Goal: Task Accomplishment & Management: Complete application form

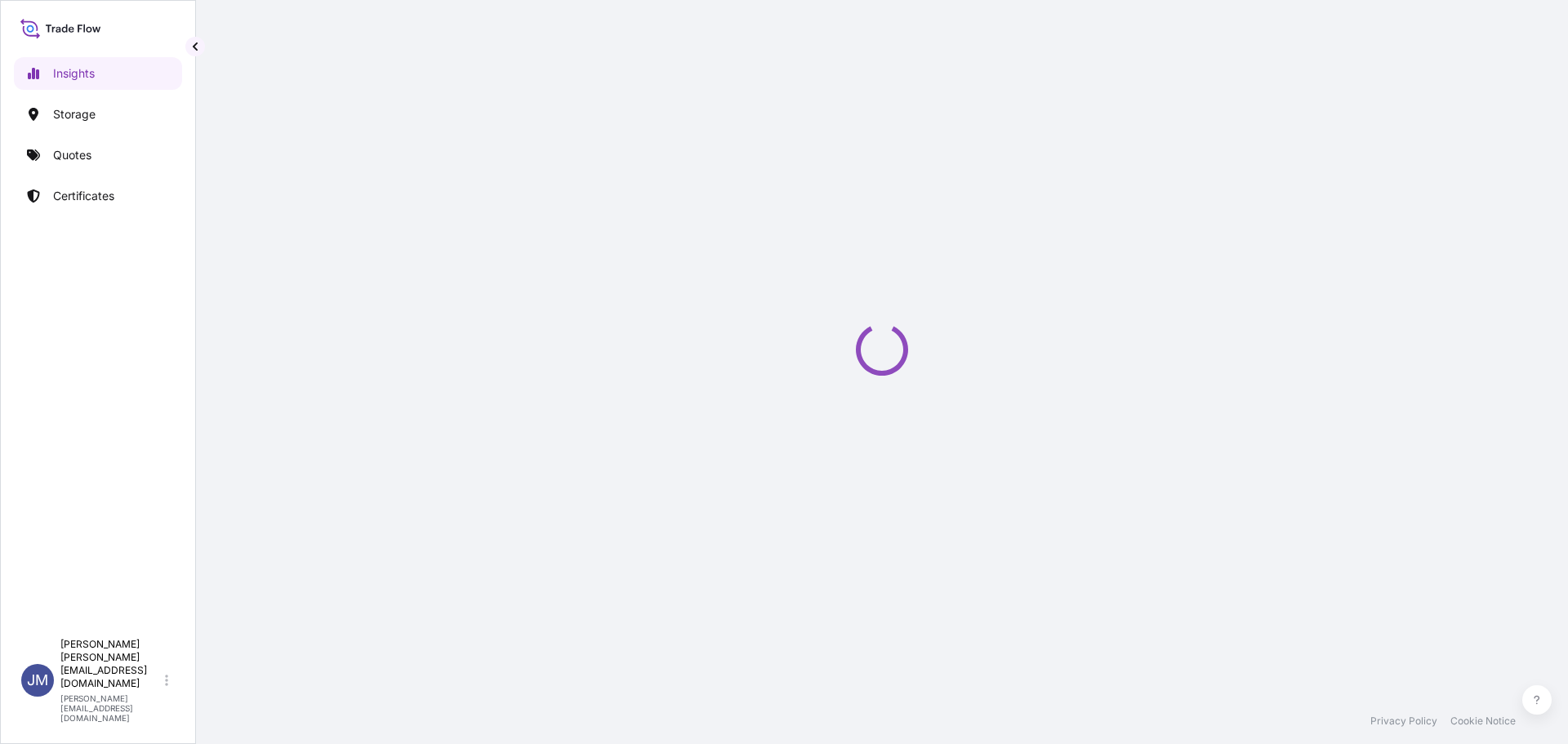
select select "2025"
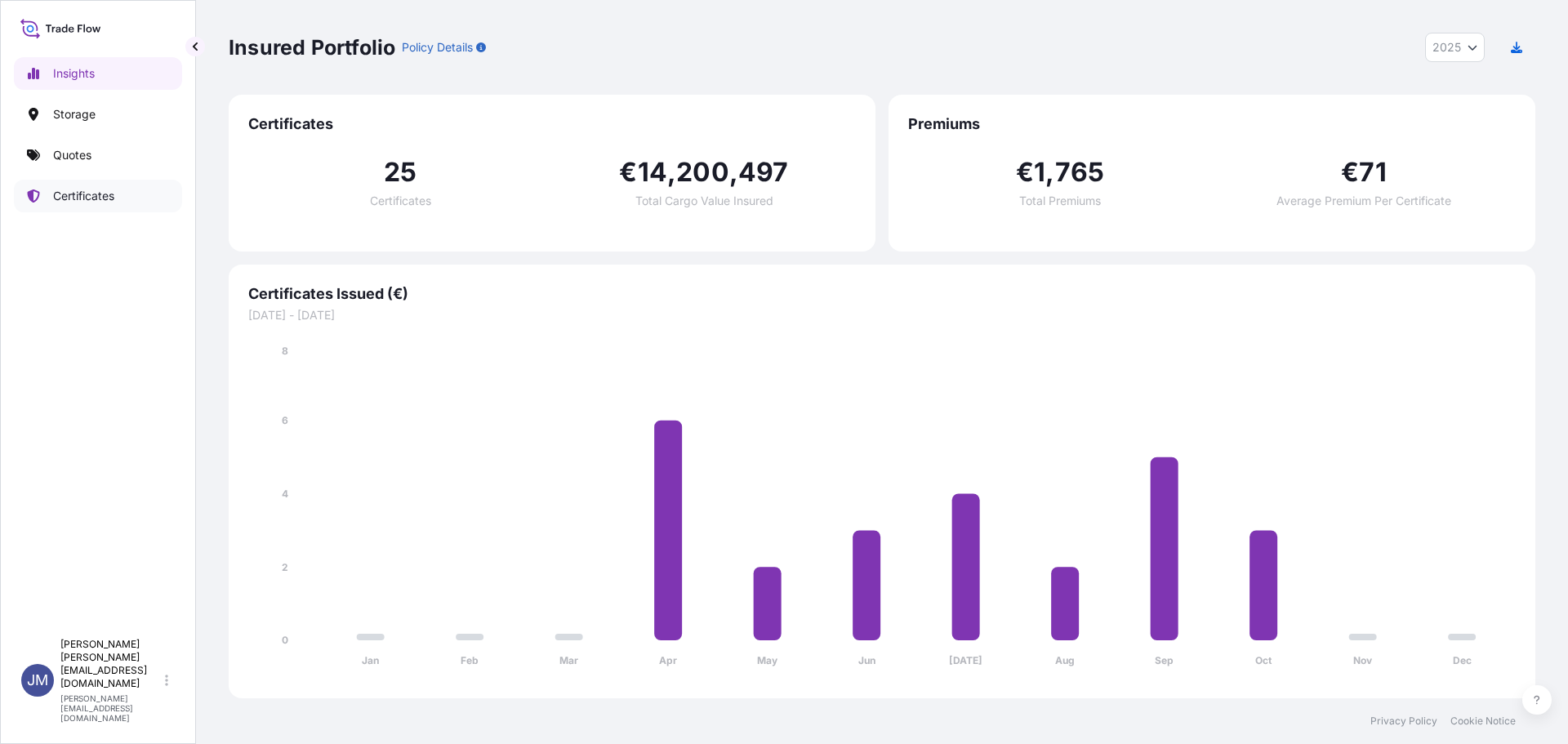
click at [99, 193] on p "Certificates" at bounding box center [84, 195] width 61 height 17
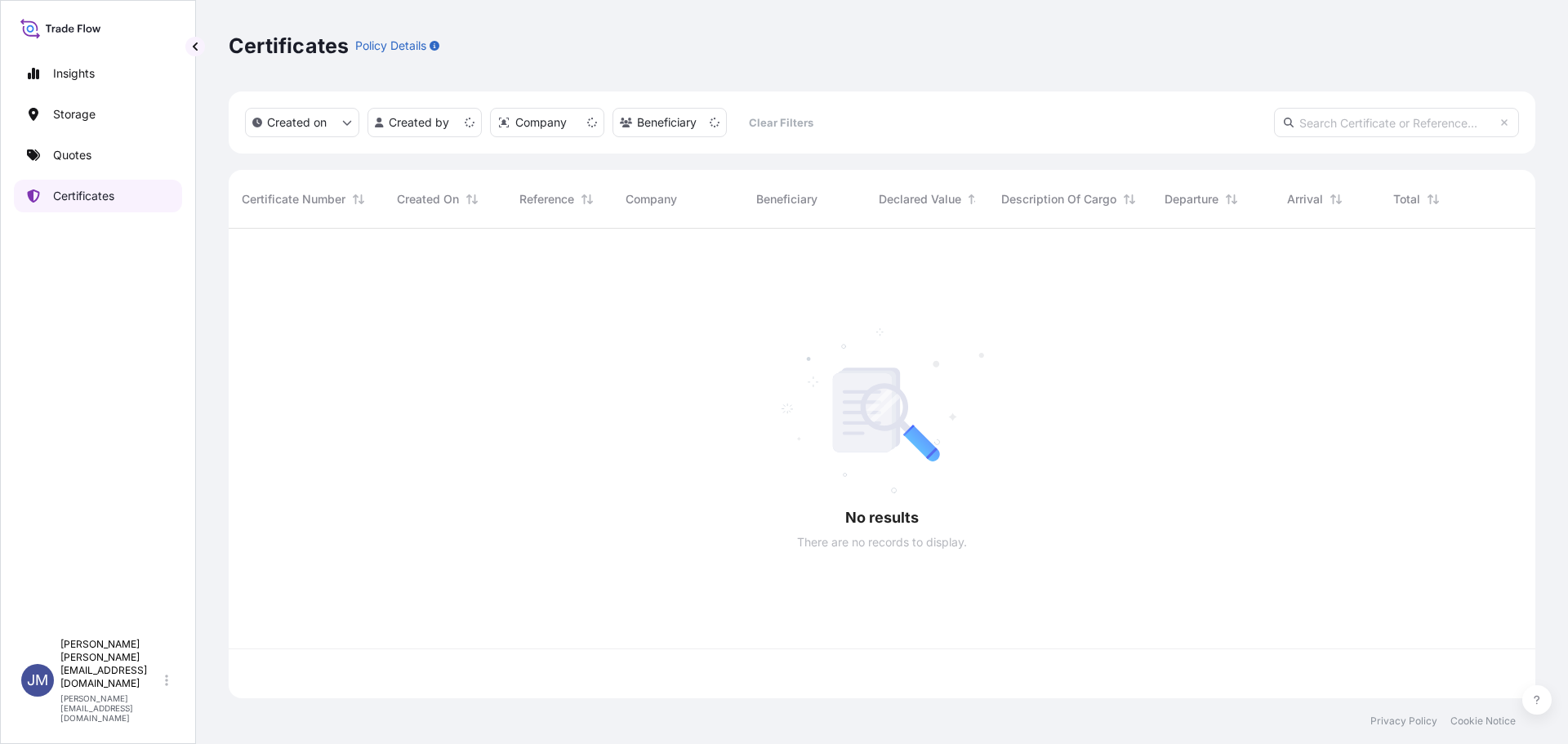
scroll to position [467, 1295]
click at [108, 164] on link "Quotes" at bounding box center [98, 155] width 169 height 33
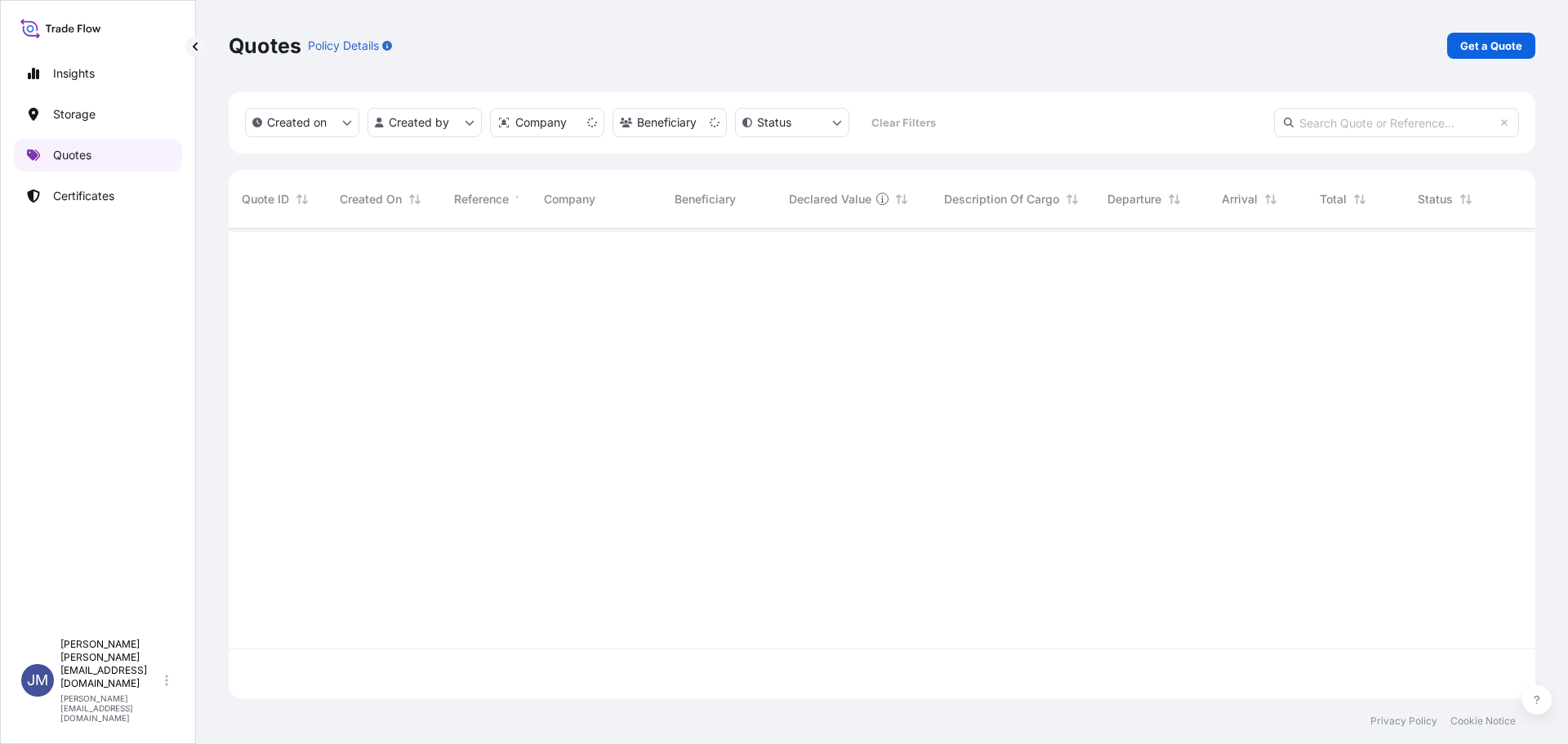
scroll to position [467, 1295]
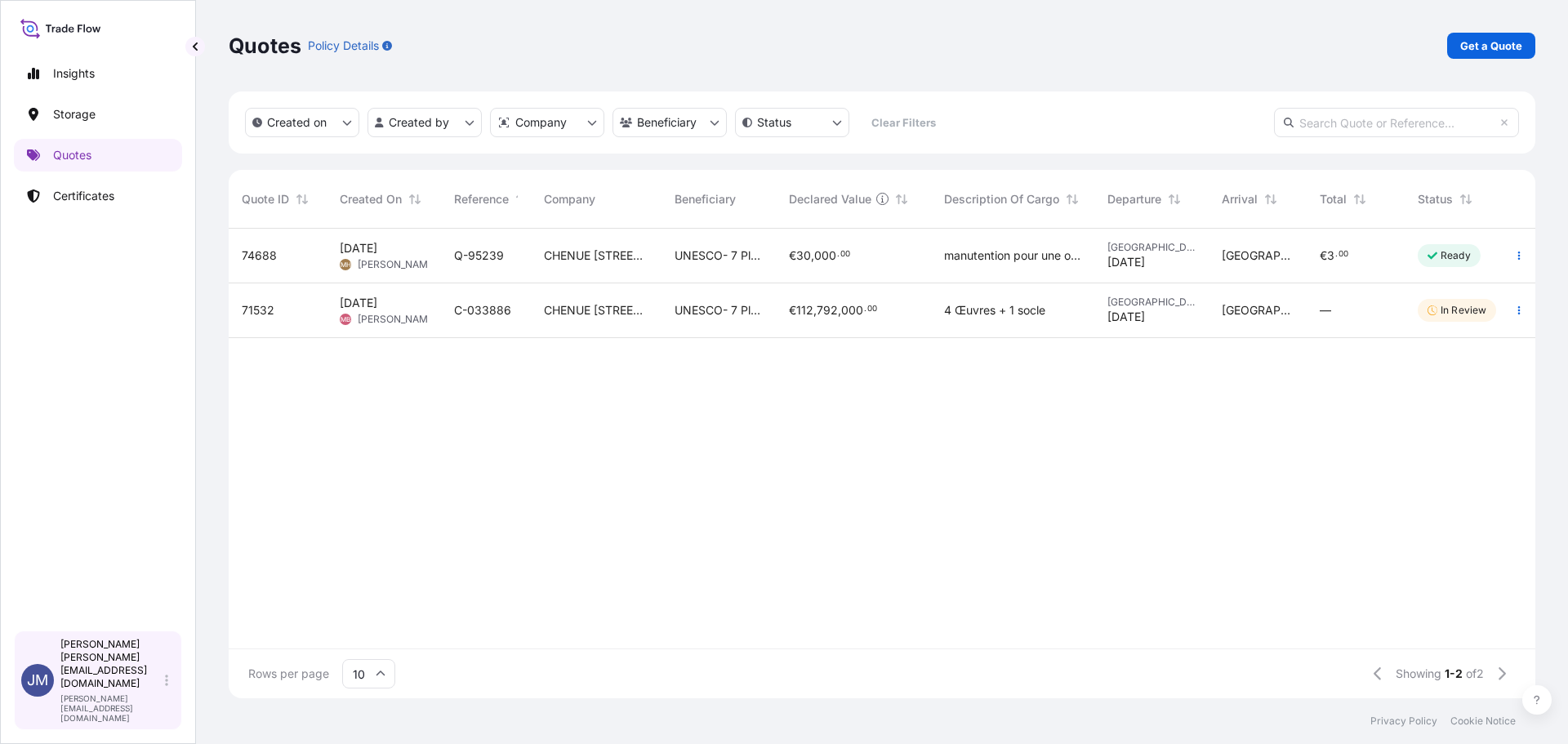
click at [97, 691] on p "[PERSON_NAME] [PERSON_NAME][EMAIL_ADDRESS][DOMAIN_NAME]" at bounding box center [110, 664] width 102 height 52
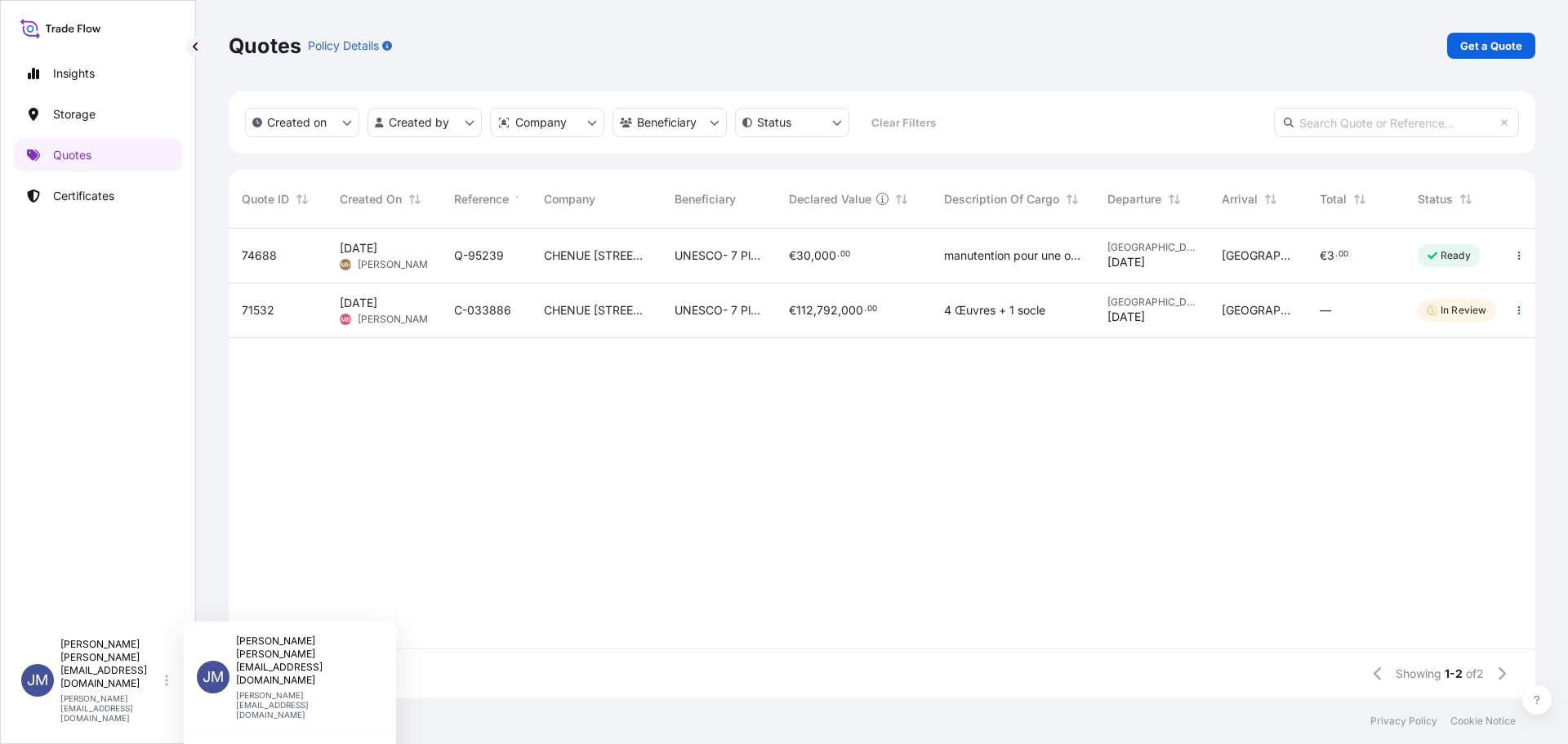
click at [295, 661] on div "[PERSON_NAME] [PERSON_NAME][EMAIL_ADDRESS][DOMAIN_NAME] [DOMAIN_NAME][EMAIL_ADD…" at bounding box center [309, 677] width 147 height 85
click at [88, 36] on icon at bounding box center [61, 29] width 81 height 24
click at [81, 35] on icon at bounding box center [61, 29] width 81 height 24
click at [57, 31] on icon at bounding box center [61, 29] width 81 height 24
click at [74, 78] on p "Insights" at bounding box center [74, 73] width 41 height 17
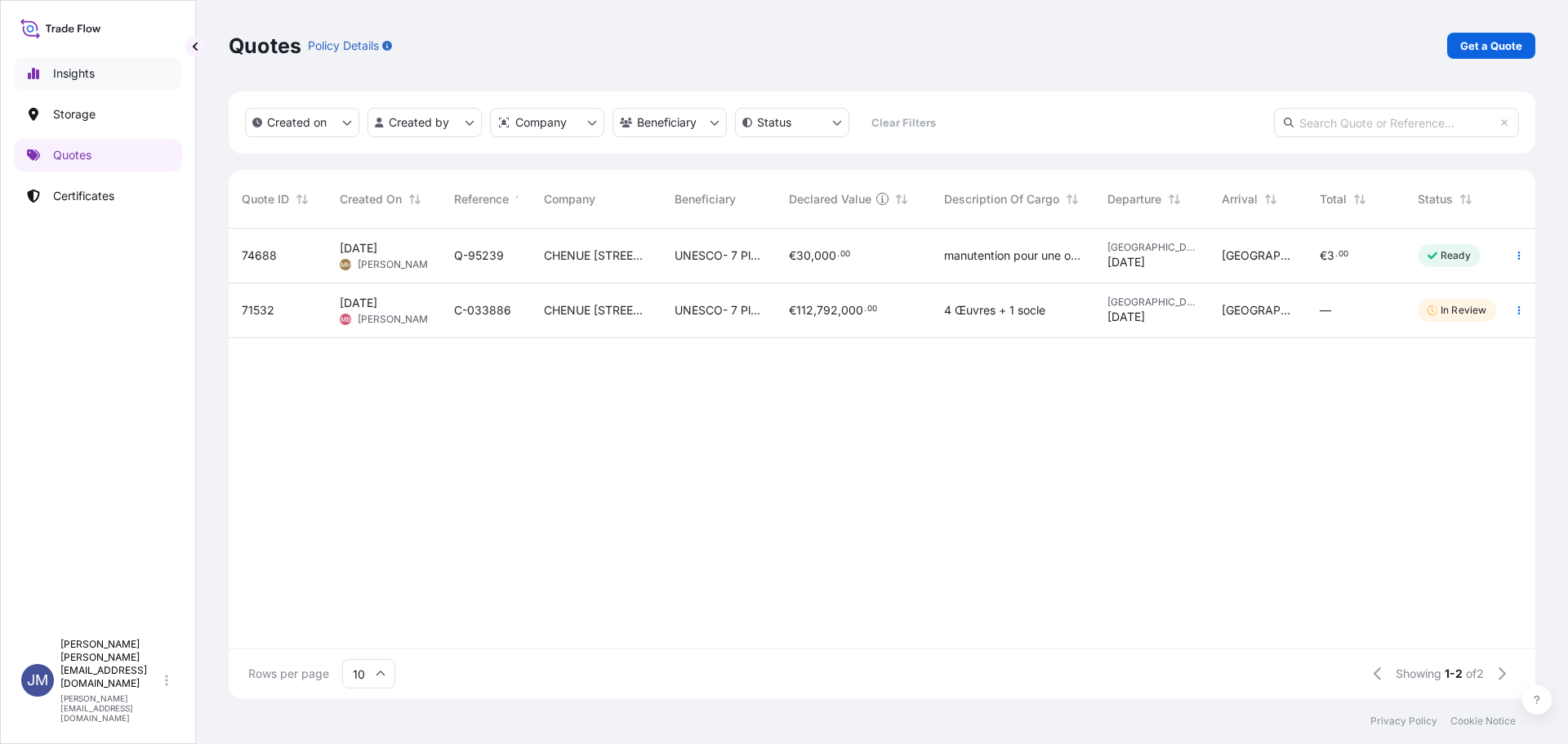
select select "2025"
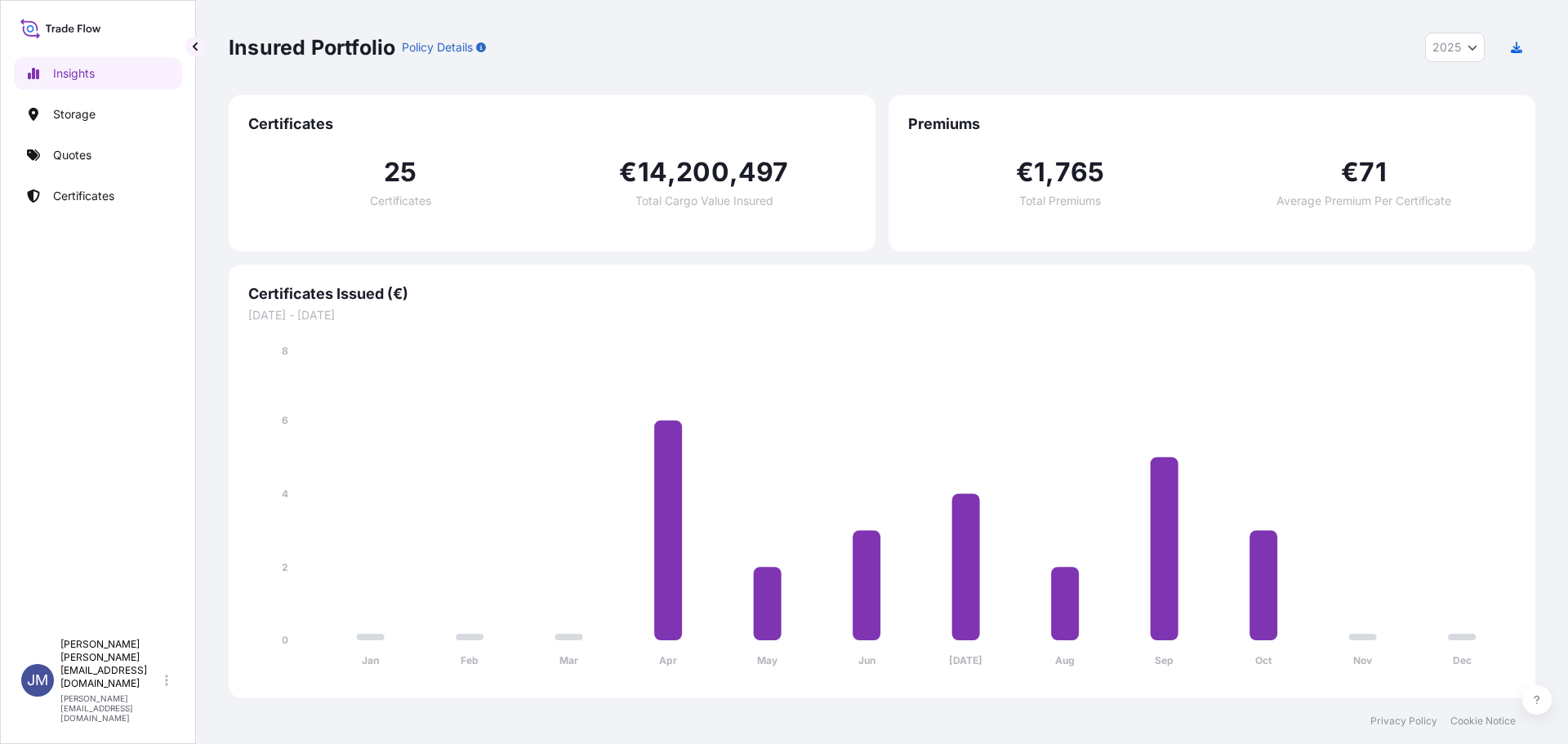
click at [54, 31] on icon at bounding box center [61, 29] width 81 height 24
click at [93, 183] on link "Certificates" at bounding box center [98, 195] width 169 height 33
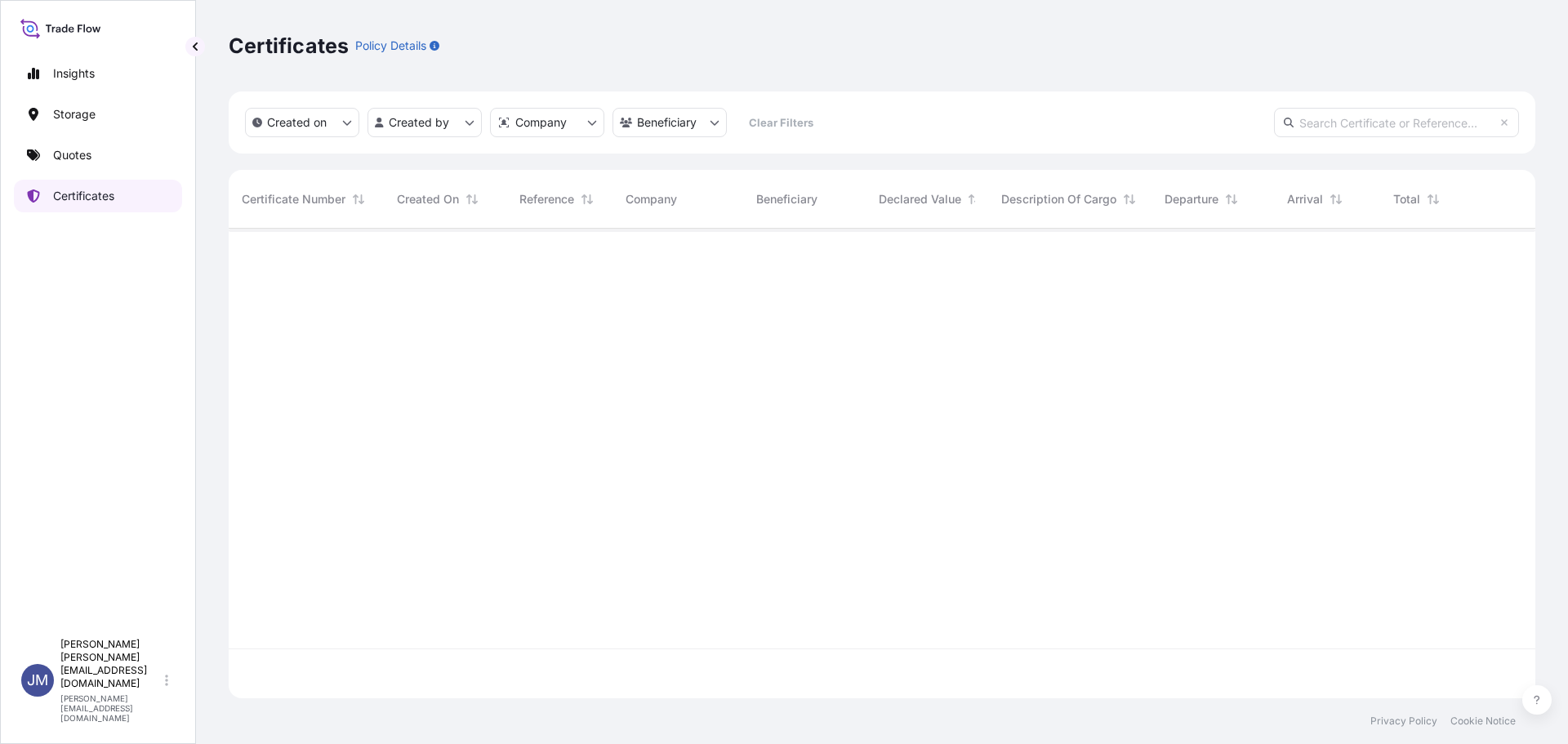
scroll to position [467, 1295]
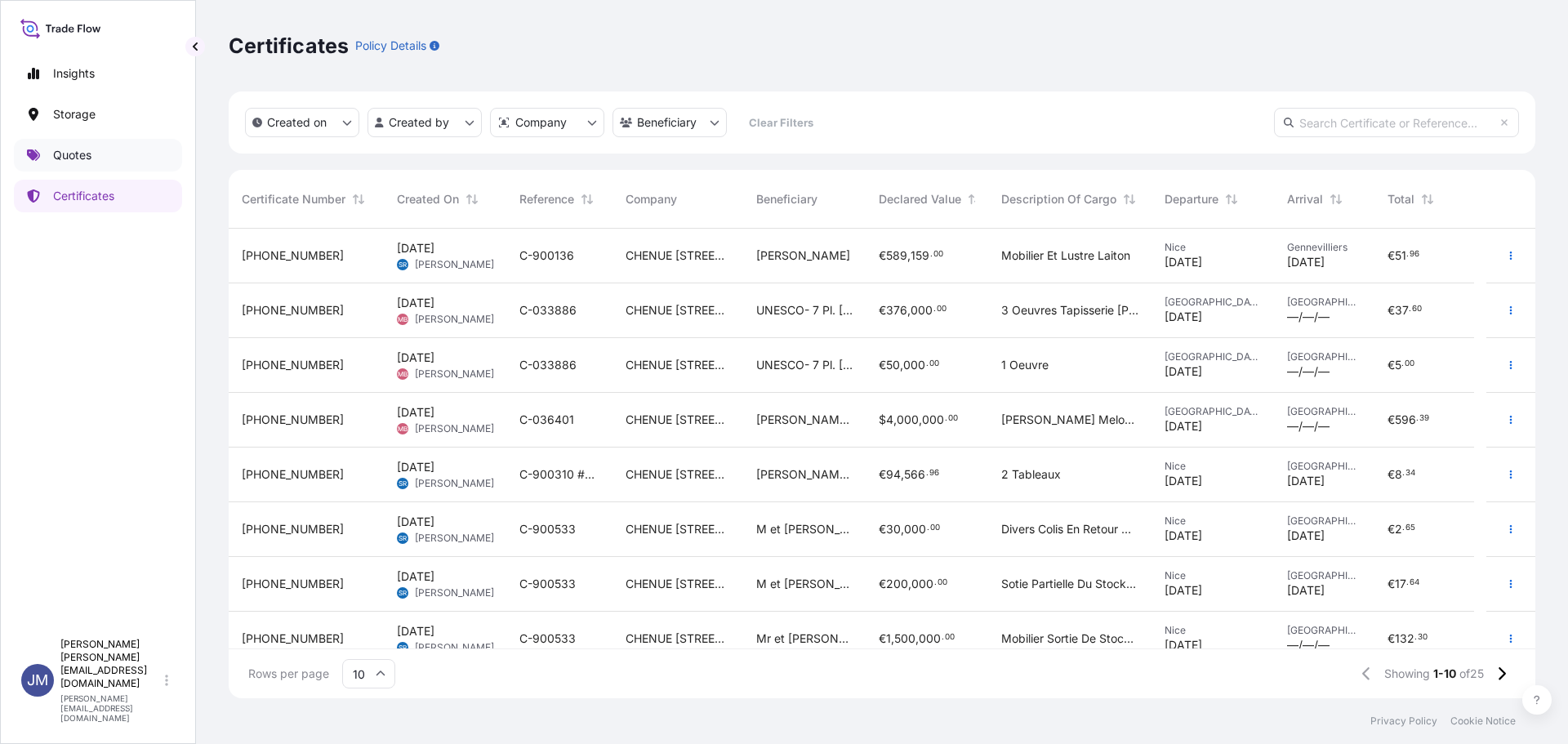
click at [78, 148] on p "Quotes" at bounding box center [72, 155] width 38 height 17
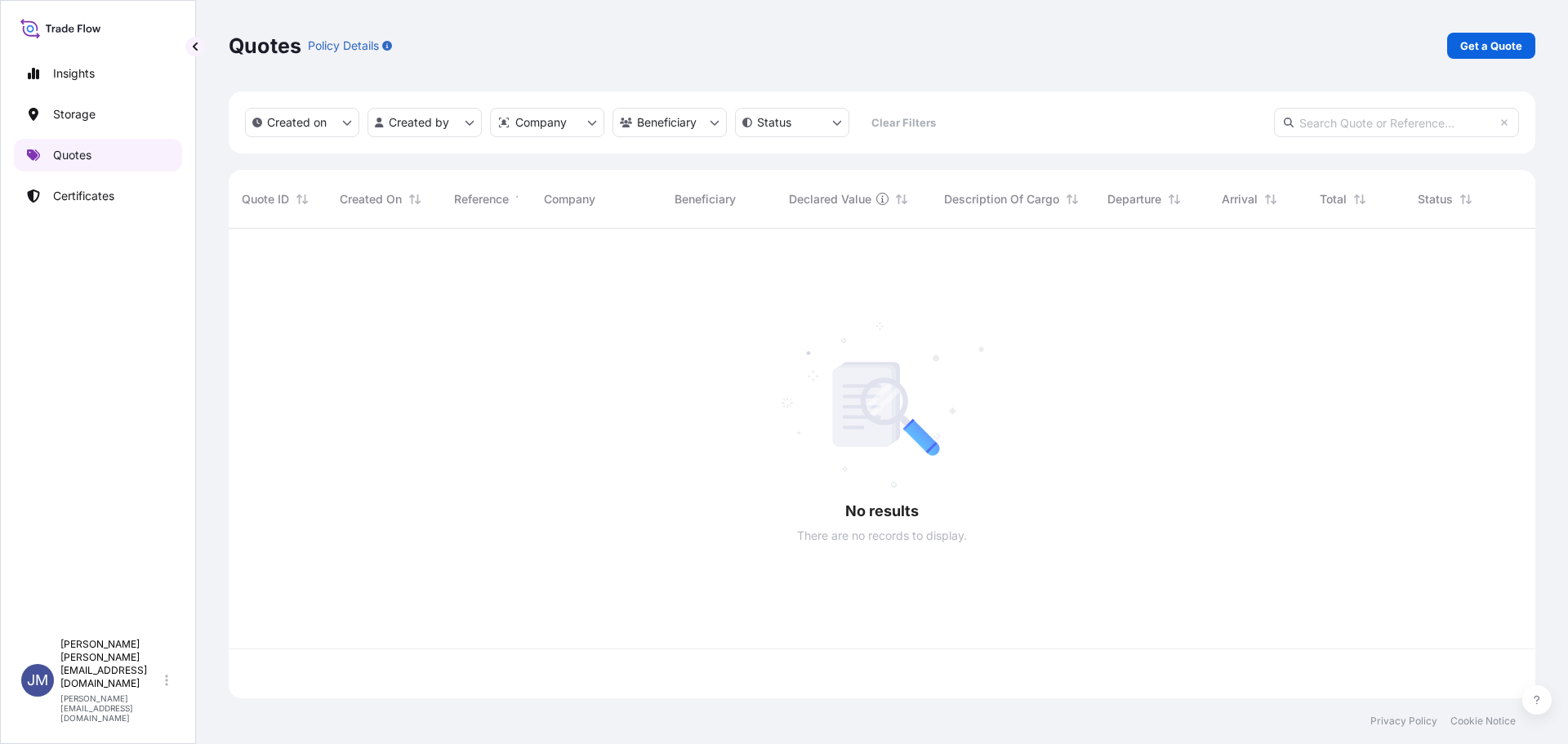
scroll to position [467, 1295]
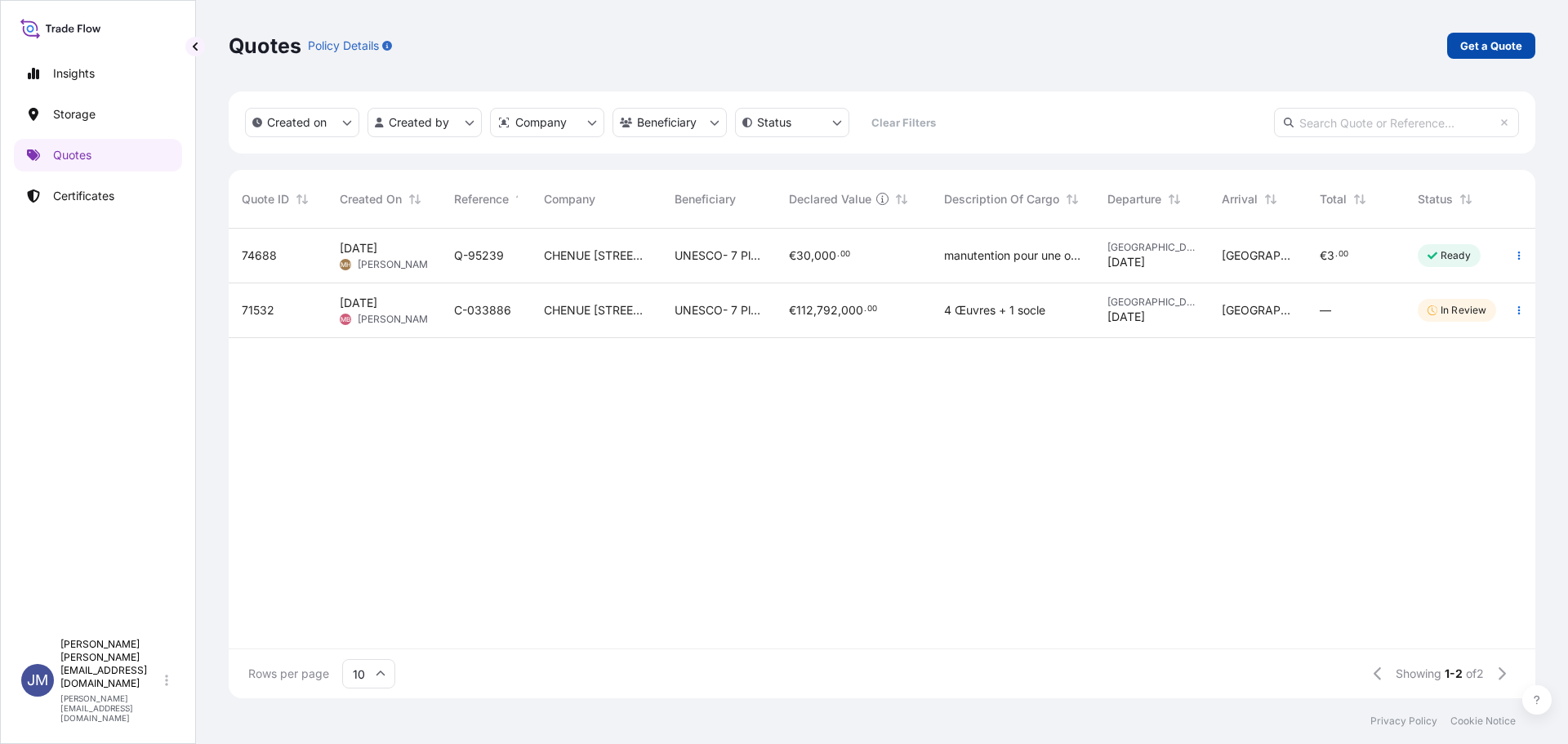
click at [1531, 52] on link "Get a Quote" at bounding box center [1490, 45] width 88 height 26
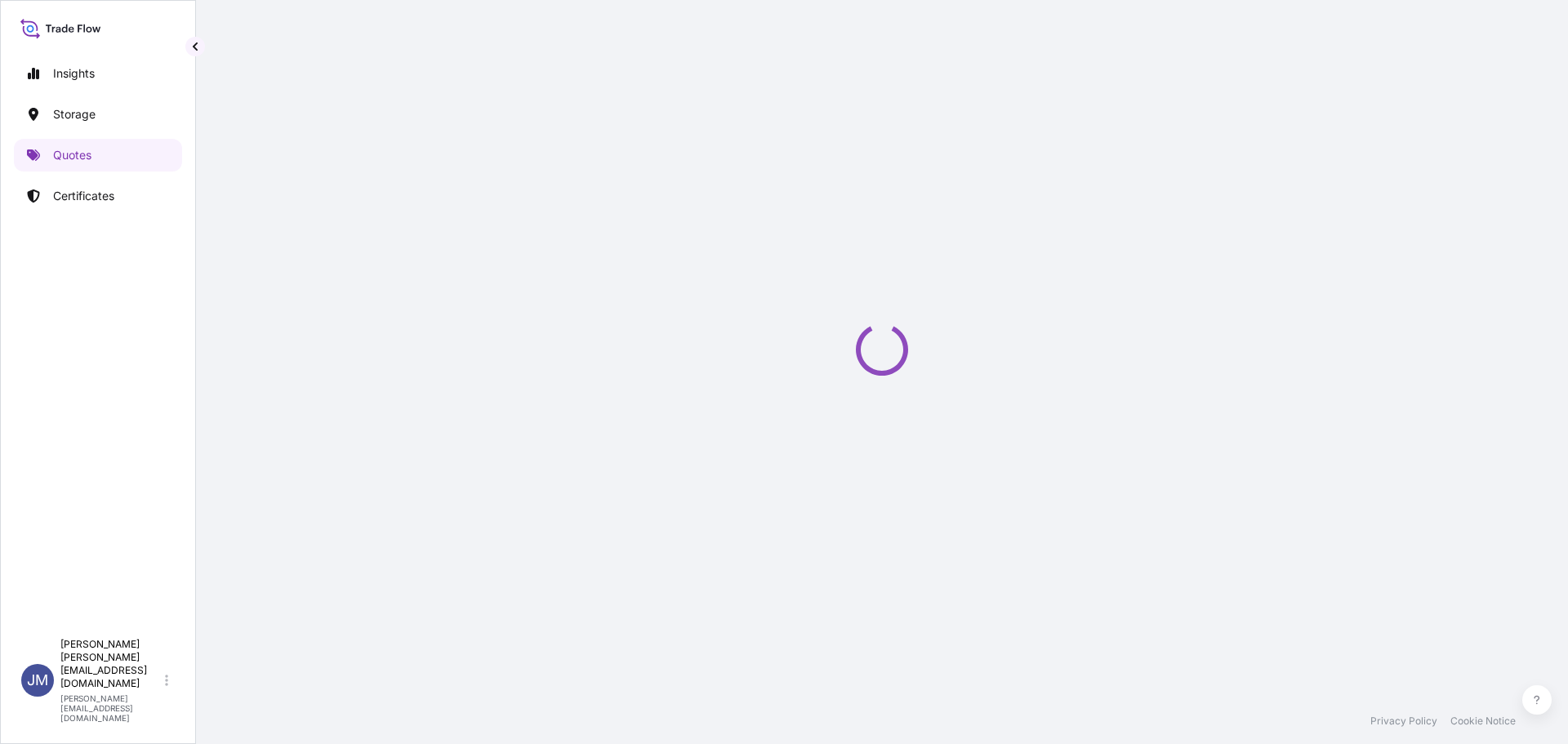
select select "Art Handling"
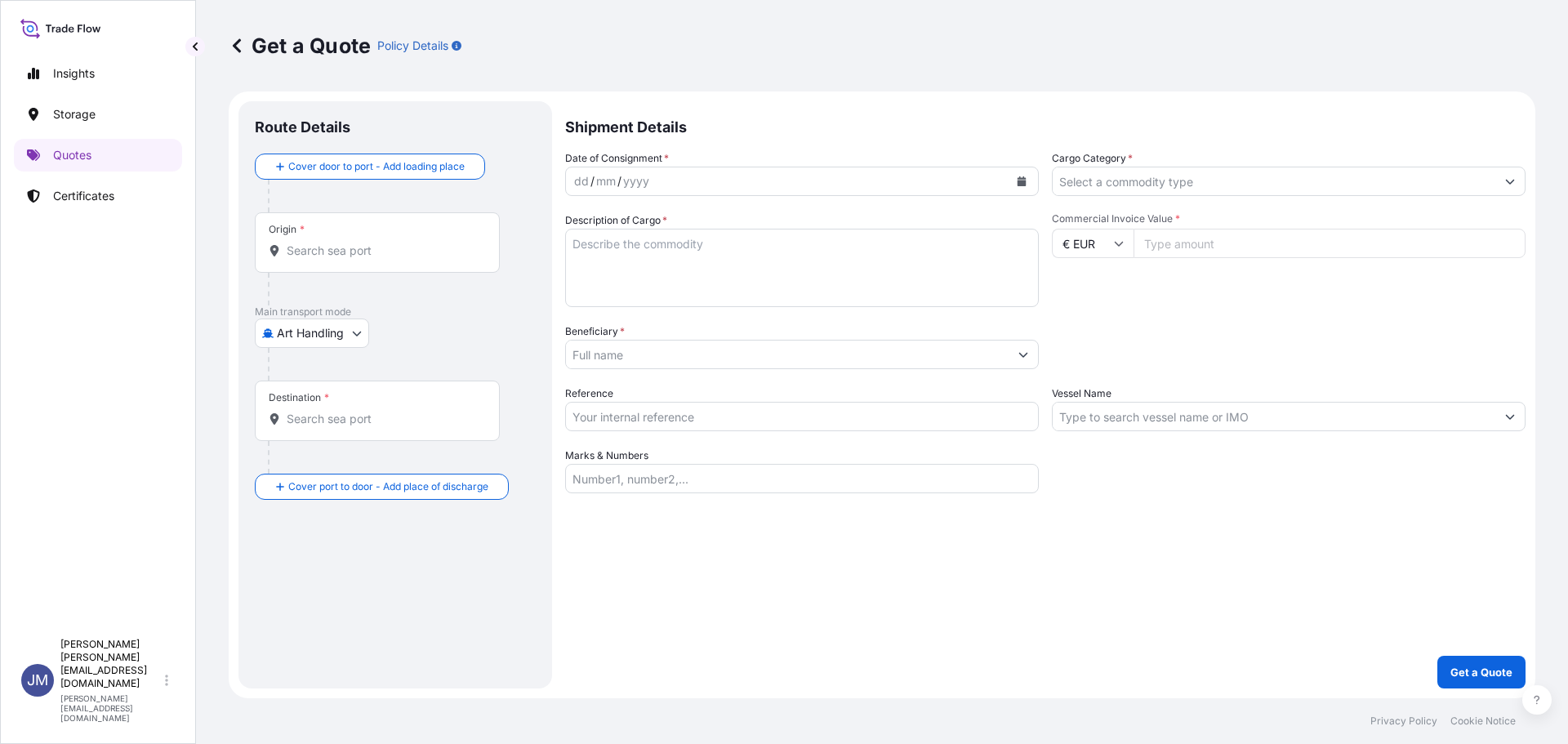
click at [633, 176] on div "yyyy" at bounding box center [636, 182] width 30 height 20
click at [1024, 181] on icon "Calendar" at bounding box center [1022, 182] width 9 height 10
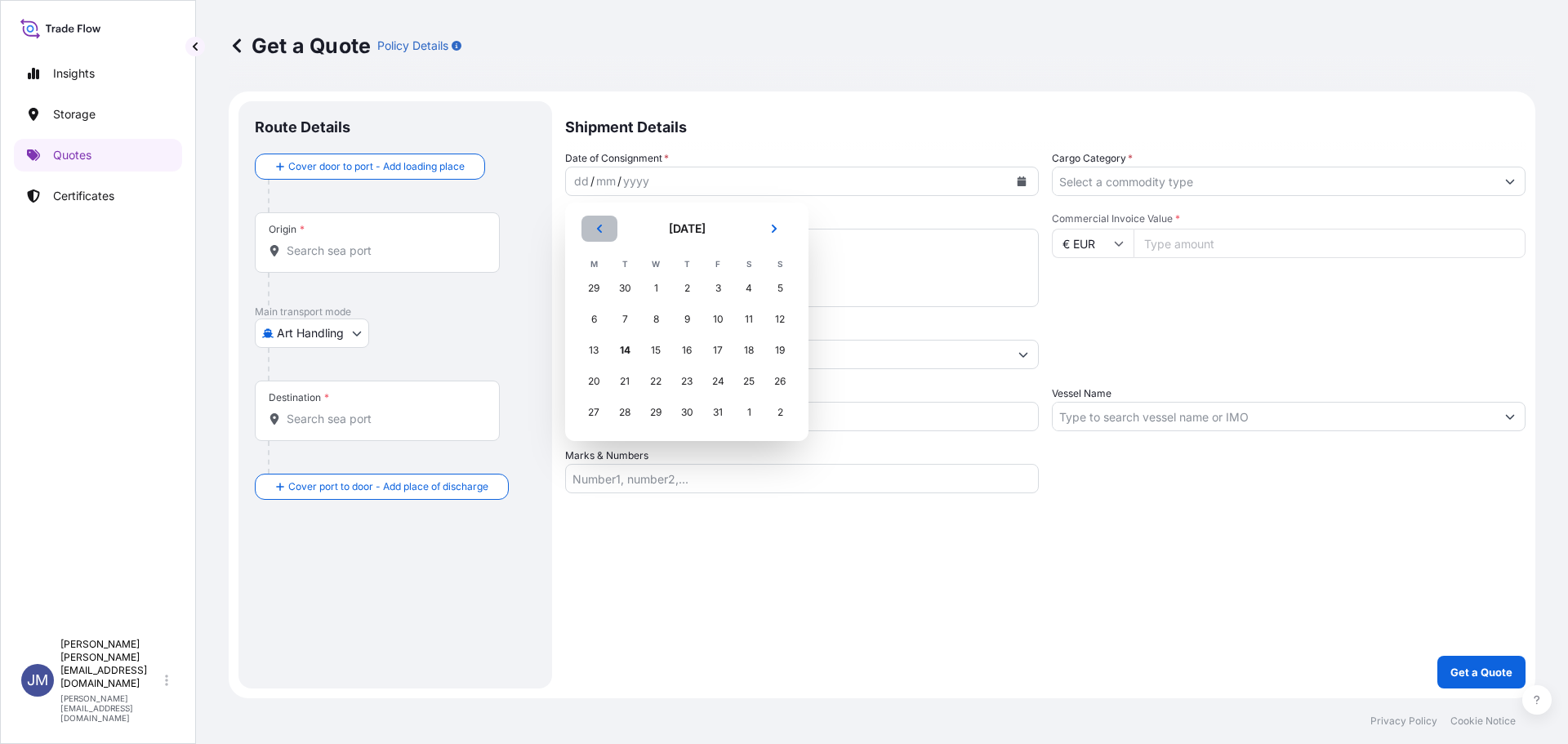
click at [599, 230] on icon "Previous" at bounding box center [600, 229] width 10 height 10
click at [599, 230] on icon "Previous" at bounding box center [599, 229] width 5 height 8
click at [782, 288] on div "1" at bounding box center [780, 288] width 30 height 30
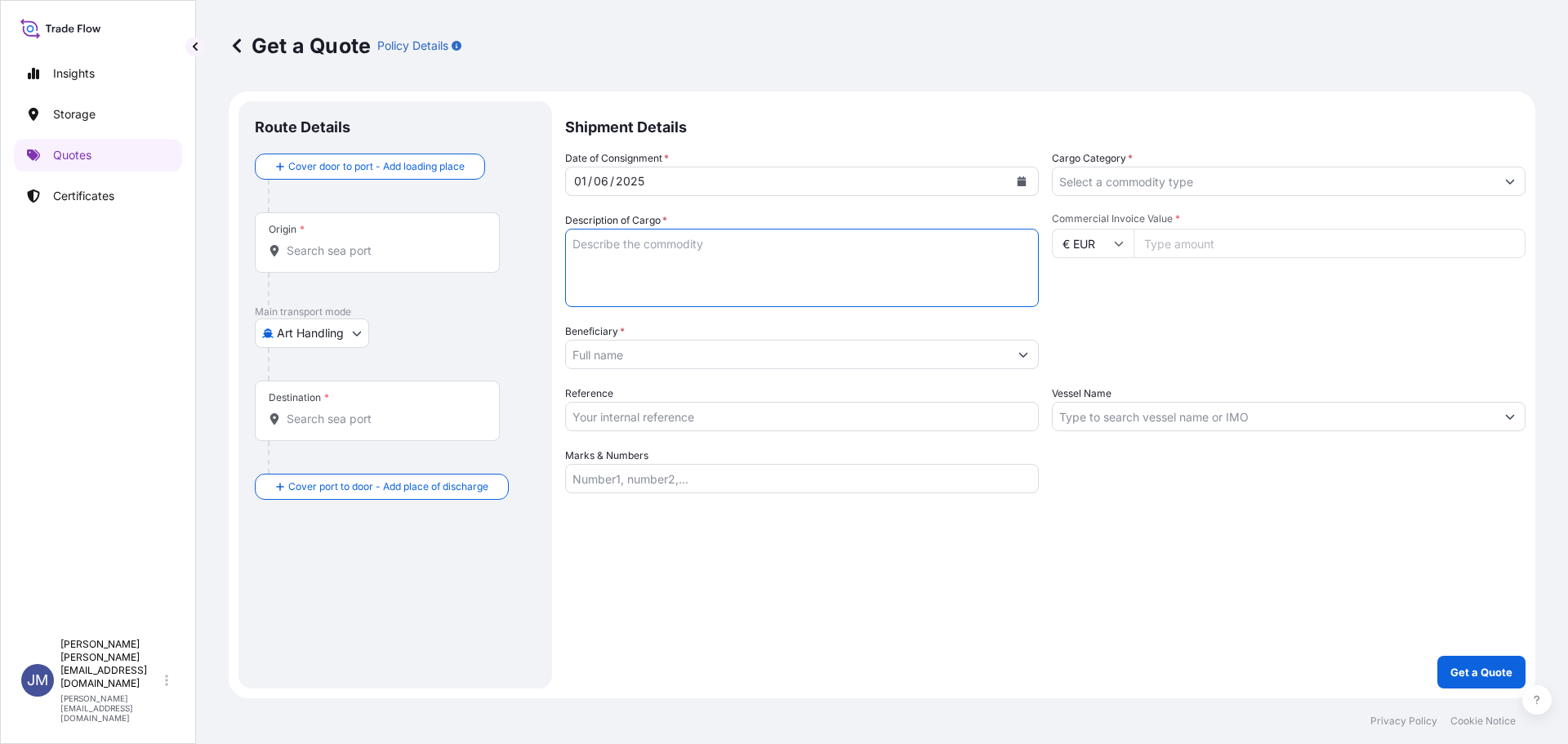
click at [688, 278] on textarea "Description of Cargo *" at bounding box center [802, 267] width 473 height 78
click at [714, 209] on div "Date of Consignment * [DATE] Cargo Category * Description of Cargo * Commercial…" at bounding box center [1045, 322] width 961 height 343
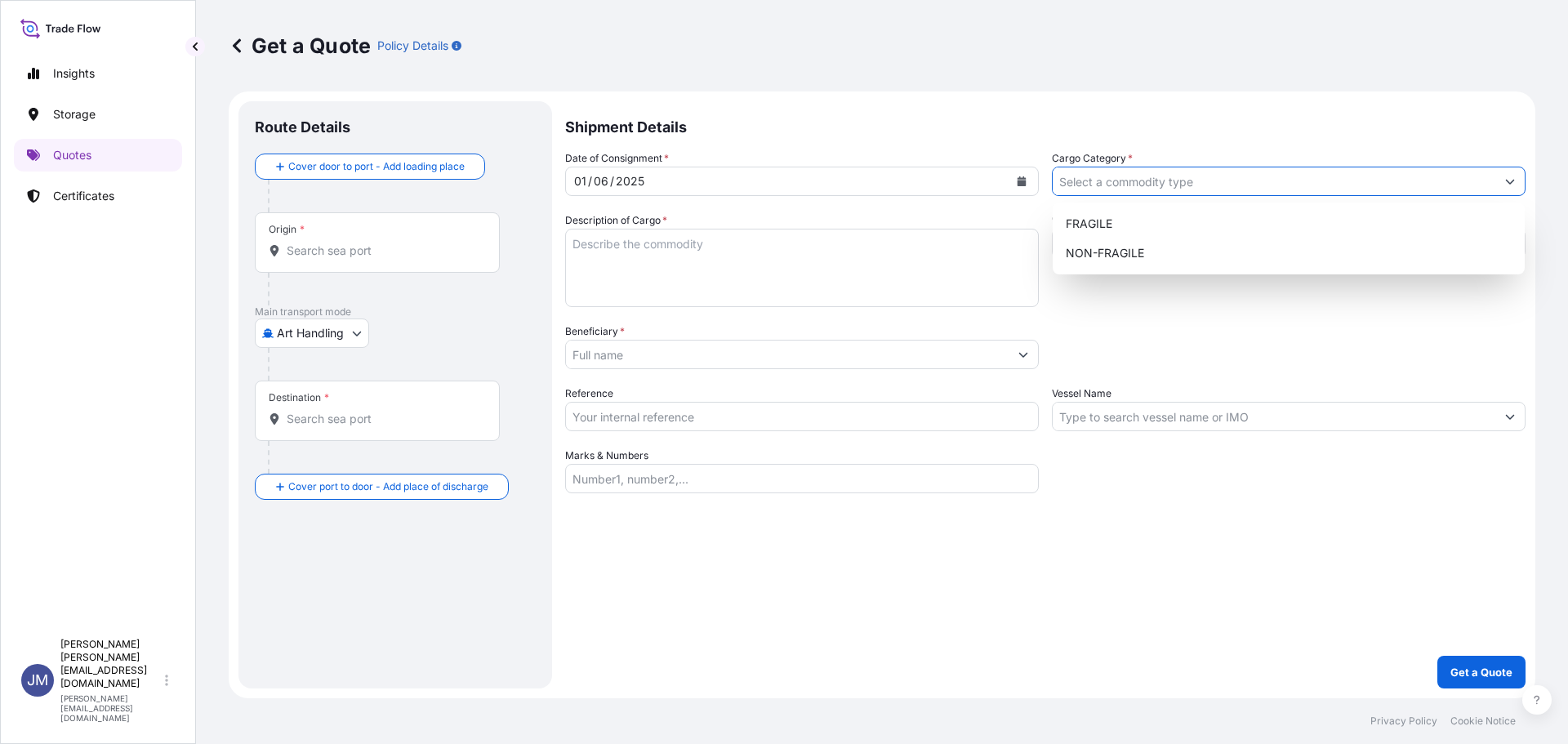
click at [1140, 186] on input "Cargo Category *" at bounding box center [1273, 182] width 443 height 30
click at [1134, 222] on div "FRAGILE" at bounding box center [1288, 224] width 459 height 30
type input "FRAGILE"
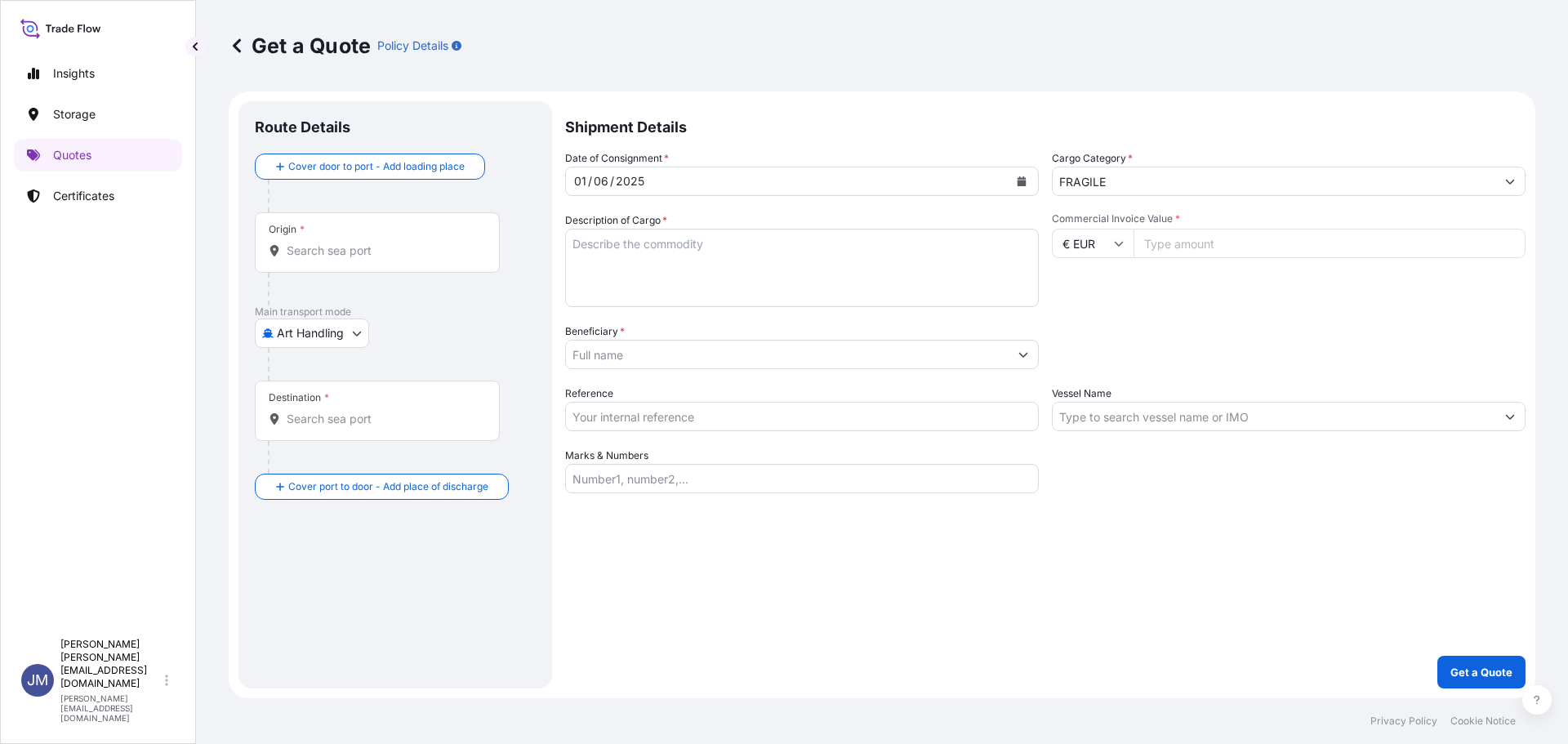
click at [1228, 240] on input "Commercial Invoice Value *" at bounding box center [1328, 244] width 392 height 30
type input "1"
type input "877266"
type input "877266.65"
click at [800, 255] on textarea "Description of Cargo *" at bounding box center [802, 267] width 473 height 78
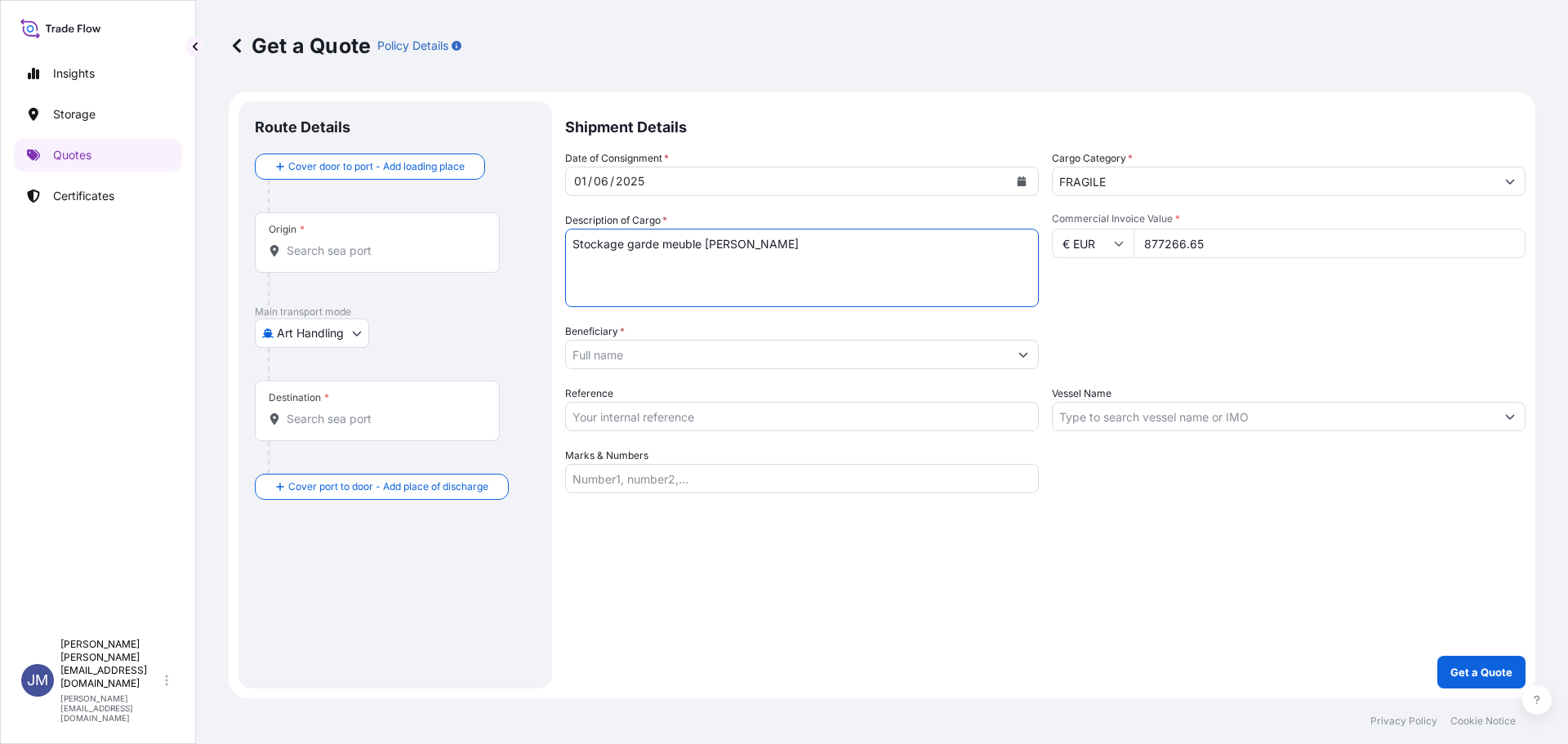
type textarea "Stockage garde meuble [PERSON_NAME]"
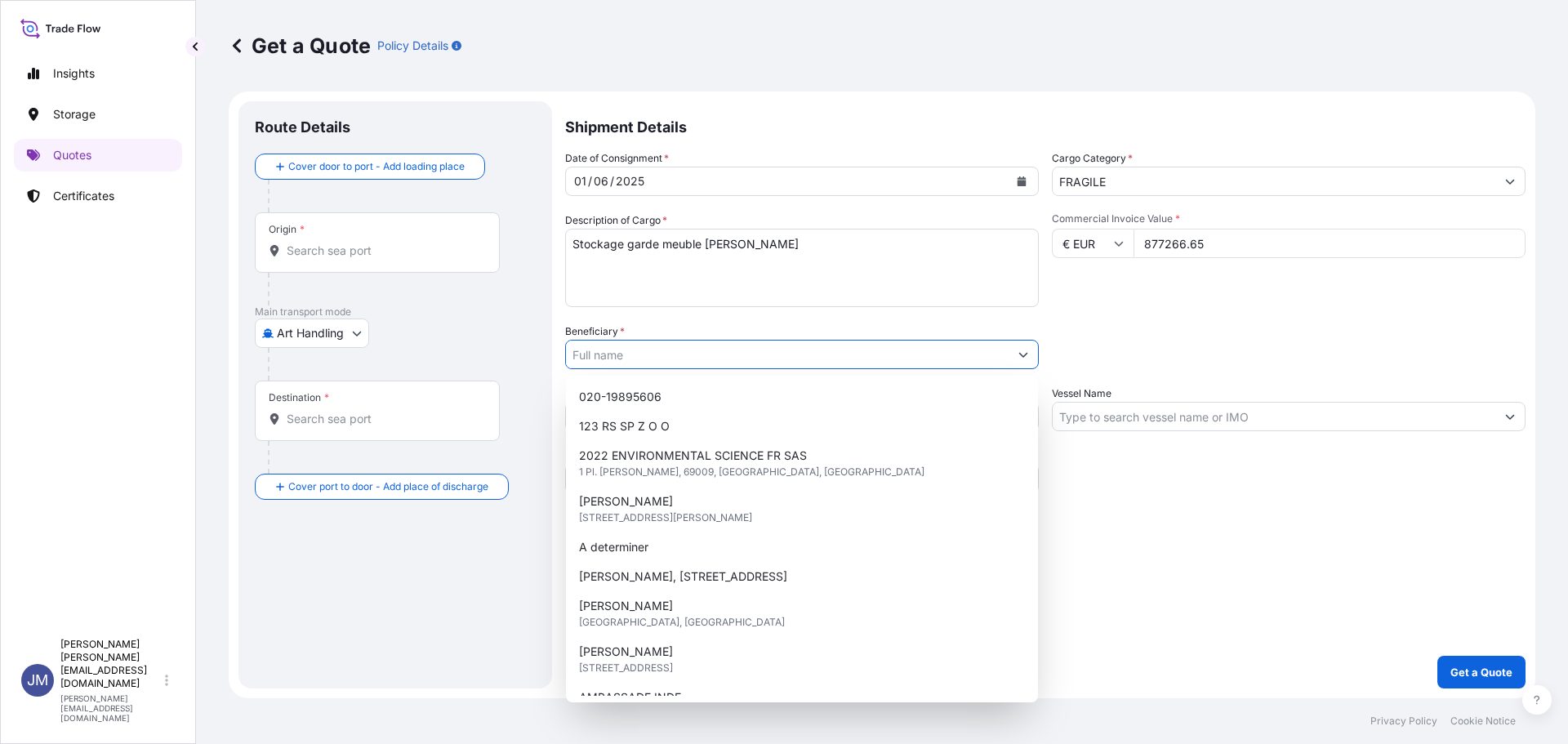
click at [765, 349] on input "Beneficiary *" at bounding box center [787, 354] width 443 height 30
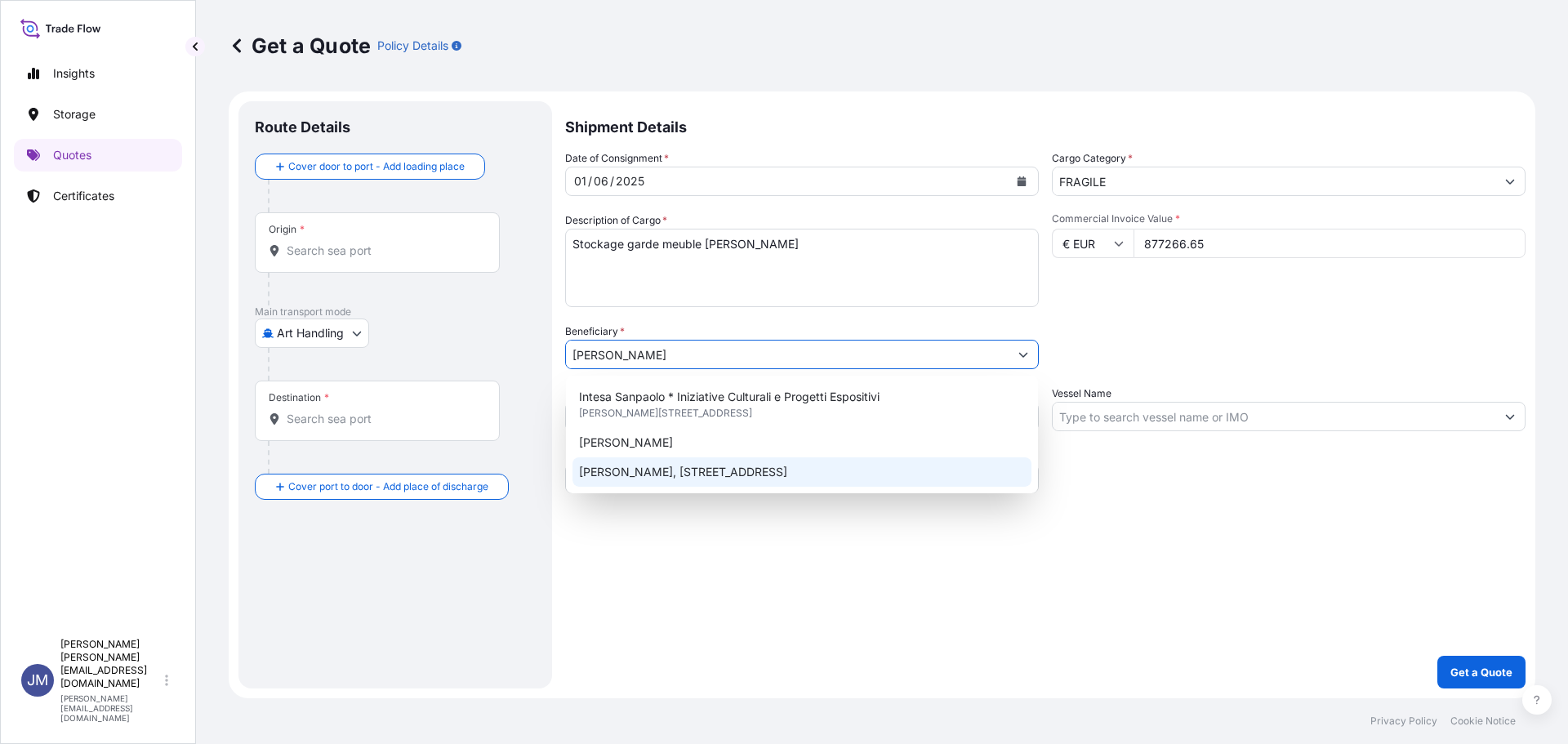
click at [888, 473] on div "[PERSON_NAME], [STREET_ADDRESS]" at bounding box center [801, 473] width 459 height 30
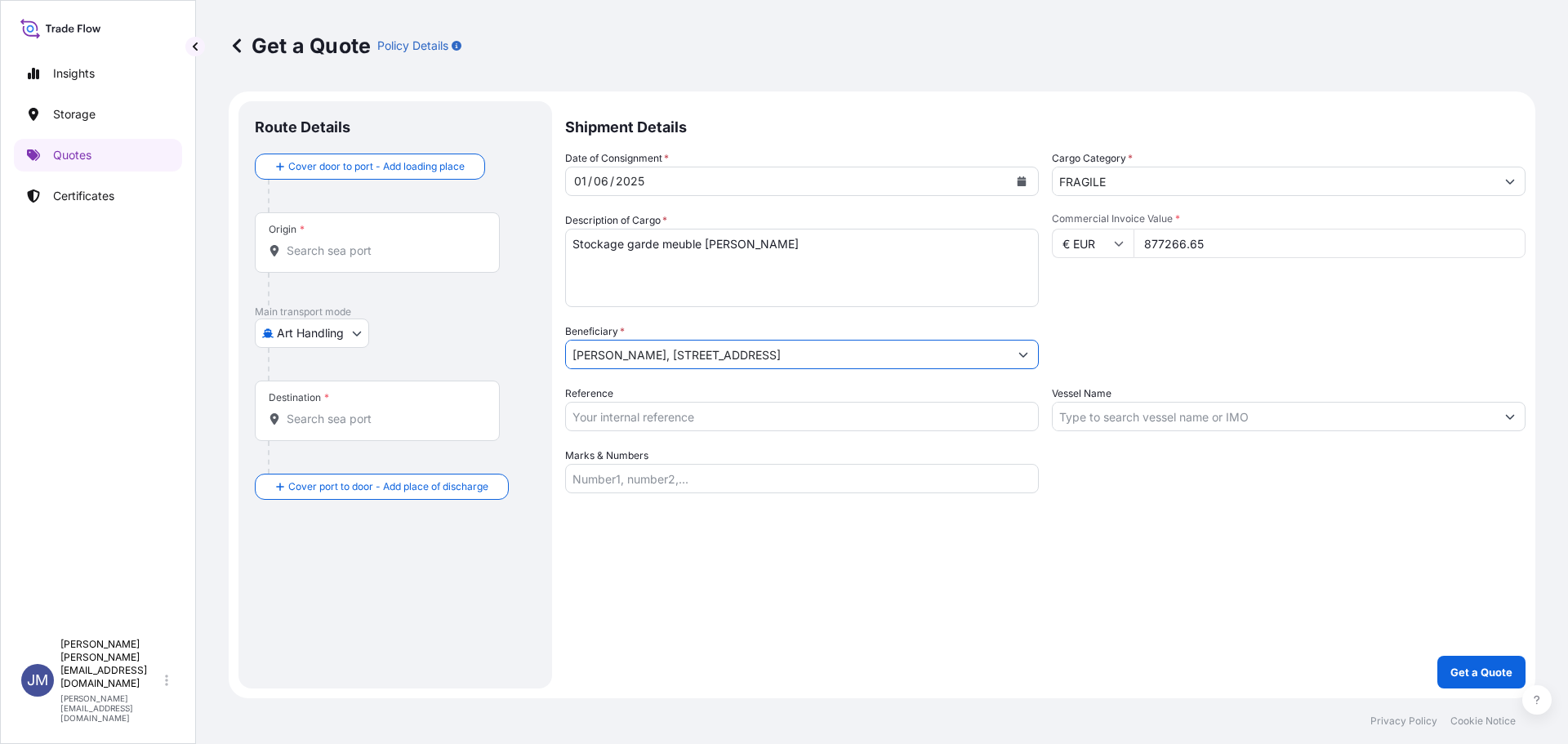
type input "[PERSON_NAME], [STREET_ADDRESS]"
click at [829, 411] on input "Reference" at bounding box center [802, 416] width 473 height 30
click at [741, 423] on input "Reference" at bounding box center [802, 416] width 473 height 30
click at [588, 422] on input "C-9310" at bounding box center [802, 416] width 473 height 30
click at [624, 417] on input "C-9310" at bounding box center [802, 416] width 473 height 30
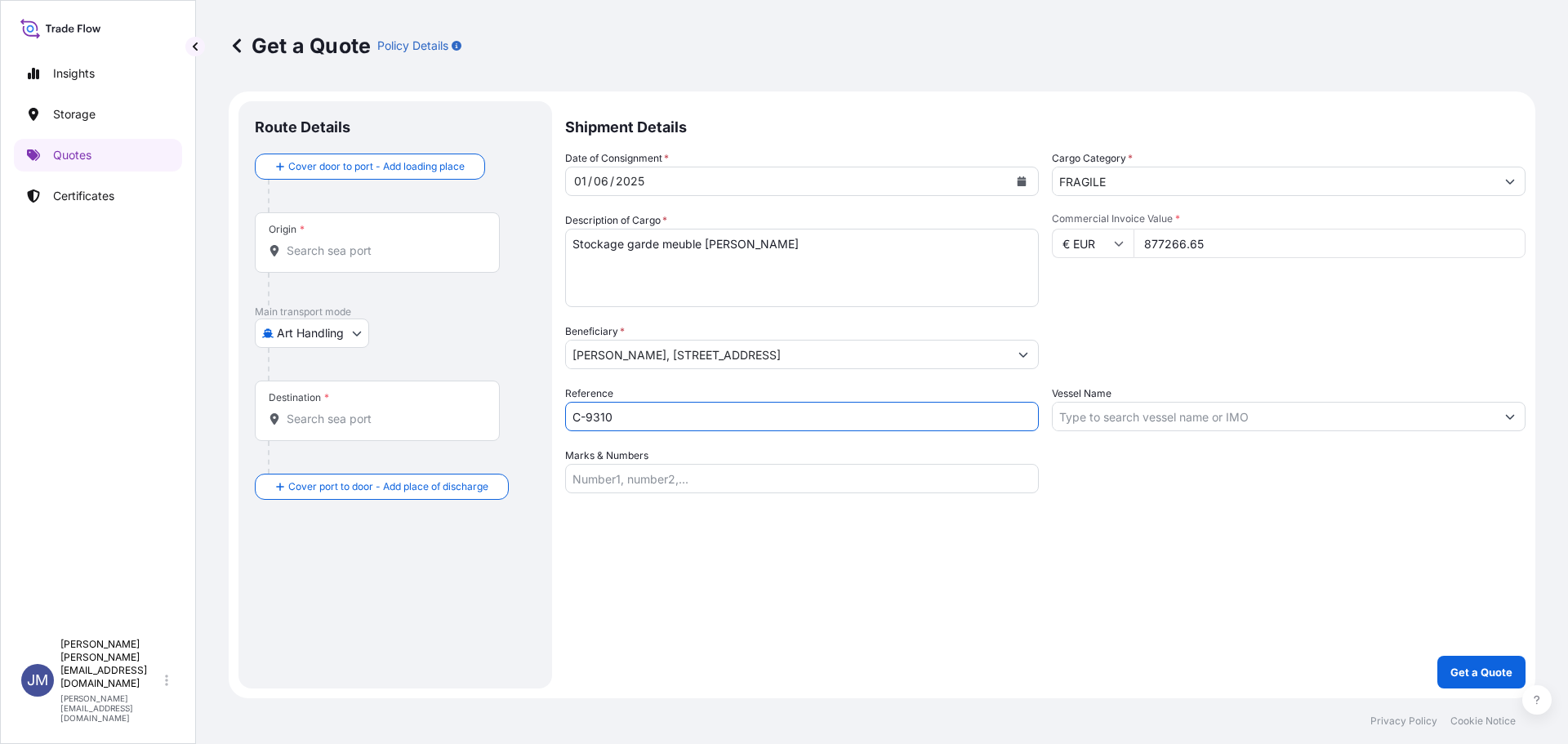
click at [595, 421] on input "C-9310" at bounding box center [802, 416] width 473 height 30
type input "C-900310"
click at [724, 678] on div "Shipment Details Date of Consignment * [DATE] Cargo Category * FRAGILE Descript…" at bounding box center [1045, 395] width 961 height 587
click at [1137, 413] on input "Vessel Name" at bounding box center [1273, 416] width 443 height 30
click at [677, 482] on input "Marks & Numbers" at bounding box center [802, 479] width 473 height 30
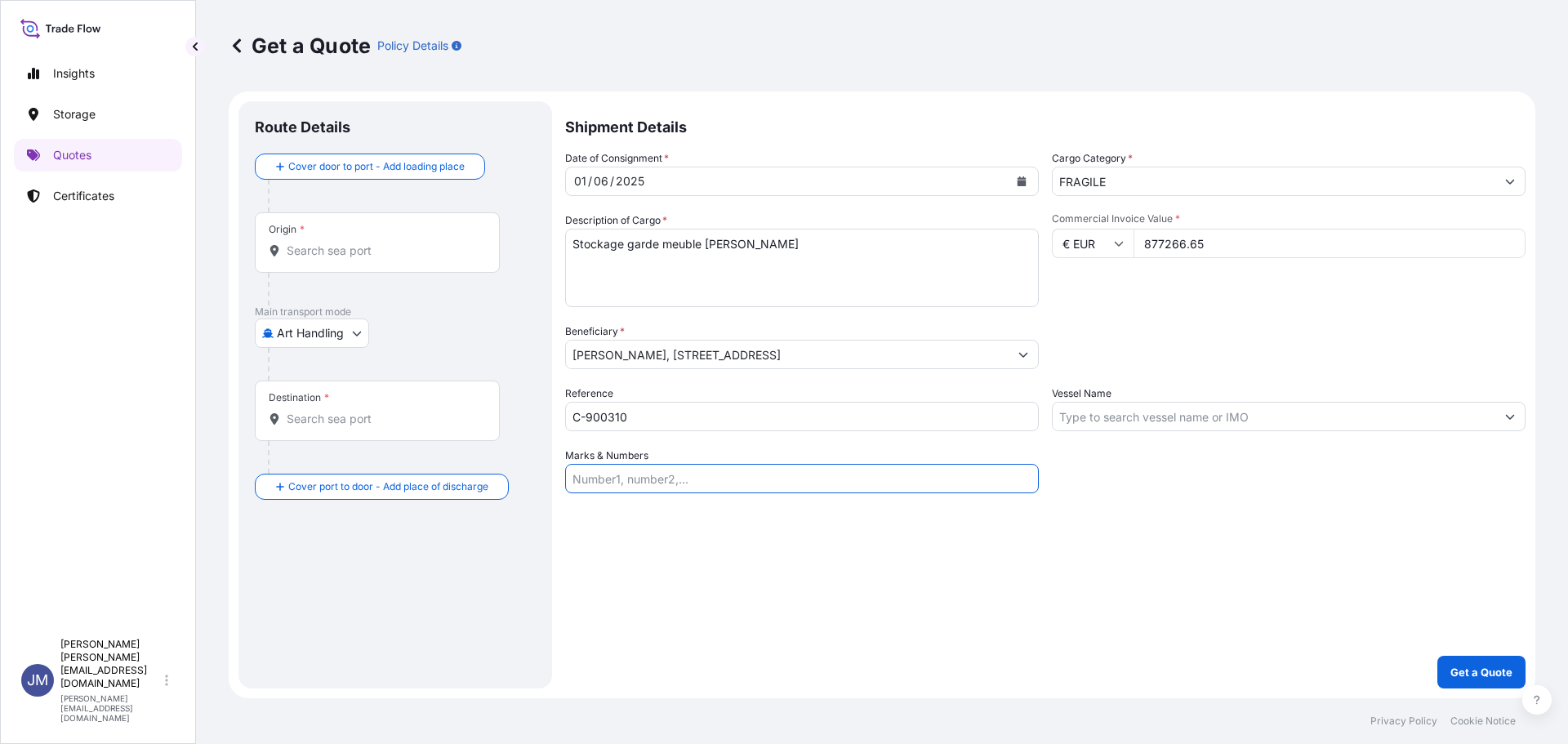
click at [676, 536] on div "Shipment Details Date of Consignment * [DATE] Cargo Category * FRAGILE Descript…" at bounding box center [1045, 395] width 961 height 587
click at [381, 248] on input "Origin *" at bounding box center [383, 251] width 192 height 17
click at [396, 363] on div at bounding box center [402, 364] width 268 height 33
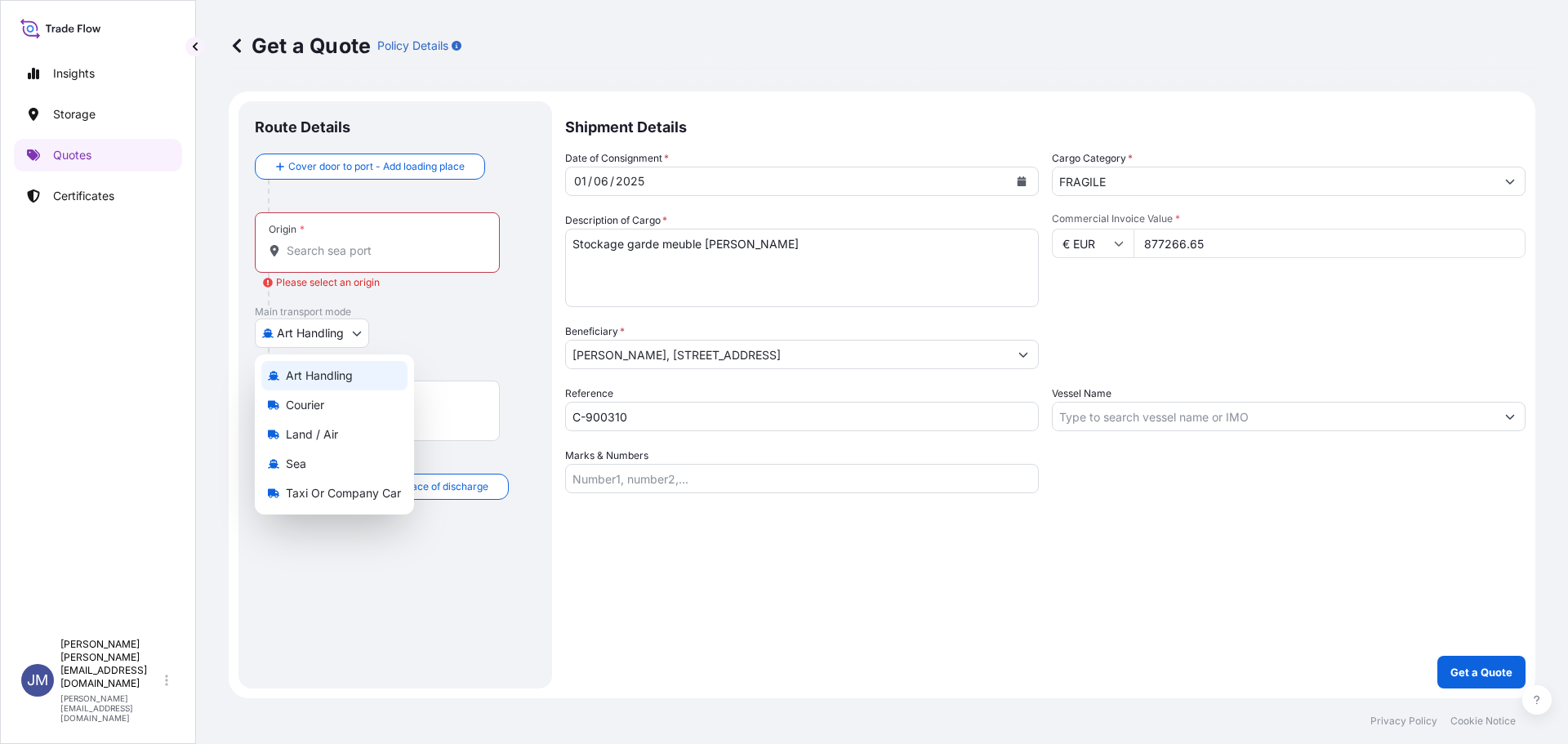
click at [360, 329] on body "0 options available. Insights Storage Quotes Certificates [PERSON_NAME] [PERSON…" at bounding box center [784, 372] width 1568 height 744
click at [330, 384] on div "Art Handling" at bounding box center [334, 376] width 146 height 30
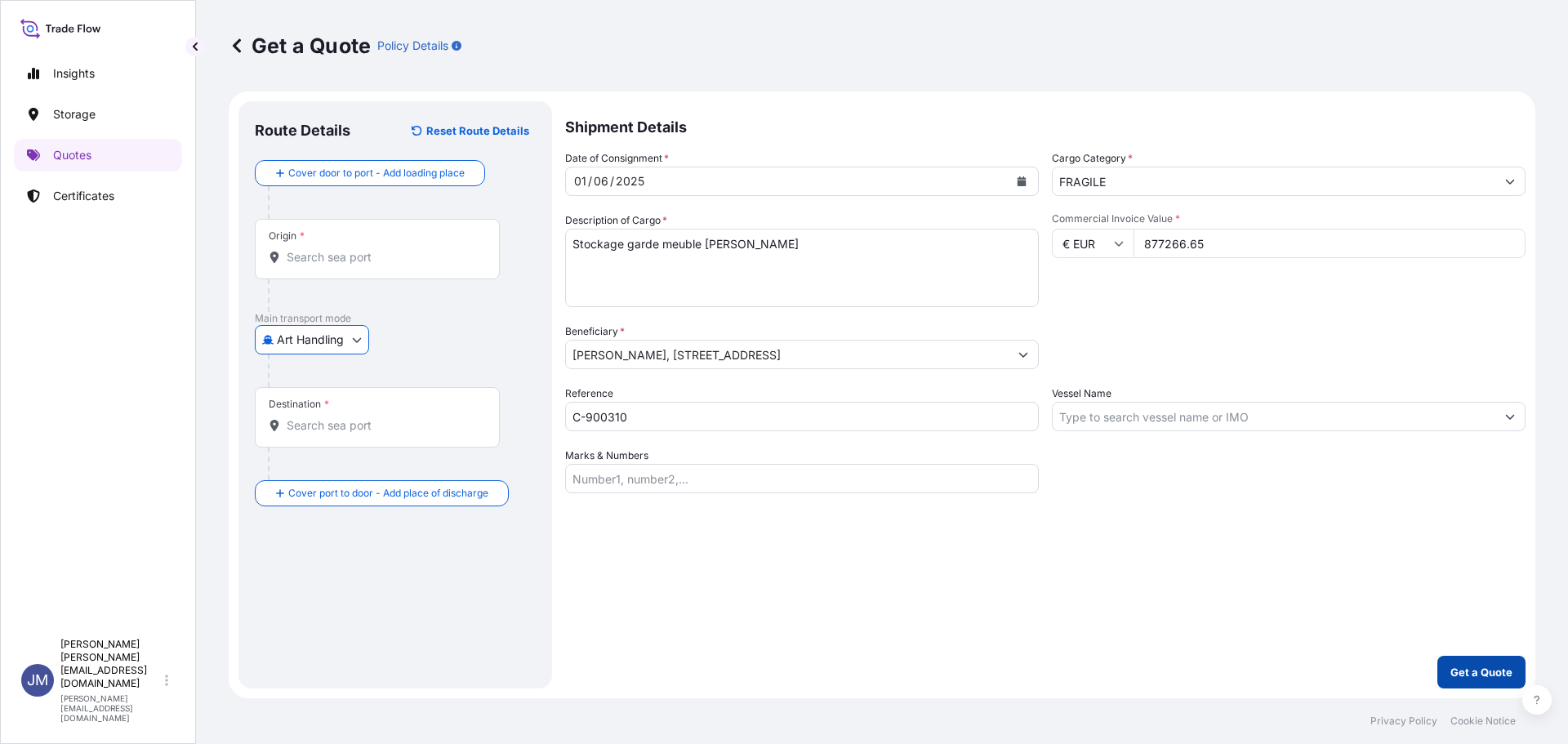
click at [1476, 679] on p "Get a Quote" at bounding box center [1481, 672] width 62 height 17
click at [311, 260] on input "Origin * Please select an origin" at bounding box center [383, 258] width 192 height 17
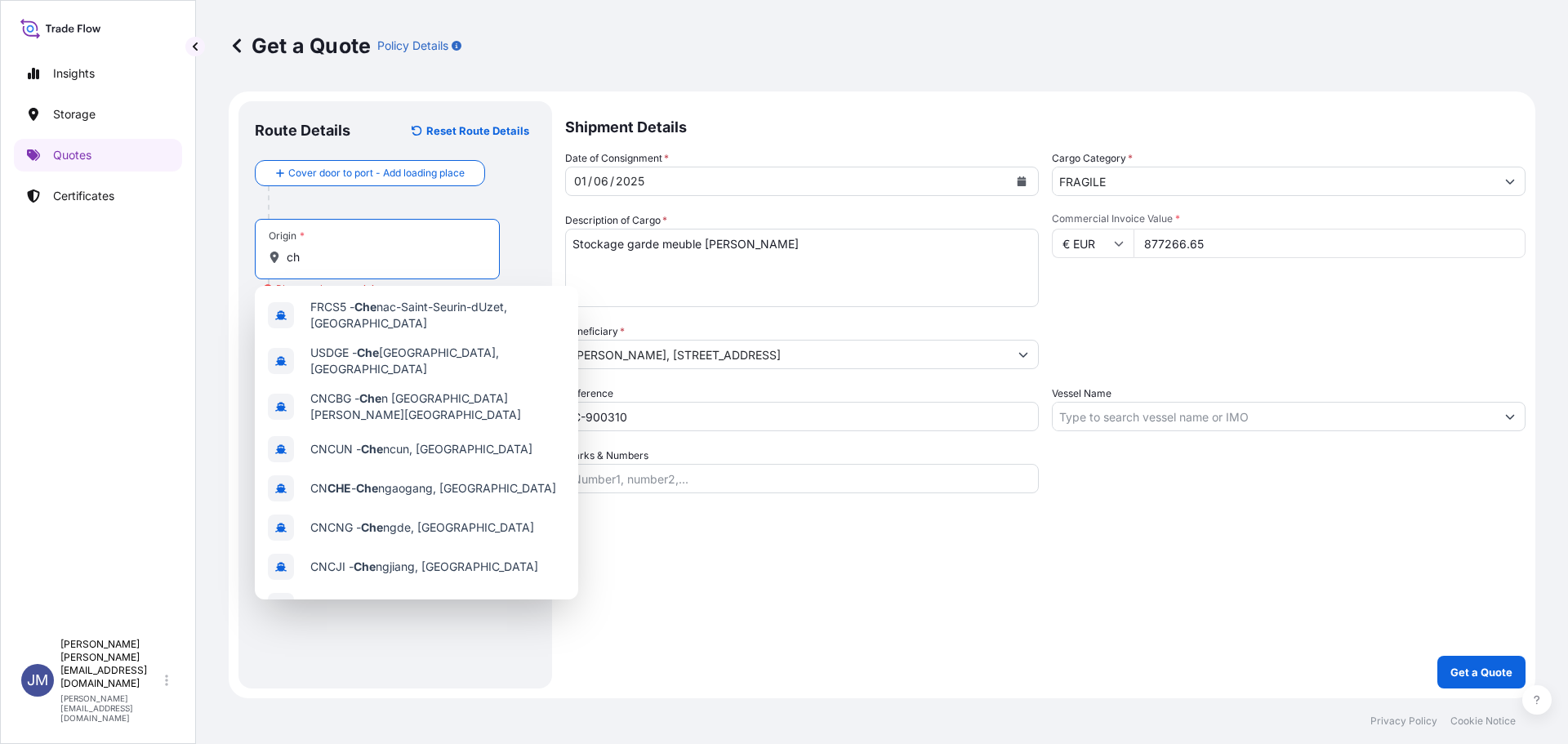
type input "c"
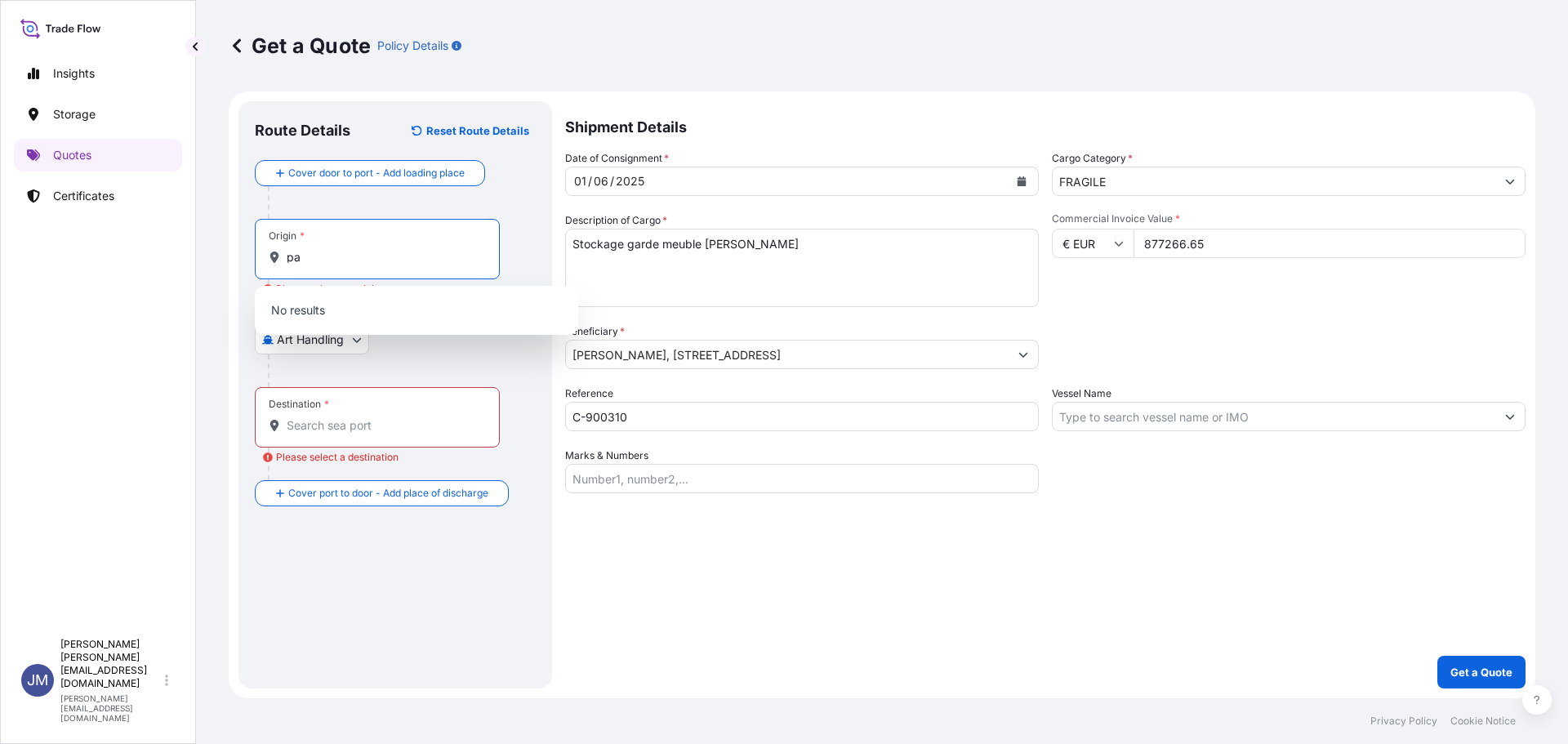
type input "p"
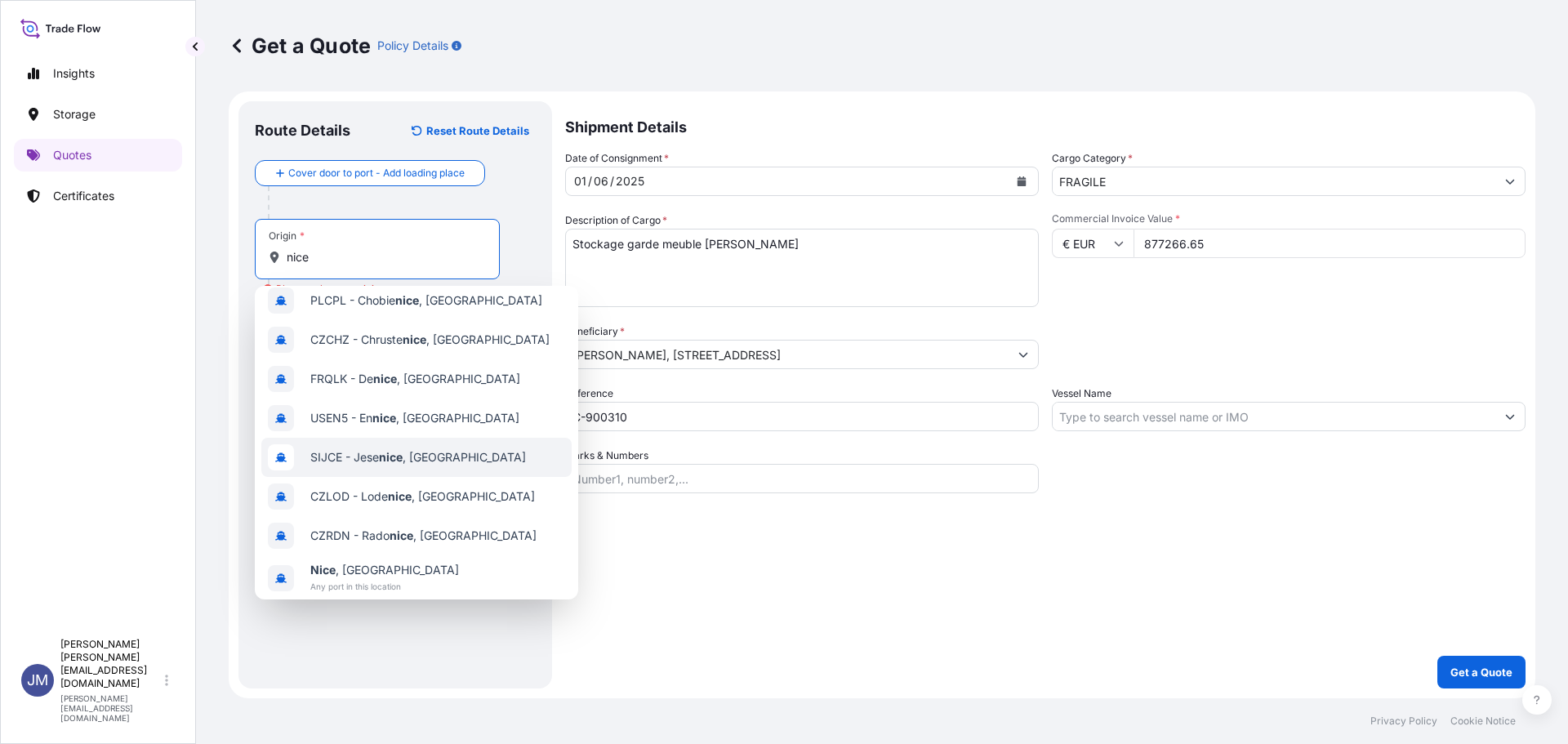
scroll to position [105, 0]
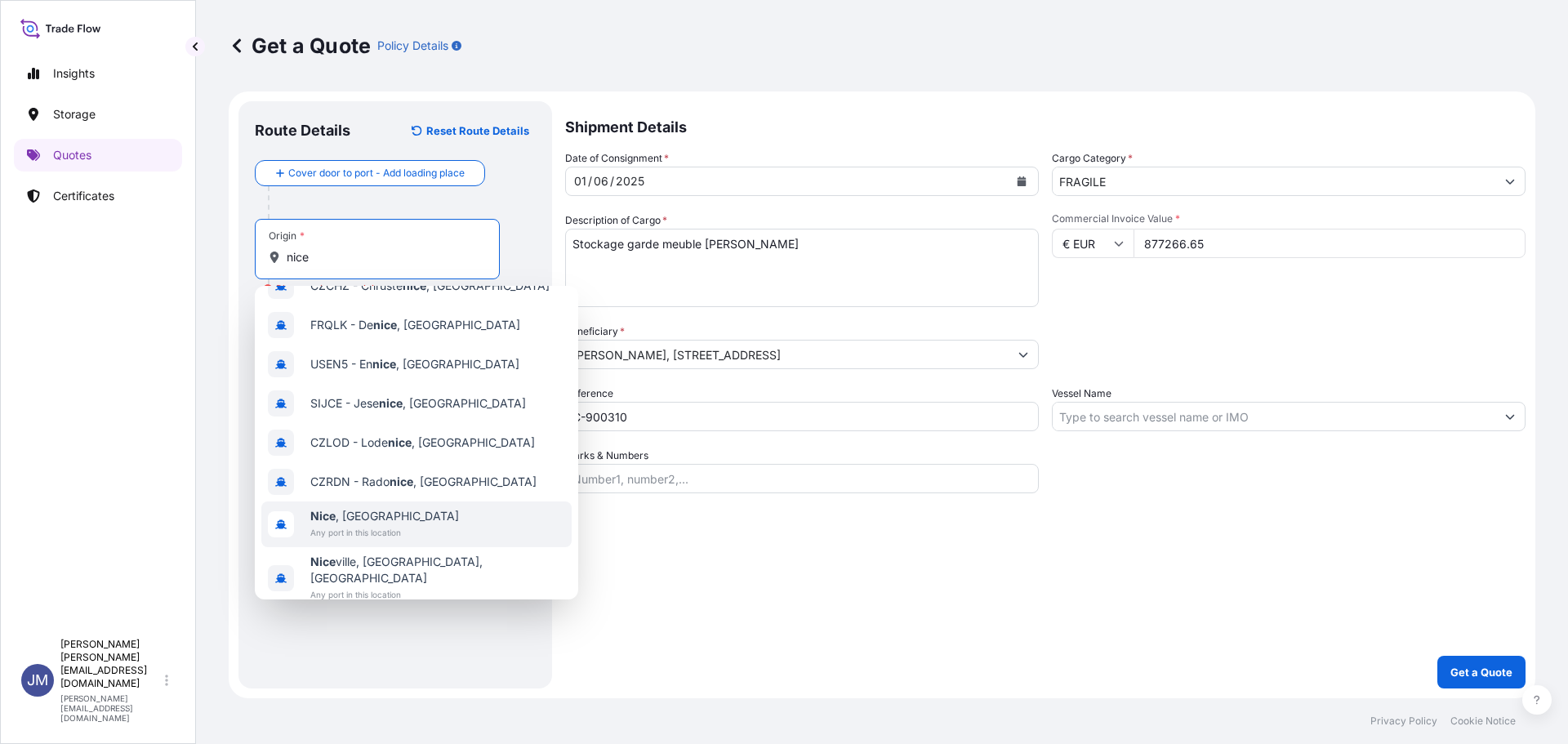
click at [416, 526] on div "[GEOGRAPHIC_DATA] , [GEOGRAPHIC_DATA] Any port in this location" at bounding box center [416, 524] width 311 height 45
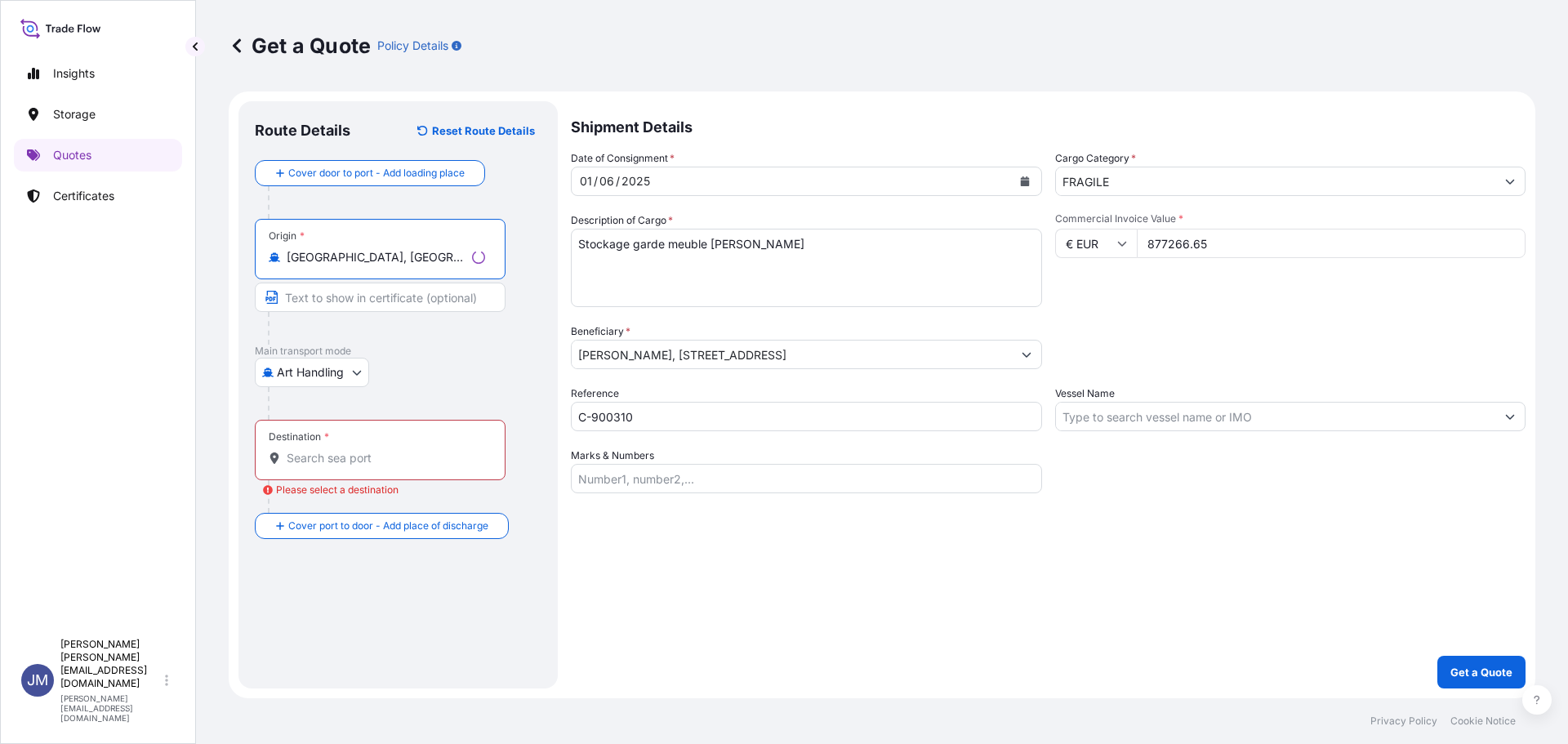
type input "[GEOGRAPHIC_DATA], [GEOGRAPHIC_DATA]"
click at [322, 466] on input "Destination * Please select a destination" at bounding box center [386, 458] width 198 height 17
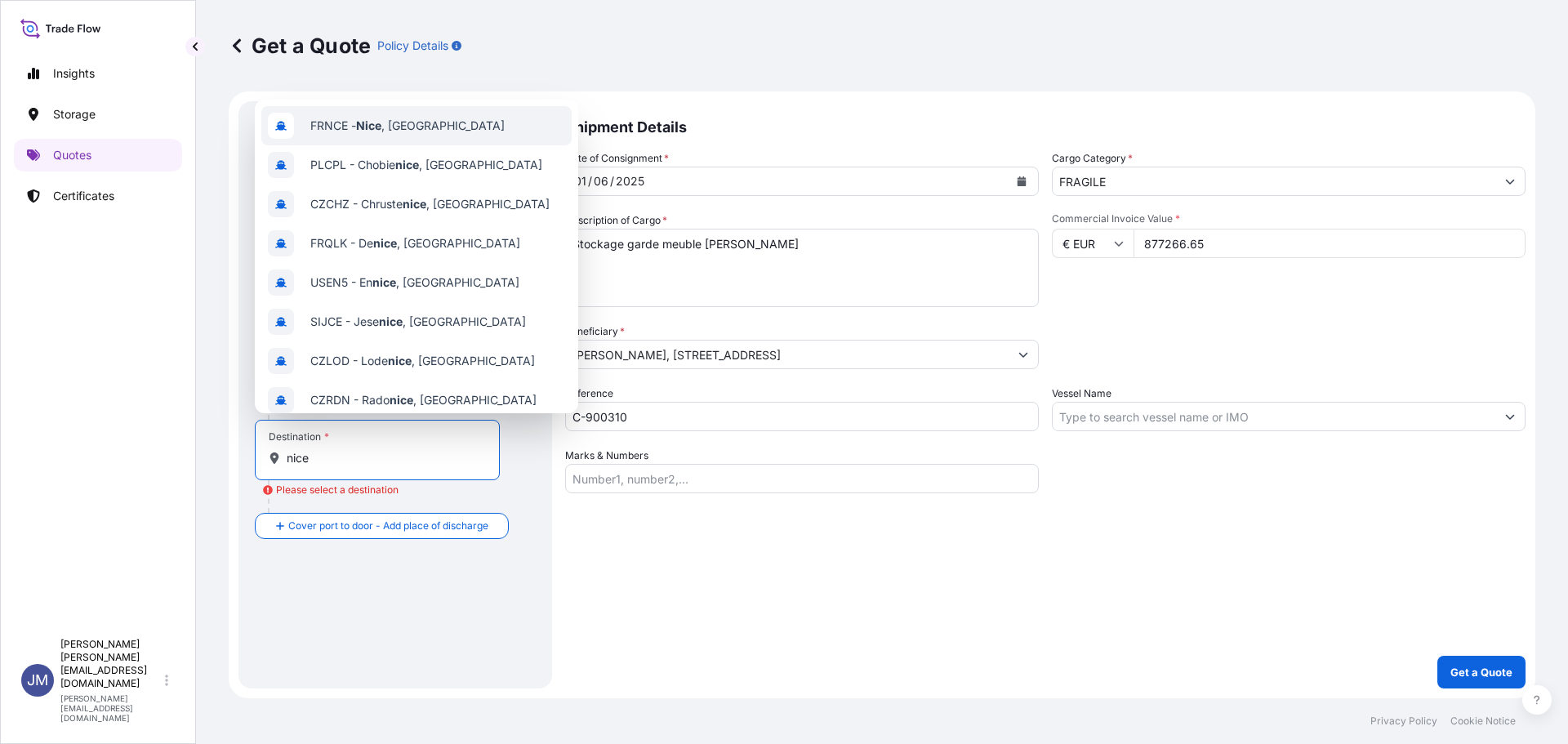
click at [402, 130] on span "FRNCE - [GEOGRAPHIC_DATA] , [GEOGRAPHIC_DATA]" at bounding box center [407, 125] width 194 height 17
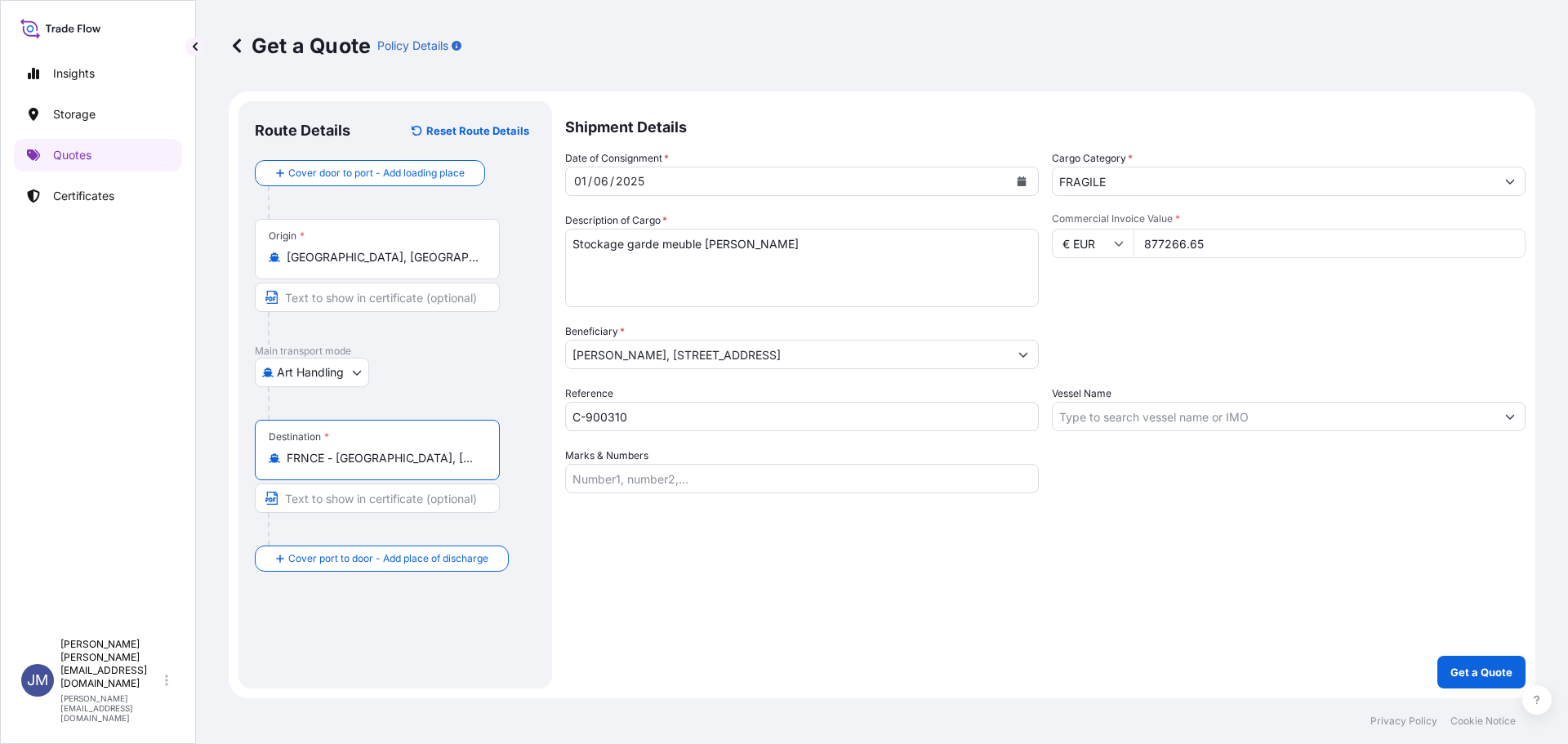
type input "FRNCE - [GEOGRAPHIC_DATA], [GEOGRAPHIC_DATA]"
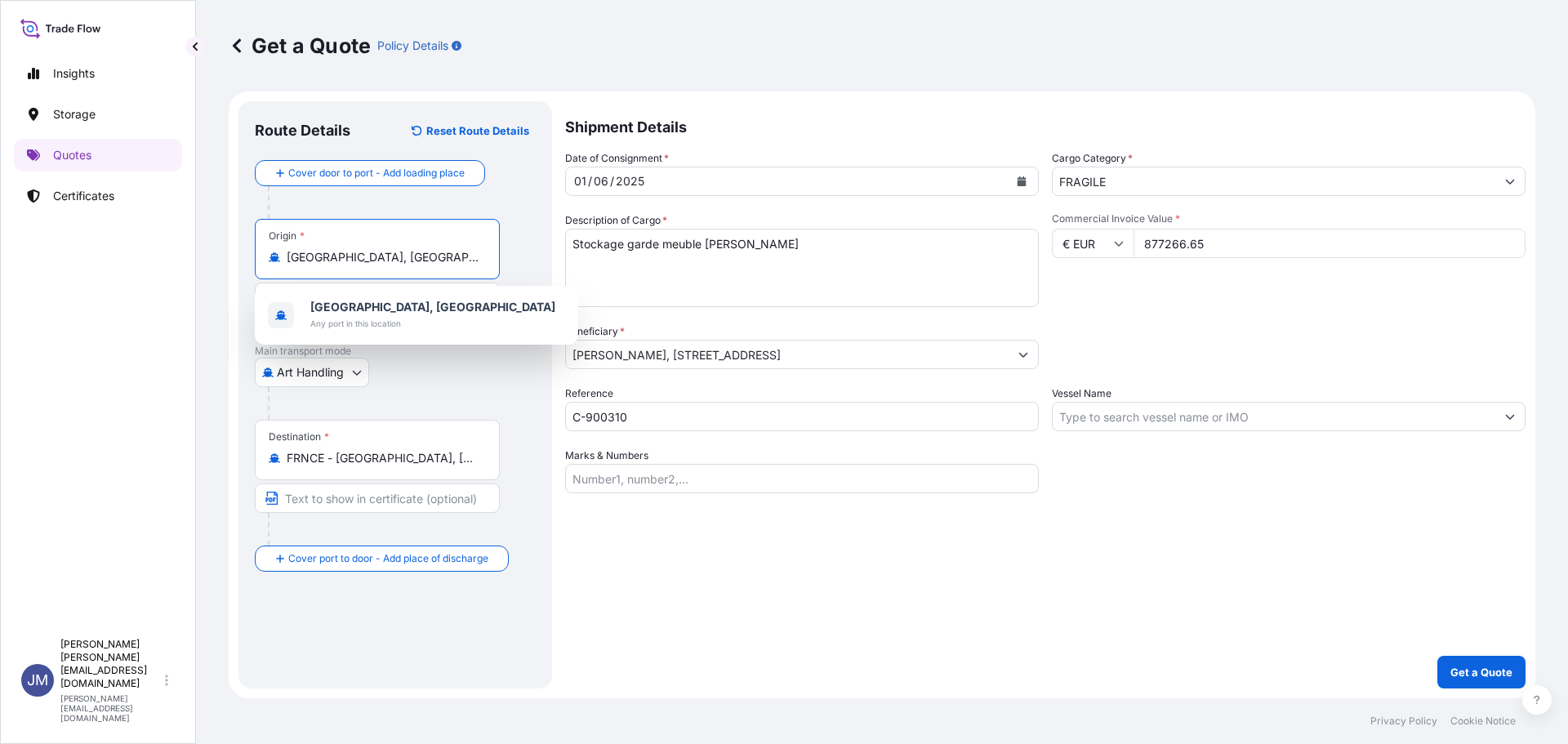
drag, startPoint x: 394, startPoint y: 254, endPoint x: 168, endPoint y: 235, distance: 226.8
click at [168, 235] on div "Insights Storage Quotes Certificates JM [PERSON_NAME] [PERSON_NAME][EMAIL_ADDRE…" at bounding box center [784, 372] width 1568 height 744
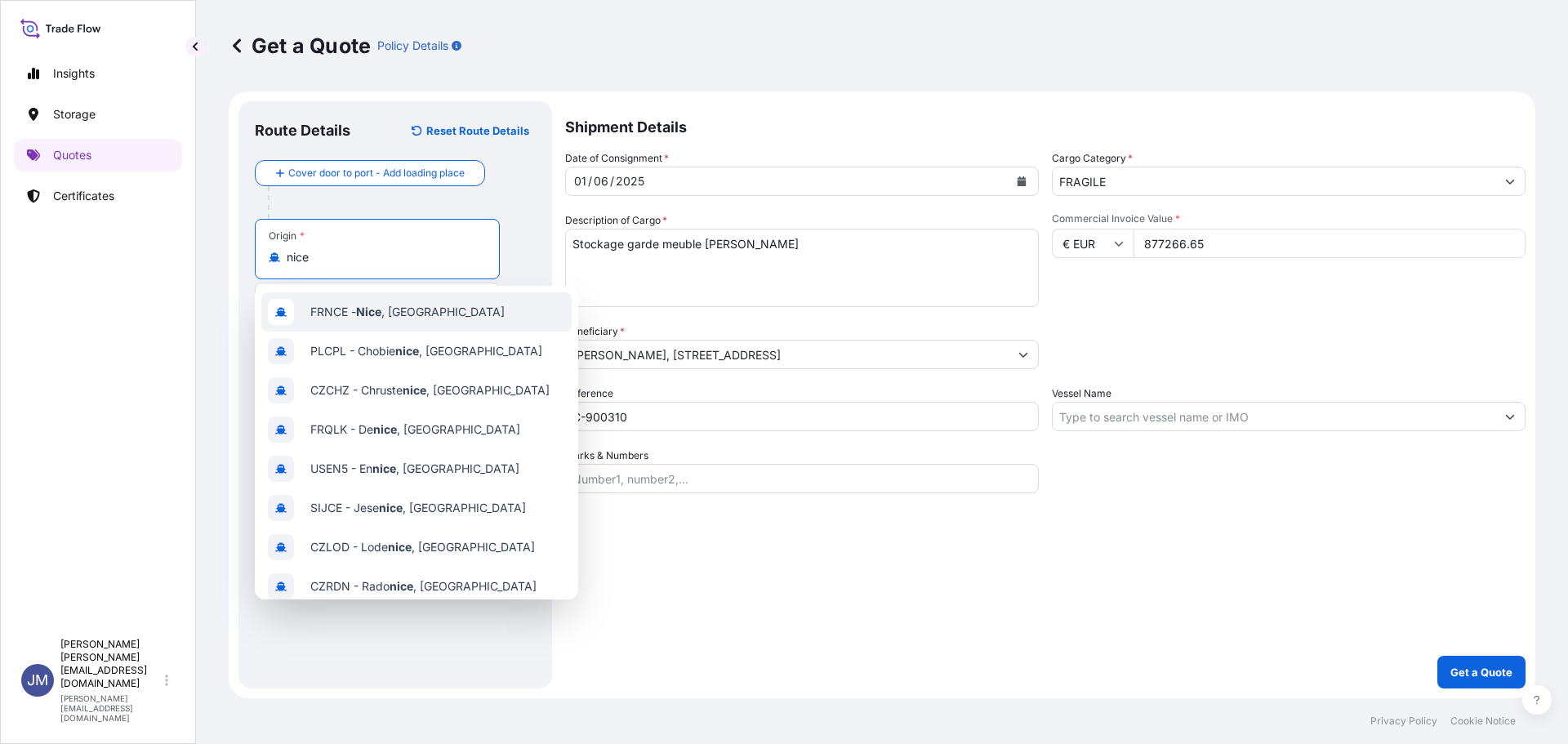
click at [349, 312] on span "FRNCE - [GEOGRAPHIC_DATA] , [GEOGRAPHIC_DATA]" at bounding box center [407, 312] width 194 height 17
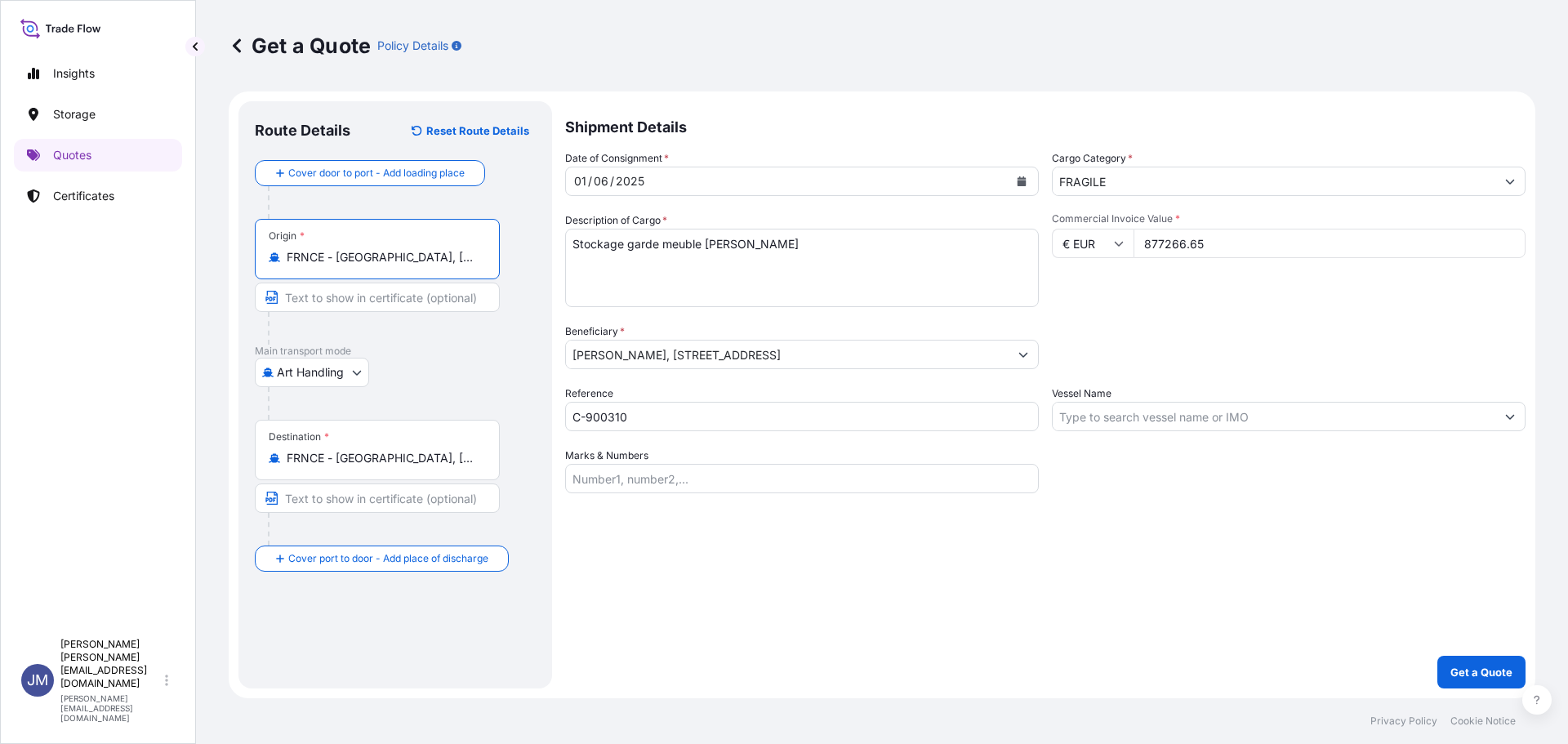
type input "FRNCE - [GEOGRAPHIC_DATA], [GEOGRAPHIC_DATA]"
click at [848, 561] on div "Shipment Details Date of Consignment * [DATE] Cargo Category * FRAGILE Descript…" at bounding box center [1045, 395] width 961 height 587
click at [1481, 663] on button "Get a Quote" at bounding box center [1480, 672] width 88 height 33
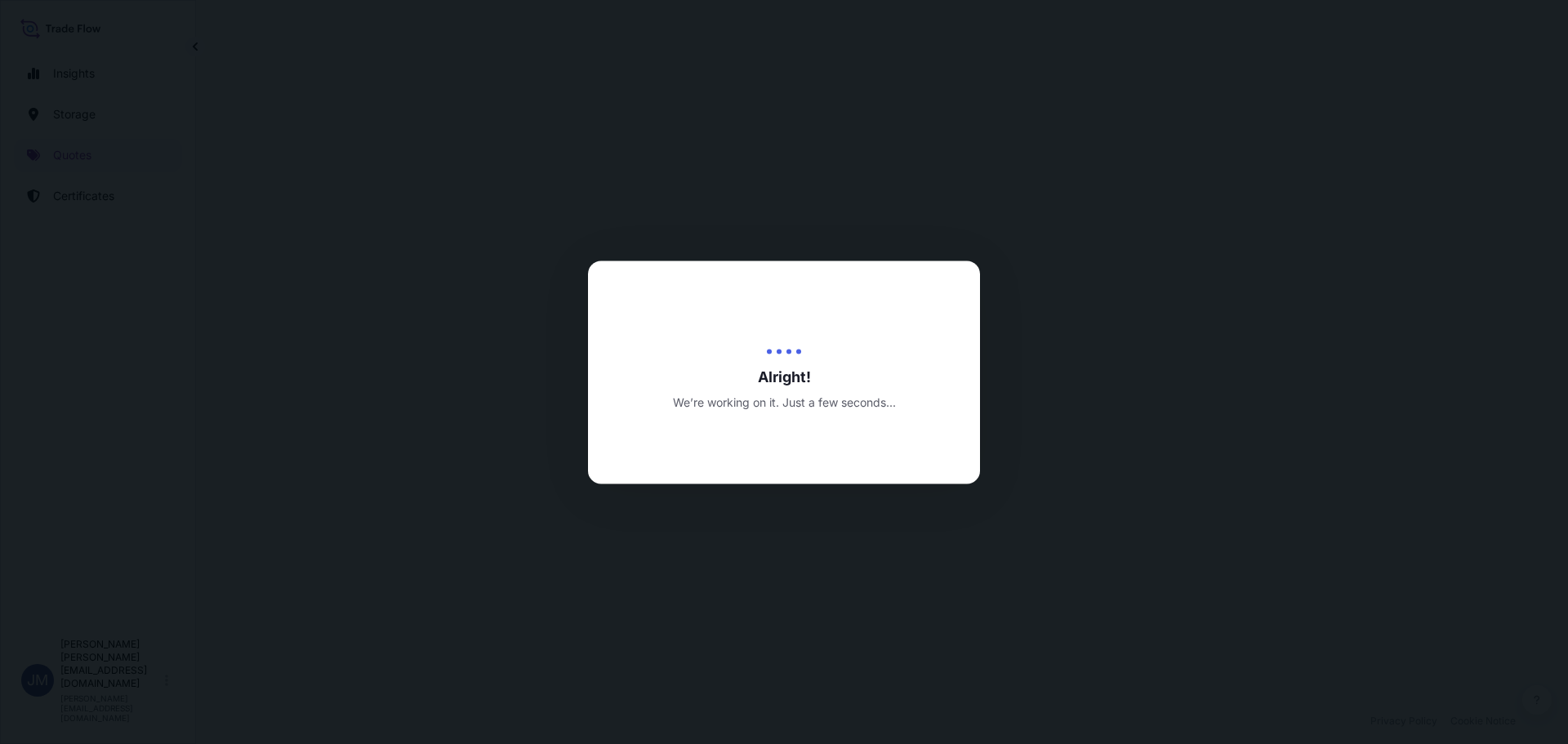
select select "Art Handling"
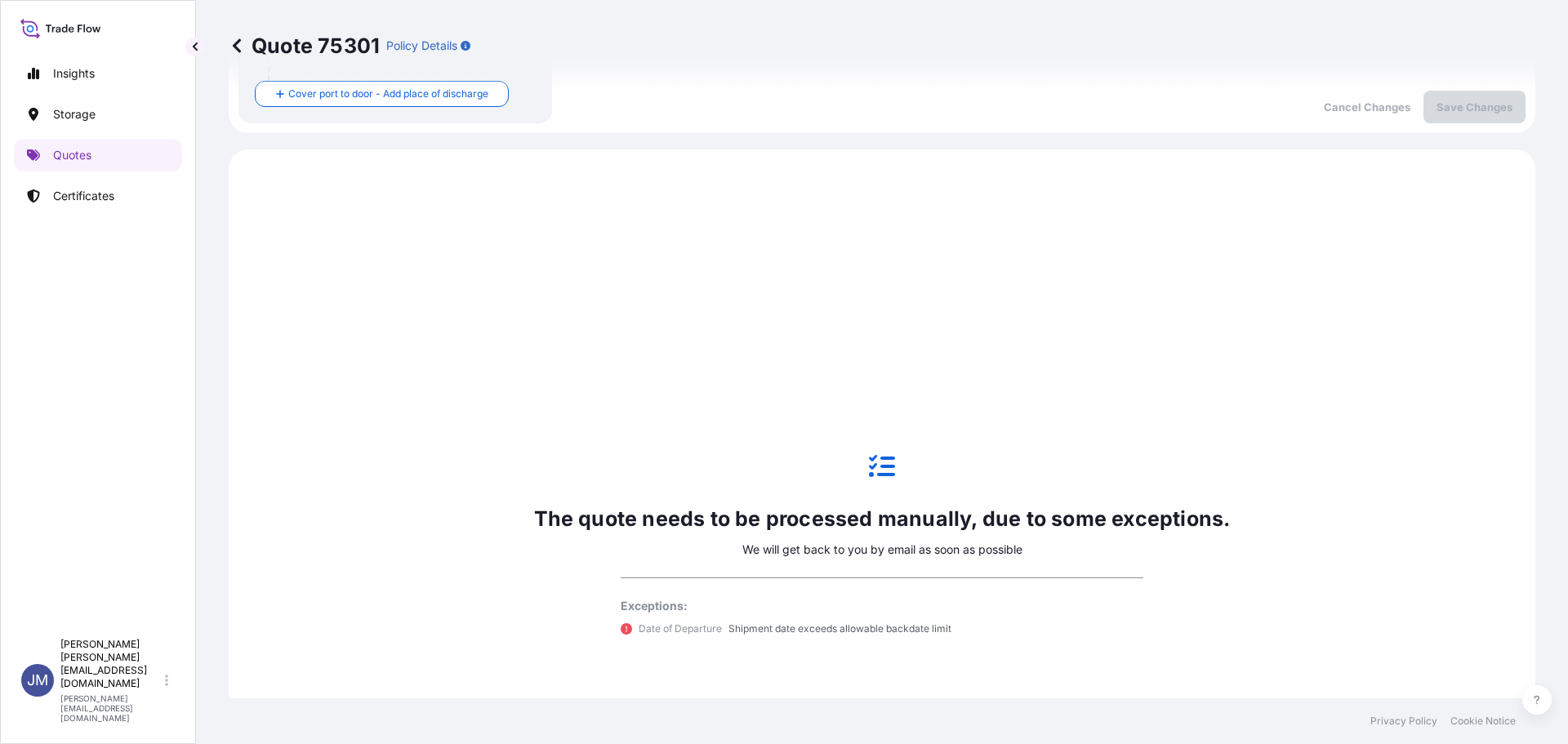
scroll to position [526, 0]
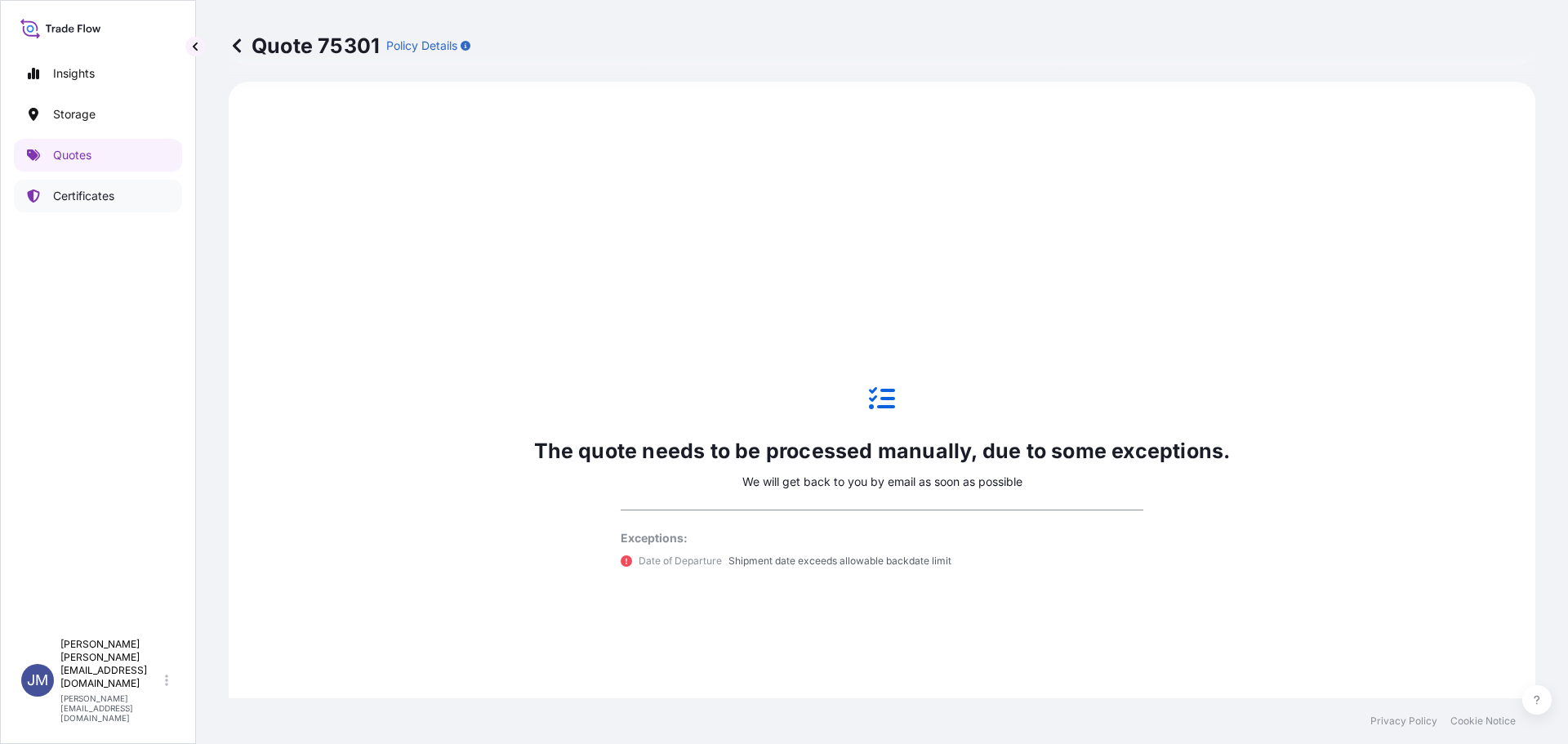
click at [104, 192] on p "Certificates" at bounding box center [84, 195] width 61 height 17
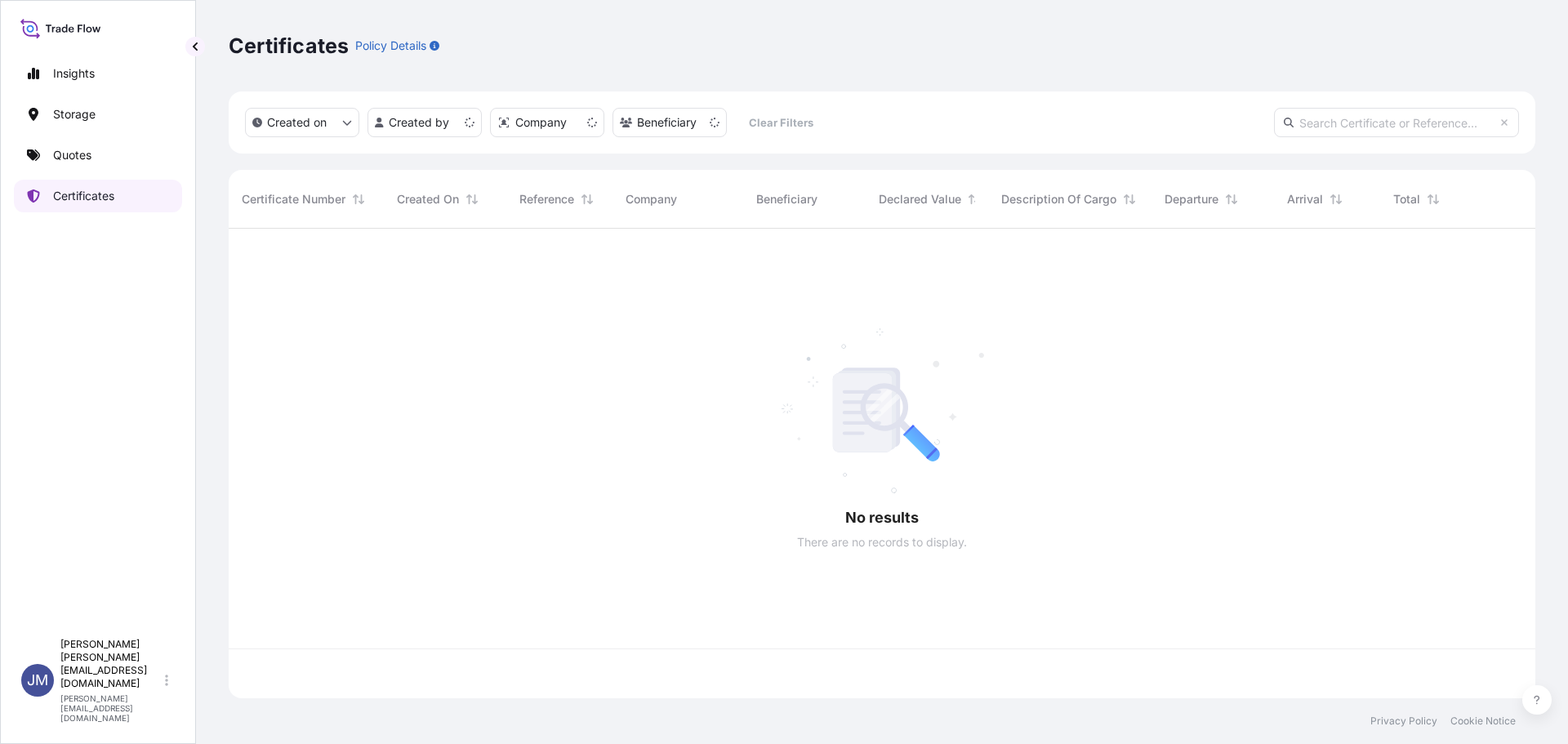
scroll to position [467, 1295]
click at [1375, 129] on input "text" at bounding box center [1396, 122] width 245 height 30
click at [1366, 128] on input "rossini" at bounding box center [1396, 122] width 245 height 30
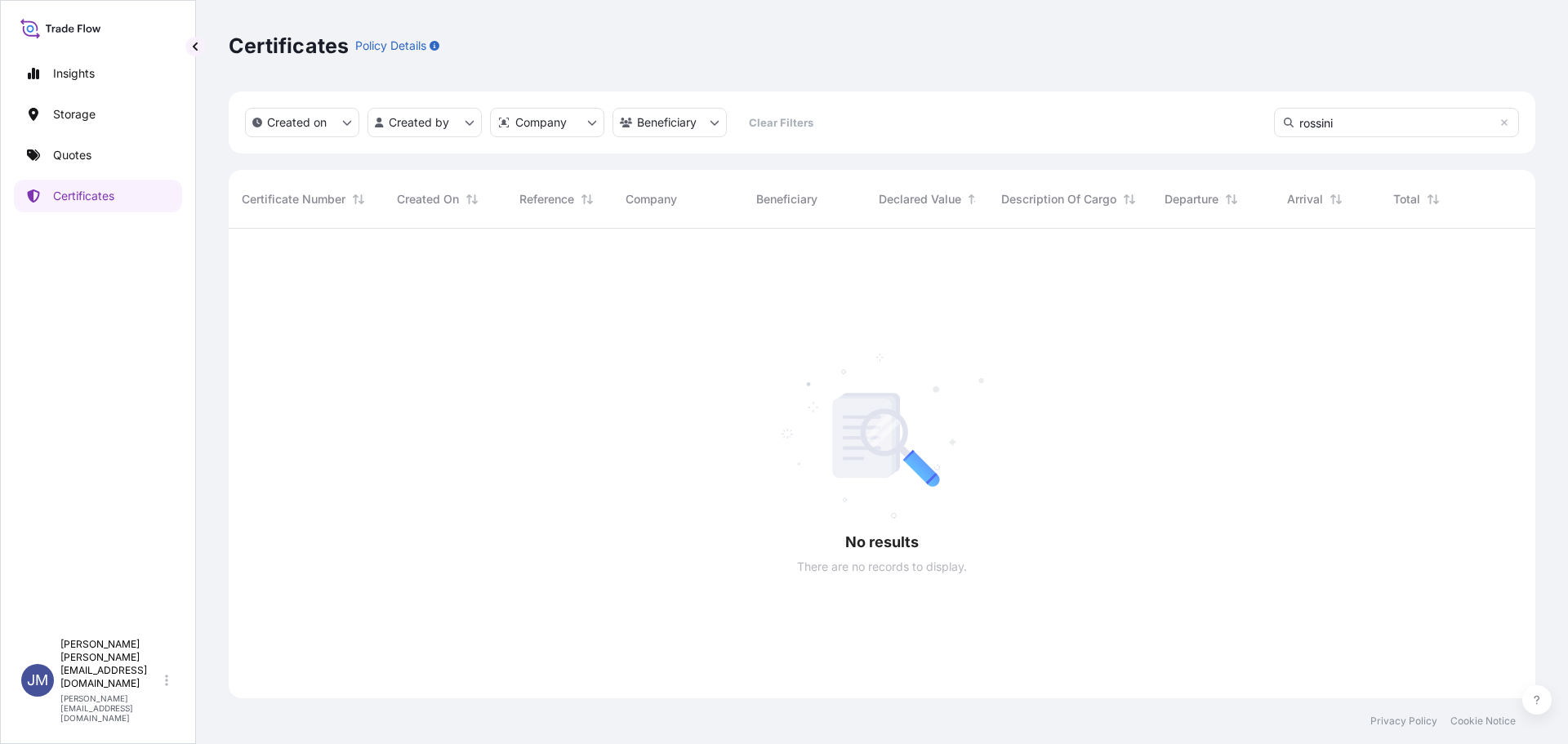
click at [1366, 128] on input "rossini" at bounding box center [1396, 122] width 245 height 30
type input "rossin"
click at [1508, 121] on icon at bounding box center [1504, 122] width 10 height 10
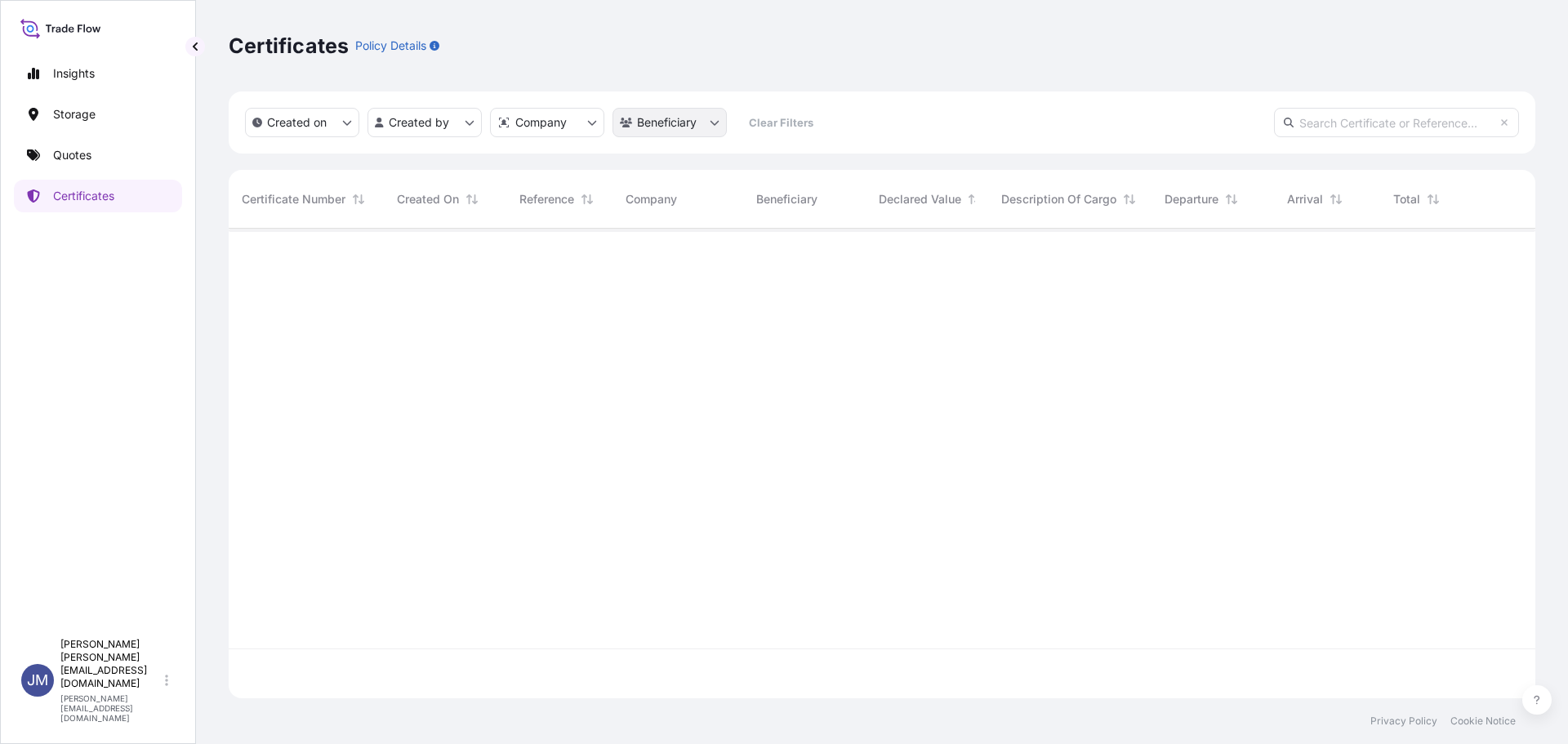
click at [677, 116] on html "Insights Storage Quotes Certificates JM [PERSON_NAME] [PERSON_NAME][EMAIL_ADDRE…" at bounding box center [784, 372] width 1568 height 744
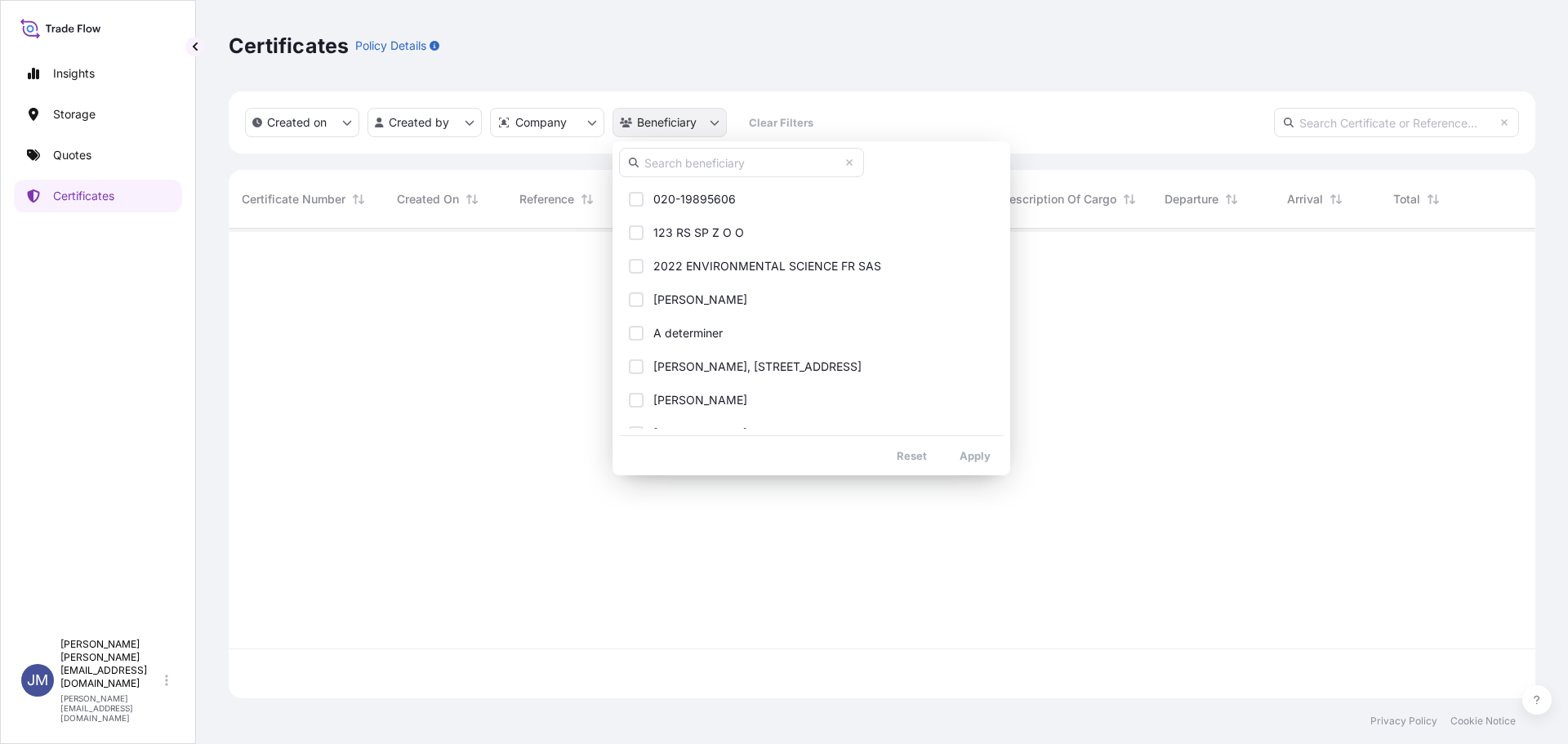
click at [677, 116] on html "Insights Storage Quotes Certificates JM [PERSON_NAME] [PERSON_NAME][EMAIL_ADDRE…" at bounding box center [784, 372] width 1568 height 744
click at [697, 130] on html "Insights Storage Quotes Certificates JM [PERSON_NAME] [PERSON_NAME][EMAIL_ADDRE…" at bounding box center [784, 372] width 1568 height 744
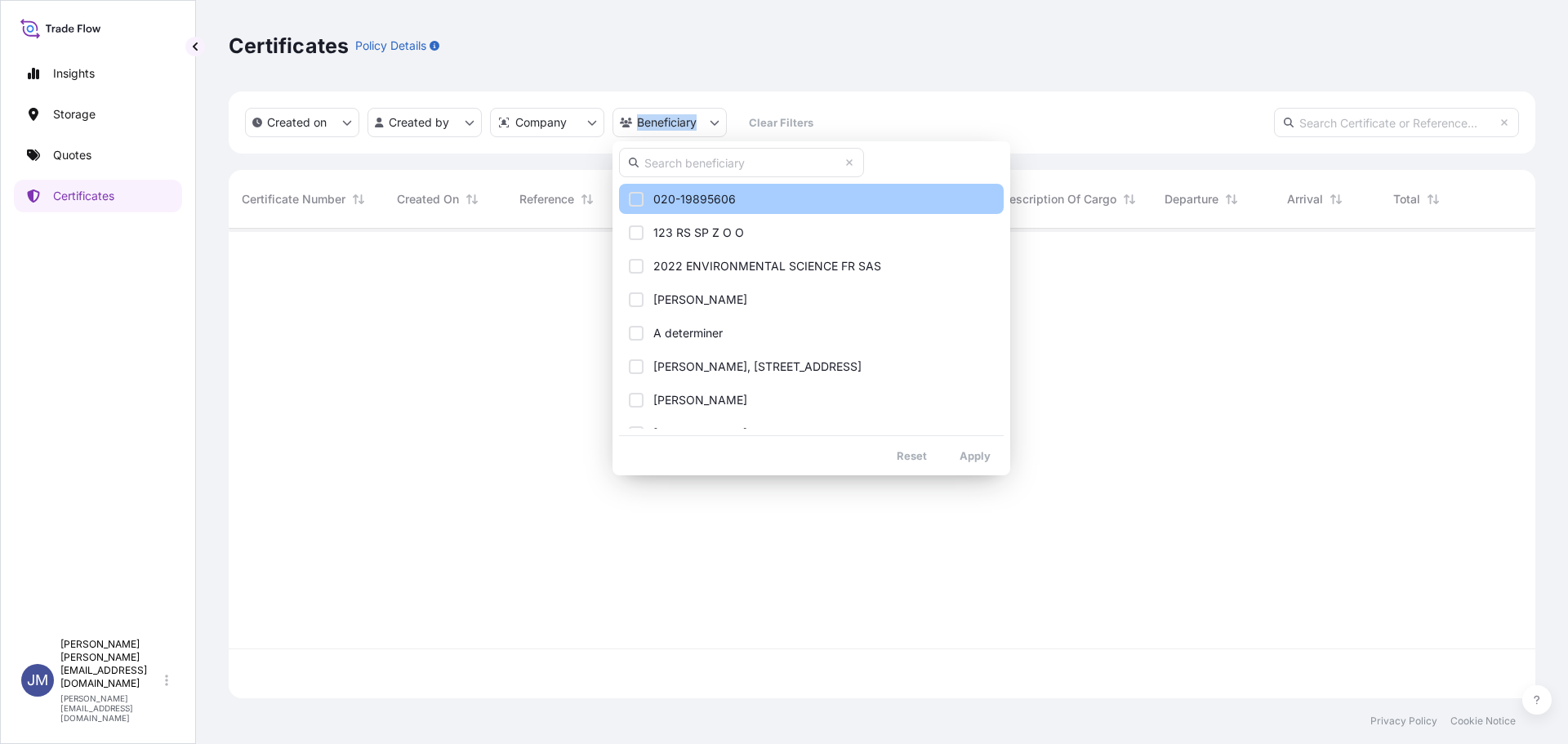
click at [719, 189] on button "020-19895606" at bounding box center [812, 198] width 385 height 31
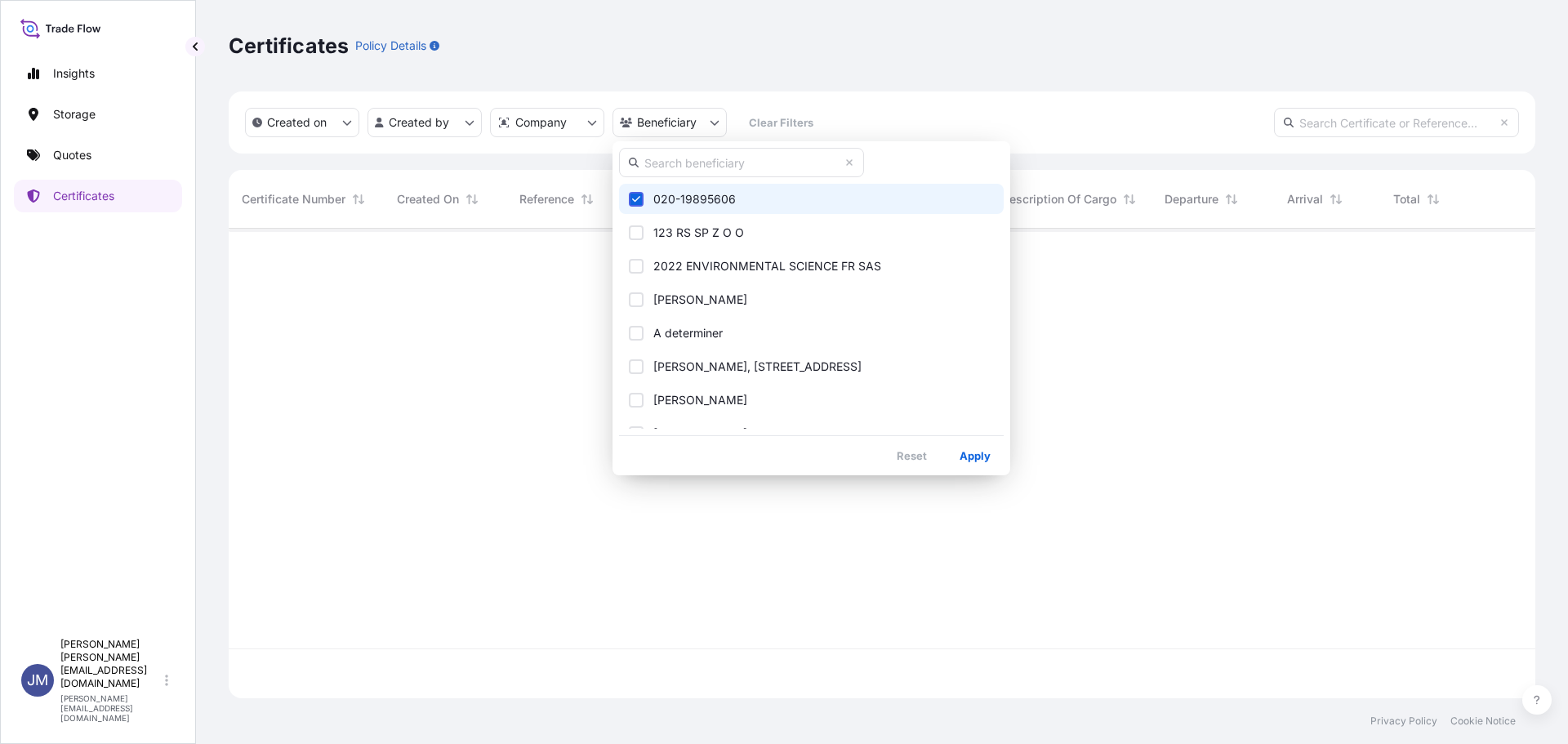
click at [719, 161] on input "text" at bounding box center [742, 163] width 245 height 30
click at [724, 207] on button "020-19895606" at bounding box center [812, 198] width 385 height 31
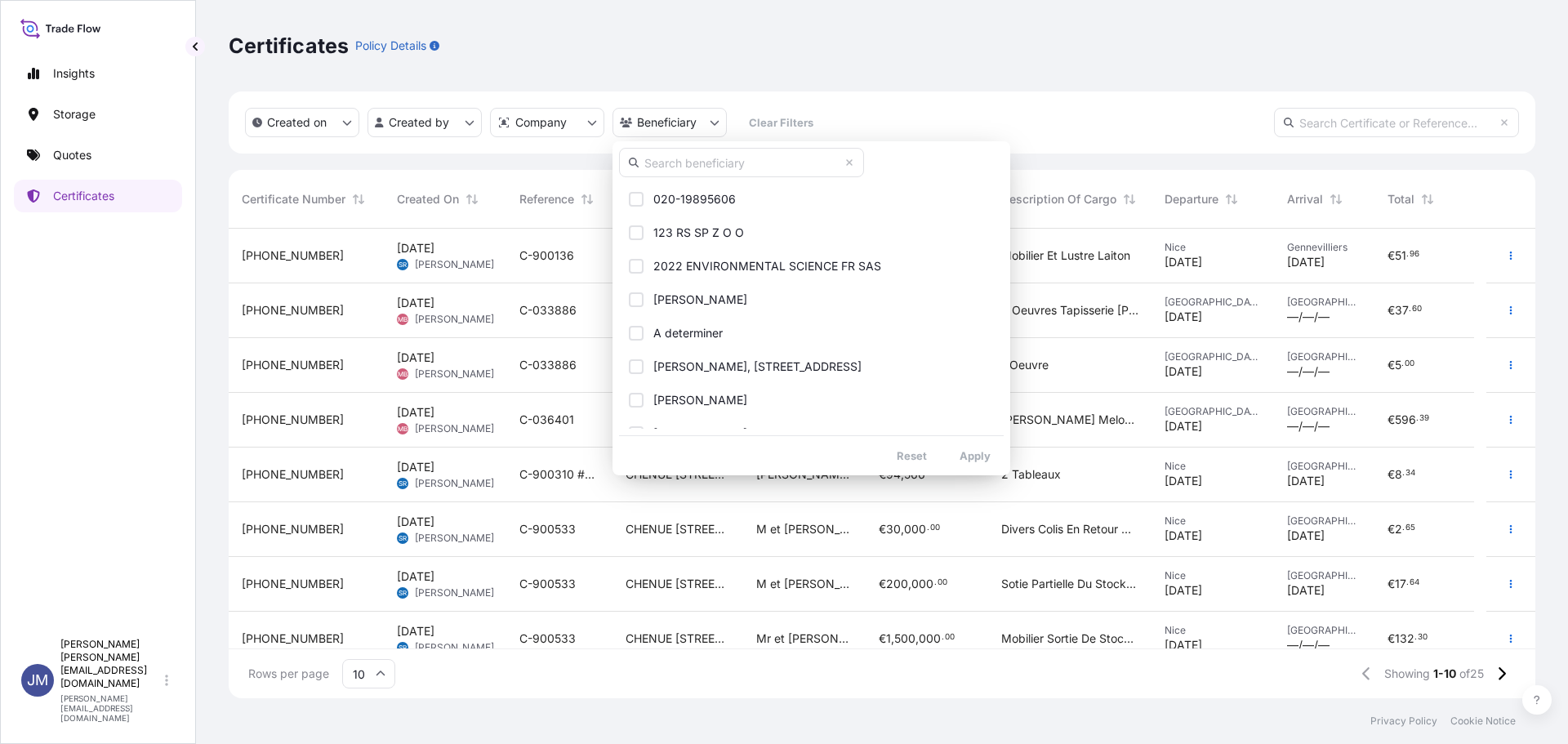
click at [721, 170] on input "text" at bounding box center [742, 163] width 245 height 30
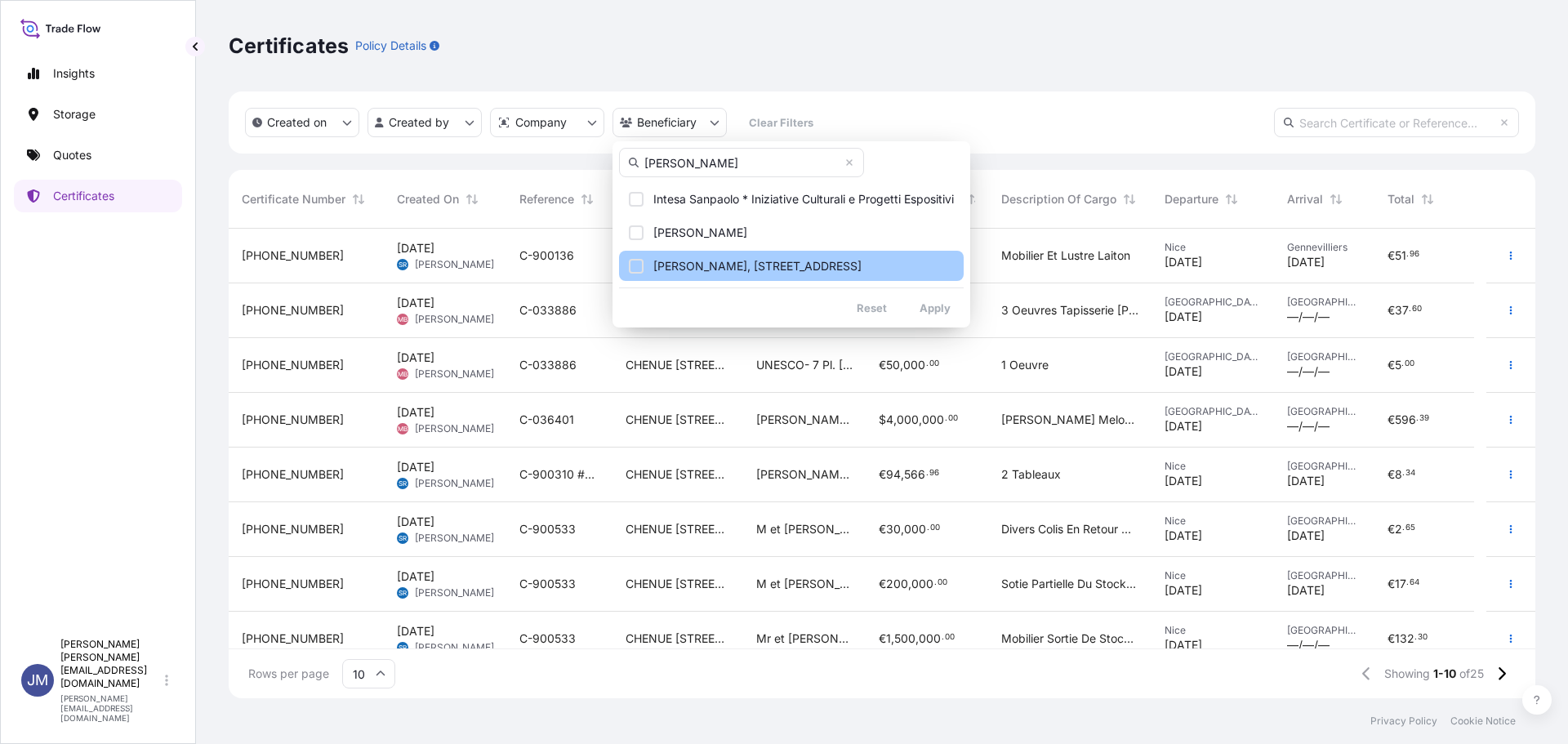
type input "[PERSON_NAME]"
click at [631, 266] on div "Select Option" at bounding box center [636, 266] width 15 height 15
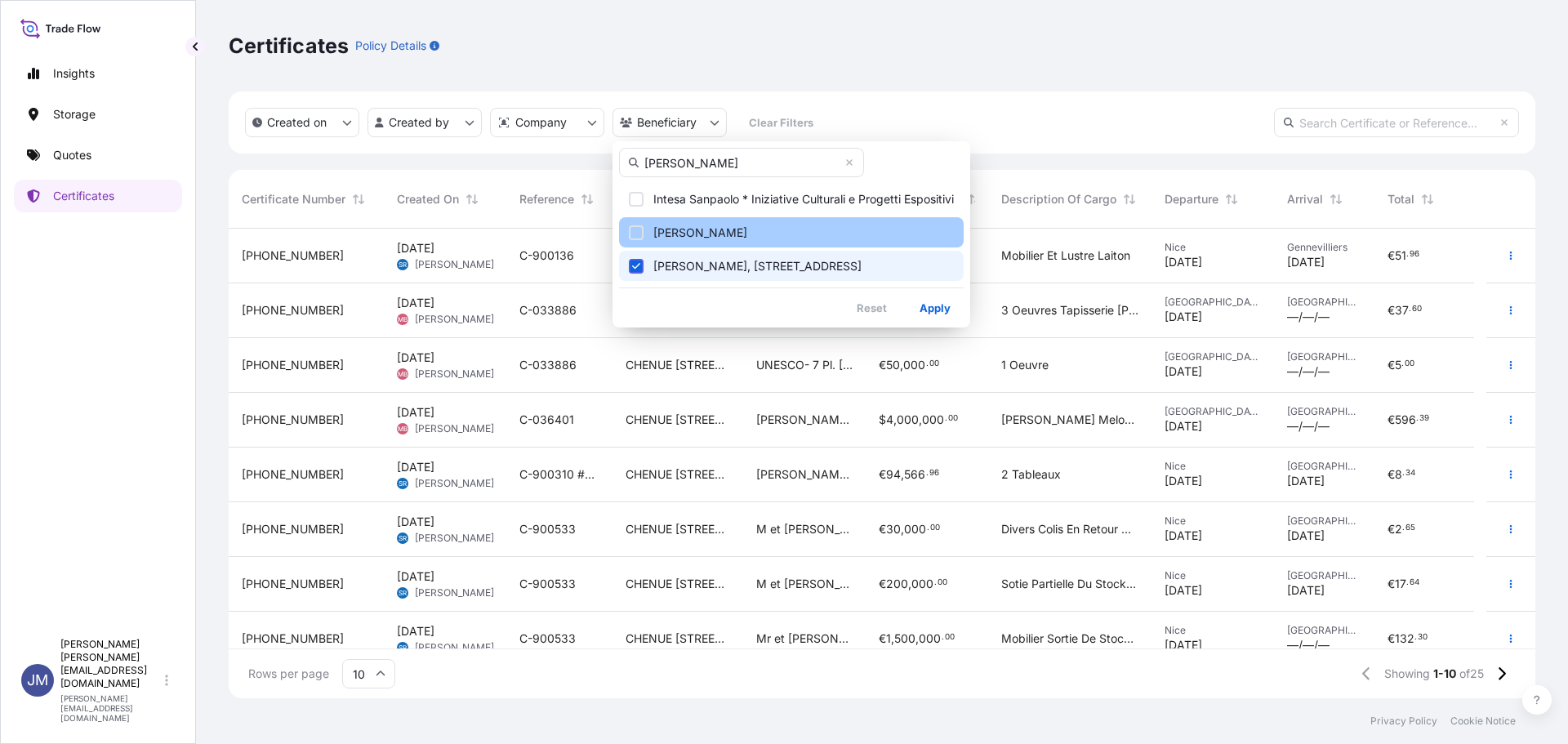
click at [632, 229] on div "Select Option" at bounding box center [636, 233] width 15 height 15
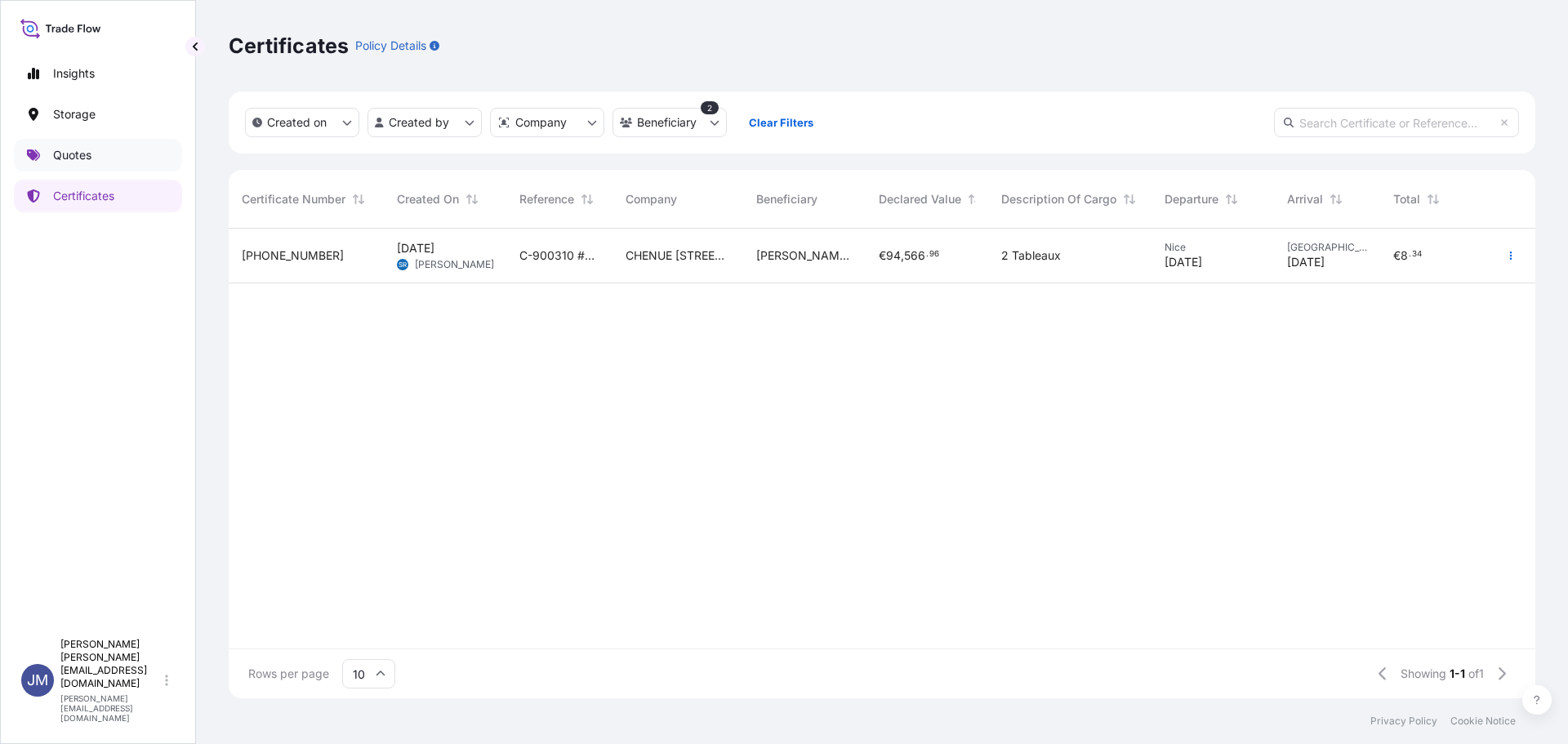
click at [83, 146] on link "Quotes" at bounding box center [98, 155] width 169 height 33
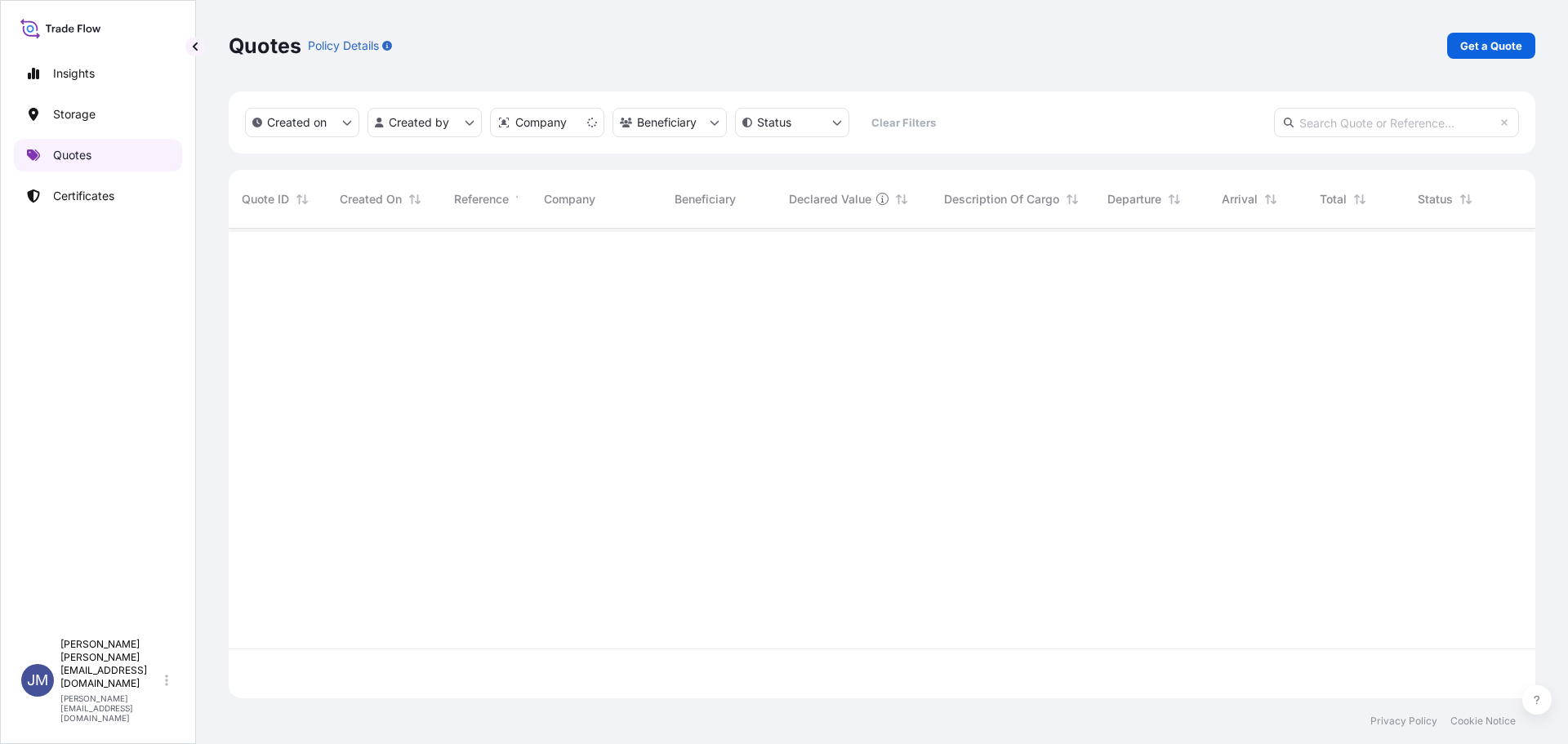
scroll to position [467, 1295]
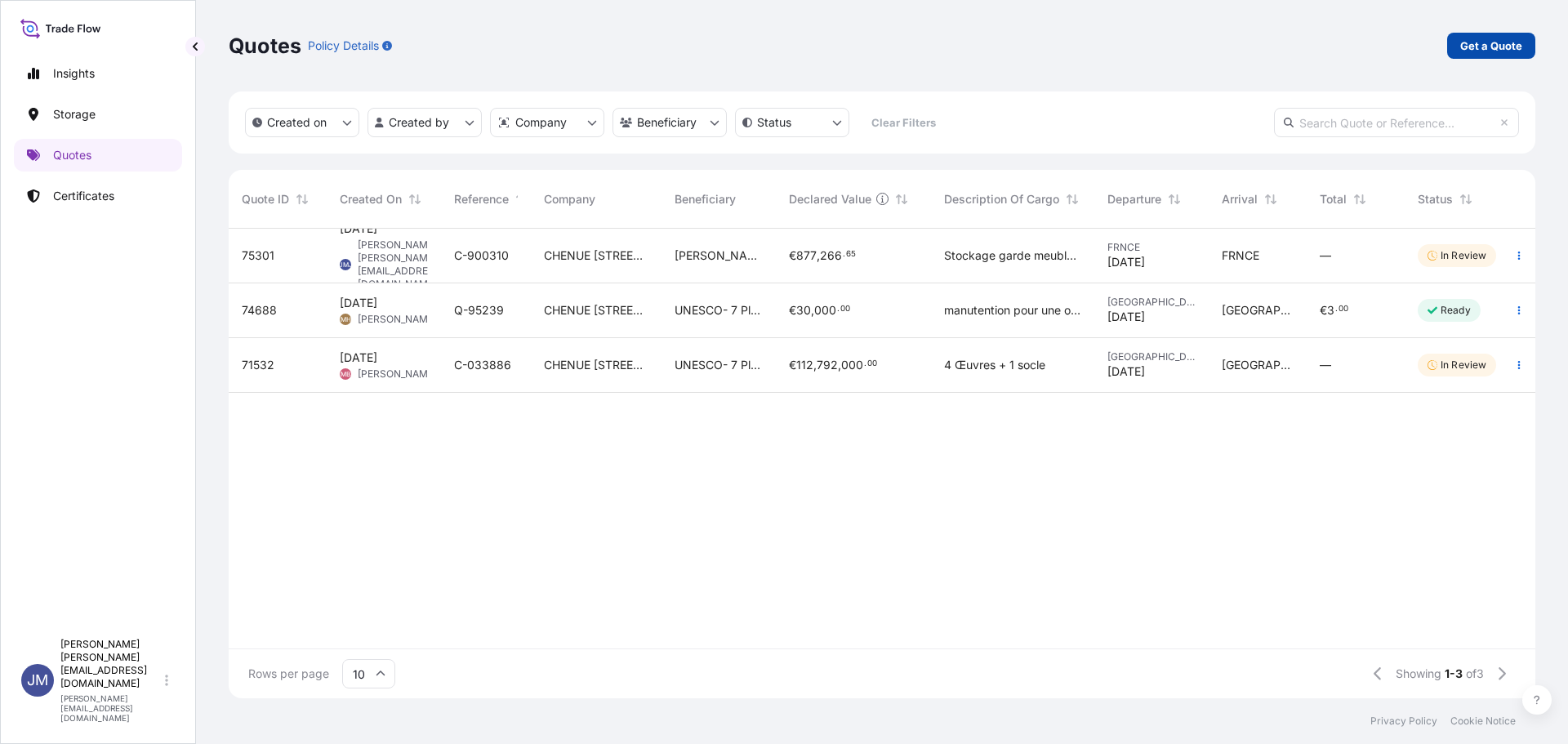
click at [1501, 38] on p "Get a Quote" at bounding box center [1491, 45] width 62 height 17
select select "Art Handling"
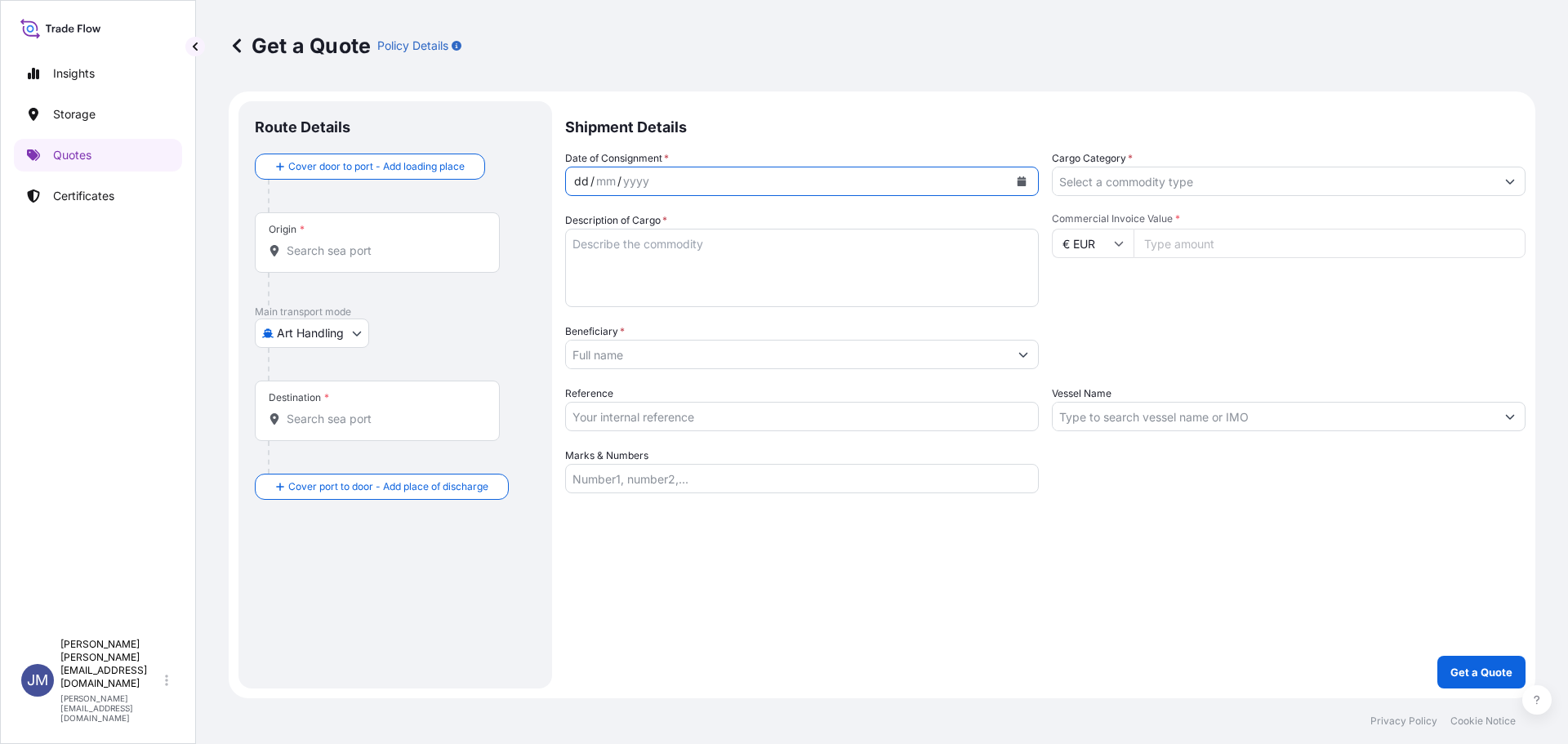
click at [674, 172] on div "dd / mm / yyyy" at bounding box center [787, 182] width 443 height 30
click at [668, 181] on div "dd / mm / yyyy" at bounding box center [787, 182] width 443 height 30
click at [668, 183] on div "dd / mm / yyyy" at bounding box center [787, 182] width 443 height 30
click at [1024, 182] on icon "Calendar" at bounding box center [1022, 182] width 9 height 10
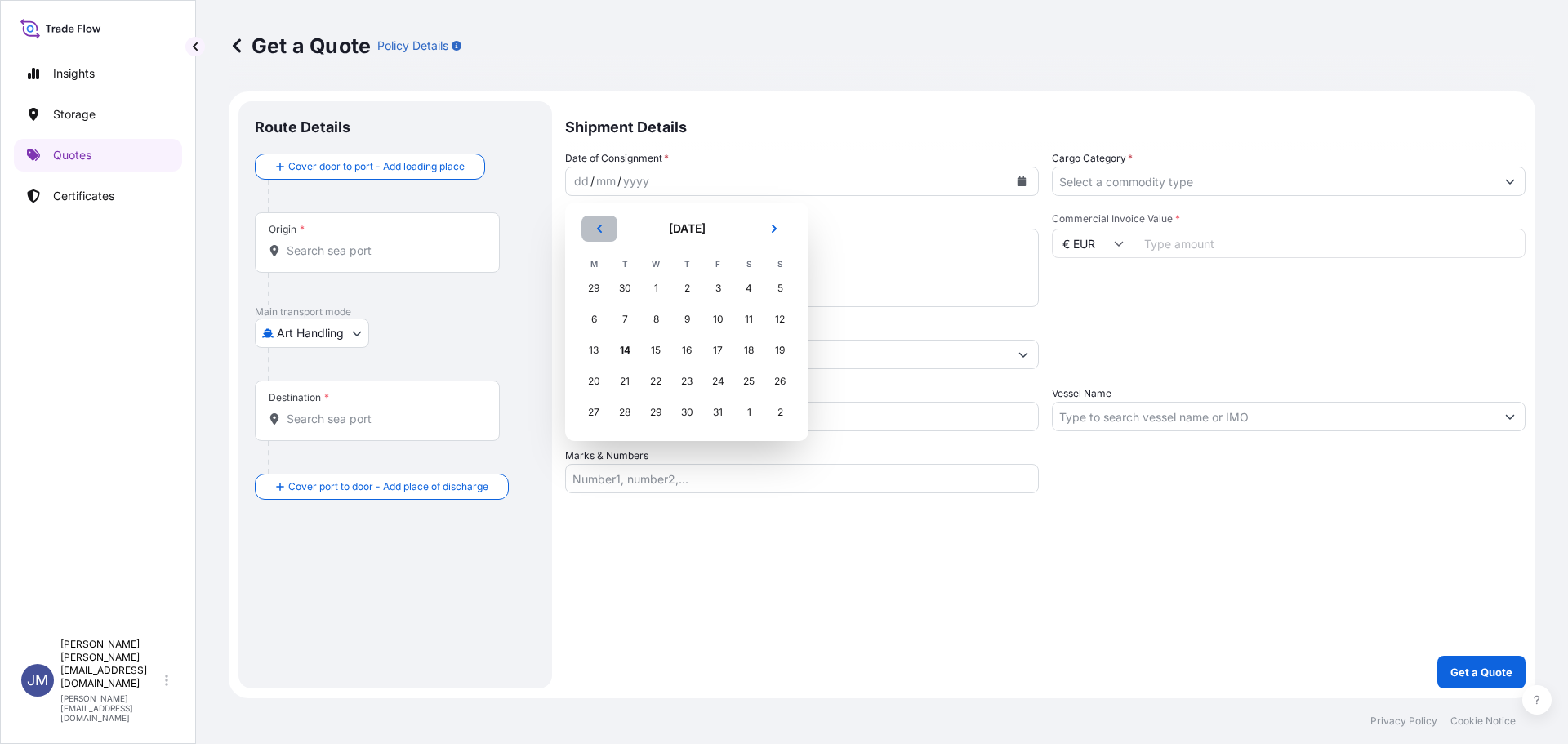
click at [608, 226] on button "Previous" at bounding box center [600, 229] width 36 height 26
click at [726, 316] on div "8" at bounding box center [718, 320] width 30 height 30
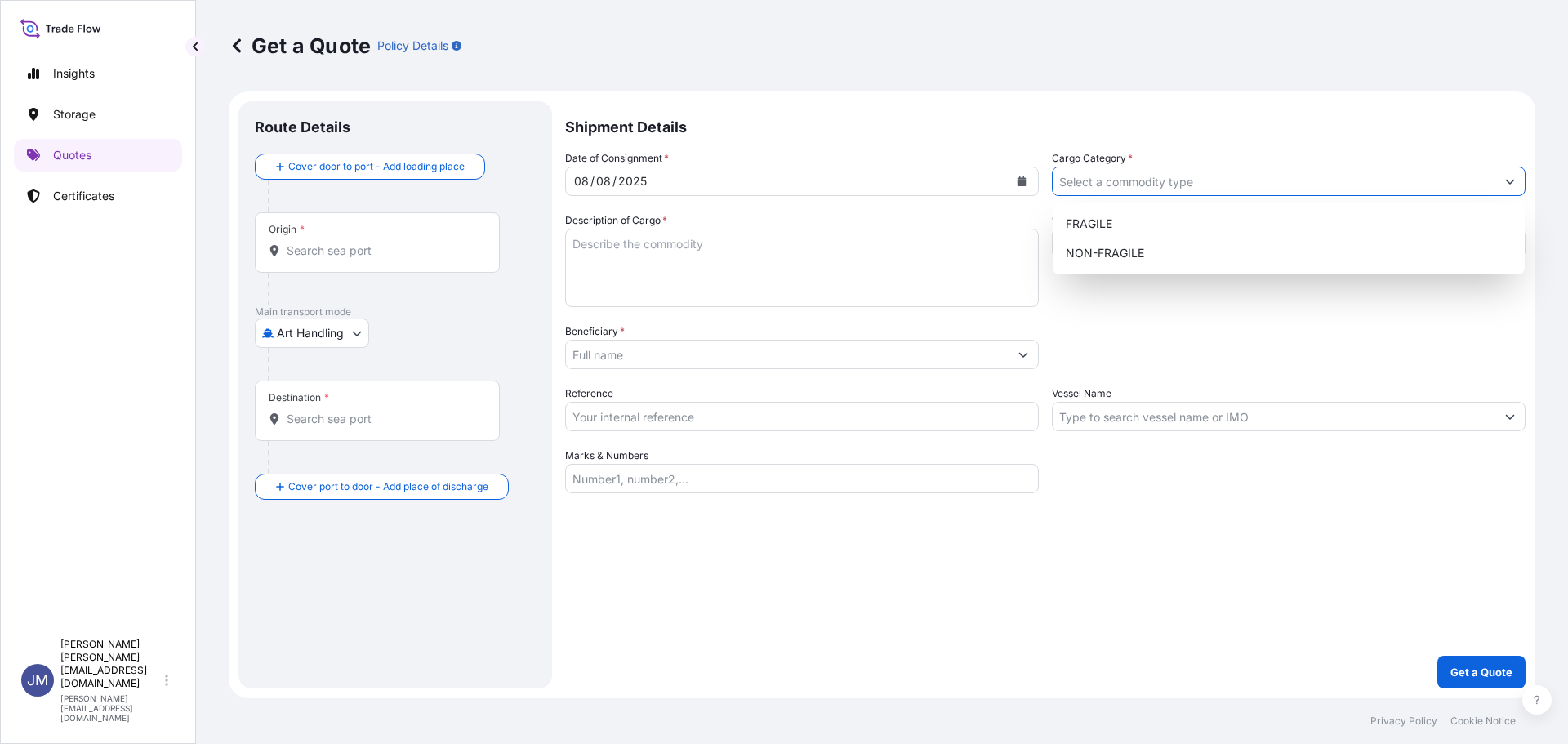
click at [1177, 179] on input "Cargo Category *" at bounding box center [1273, 182] width 443 height 30
click at [1134, 235] on div "FRAGILE" at bounding box center [1288, 224] width 459 height 30
type input "FRAGILE"
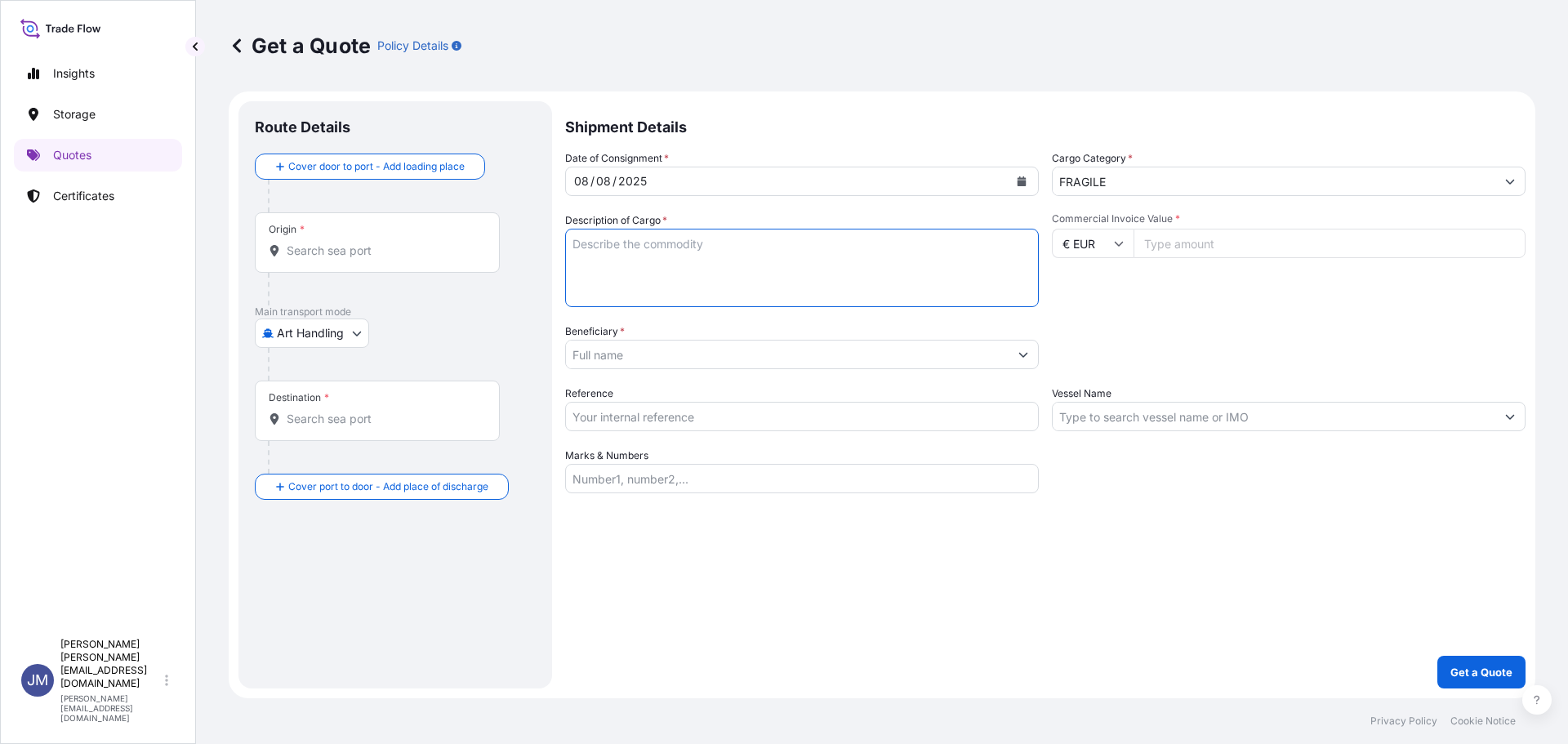
click at [714, 278] on textarea "Description of Cargo *" at bounding box center [802, 267] width 473 height 78
click at [627, 243] on textarea "Stockage garde meuble [PERSON_NAME]" at bounding box center [802, 267] width 473 height 78
click at [871, 250] on textarea "Stockage Nice garde meuble [PERSON_NAME]" at bounding box center [802, 267] width 473 height 78
type textarea "Stockage Nice garde meuble [PERSON_NAME]"
click at [682, 352] on input "Beneficiary *" at bounding box center [787, 354] width 443 height 30
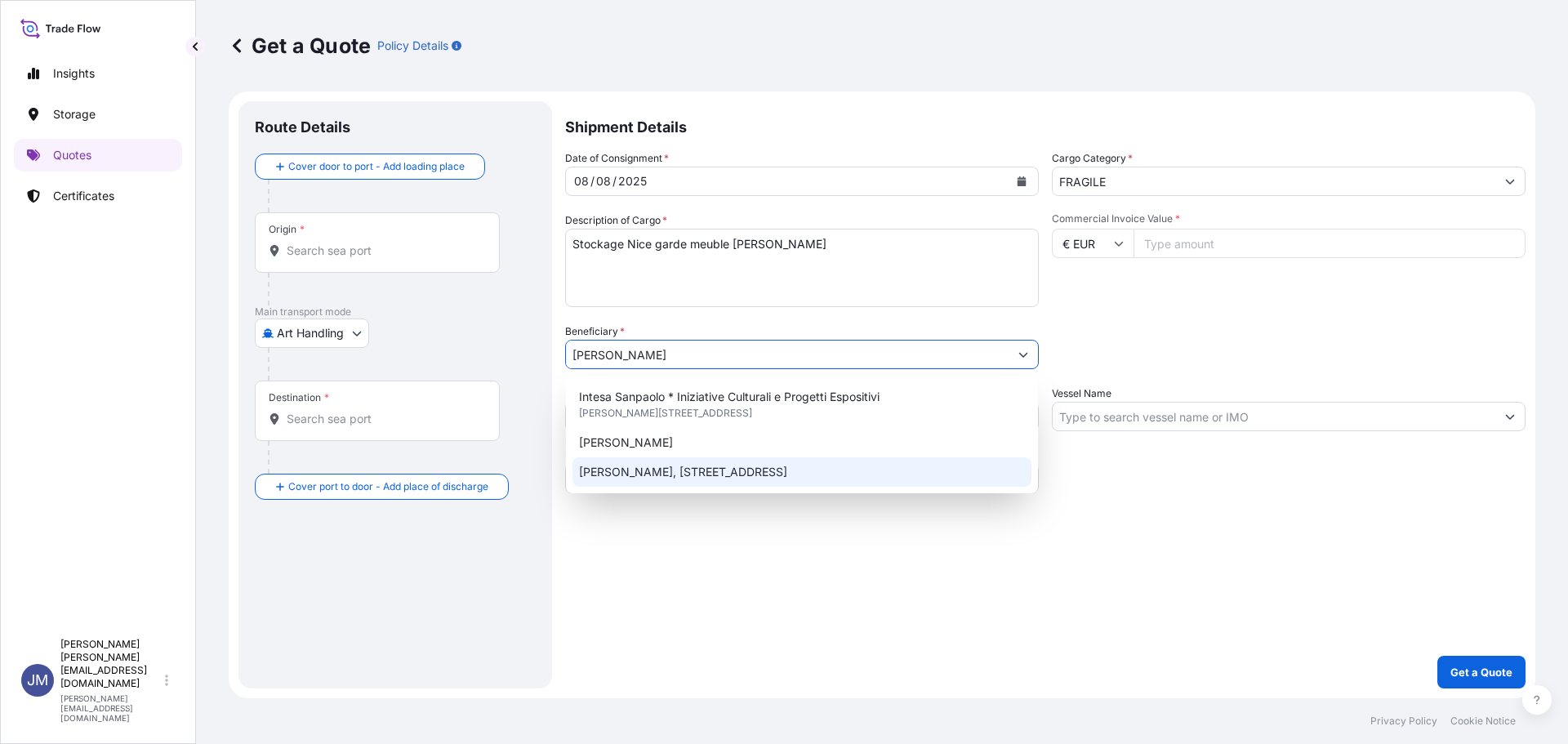
click at [719, 468] on span "[PERSON_NAME], [STREET_ADDRESS]" at bounding box center [682, 472] width 208 height 17
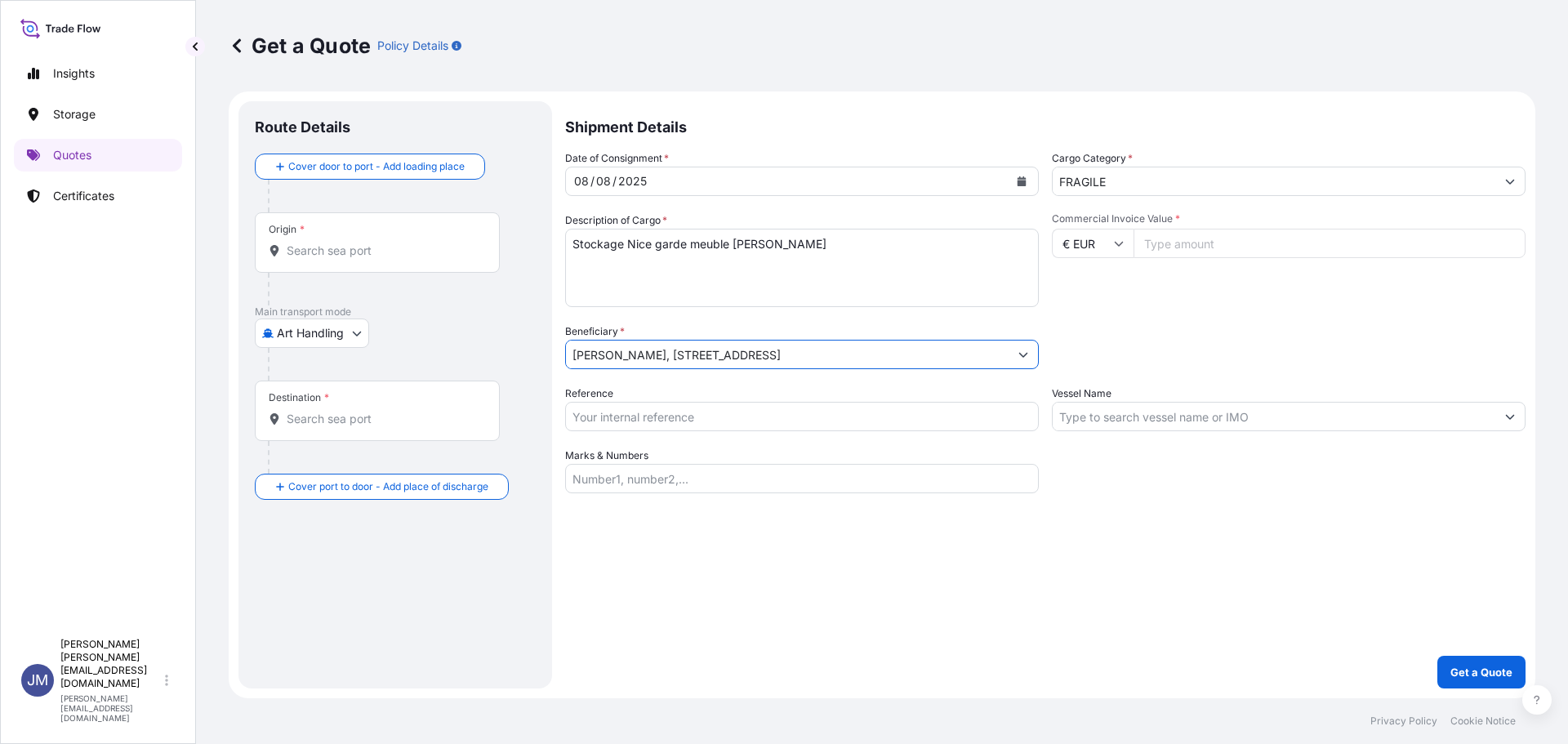
type input "[PERSON_NAME], [STREET_ADDRESS]"
click at [1261, 259] on div "Commercial Invoice Value * € EUR" at bounding box center [1289, 260] width 473 height 95
click at [1264, 248] on input "Commercial Invoice Value *" at bounding box center [1328, 244] width 392 height 30
type input "979718"
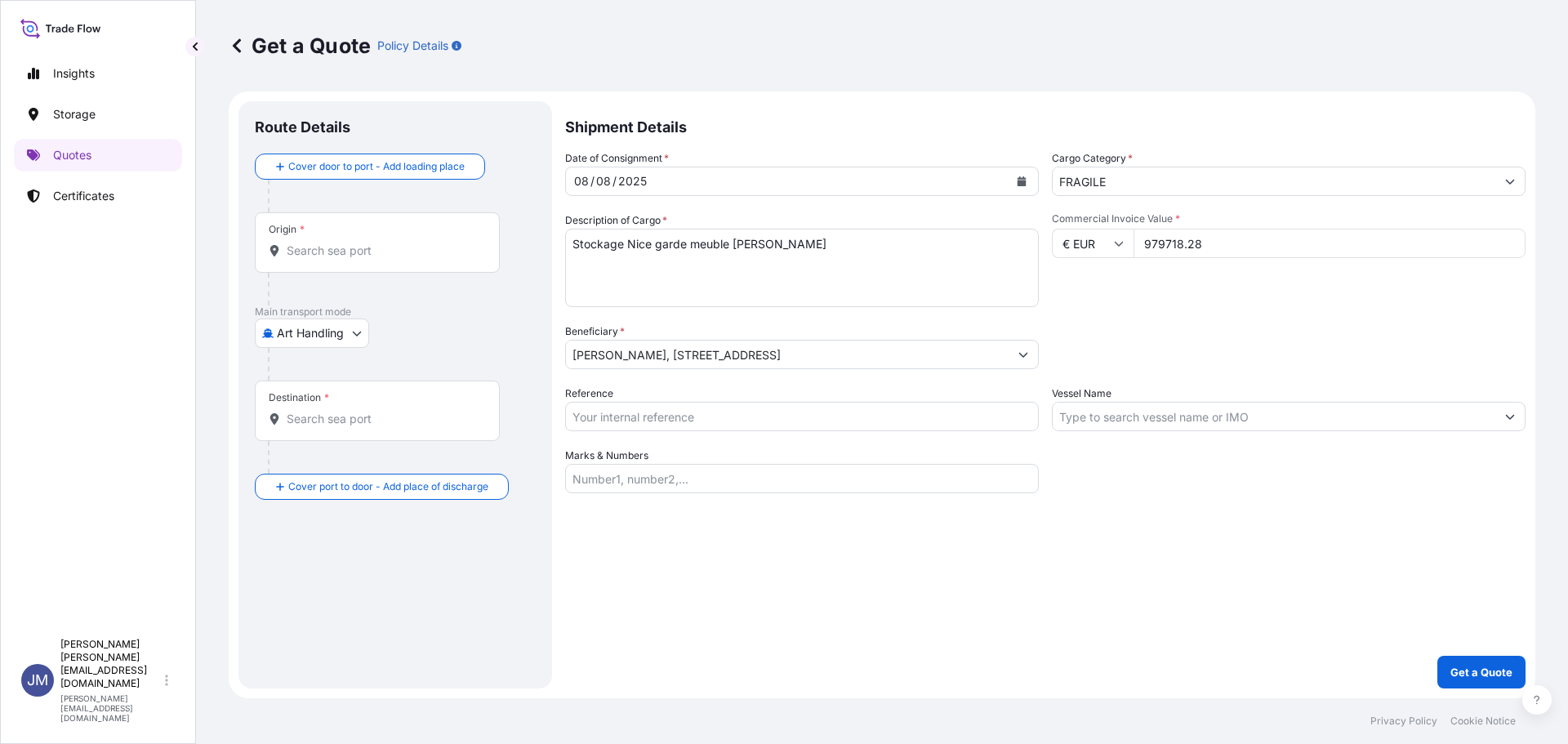
type input "979718.28"
click at [1262, 307] on div "Commercial Invoice Value * € EUR 979718.28" at bounding box center [1289, 260] width 473 height 95
click at [337, 234] on div "Origin *" at bounding box center [377, 242] width 245 height 60
click at [337, 243] on input "Origin *" at bounding box center [383, 251] width 192 height 17
click at [78, 120] on p "Storage" at bounding box center [74, 114] width 42 height 17
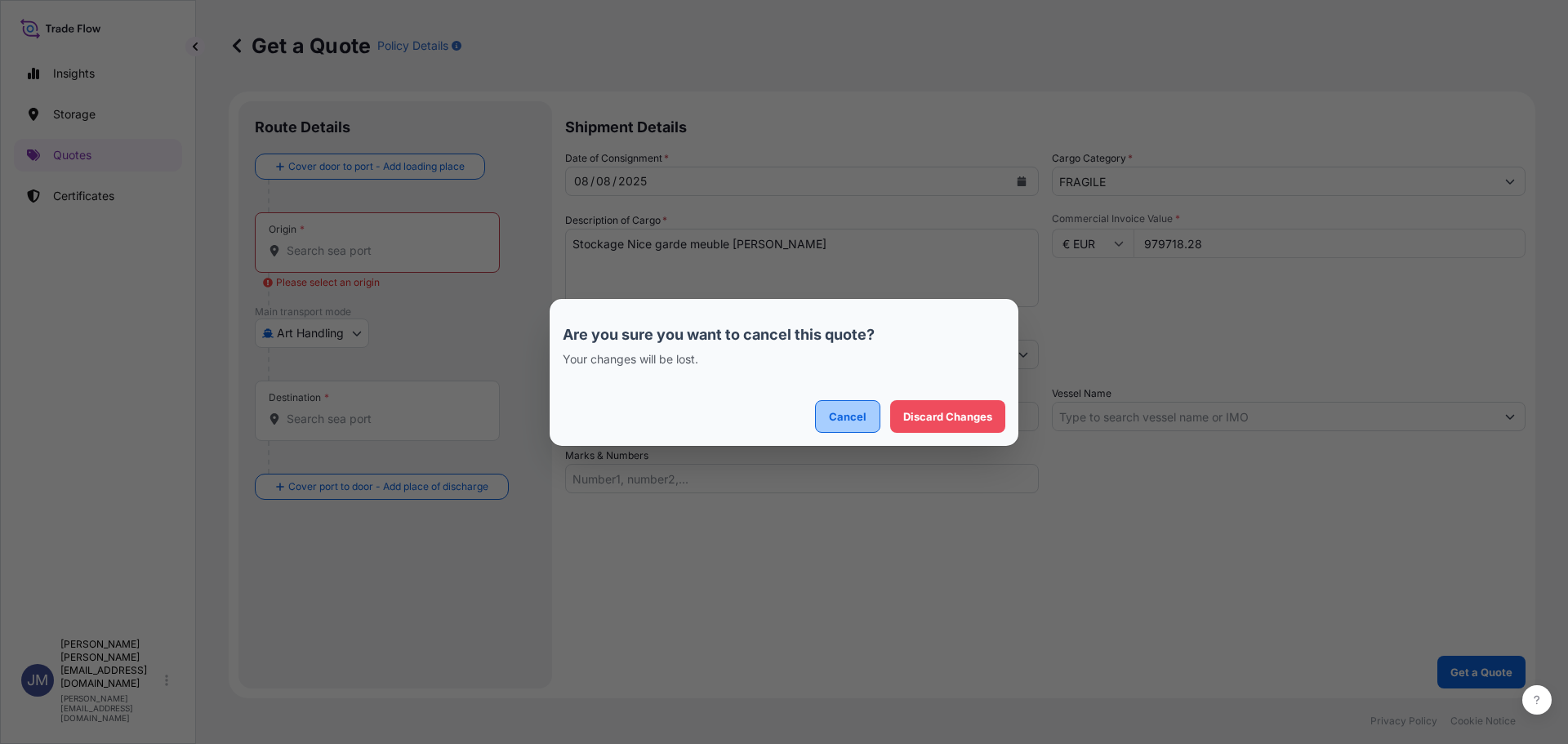
click at [871, 415] on button "Cancel" at bounding box center [847, 416] width 65 height 33
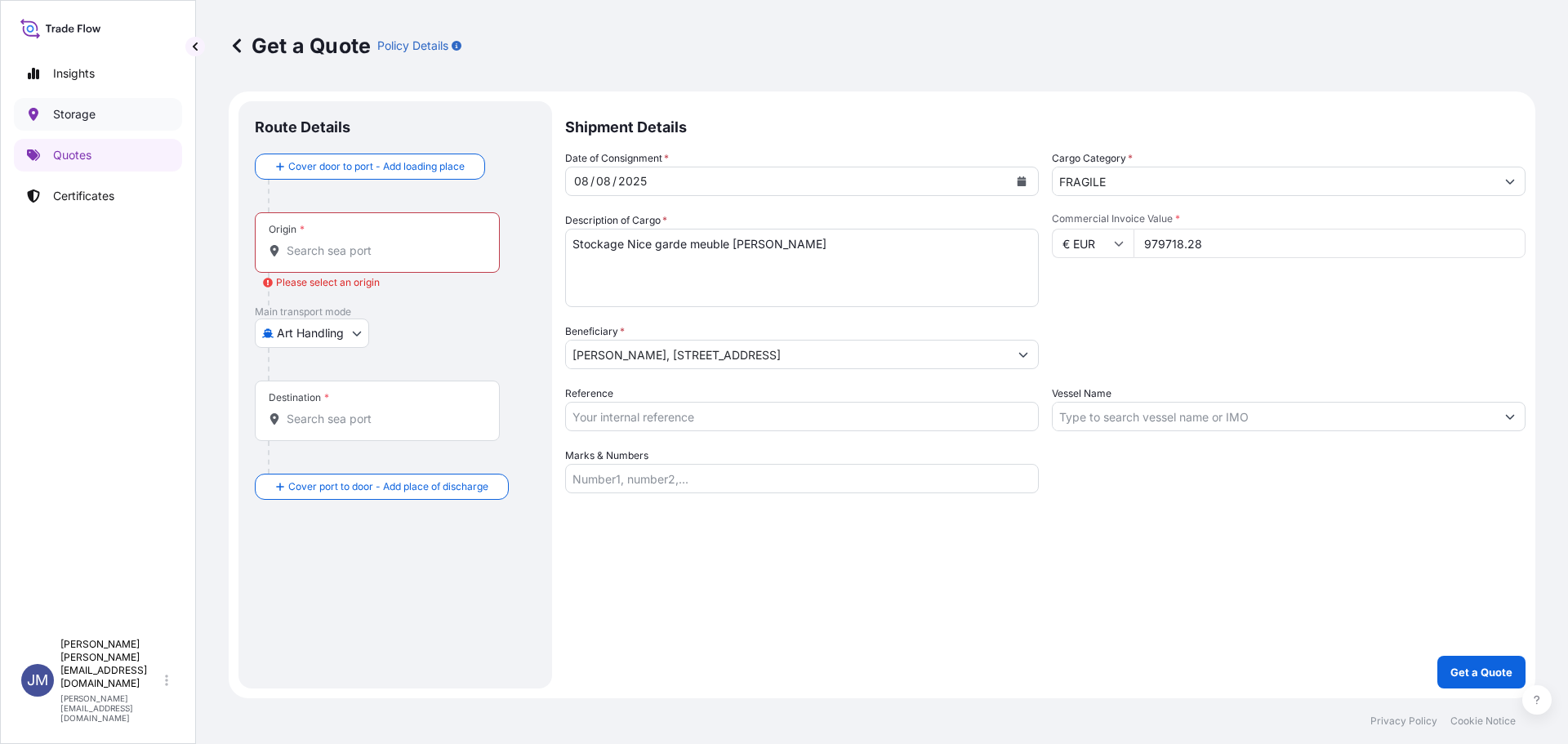
click at [103, 121] on link "Storage" at bounding box center [98, 113] width 169 height 33
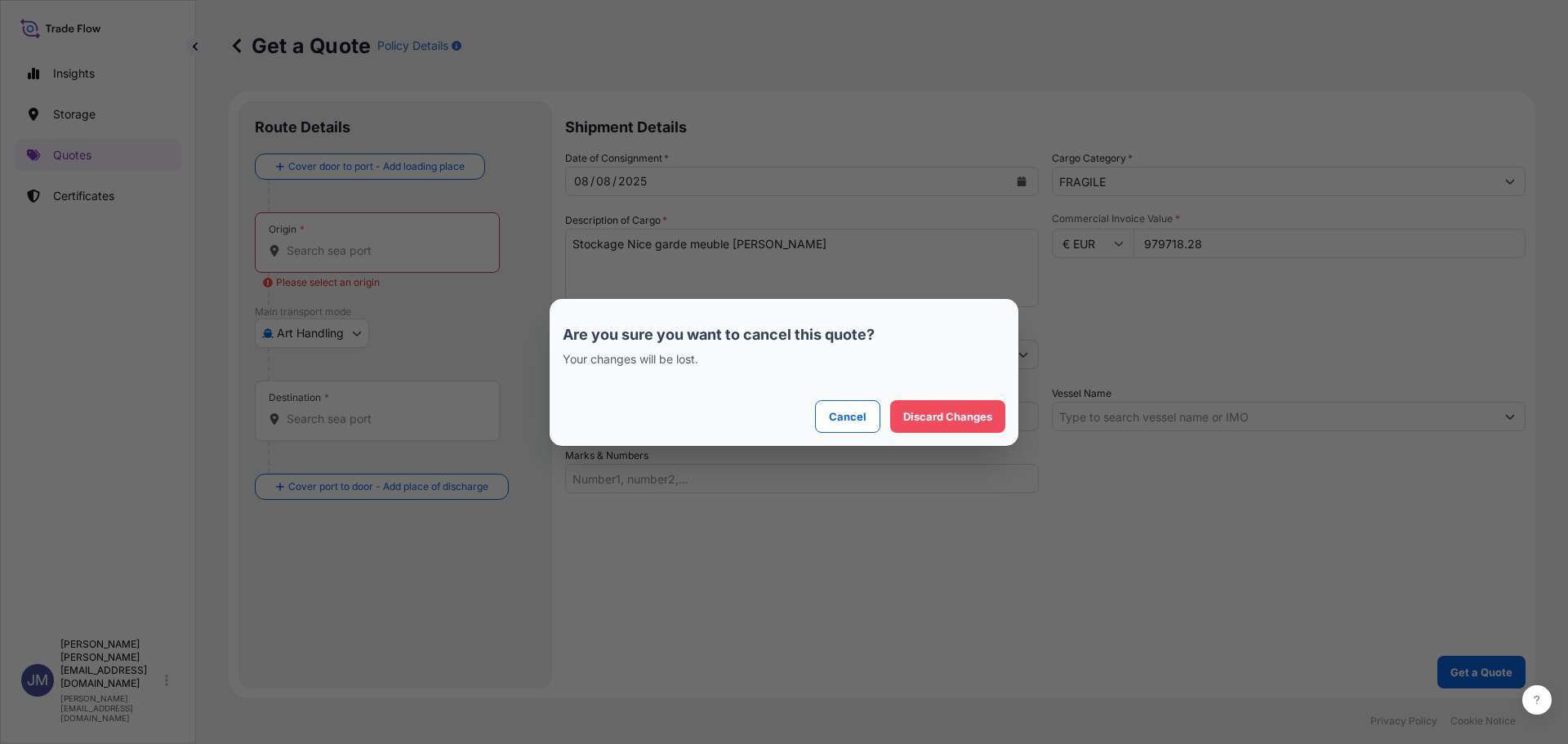
click at [953, 434] on section "Are you sure you want to cancel this quote? Your changes will be lost. Cancel D…" at bounding box center [783, 372] width 468 height 147
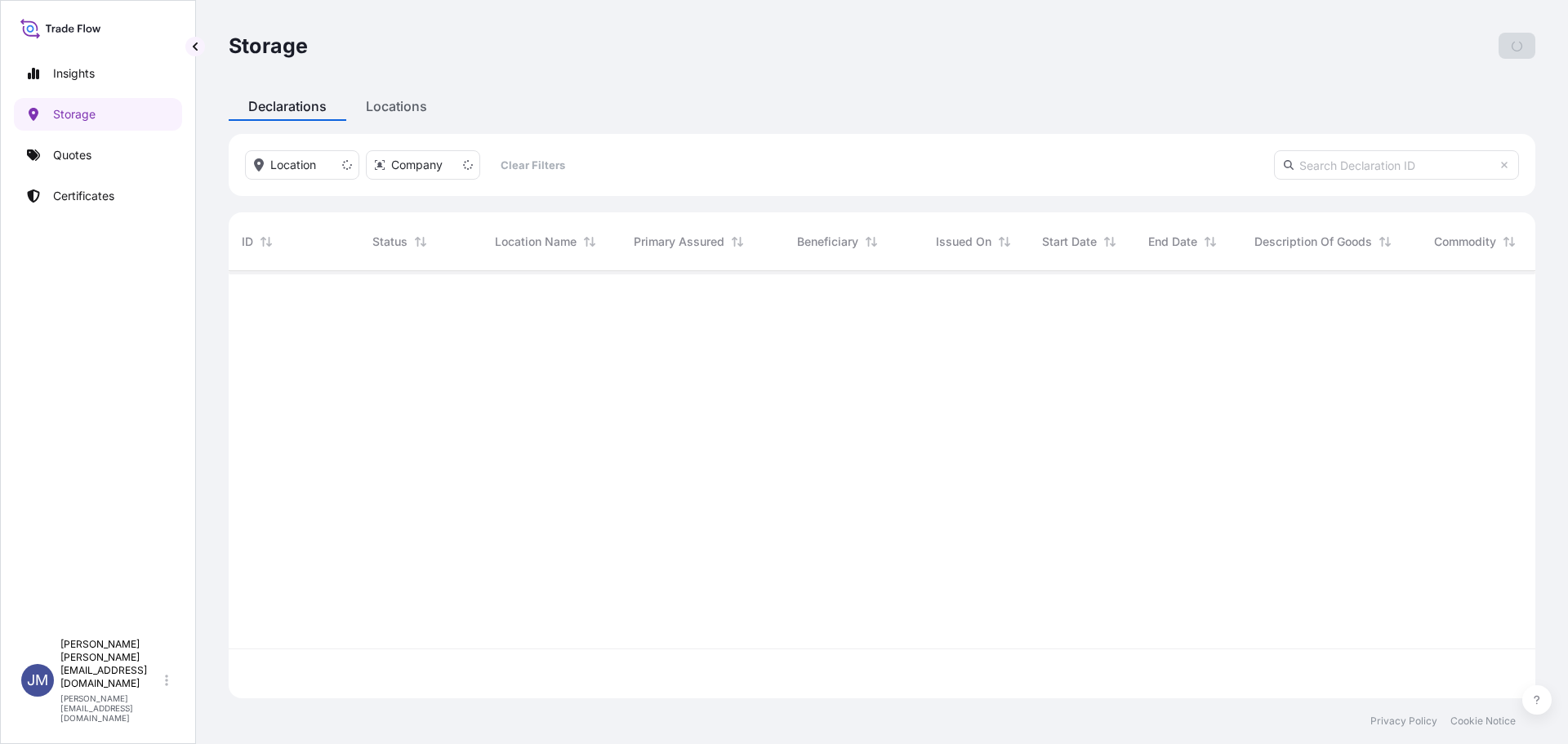
scroll to position [424, 1295]
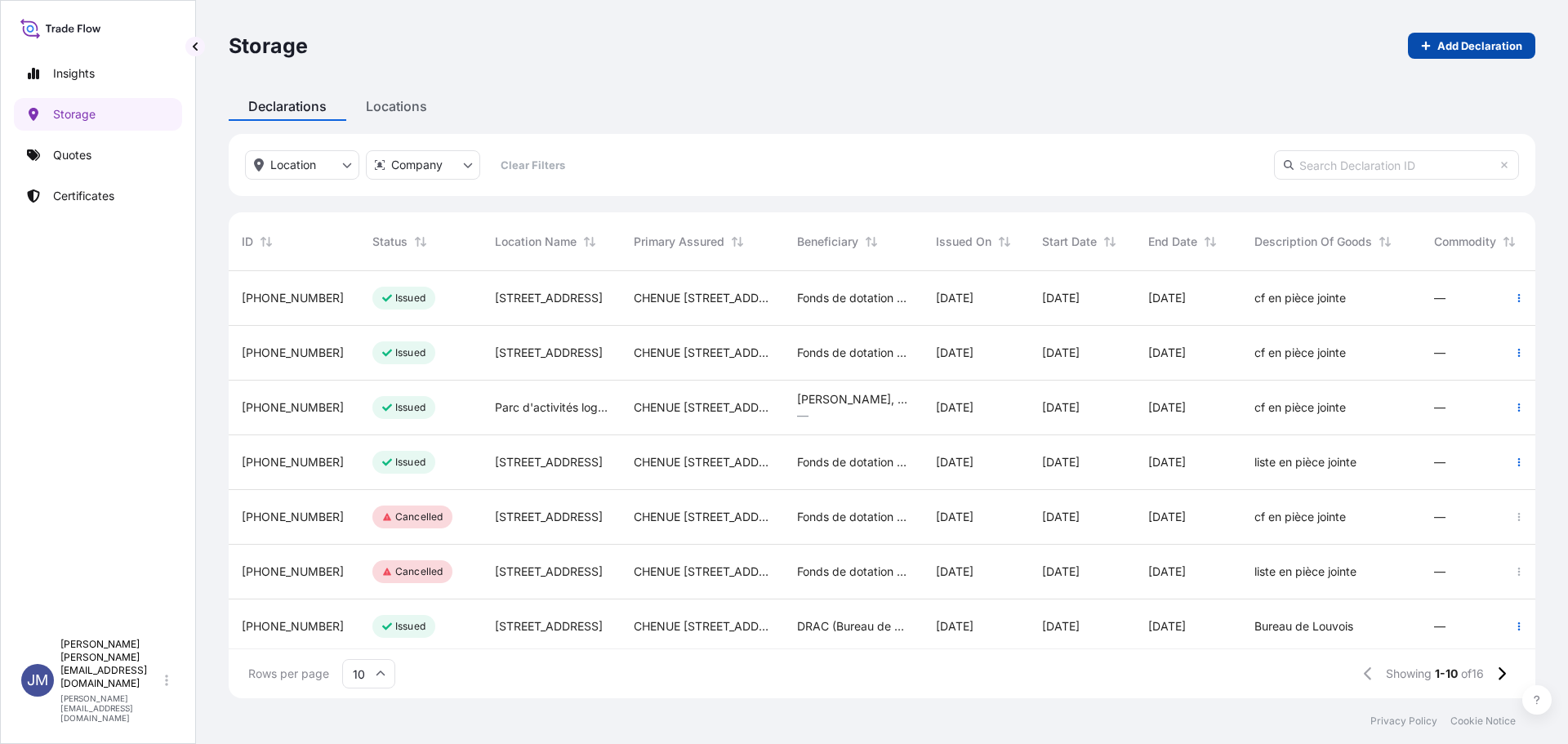
click at [1460, 58] on link "Add Declaration" at bounding box center [1471, 45] width 127 height 26
select select "31990"
select select "EUR"
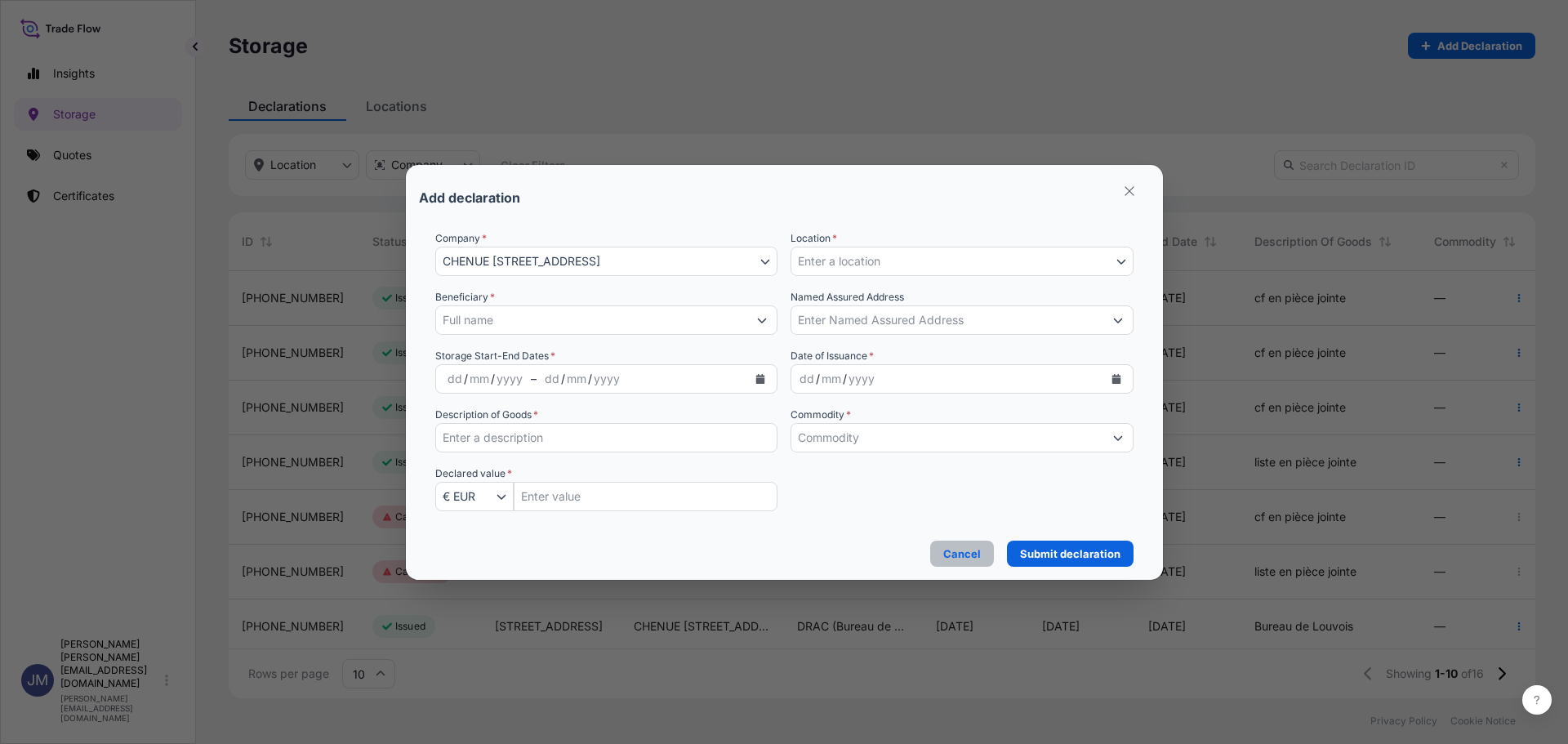
click at [970, 554] on p "Cancel" at bounding box center [962, 554] width 37 height 17
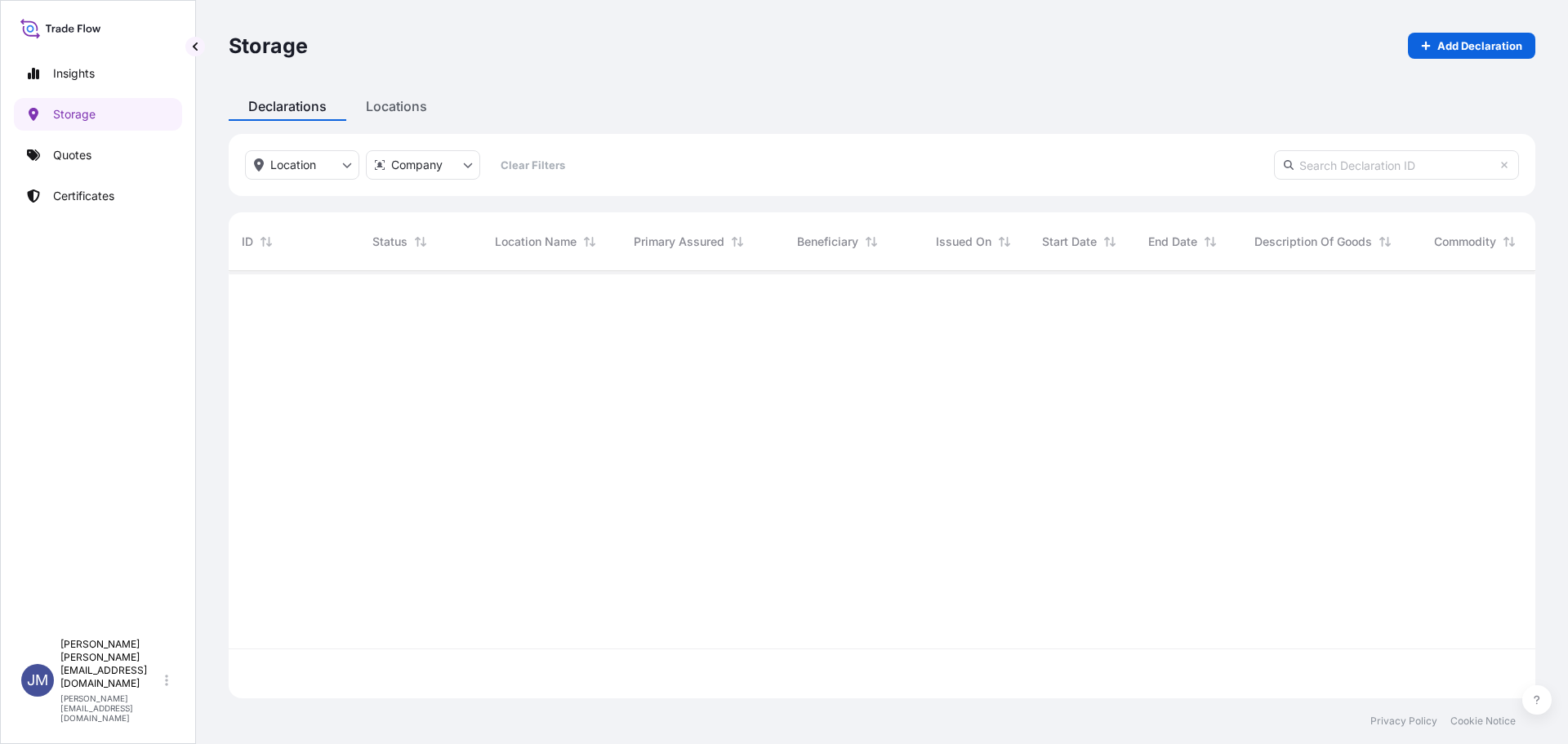
scroll to position [424, 1295]
click at [96, 192] on p "Certificates" at bounding box center [84, 195] width 61 height 17
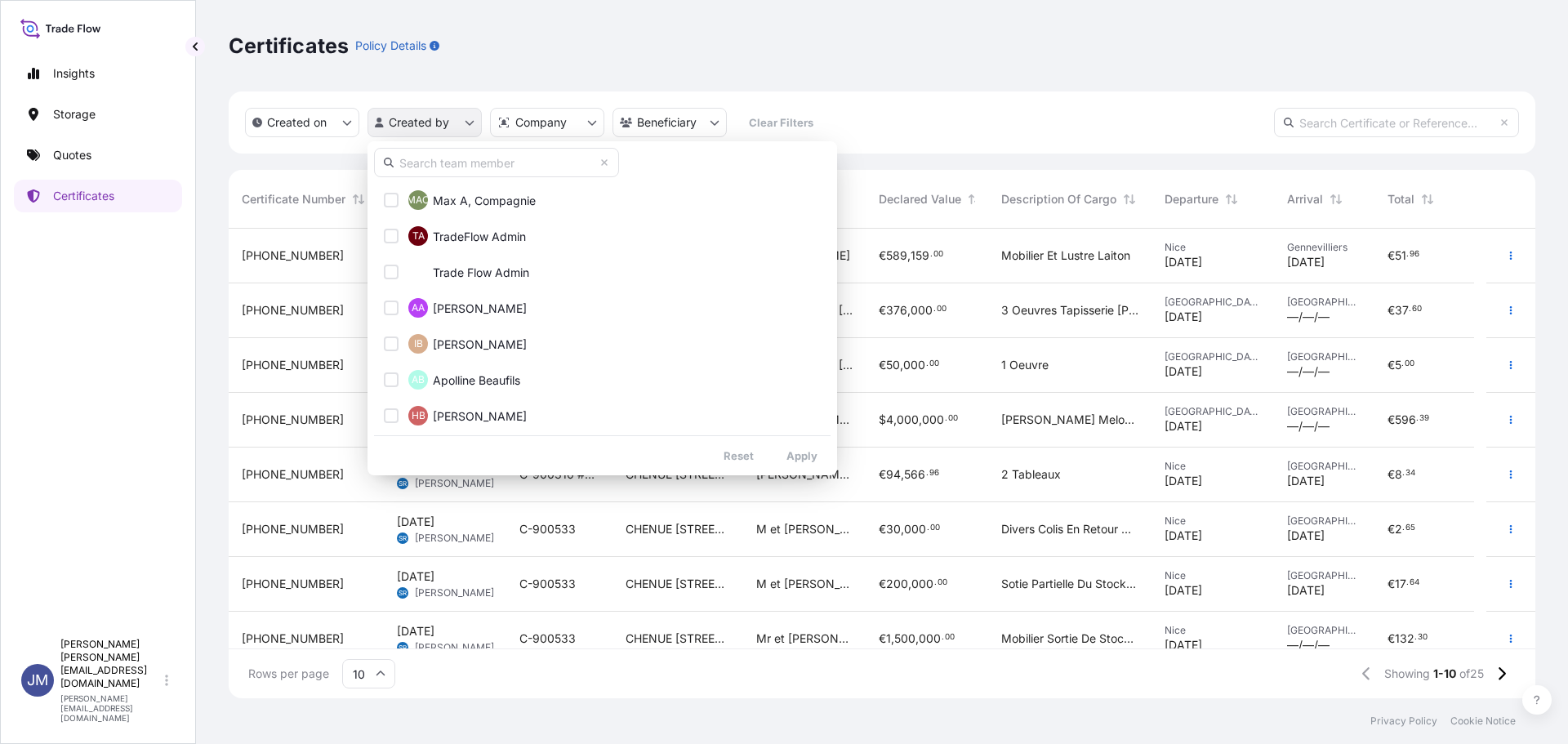
click at [411, 129] on html "Insights Storage Quotes Certificates JM [PERSON_NAME] [PERSON_NAME][EMAIL_ADDRE…" at bounding box center [784, 372] width 1568 height 744
click at [492, 167] on input "text" at bounding box center [496, 163] width 245 height 30
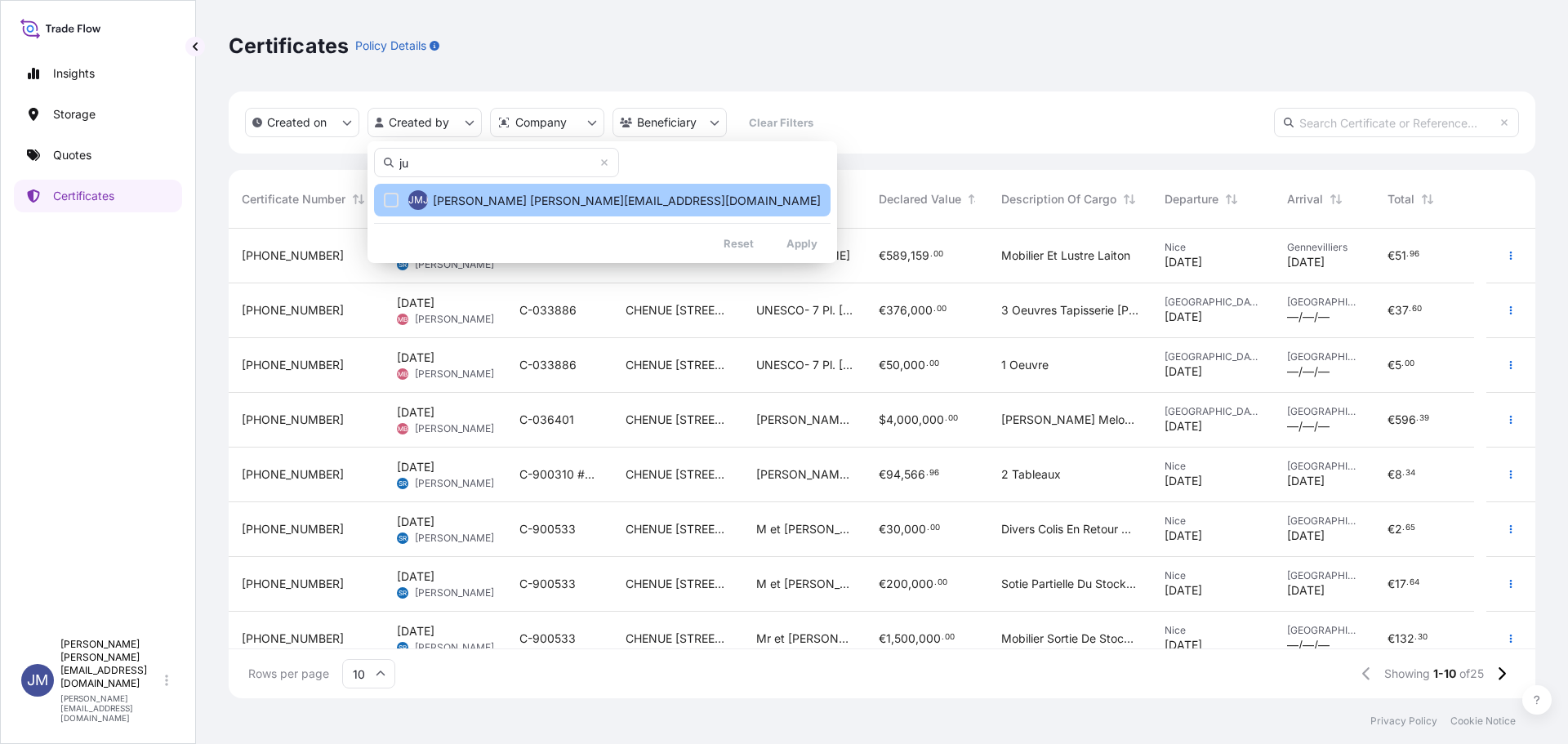
type input "ju"
click at [396, 197] on div "Select Option" at bounding box center [391, 199] width 15 height 15
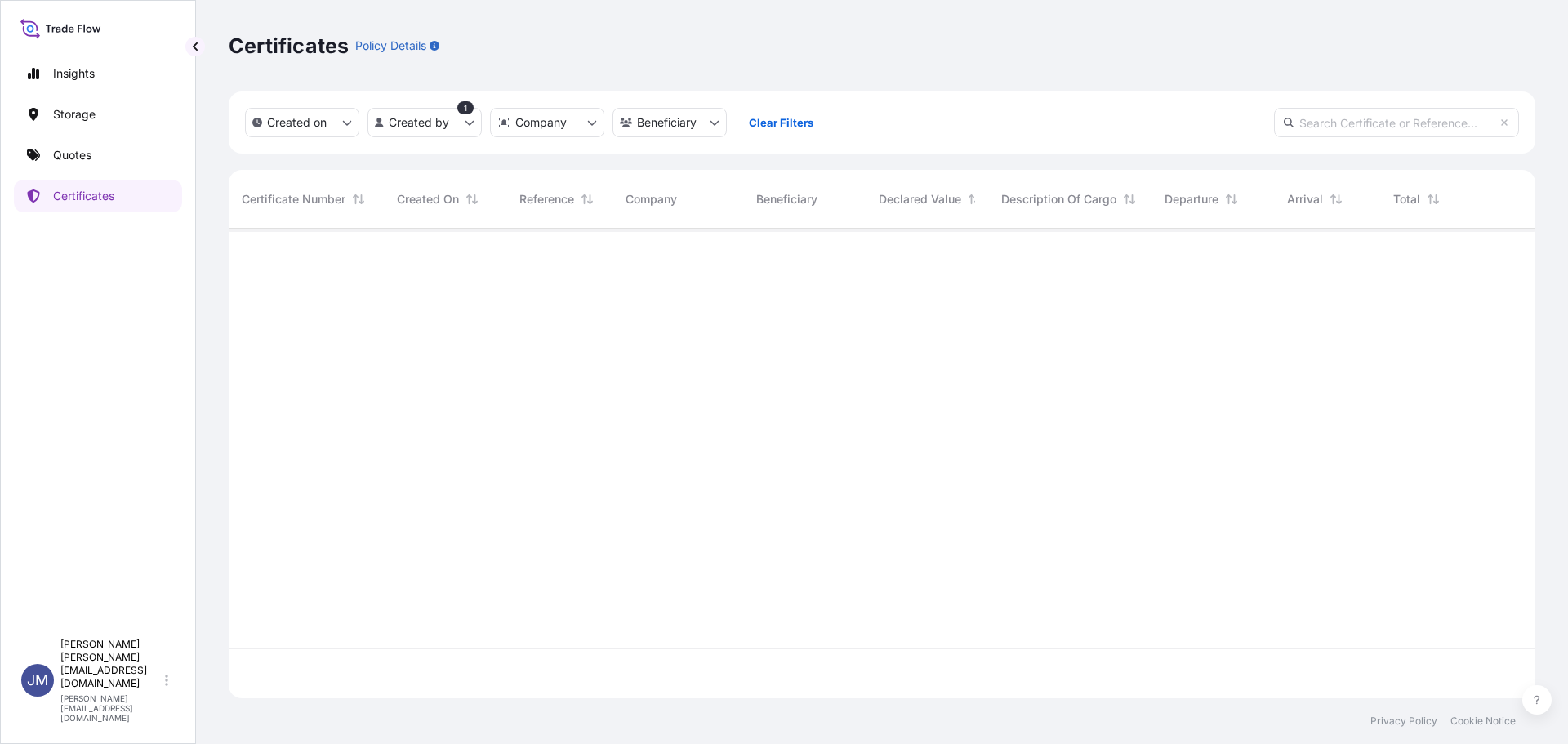
scroll to position [516, 1295]
click at [98, 116] on link "Storage" at bounding box center [98, 113] width 169 height 33
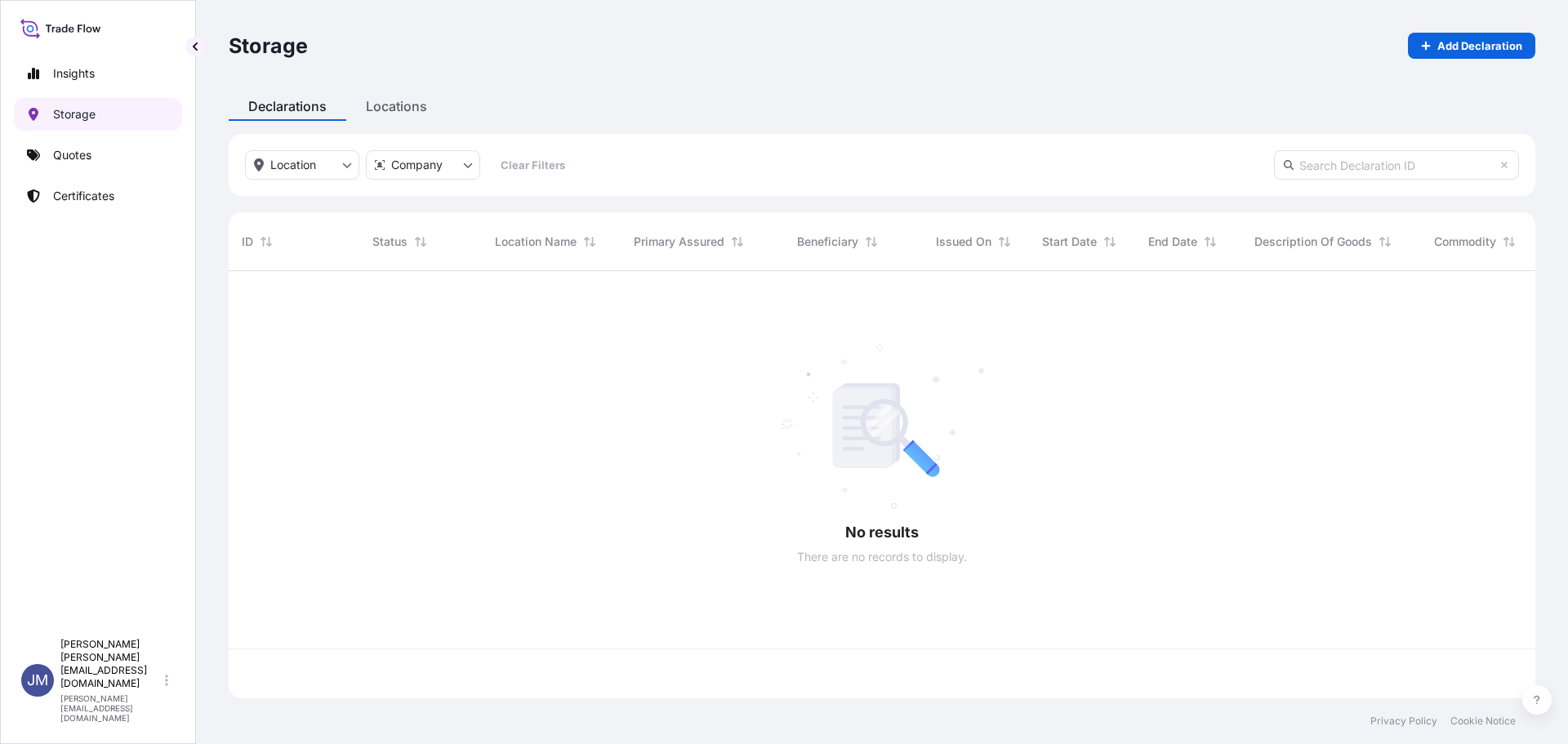
scroll to position [424, 1295]
click at [1463, 51] on p "Add Declaration" at bounding box center [1479, 45] width 85 height 17
select select "31990"
select select "EUR"
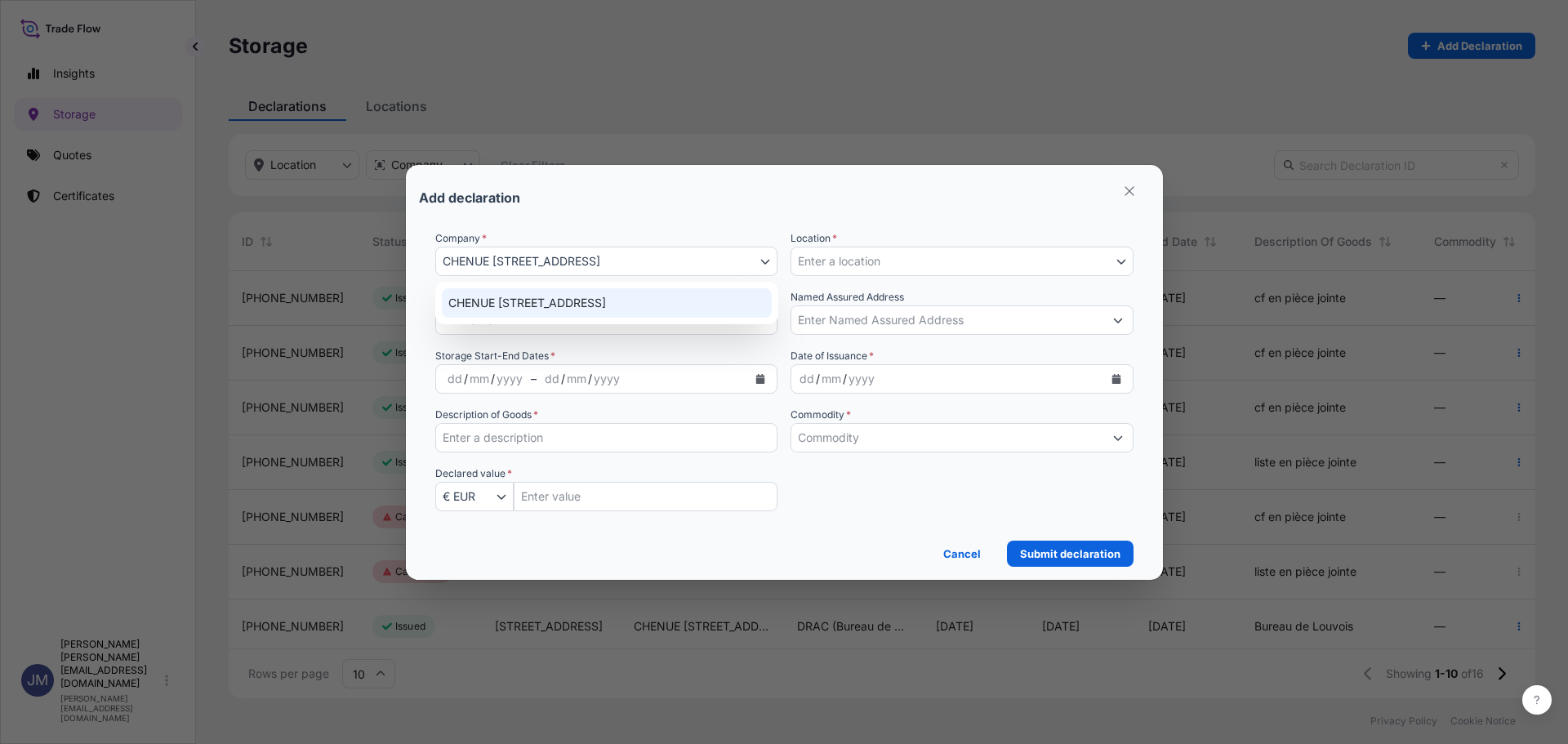
click at [764, 261] on icon "button" at bounding box center [765, 261] width 10 height 10
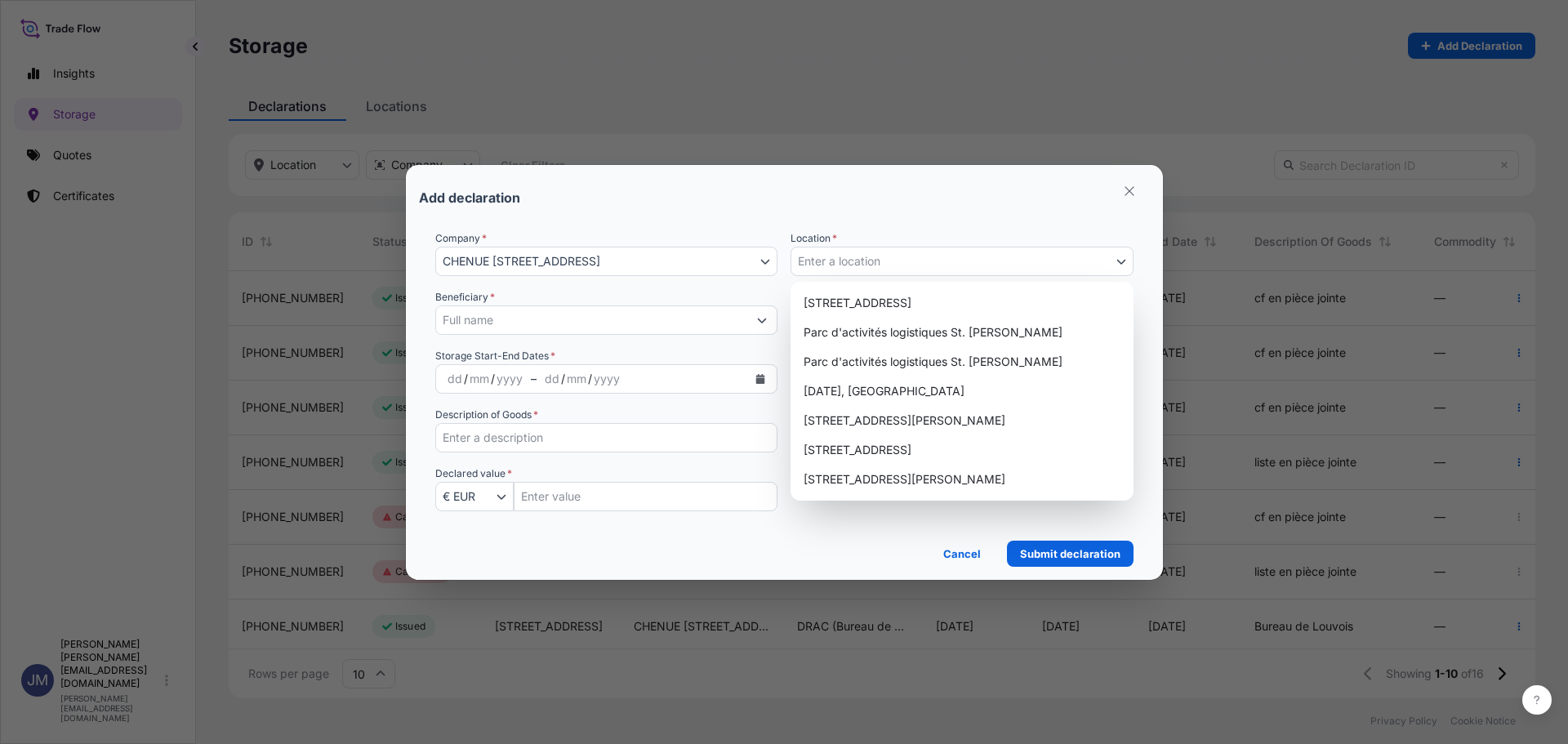
click at [833, 263] on span "Enter a location" at bounding box center [839, 261] width 83 height 17
click at [904, 335] on div "Parc d'activités logistiques St. [PERSON_NAME]" at bounding box center [962, 333] width 330 height 30
select select "813"
click at [904, 335] on div "Parc d'activités logistiques St. [PERSON_NAME]" at bounding box center [962, 333] width 330 height 30
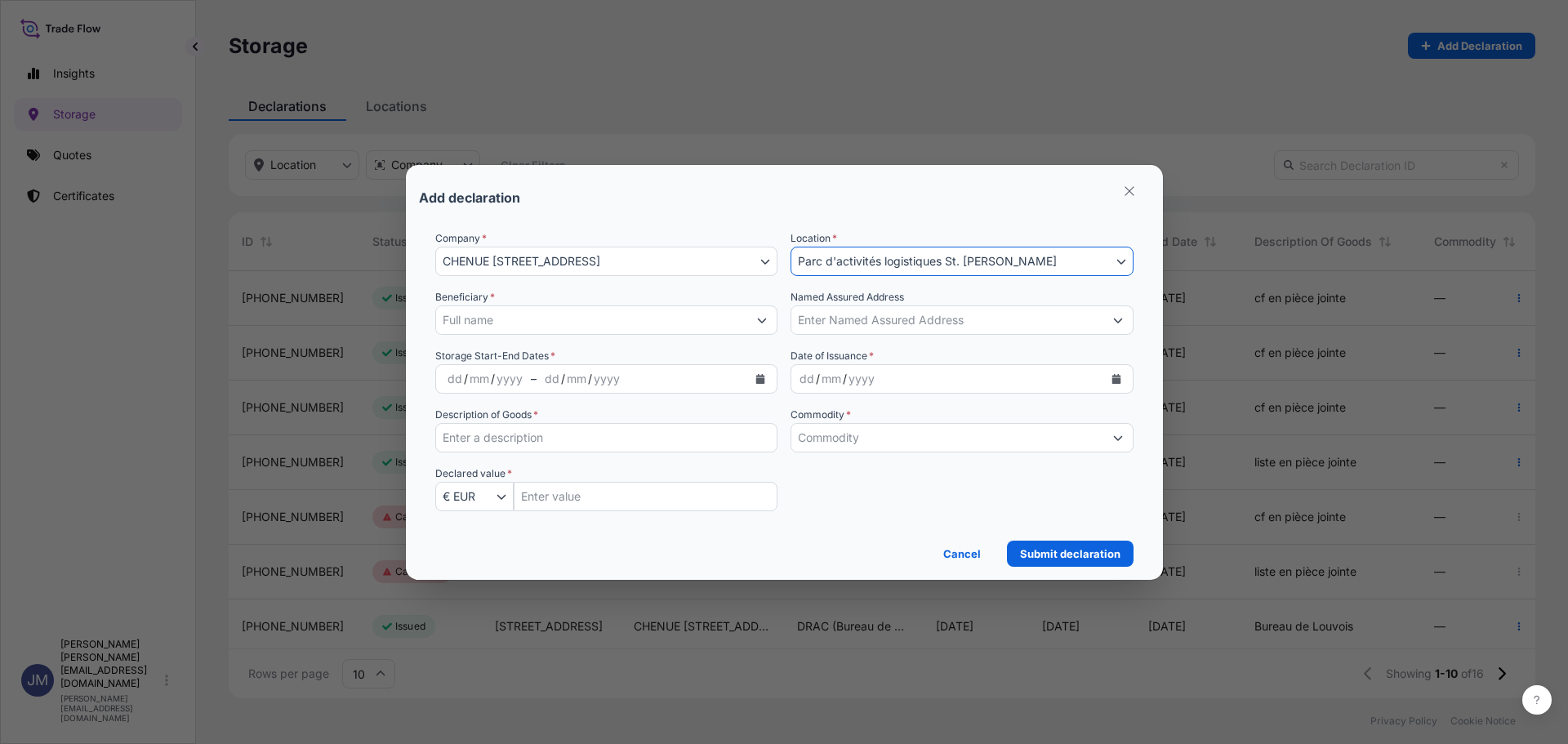
click at [822, 378] on div "mm" at bounding box center [830, 379] width 23 height 20
click at [510, 309] on input "Beneficiary *" at bounding box center [592, 321] width 312 height 30
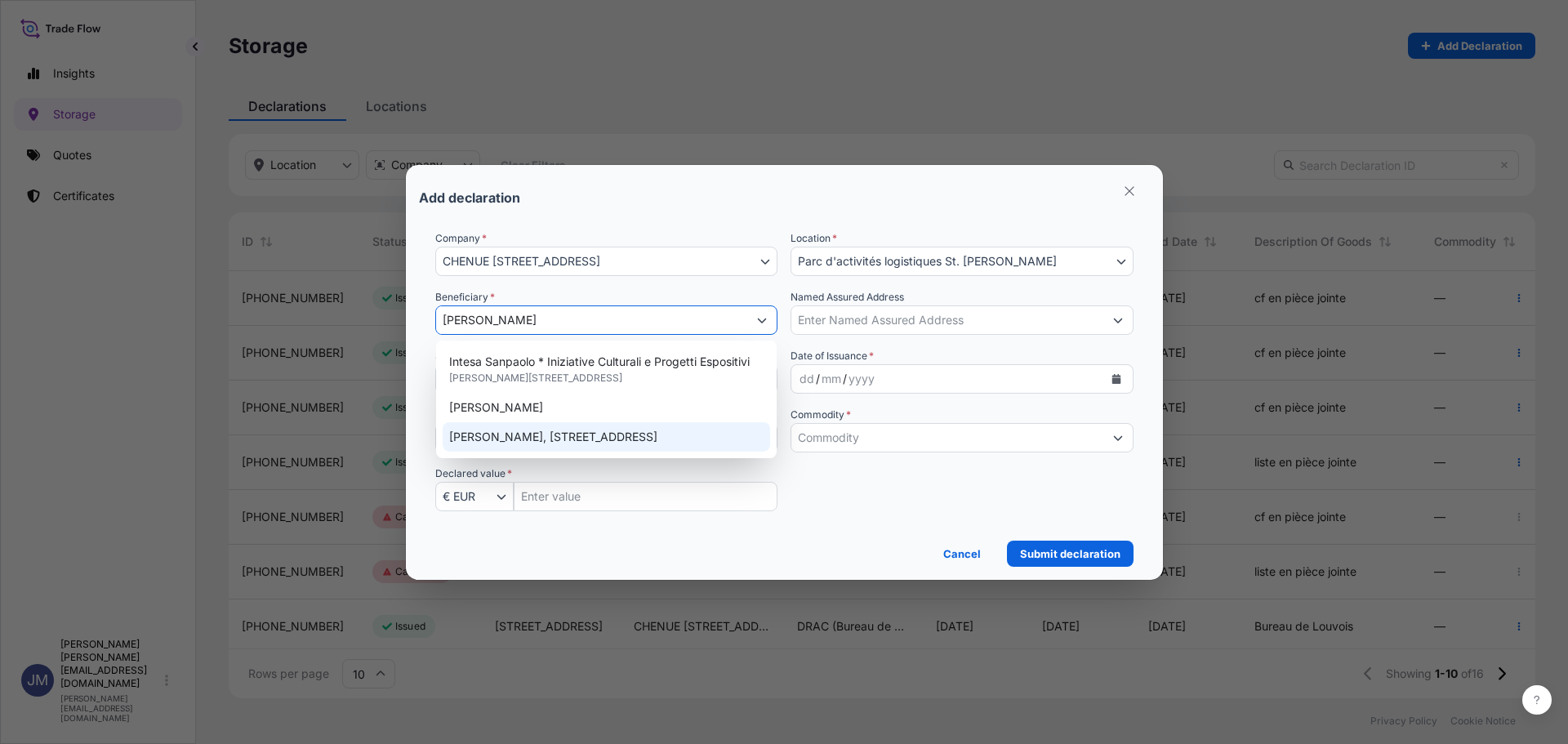
click at [534, 432] on span "[PERSON_NAME], [STREET_ADDRESS]" at bounding box center [552, 437] width 208 height 17
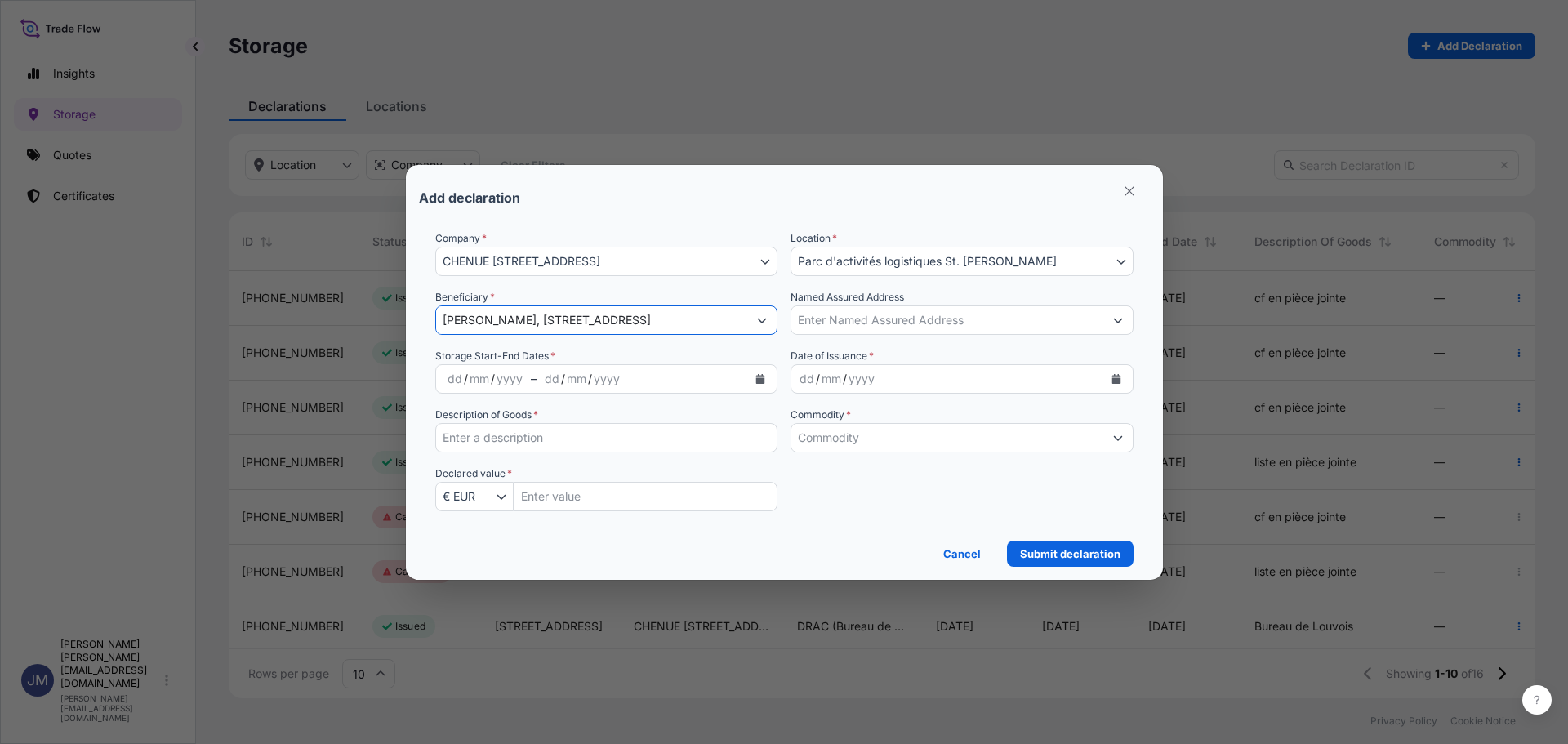
type input "[PERSON_NAME], [STREET_ADDRESS]"
click at [500, 386] on div "yyyy" at bounding box center [510, 379] width 30 height 20
click at [753, 380] on button "Calendar" at bounding box center [760, 379] width 26 height 26
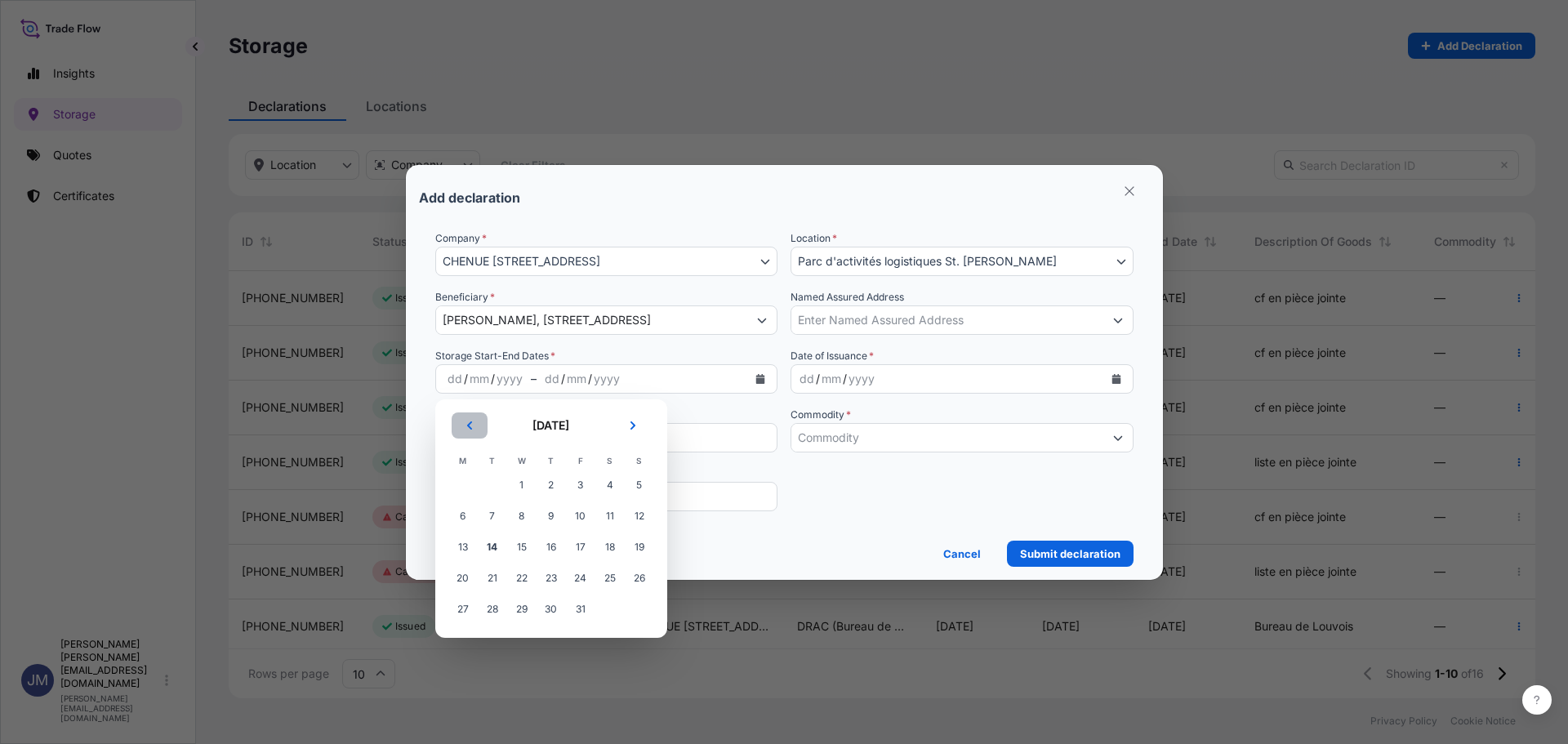
click at [471, 430] on icon "Previous" at bounding box center [469, 425] width 10 height 10
click at [644, 482] on span "1" at bounding box center [639, 485] width 30 height 30
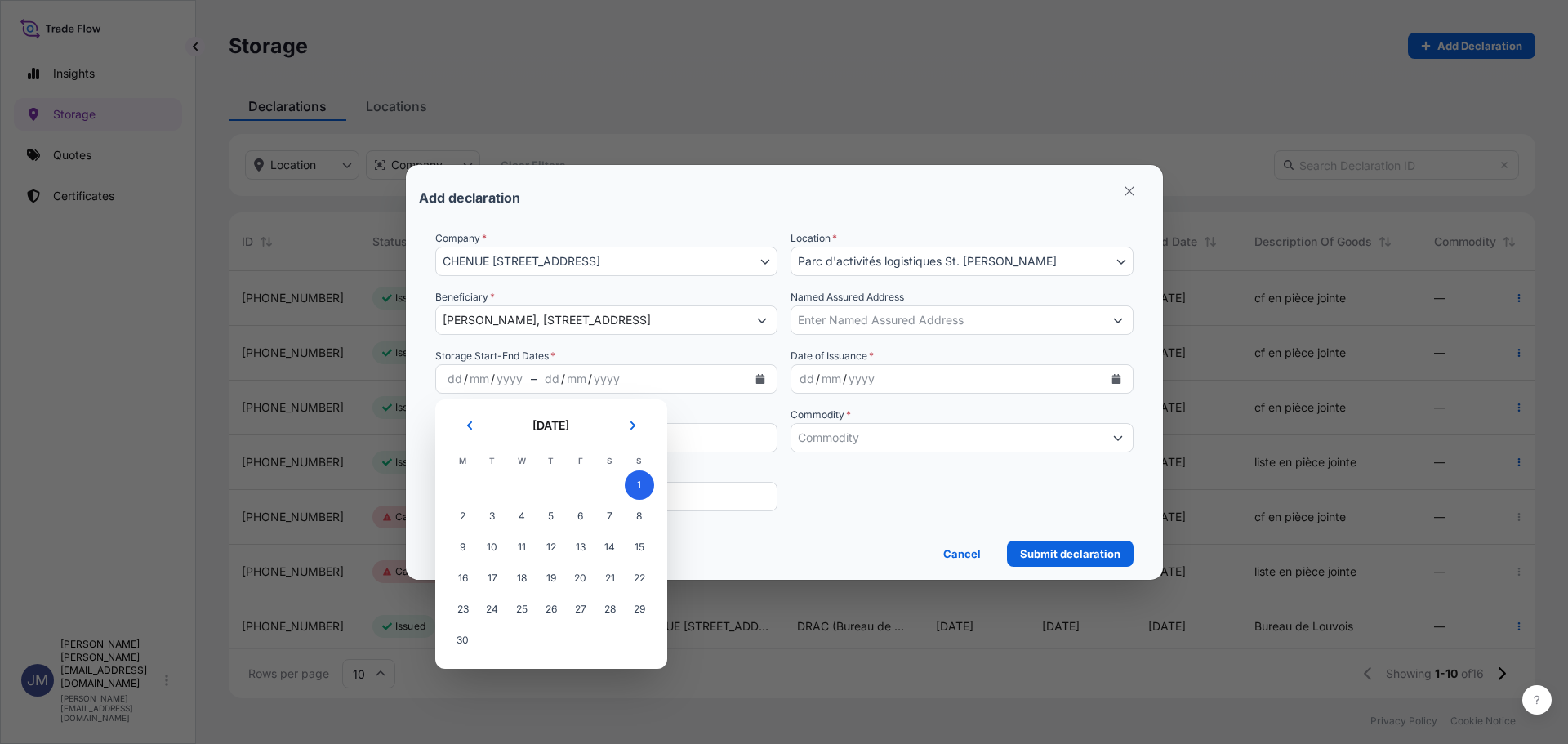
click at [642, 486] on span "1" at bounding box center [639, 485] width 30 height 30
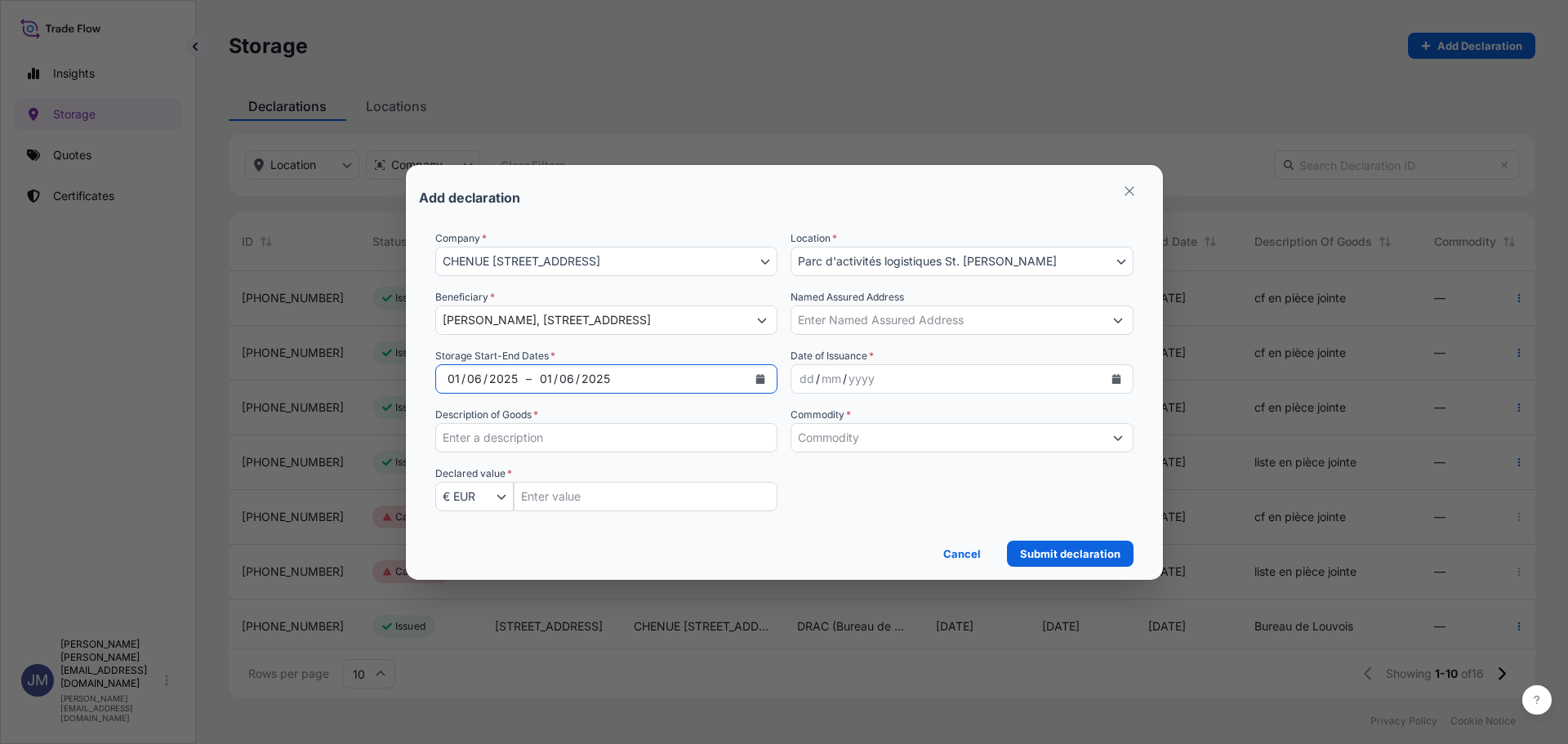
click at [763, 379] on icon "Calendar" at bounding box center [760, 379] width 9 height 10
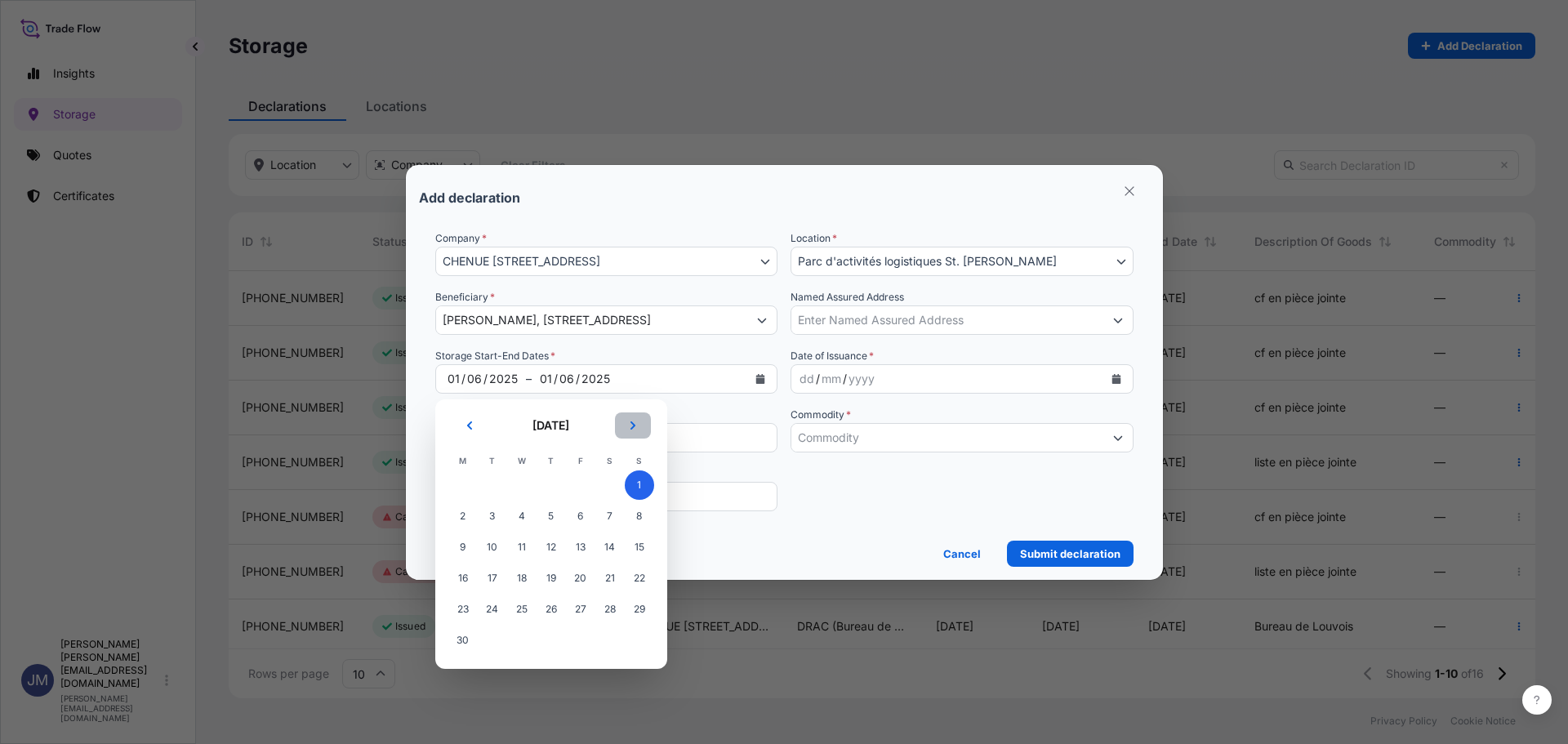
click at [630, 430] on icon "Next" at bounding box center [633, 425] width 10 height 10
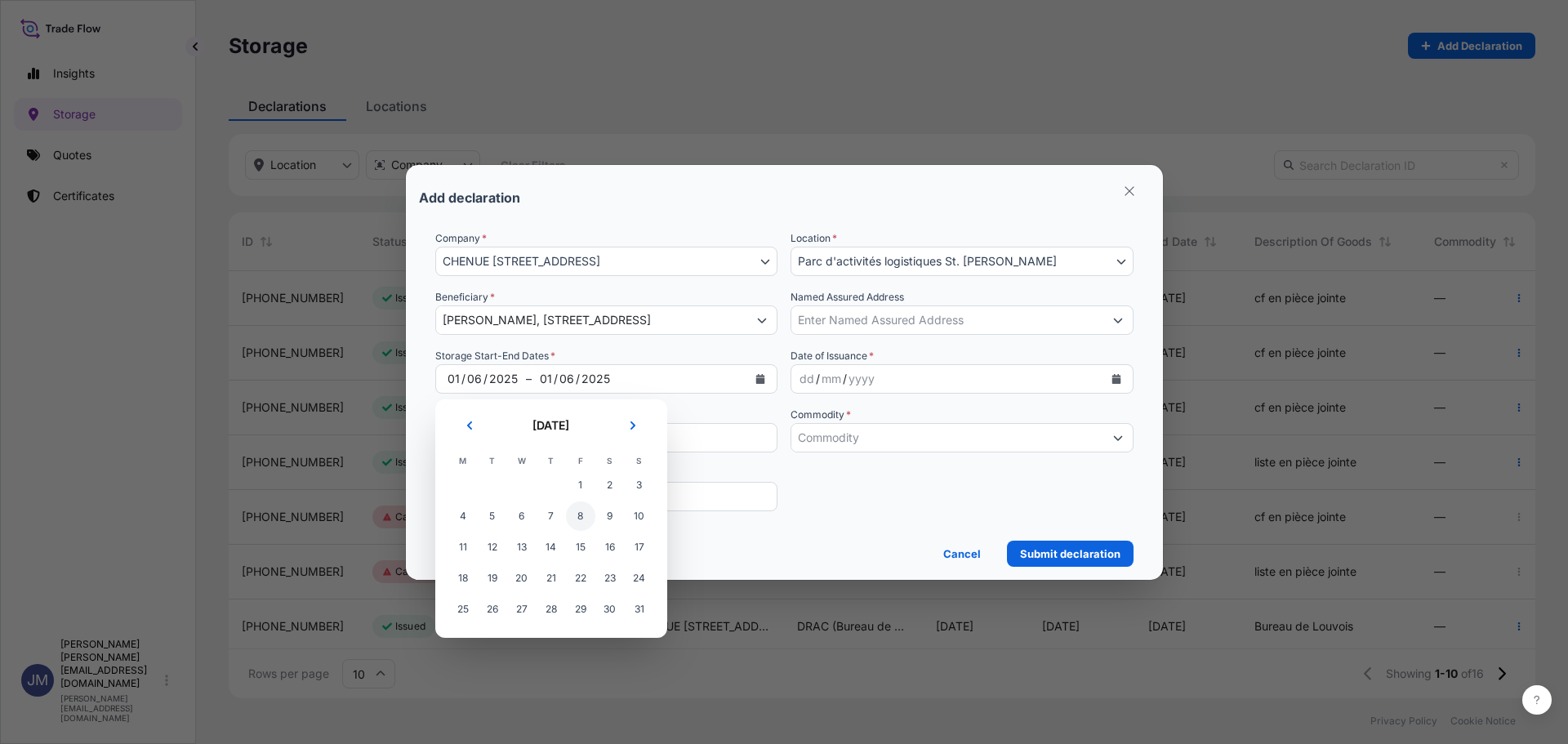
click at [572, 520] on span "8" at bounding box center [581, 516] width 30 height 30
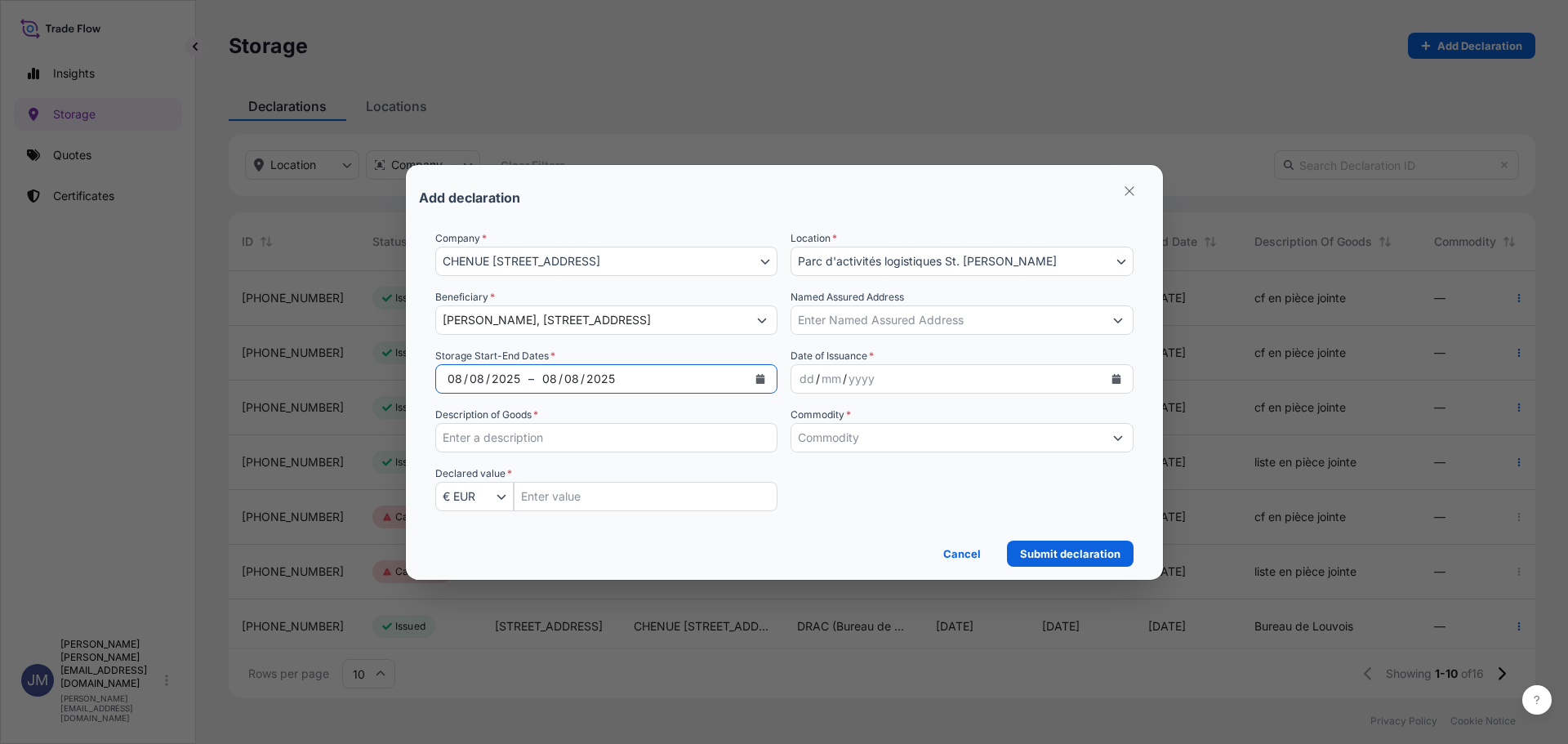
click at [486, 376] on div "/" at bounding box center [488, 379] width 4 height 20
click at [762, 386] on button "Calendar" at bounding box center [760, 379] width 26 height 26
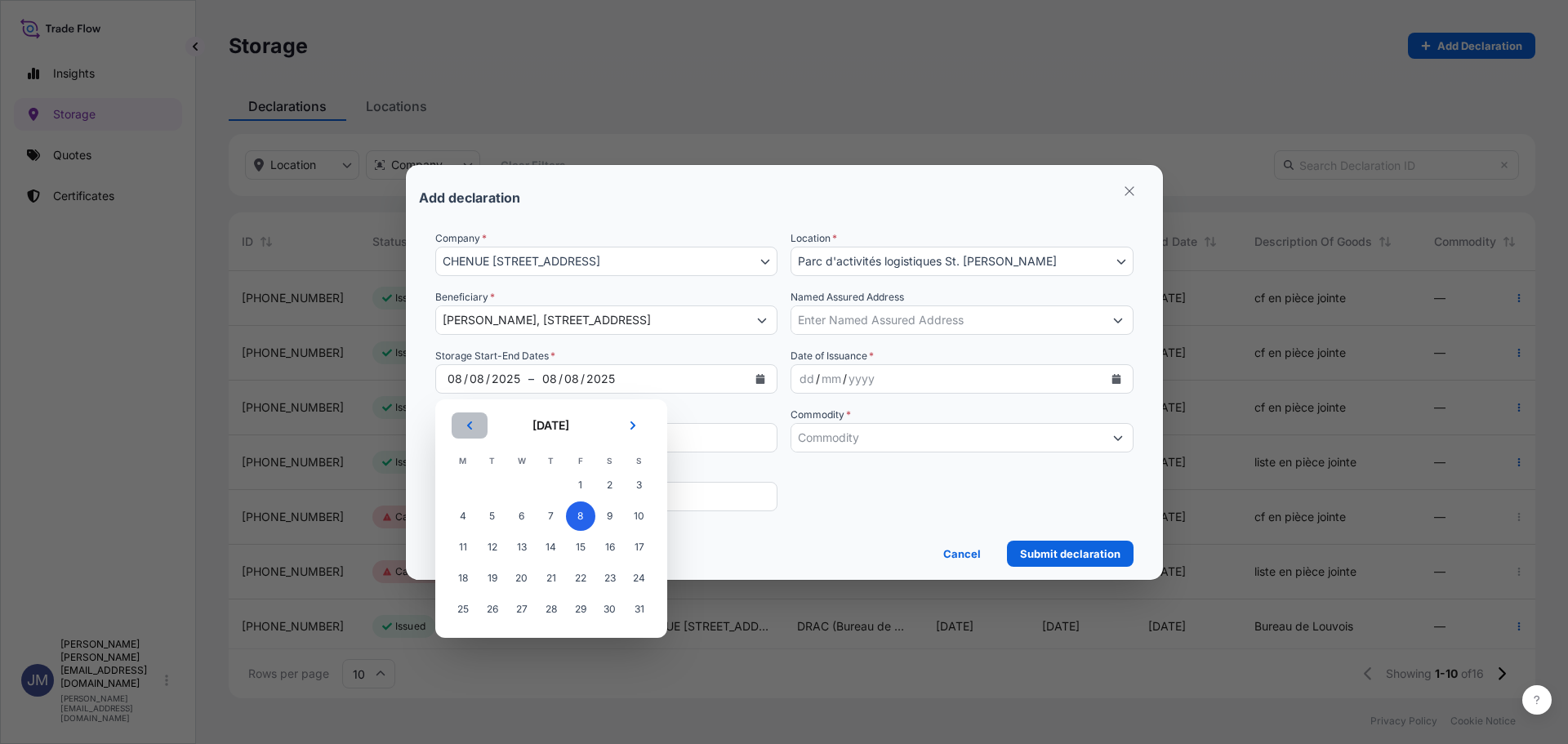
click at [472, 421] on icon "Previous" at bounding box center [469, 425] width 10 height 10
click at [632, 418] on button "Next" at bounding box center [633, 425] width 36 height 26
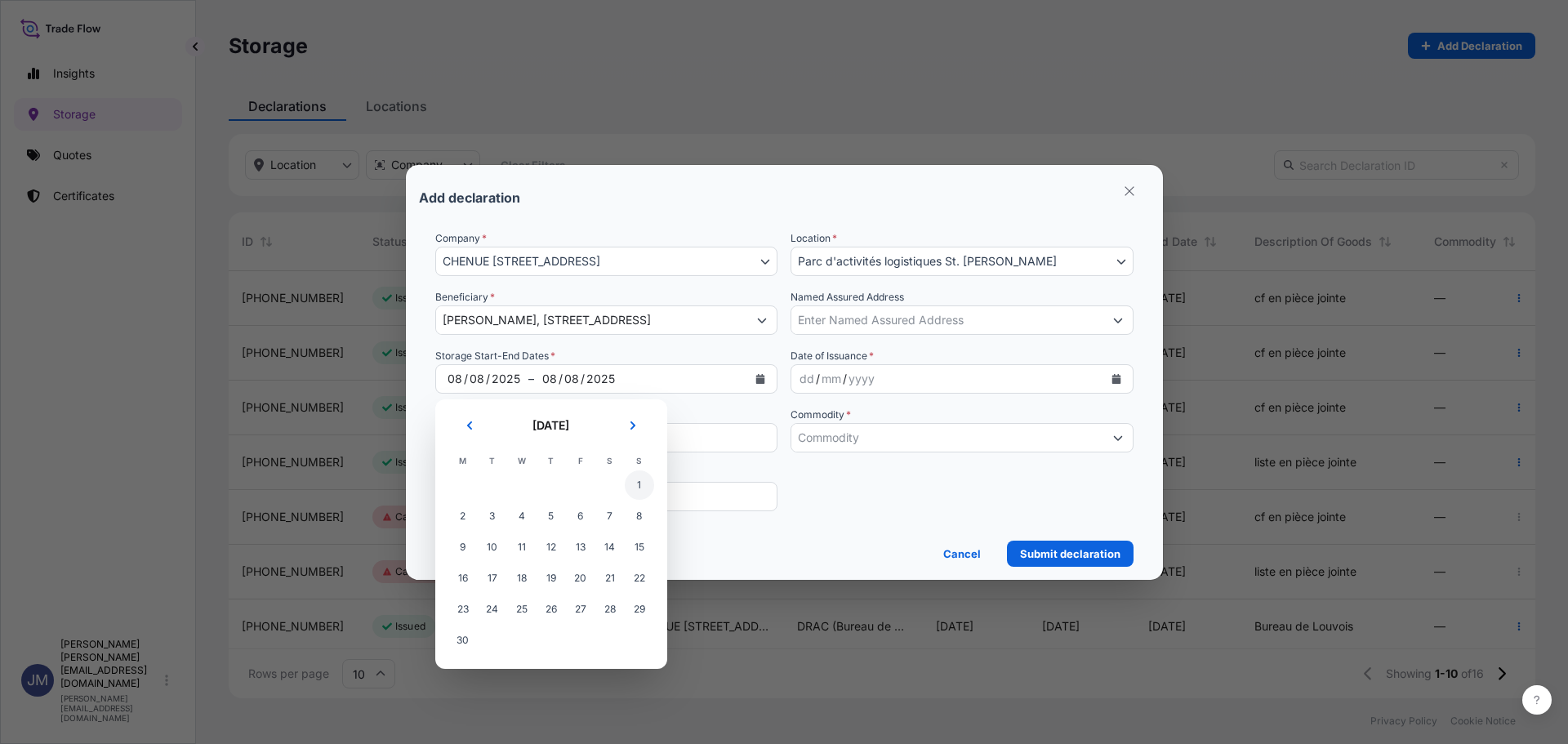
click at [634, 484] on span "1" at bounding box center [639, 485] width 30 height 30
click at [629, 415] on button "Next" at bounding box center [633, 425] width 36 height 26
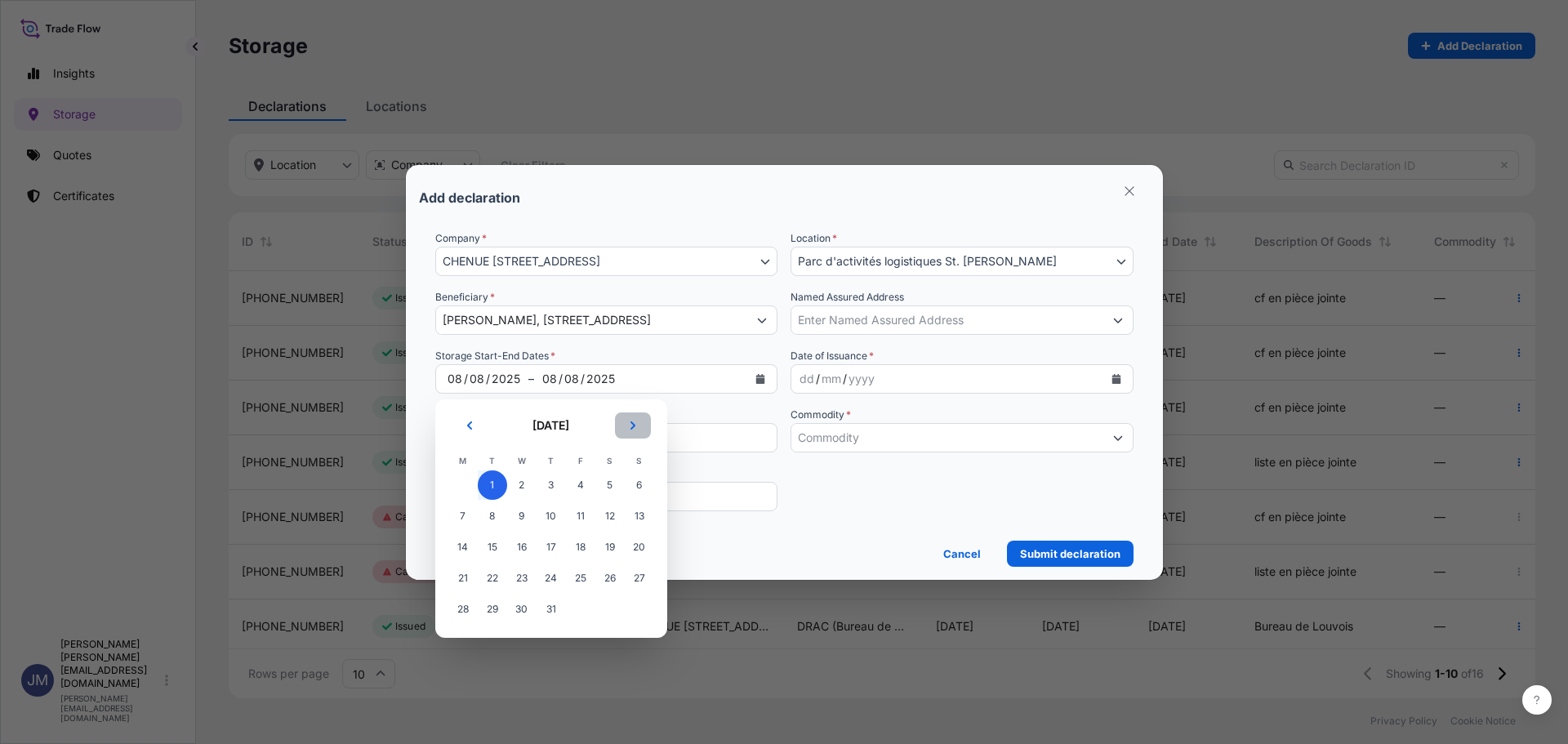
click at [629, 415] on button "Next" at bounding box center [633, 425] width 36 height 26
click at [573, 518] on span "8" at bounding box center [581, 516] width 30 height 30
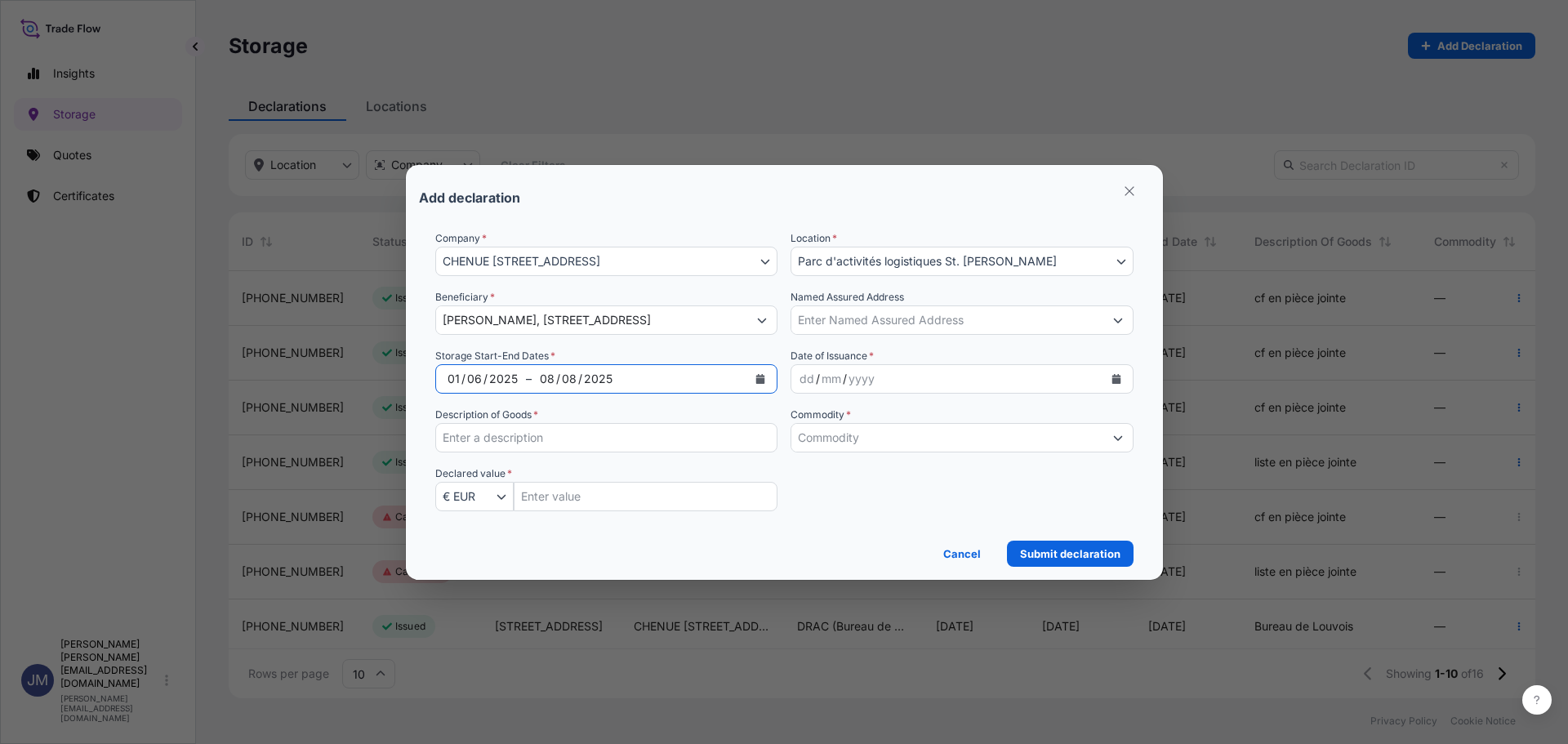
click at [824, 513] on div "Company * [GEOGRAPHIC_DATA][STREET_ADDRESS][STREET_ADDRESS] Location * Parc d'a…" at bounding box center [784, 381] width 698 height 301
click at [860, 388] on div "yyyy" at bounding box center [862, 379] width 30 height 20
click at [1107, 379] on button "Calendar" at bounding box center [1116, 379] width 26 height 26
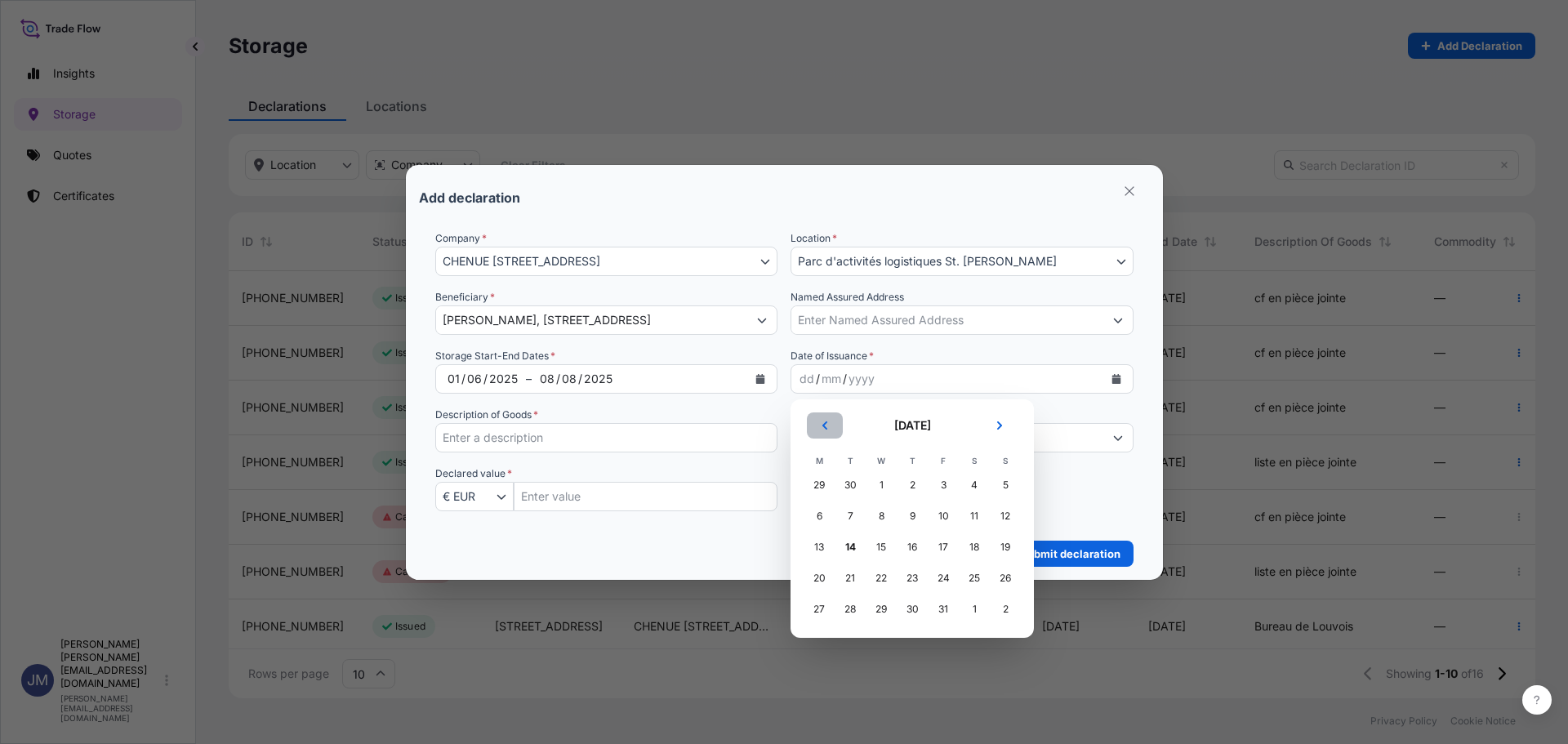
click at [833, 421] on button "Previous" at bounding box center [824, 425] width 36 height 26
click at [1013, 487] on div "1" at bounding box center [1005, 485] width 30 height 30
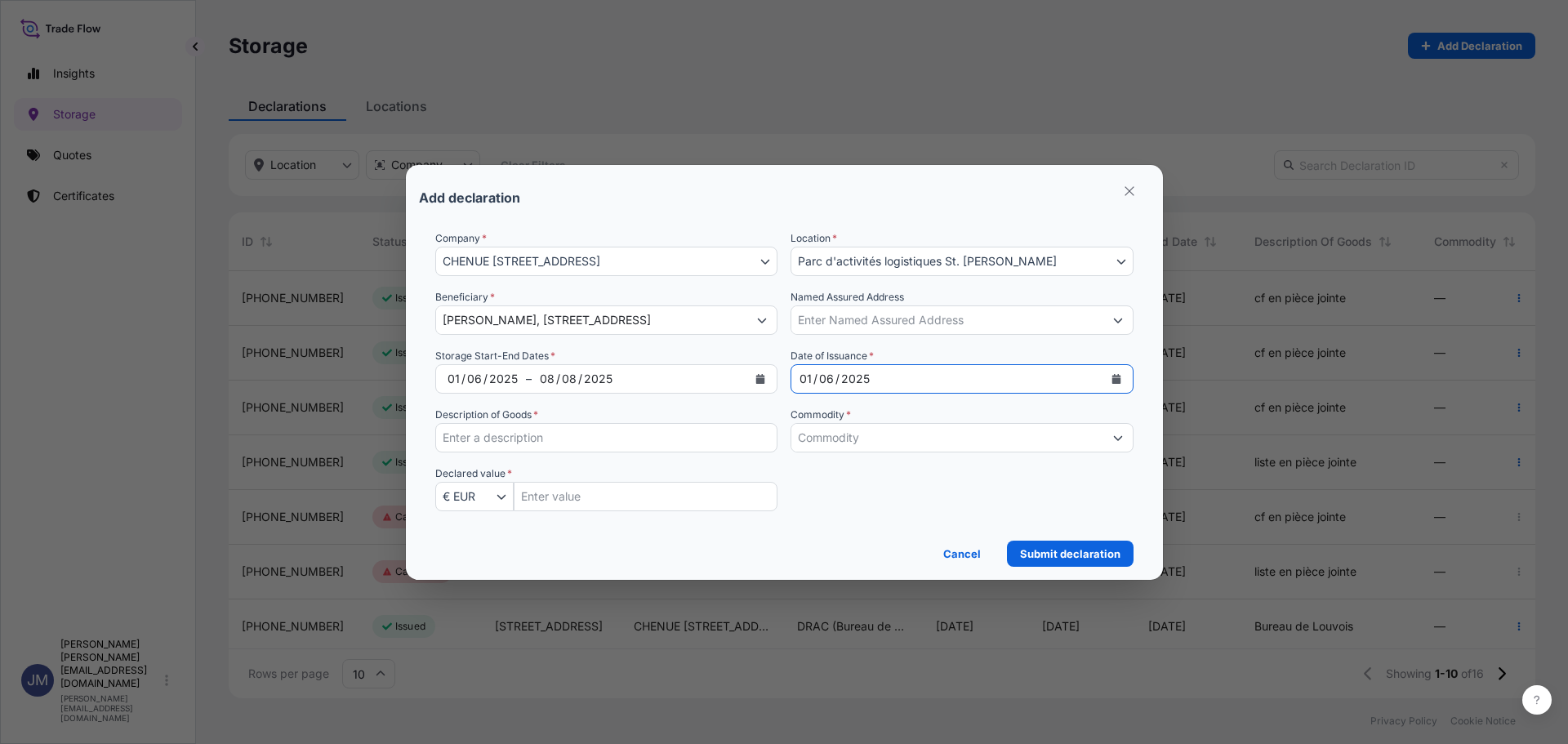
click at [966, 474] on div "Company * [GEOGRAPHIC_DATA][STREET_ADDRESS][STREET_ADDRESS] Location * Parc d'a…" at bounding box center [784, 381] width 698 height 301
click at [616, 456] on div "Company * [GEOGRAPHIC_DATA][STREET_ADDRESS][STREET_ADDRESS] Location * Parc d'a…" at bounding box center [784, 381] width 698 height 301
click at [603, 439] on input "Description of Goods *" at bounding box center [606, 438] width 343 height 30
click at [603, 499] on input "Insured Value Amount" at bounding box center [646, 497] width 264 height 30
type input "877266"
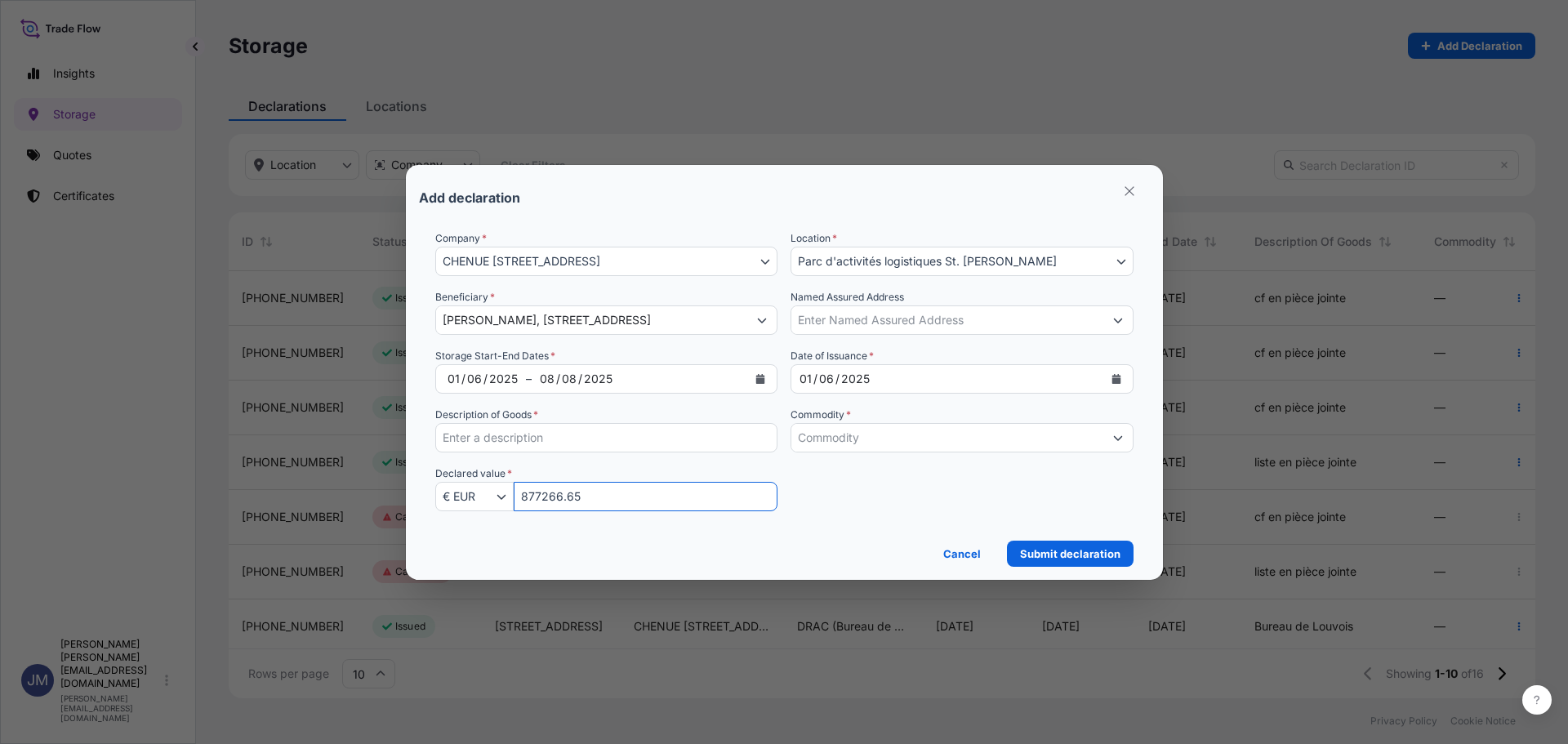
type input "877266.65"
click at [920, 486] on div "Company * [GEOGRAPHIC_DATA][STREET_ADDRESS][STREET_ADDRESS] Location * Parc d'a…" at bounding box center [784, 381] width 698 height 301
click at [898, 425] on input "Commodity *" at bounding box center [947, 438] width 312 height 30
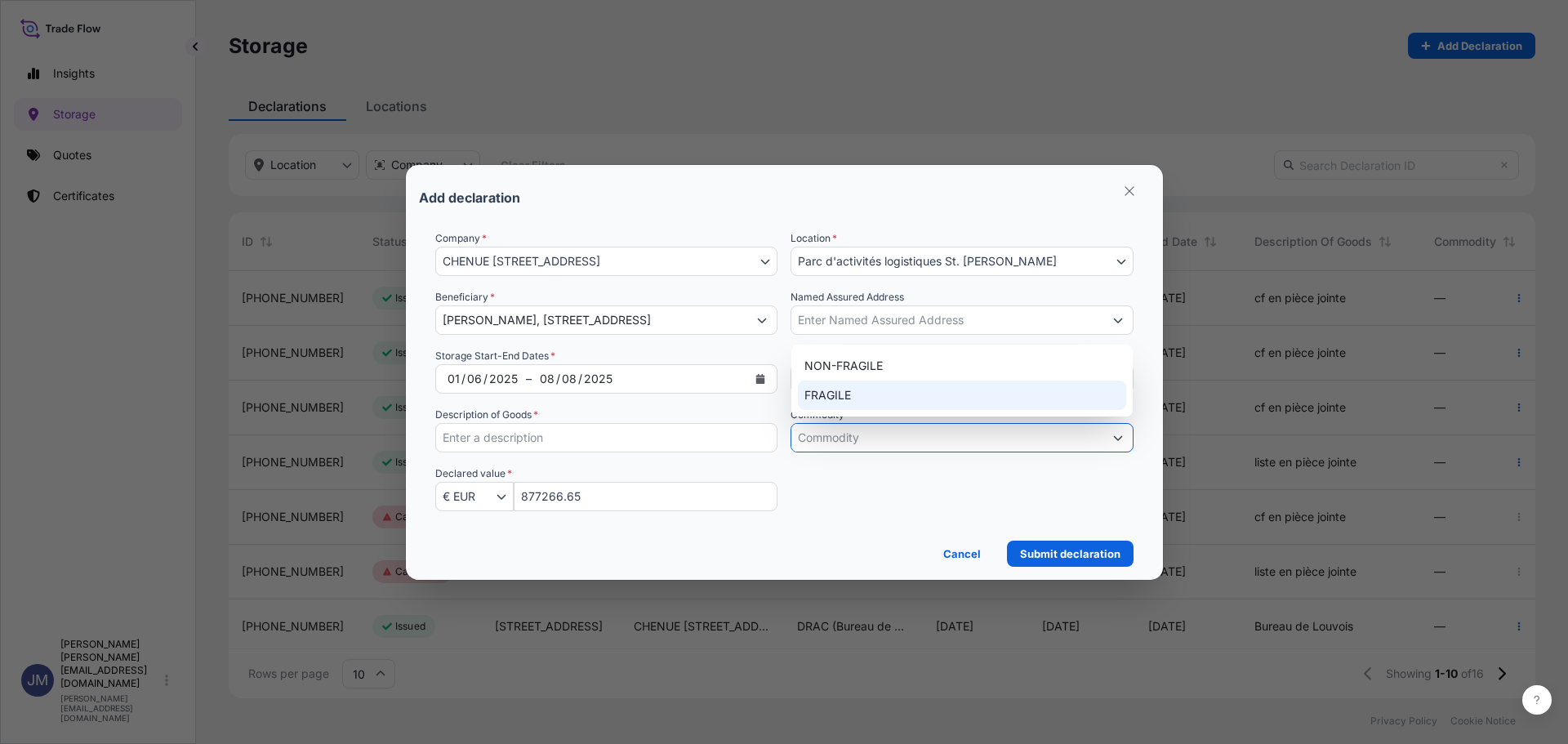
click at [833, 391] on div "FRAGILE" at bounding box center [962, 396] width 328 height 30
type input "FRAGILE"
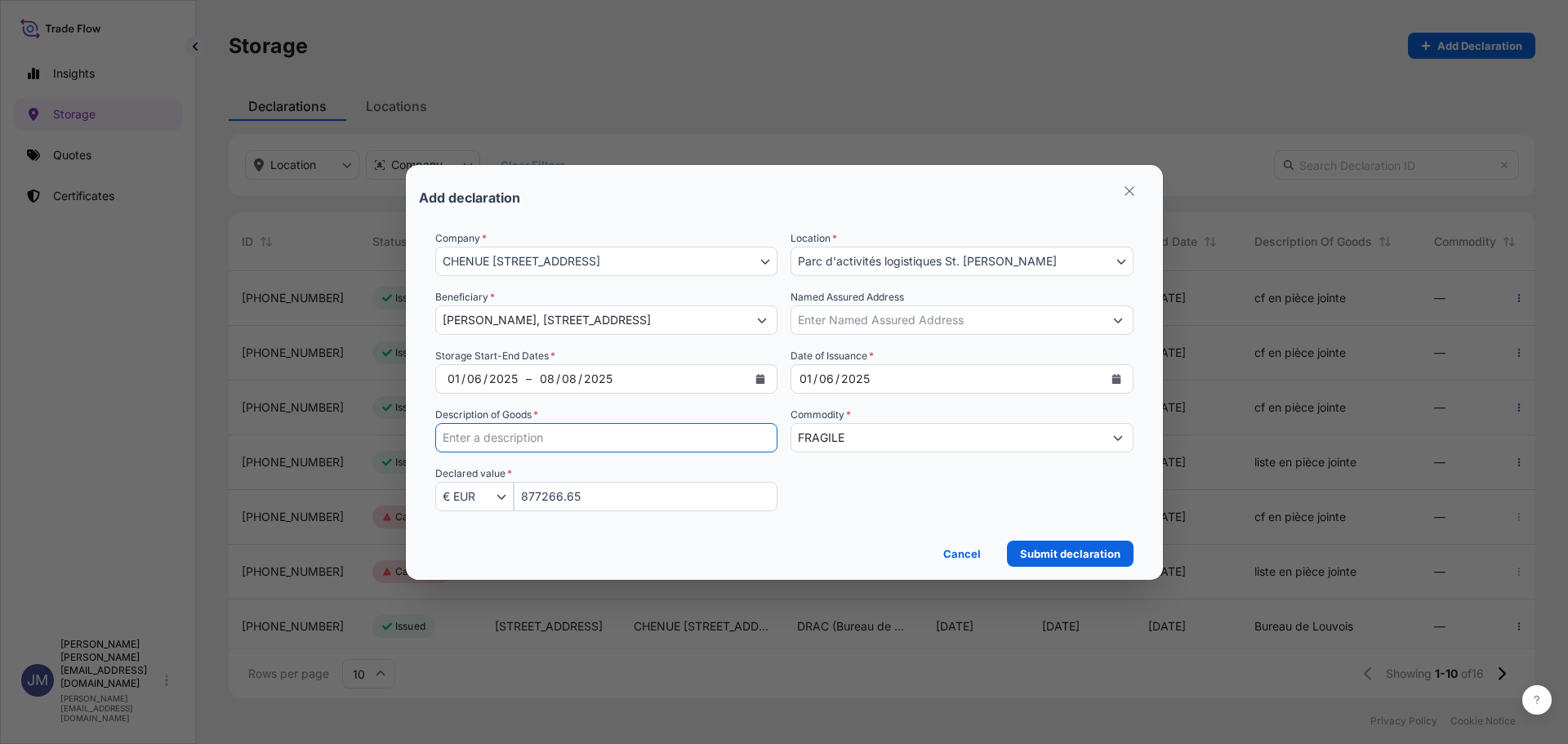
click at [577, 439] on input "Description of Goods *" at bounding box center [606, 438] width 343 height 30
type input "Stockage Nice [PERSON_NAME]"
click at [882, 487] on div "Company * [GEOGRAPHIC_DATA][STREET_ADDRESS][STREET_ADDRESS] Location * Parc d'a…" at bounding box center [784, 381] width 698 height 301
click at [1070, 554] on p "Submit declaration" at bounding box center [1070, 554] width 101 height 17
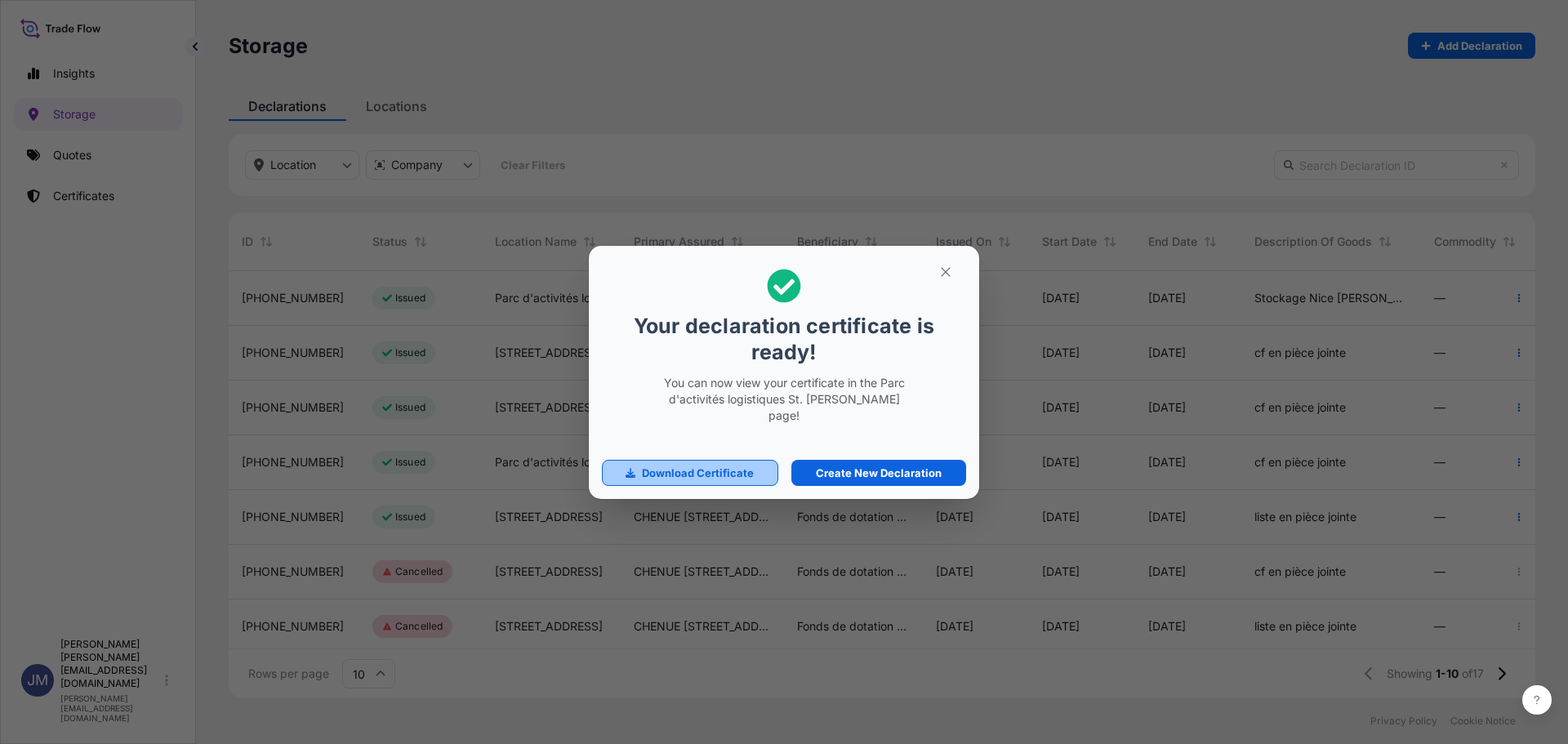
click at [766, 465] on link "Download Certificate" at bounding box center [689, 473] width 177 height 26
click at [872, 474] on link "Create New Declaration" at bounding box center [878, 473] width 175 height 26
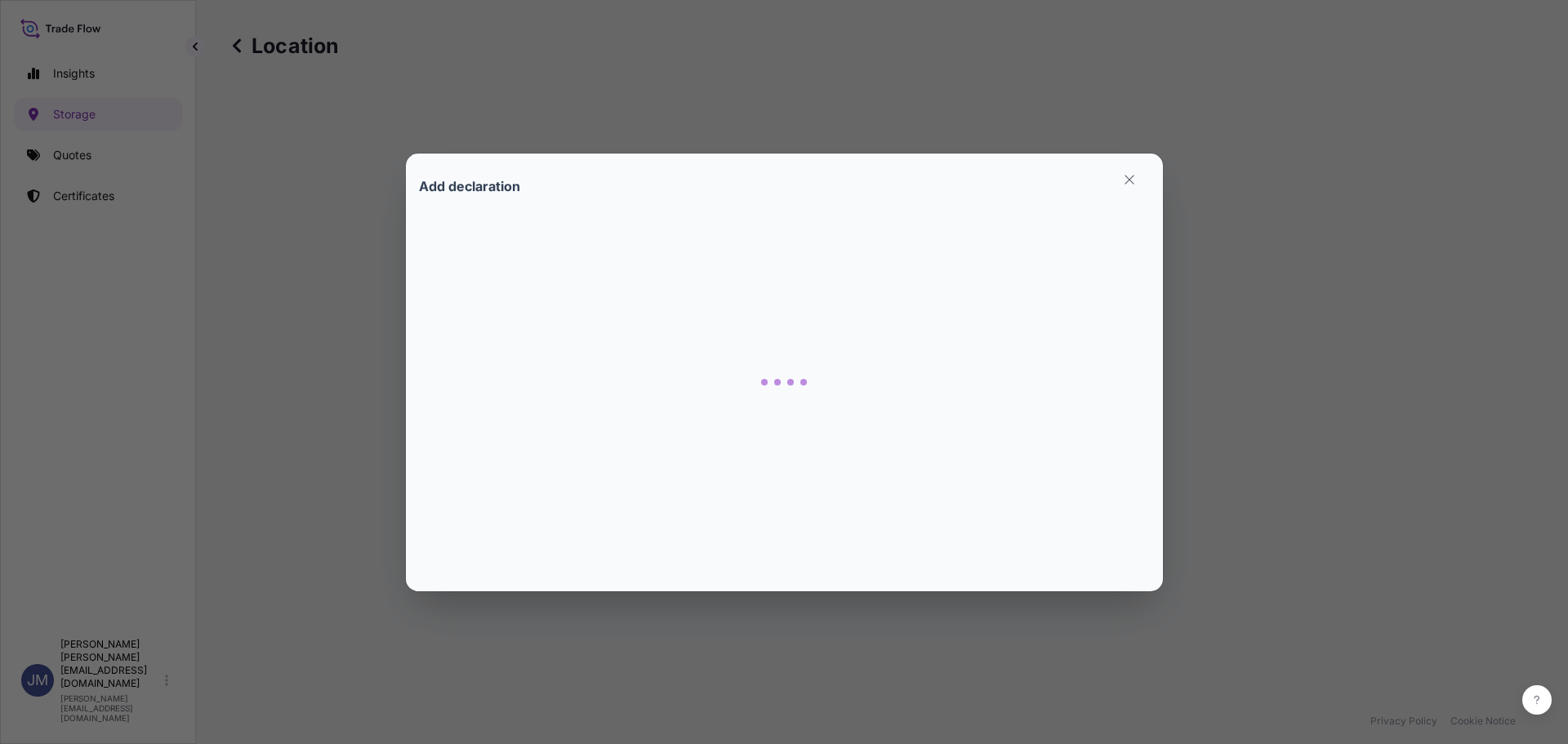
select select "31990"
select select "813"
select select "EUR"
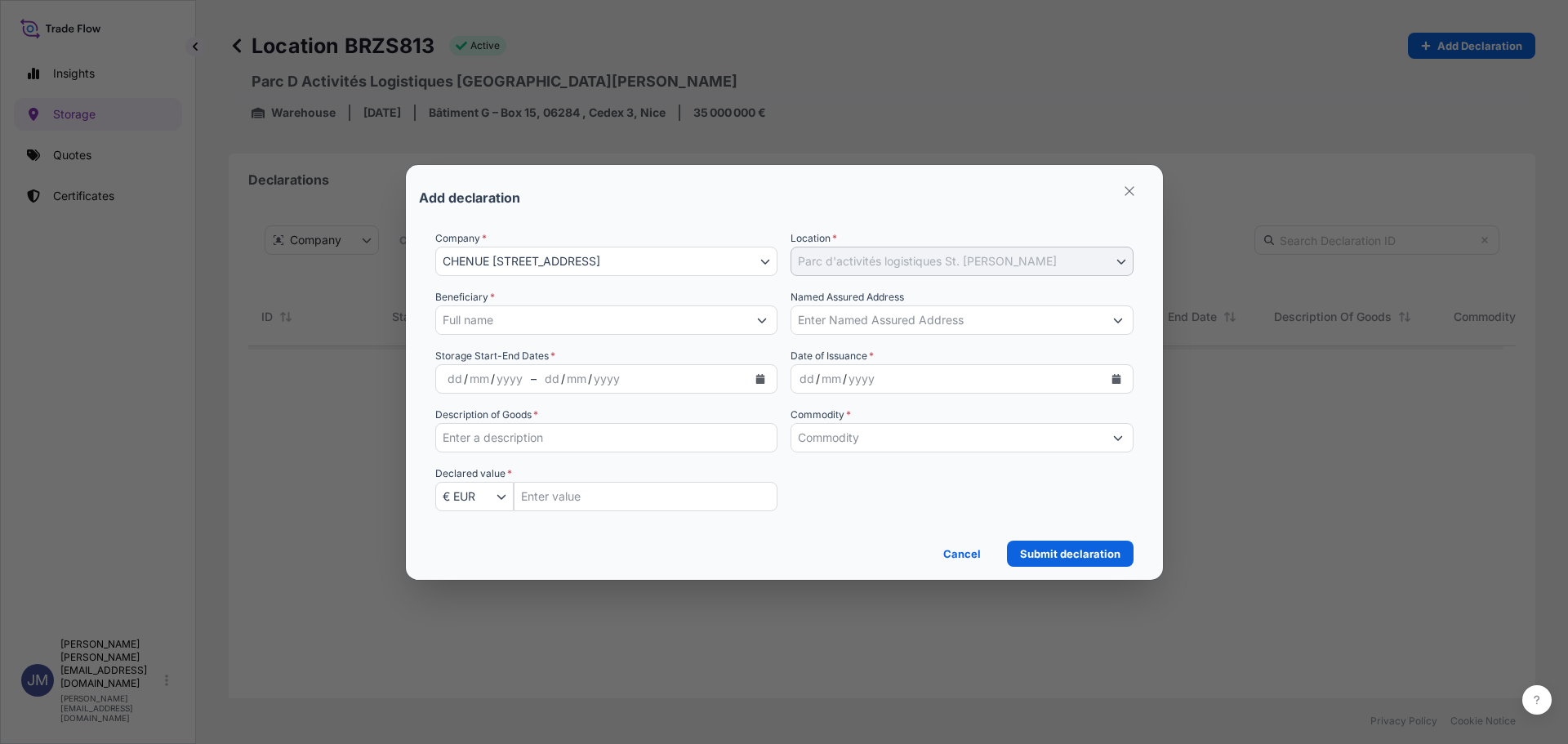
scroll to position [409, 1243]
click at [515, 312] on input "Beneficiary *" at bounding box center [592, 321] width 312 height 30
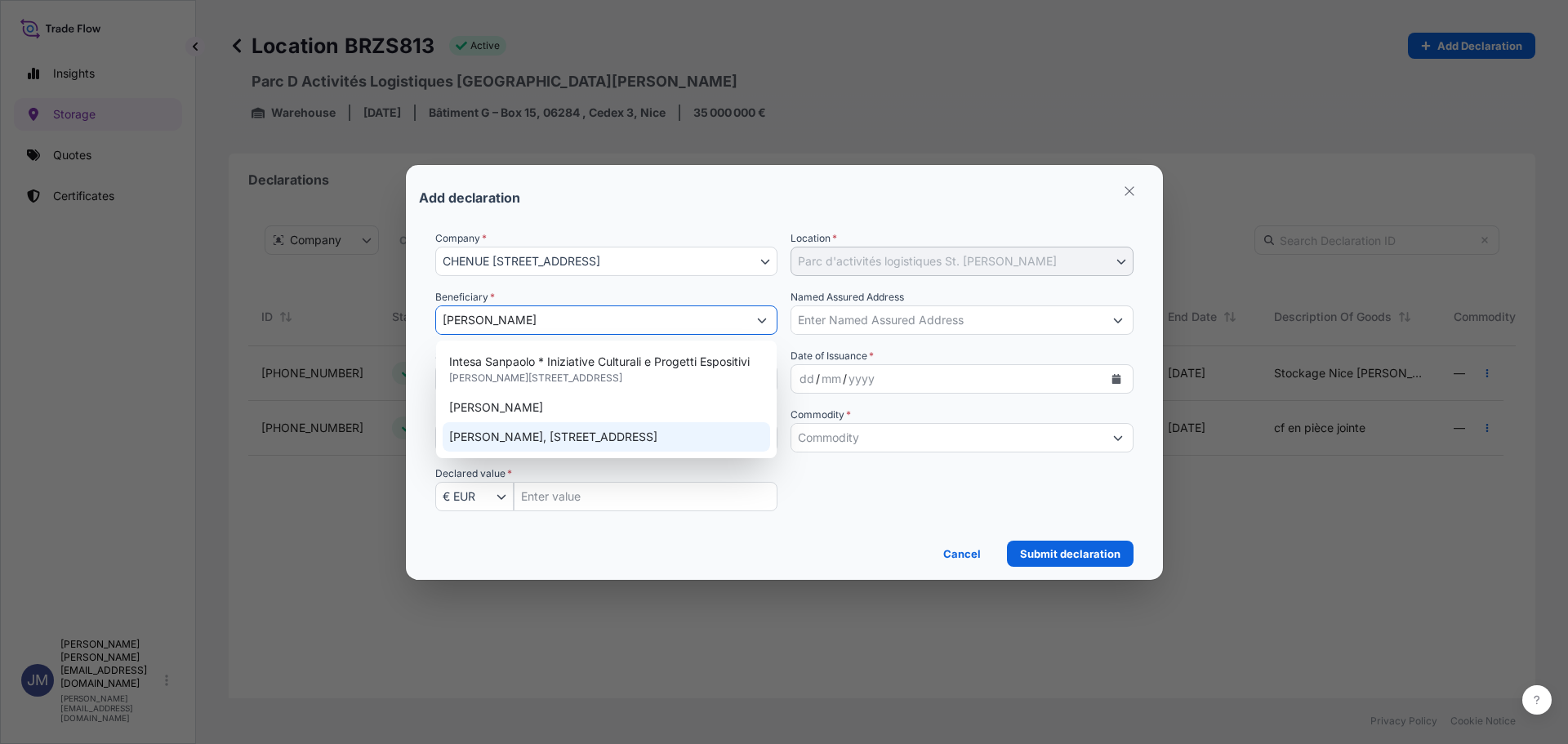
click at [529, 426] on div "[PERSON_NAME], [STREET_ADDRESS]" at bounding box center [606, 437] width 328 height 30
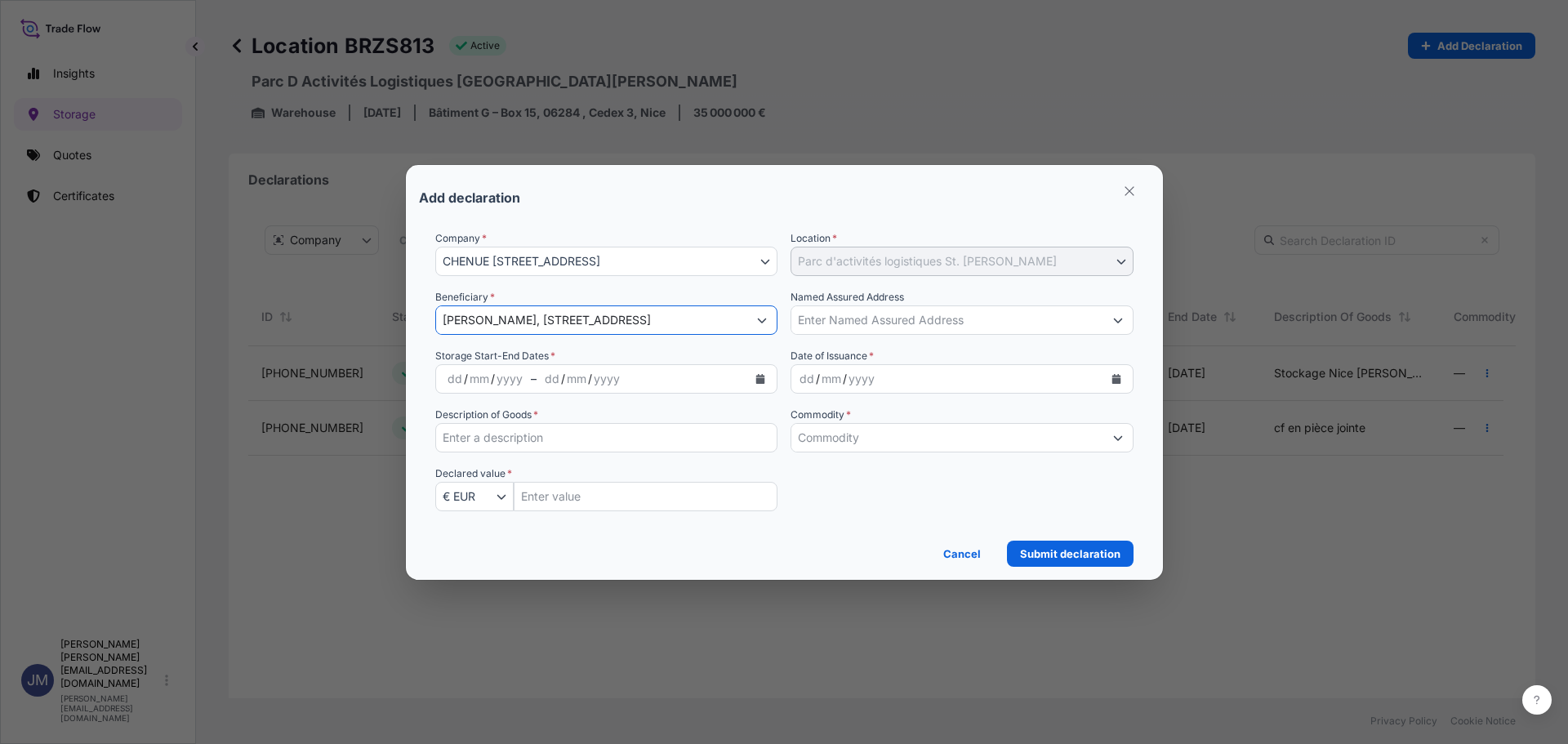
type input "[PERSON_NAME], [STREET_ADDRESS]"
click at [543, 383] on div "dd" at bounding box center [552, 379] width 18 height 20
click at [757, 381] on icon "Calendar" at bounding box center [760, 379] width 10 height 10
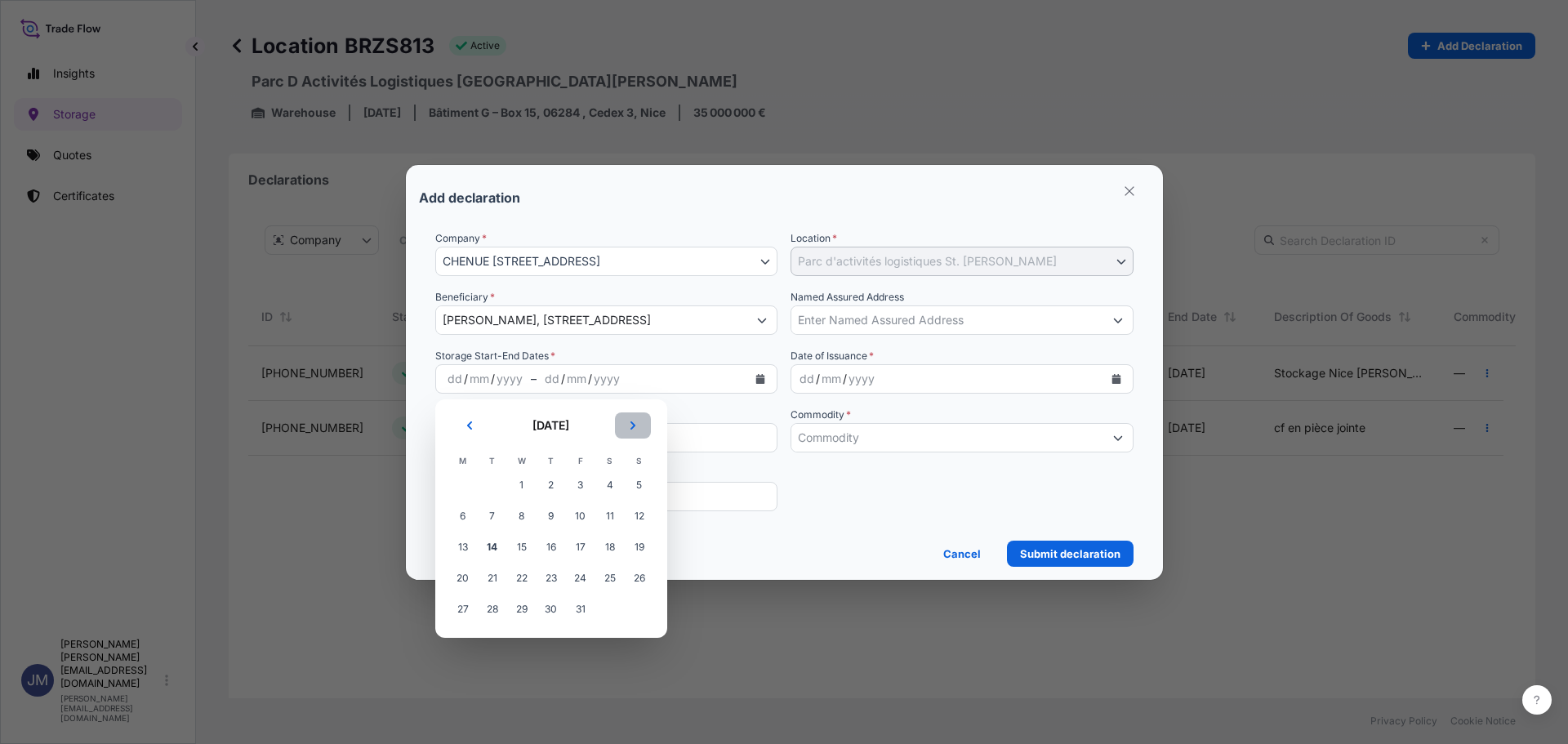
click at [631, 426] on icon "Next" at bounding box center [633, 425] width 10 height 10
click at [474, 430] on button "Previous" at bounding box center [469, 425] width 36 height 26
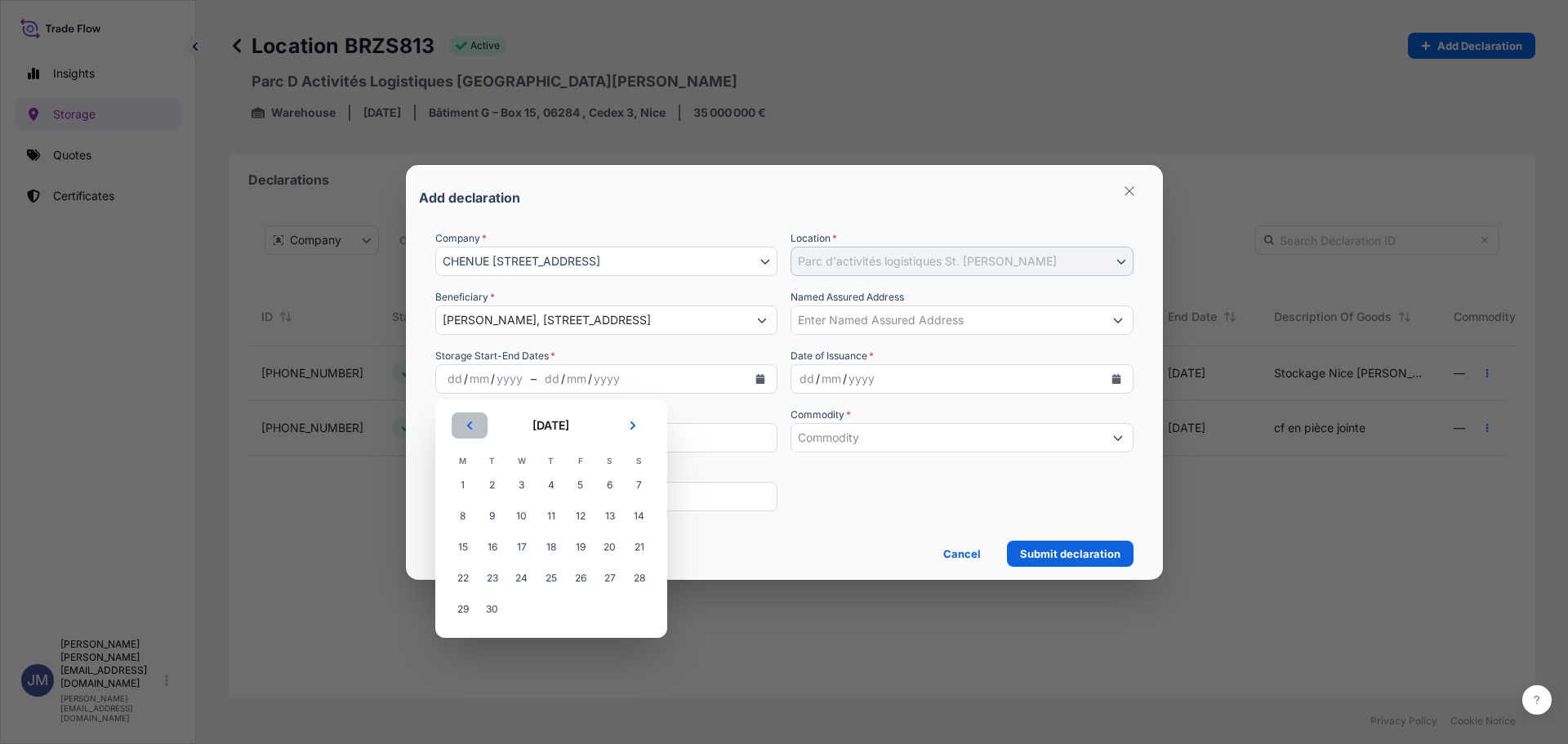
click at [474, 430] on button "Previous" at bounding box center [469, 425] width 36 height 26
click at [587, 515] on span "8" at bounding box center [581, 516] width 30 height 30
click at [637, 425] on icon "Next" at bounding box center [633, 425] width 10 height 10
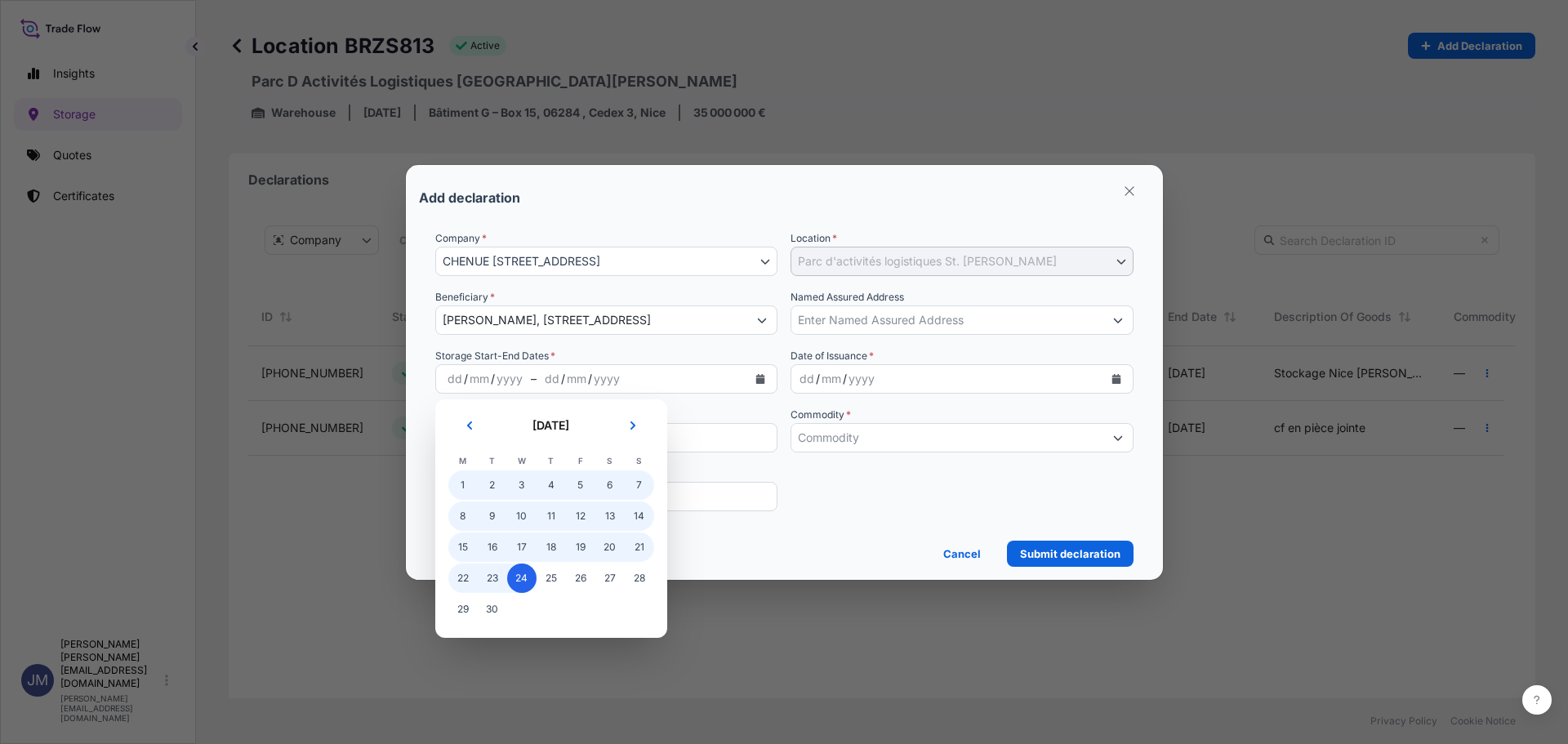
click at [518, 586] on span "24" at bounding box center [522, 578] width 30 height 30
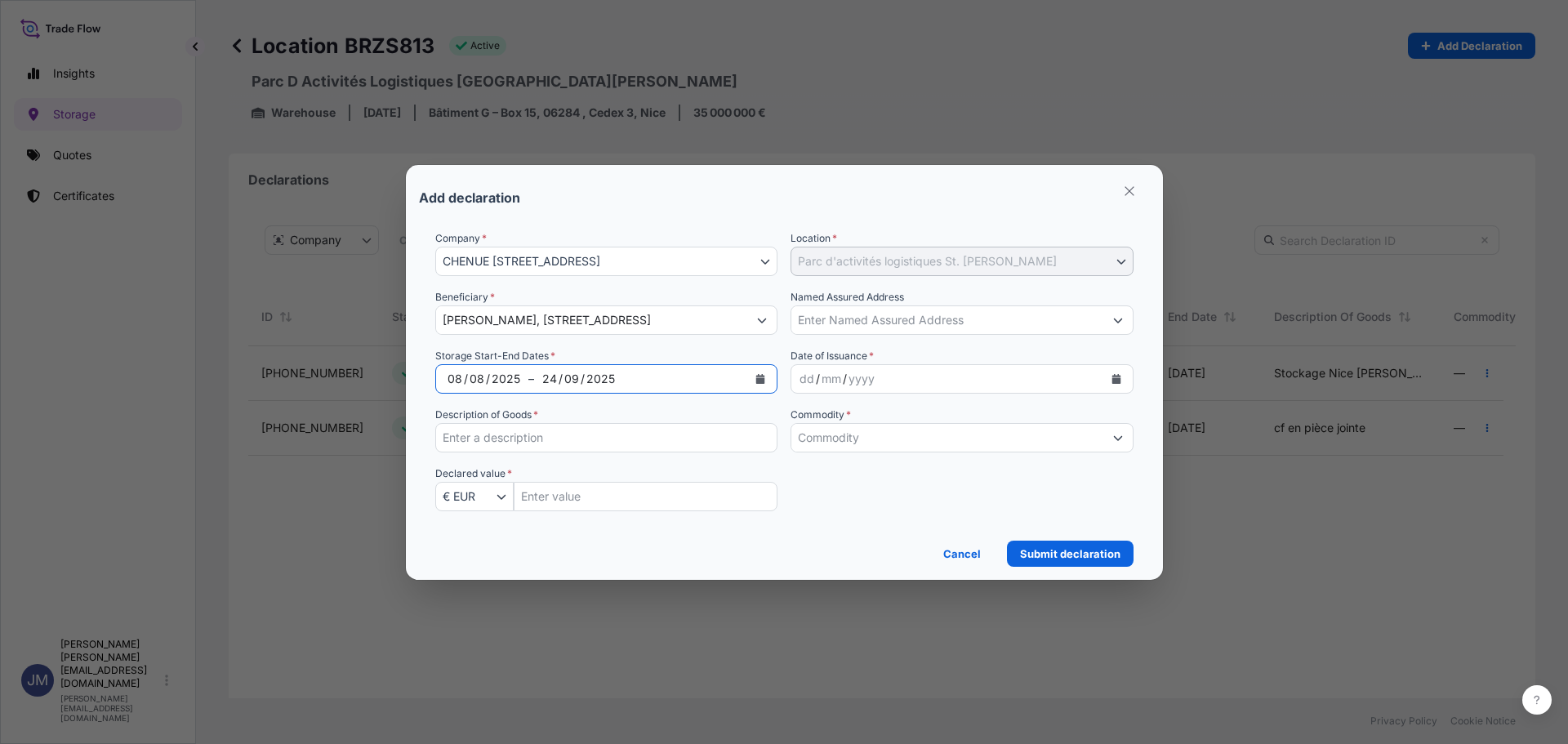
click at [1122, 373] on button "Calendar" at bounding box center [1116, 379] width 26 height 26
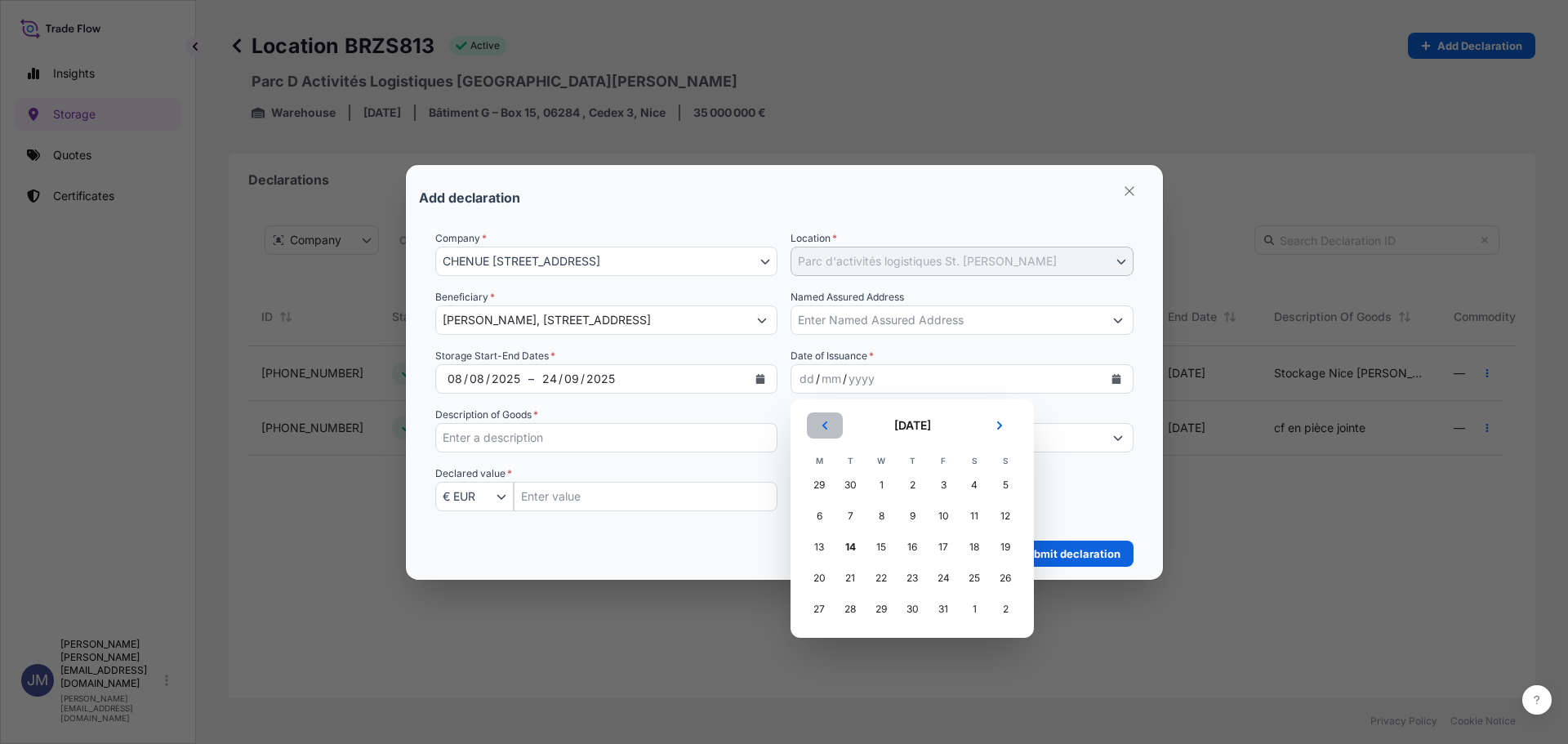
click at [831, 430] on button "Previous" at bounding box center [824, 425] width 36 height 26
click at [946, 519] on div "8" at bounding box center [944, 516] width 30 height 30
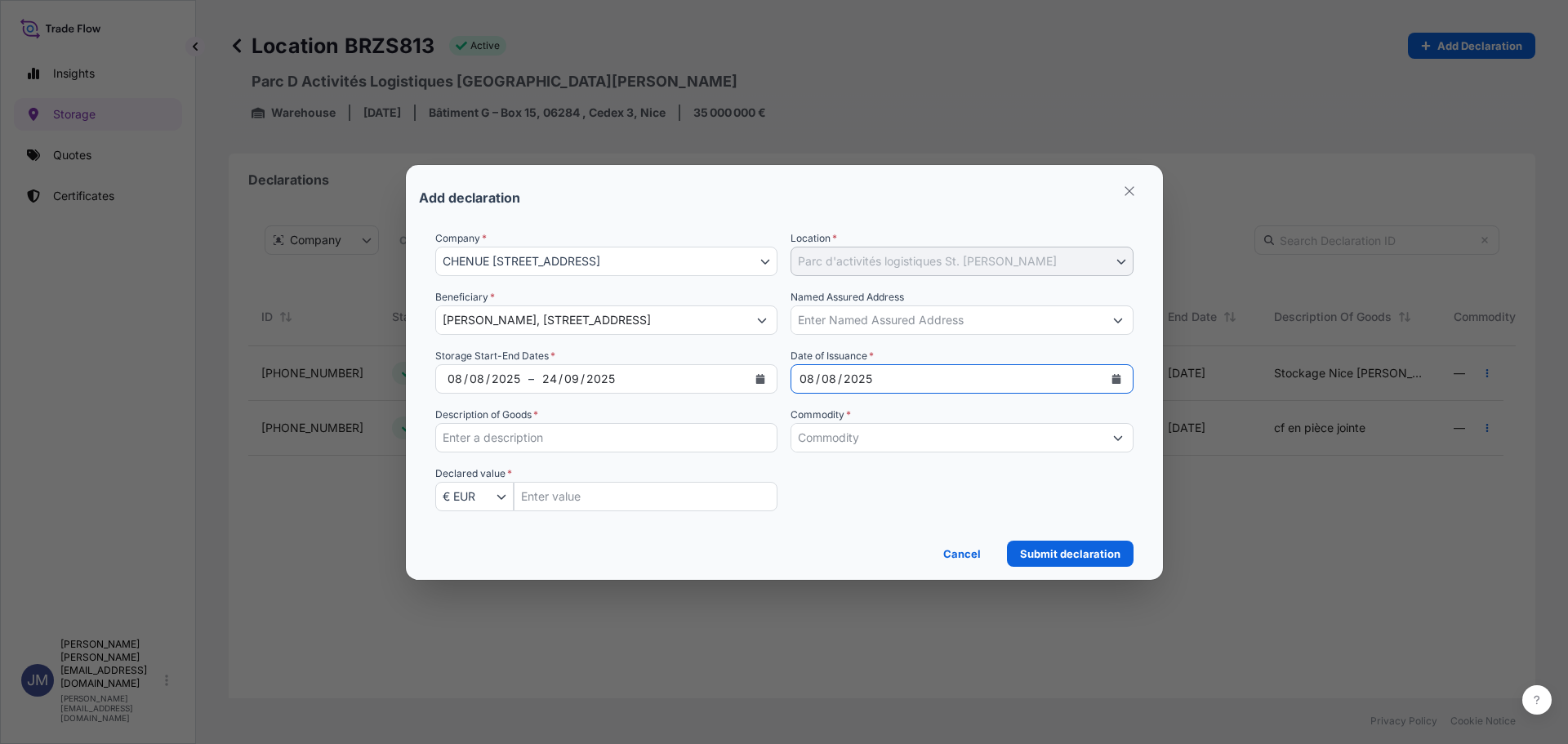
click at [858, 450] on input "Commodity *" at bounding box center [947, 438] width 312 height 30
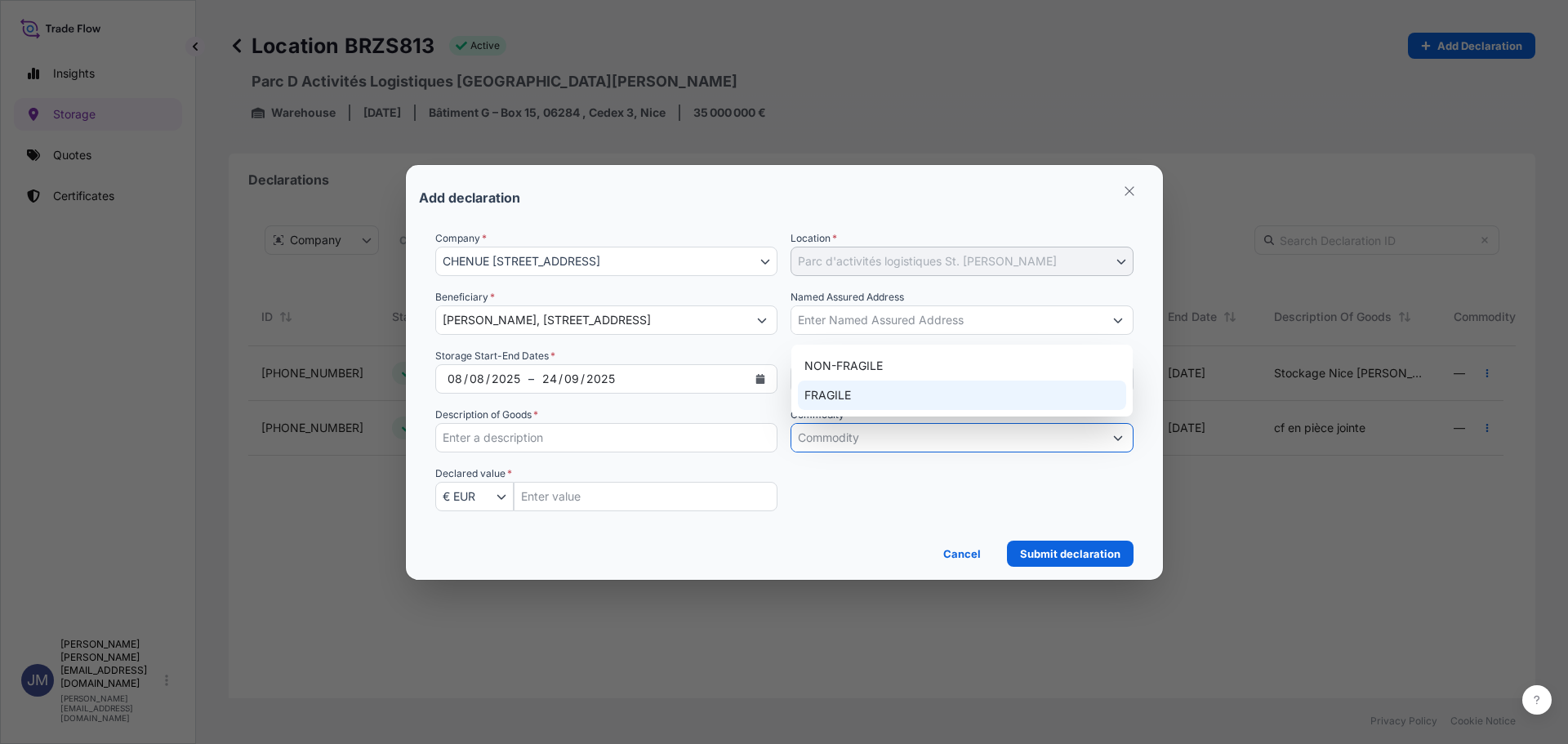
click at [849, 399] on div "FRAGILE" at bounding box center [962, 396] width 328 height 30
type input "FRAGILE"
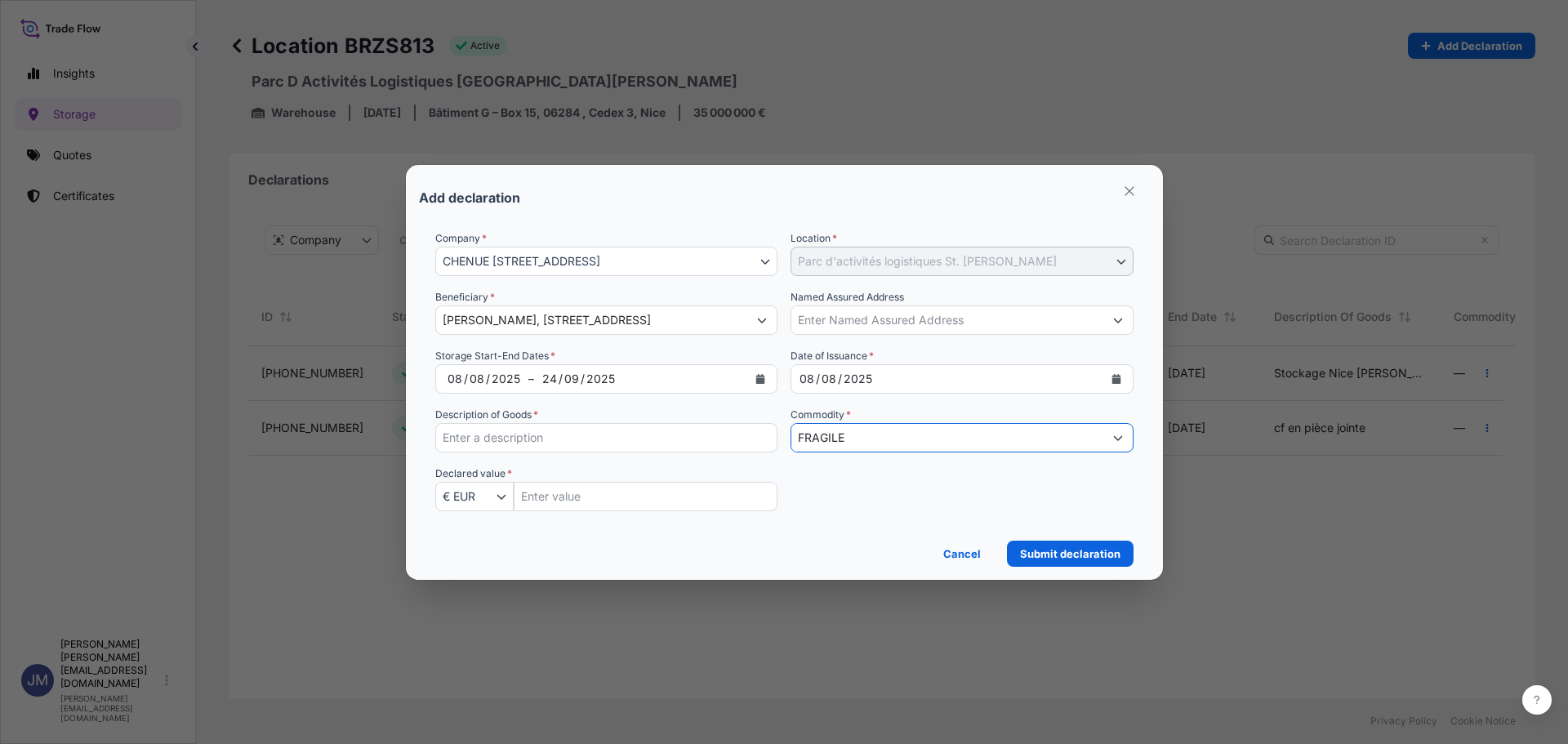
click at [674, 444] on input "Description of Goods *" at bounding box center [606, 438] width 343 height 30
type input "Stockage Nice [PERSON_NAME]"
click at [589, 496] on input "Insured Value Amount" at bounding box center [646, 497] width 264 height 30
click at [668, 495] on input "Insured Value Amount" at bounding box center [646, 497] width 264 height 30
paste input "979718.28"
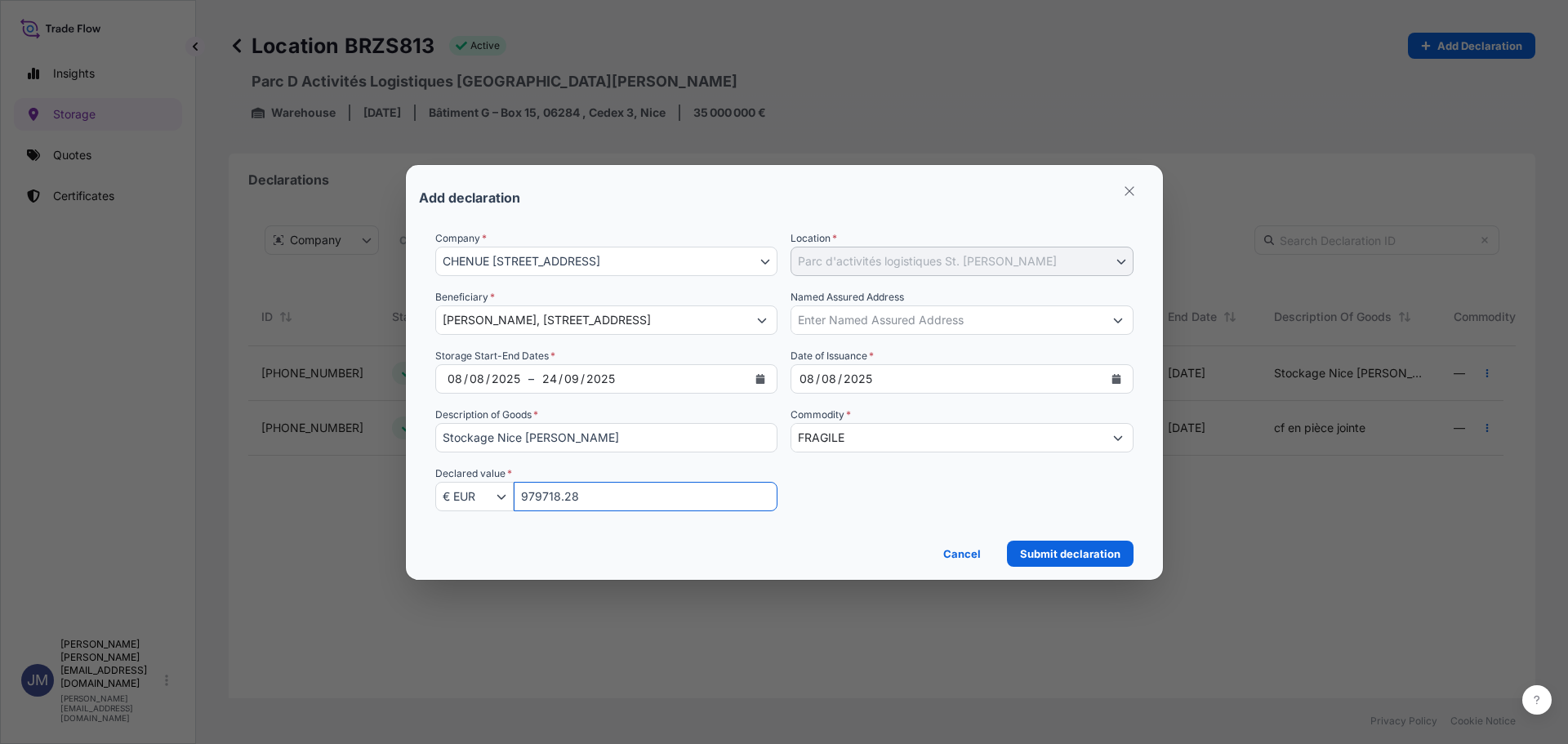
type input "979718.28"
click at [929, 506] on div "Company * [GEOGRAPHIC_DATA][STREET_ADDRESS][STREET_ADDRESS] Location * Parc d'a…" at bounding box center [784, 381] width 698 height 301
click at [1112, 549] on p "Submit declaration" at bounding box center [1070, 554] width 101 height 17
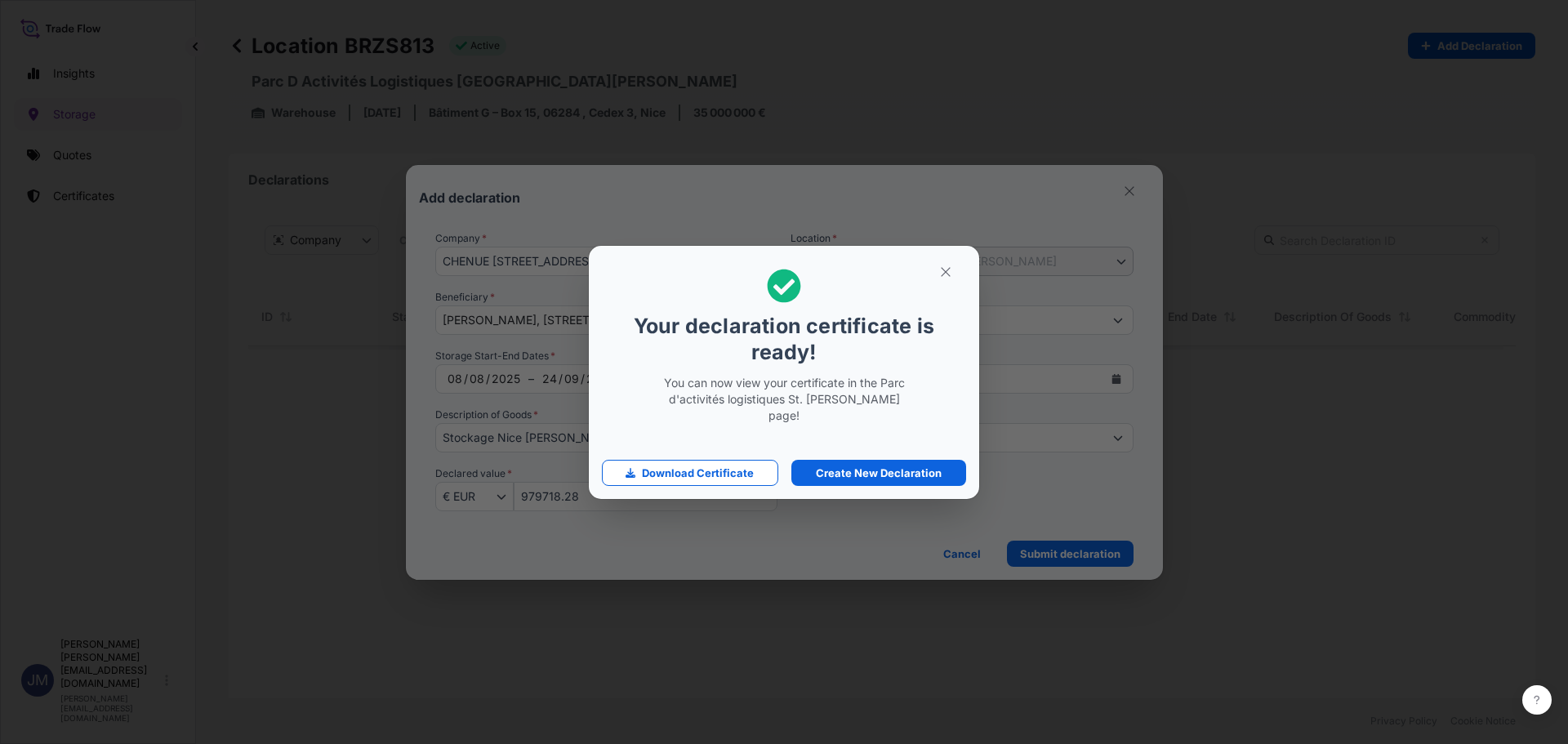
click at [953, 321] on p "Your declaration certificate is ready!" at bounding box center [783, 338] width 364 height 52
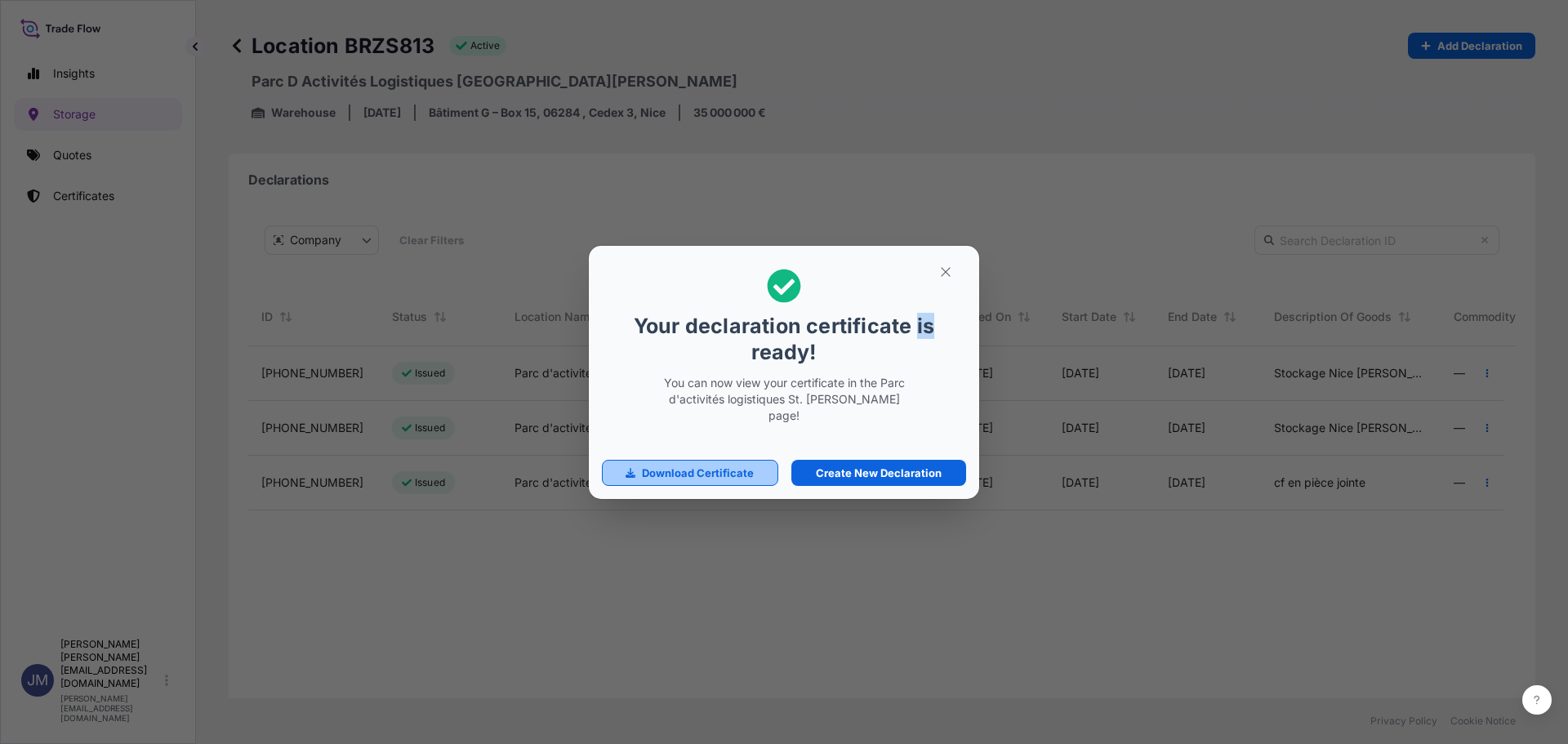
click at [736, 473] on p "Download Certificate" at bounding box center [697, 473] width 111 height 17
click at [870, 476] on link "Create New Declaration" at bounding box center [878, 473] width 175 height 26
select select "813"
select select "EUR"
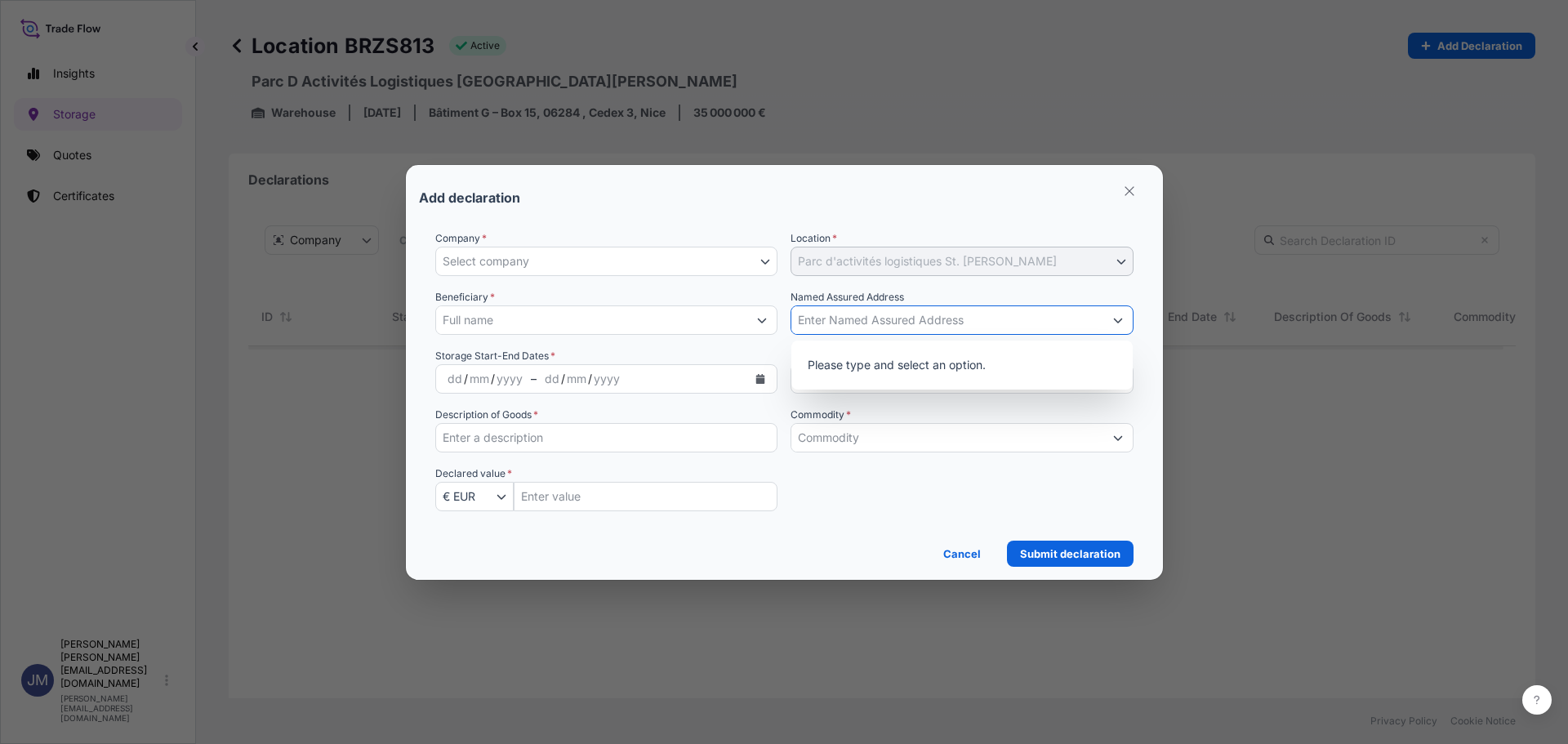
drag, startPoint x: 933, startPoint y: 333, endPoint x: 933, endPoint y: 324, distance: 9.0
click at [933, 333] on input "Named Assured Address" at bounding box center [947, 321] width 312 height 30
click at [789, 551] on div "Cancel Submit declaration" at bounding box center [784, 549] width 698 height 36
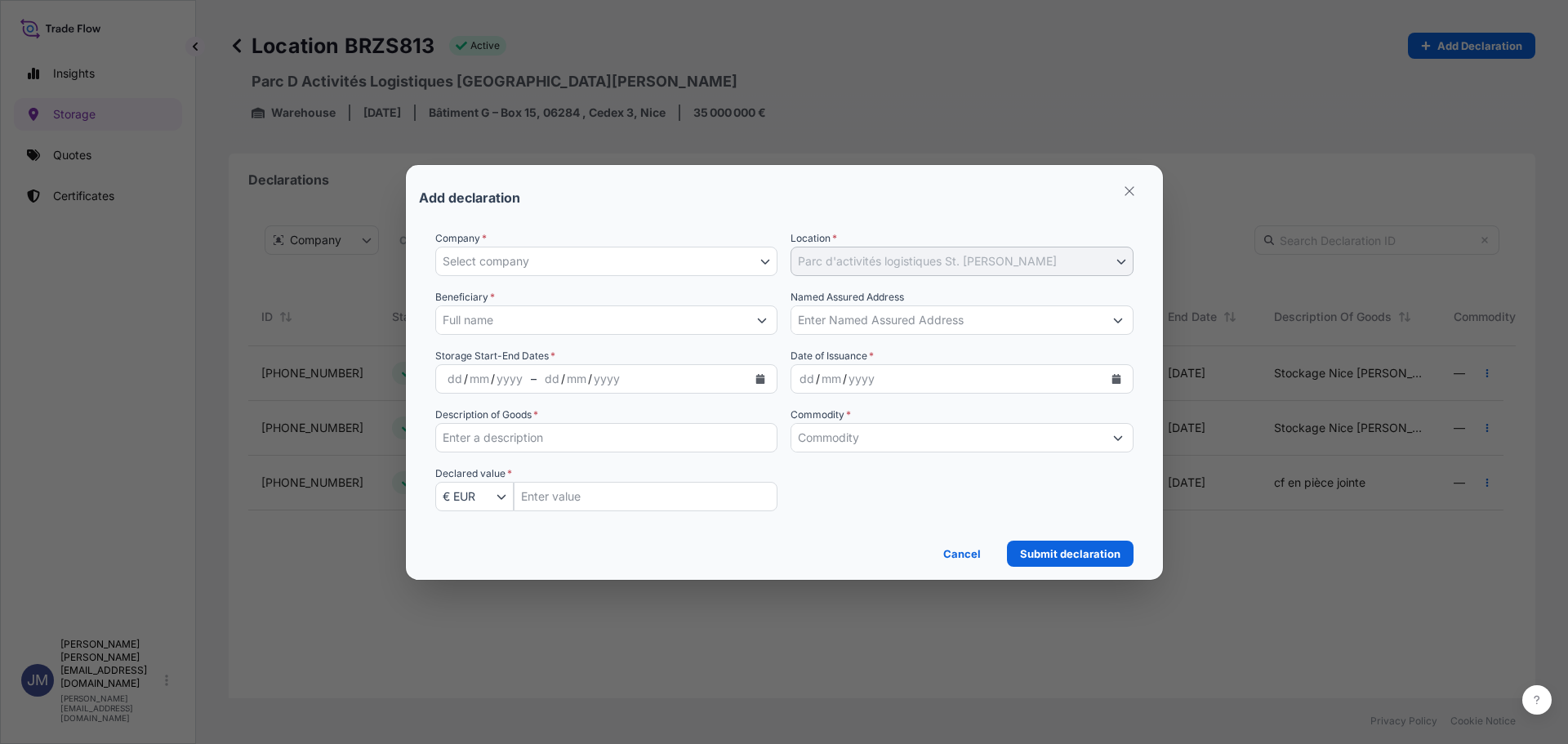
click at [870, 326] on input "Named Assured Address" at bounding box center [947, 321] width 312 height 30
click at [843, 507] on div "Company * Select company [GEOGRAPHIC_DATA][STREET_ADDRESS] Location * Parc d'ac…" at bounding box center [784, 381] width 698 height 301
click at [1095, 309] on input "Named Assured Address" at bounding box center [947, 321] width 312 height 30
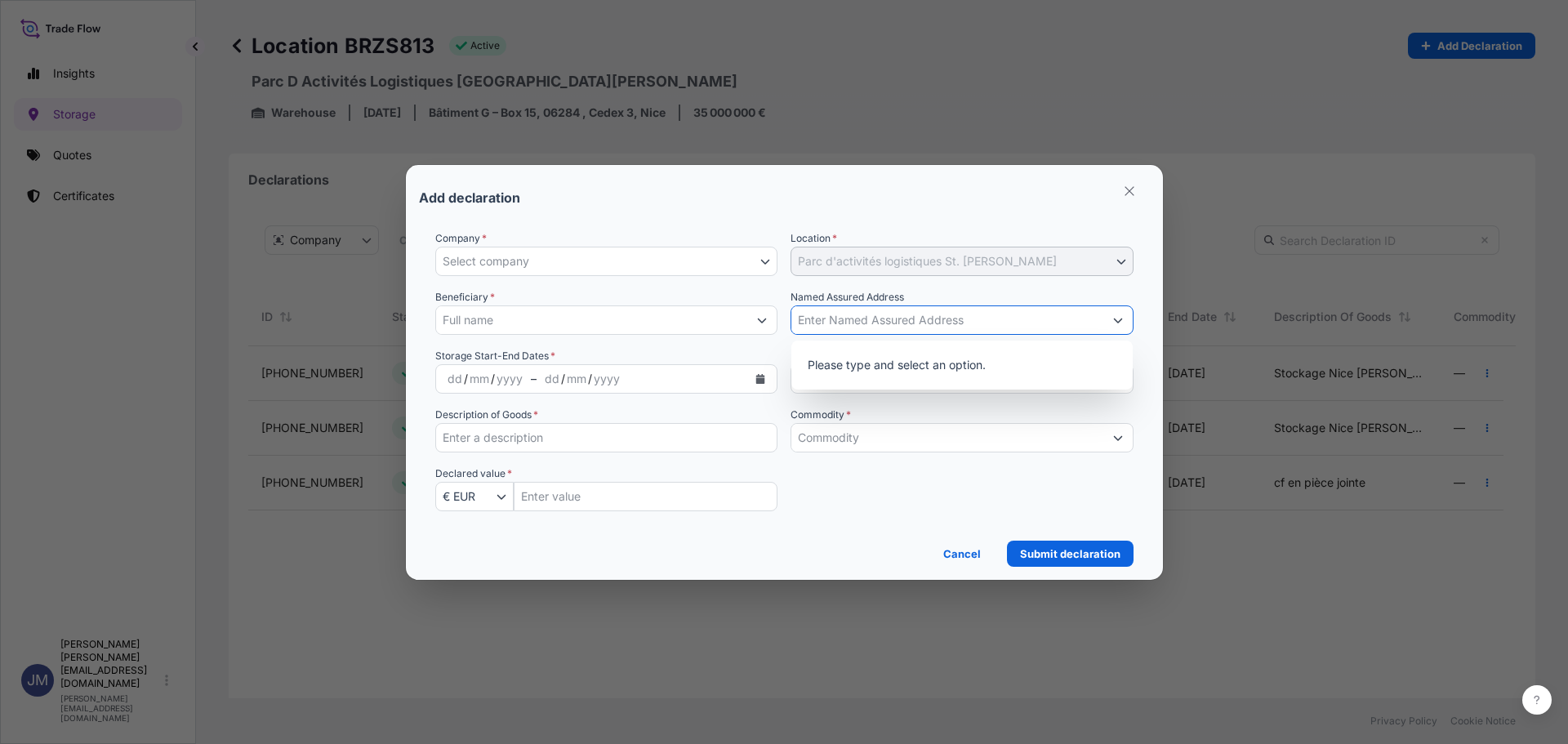
click at [1088, 315] on input "Named Assured Address" at bounding box center [947, 321] width 312 height 30
click at [1010, 225] on form "Company * Select company [GEOGRAPHIC_DATA][STREET_ADDRESS] Location * Parc d'ac…" at bounding box center [784, 392] width 731 height 349
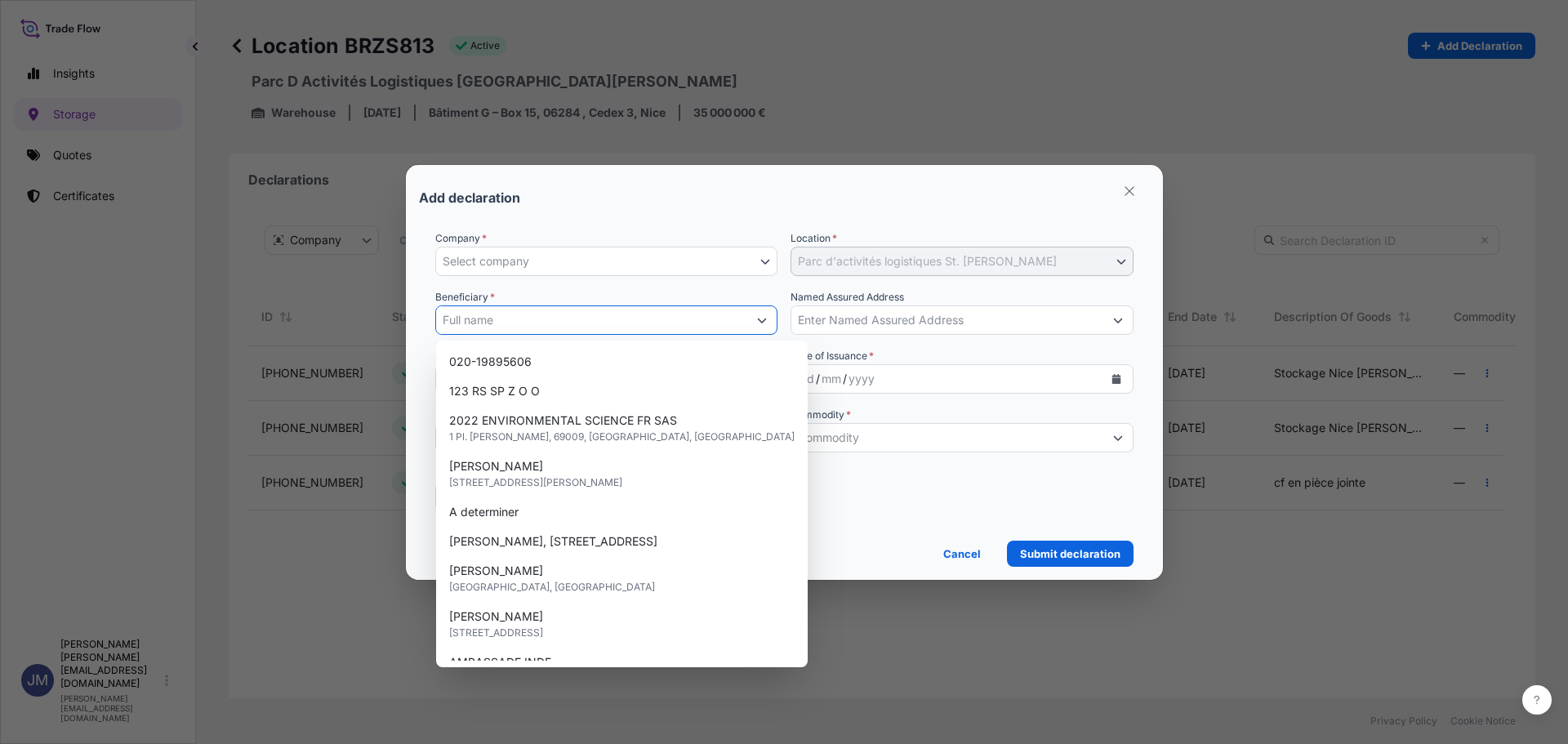
click at [542, 326] on input "Beneficiary *" at bounding box center [592, 321] width 312 height 30
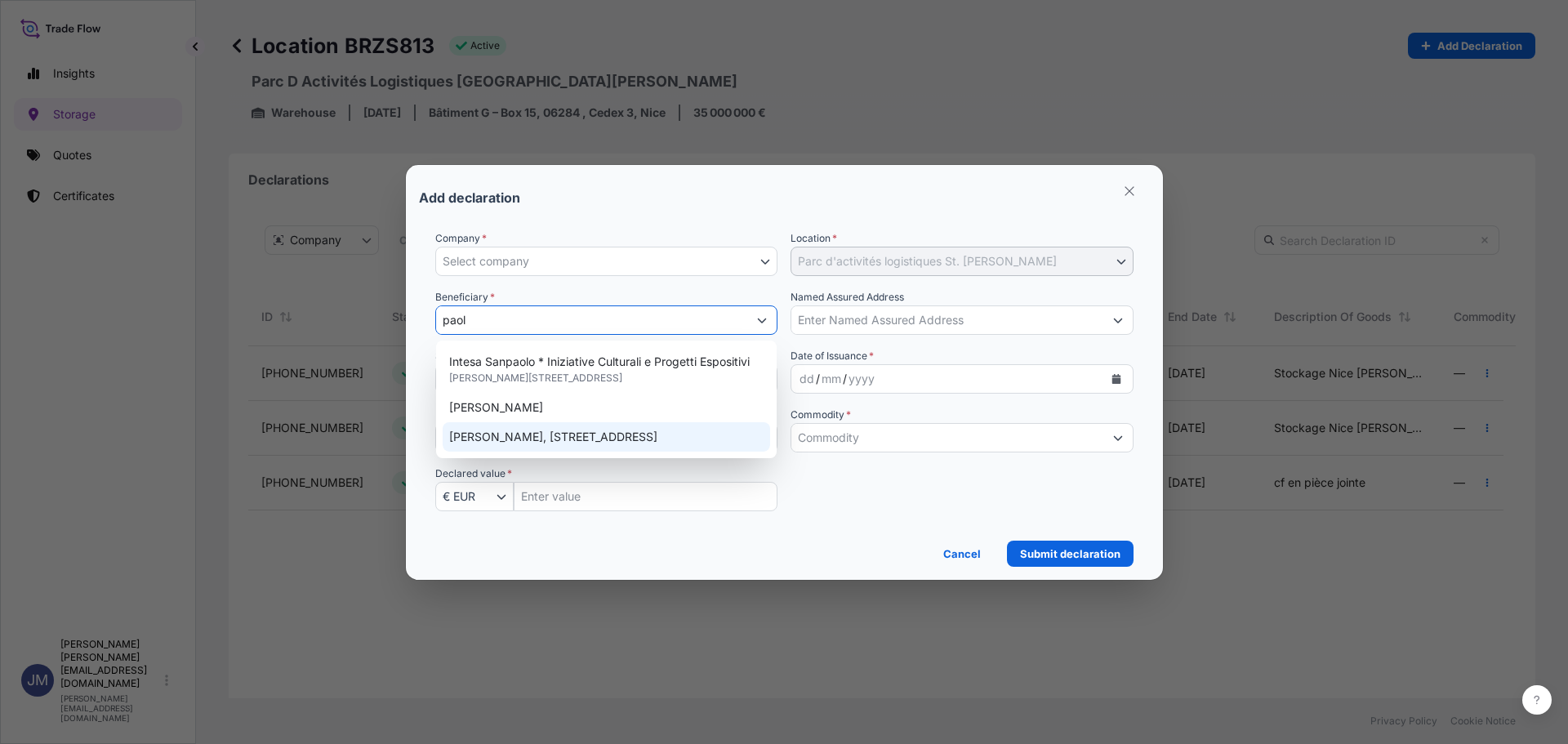
click at [632, 440] on span "[PERSON_NAME], [STREET_ADDRESS]" at bounding box center [552, 437] width 208 height 17
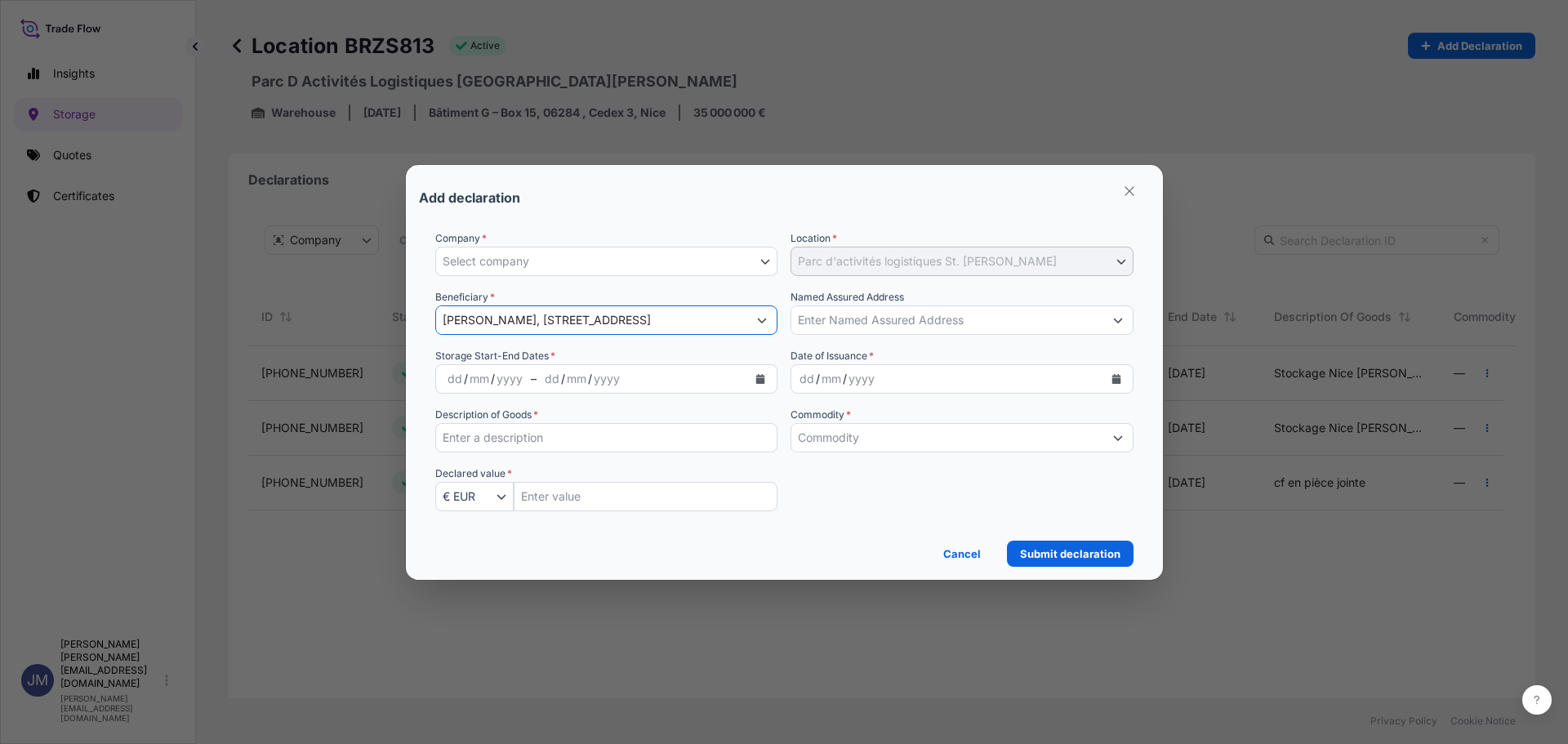
type input "[PERSON_NAME], [STREET_ADDRESS]"
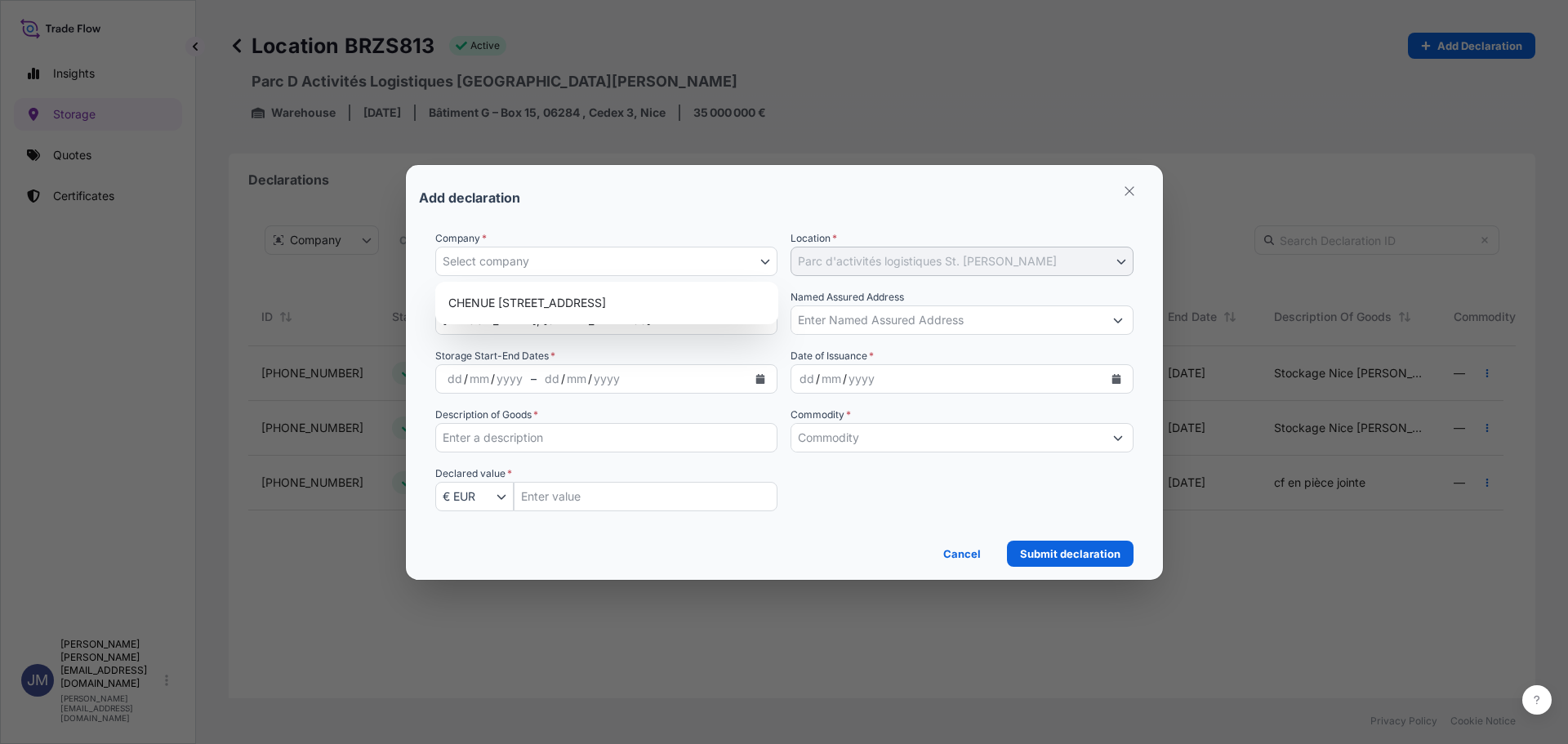
click at [582, 254] on button "Select company" at bounding box center [606, 261] width 343 height 30
click at [572, 299] on div "CHENUE [STREET_ADDRESS]" at bounding box center [606, 303] width 330 height 30
select select "31990"
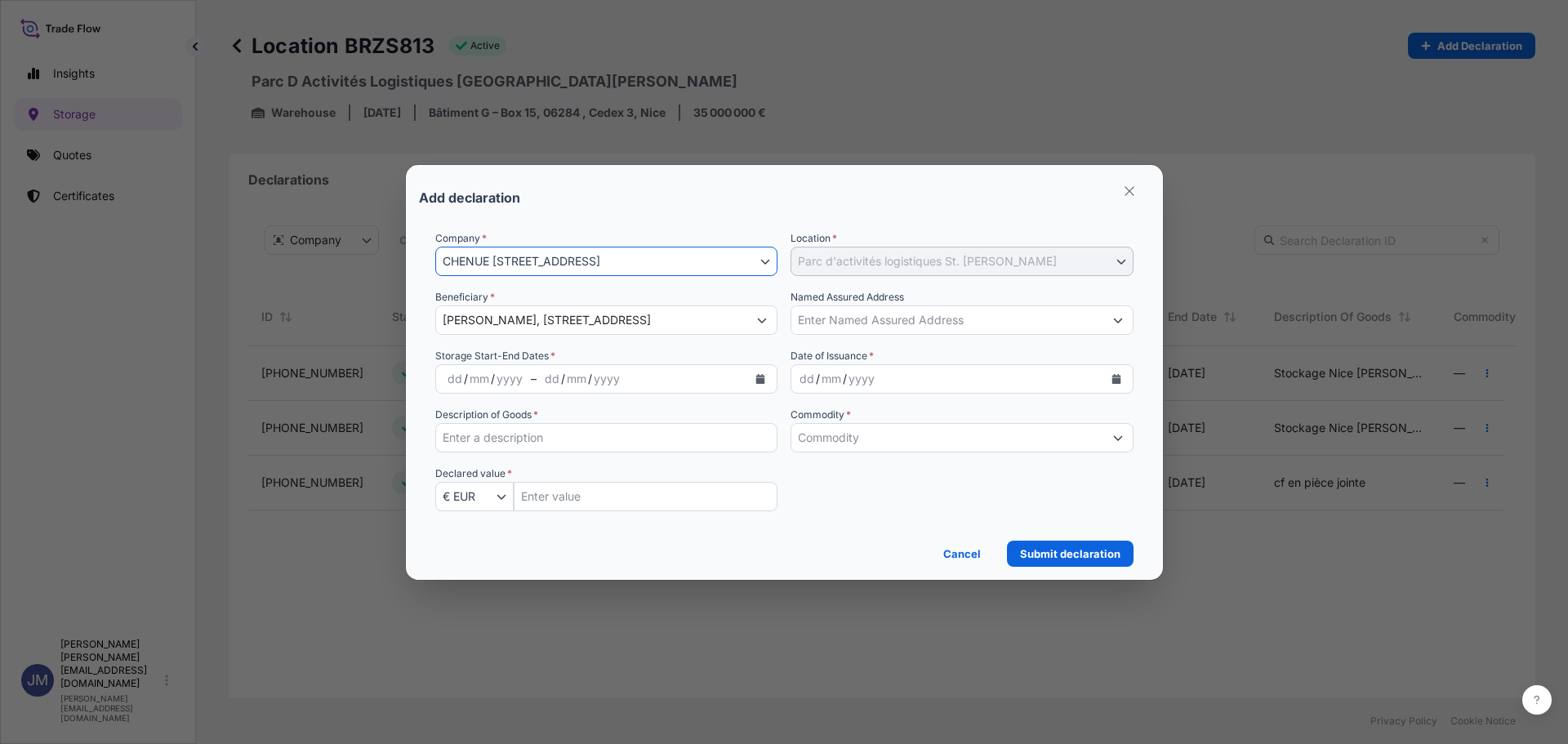
click at [816, 362] on span "Date of Issuance *" at bounding box center [832, 356] width 83 height 17
click at [820, 368] on div "dd / mm / yyyy" at bounding box center [947, 379] width 312 height 30
click at [766, 260] on icon "button" at bounding box center [765, 261] width 10 height 10
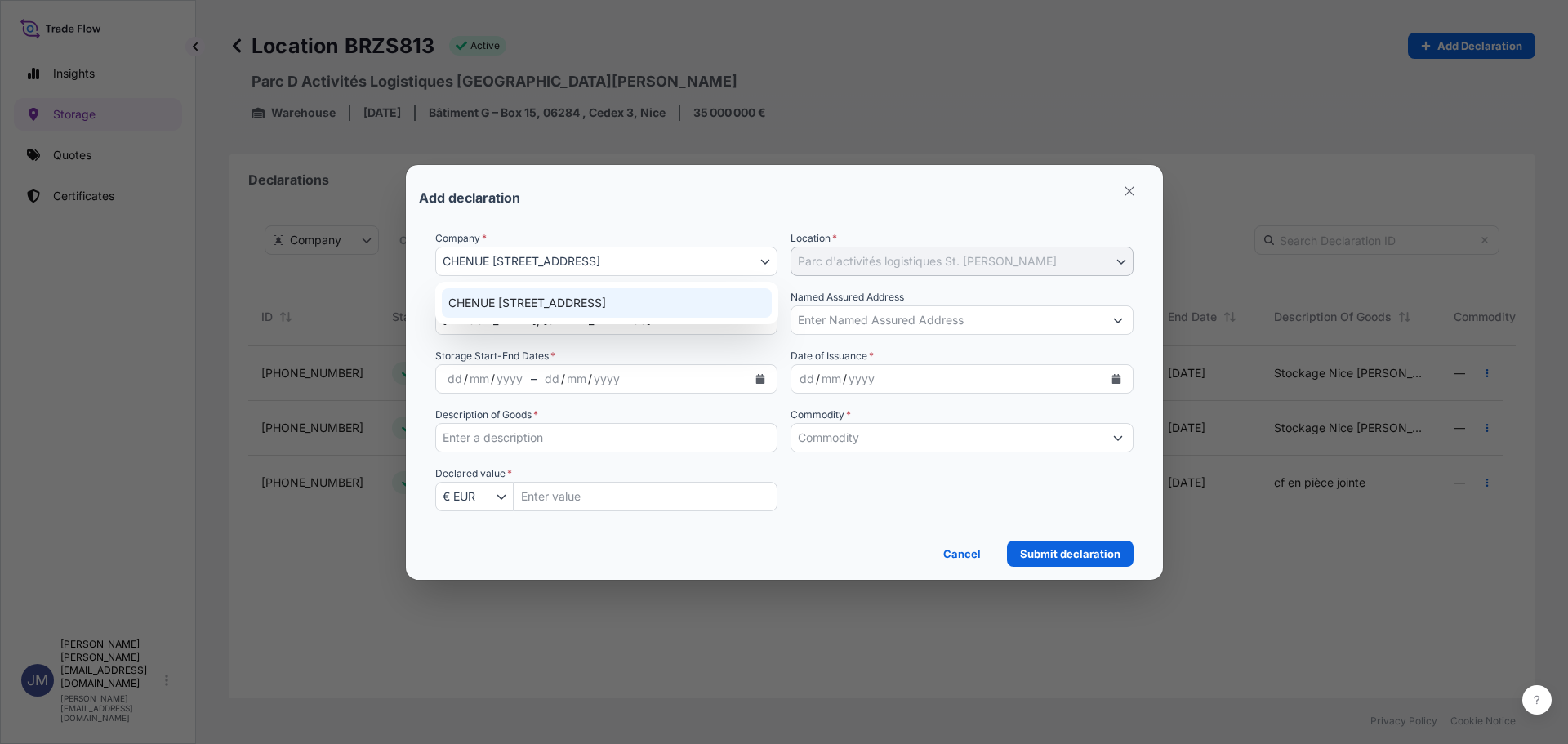
click at [677, 305] on div "CHENUE [STREET_ADDRESS]" at bounding box center [606, 303] width 330 height 30
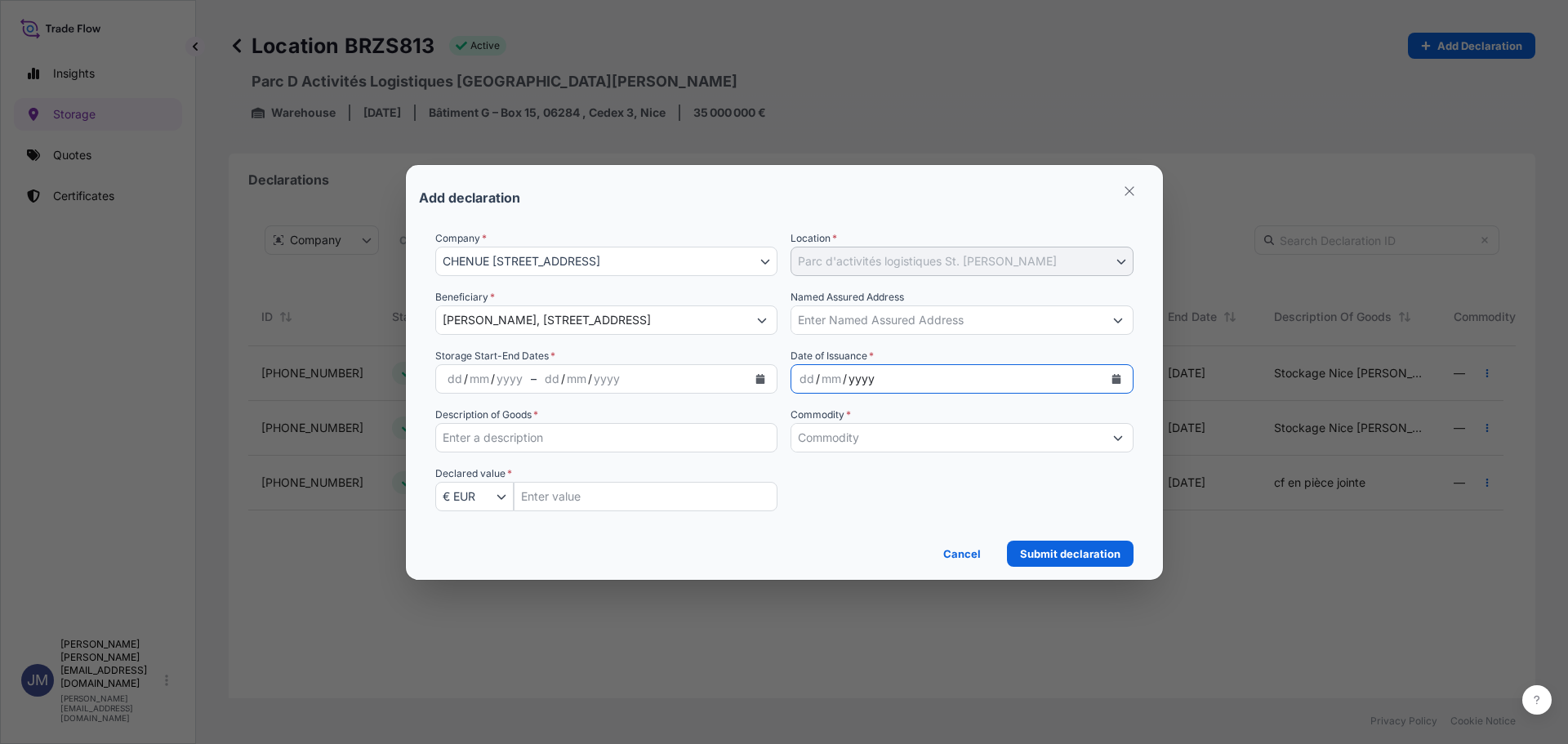
click at [855, 382] on div "yyyy" at bounding box center [862, 379] width 30 height 20
click at [1116, 370] on button "Calendar" at bounding box center [1116, 379] width 26 height 26
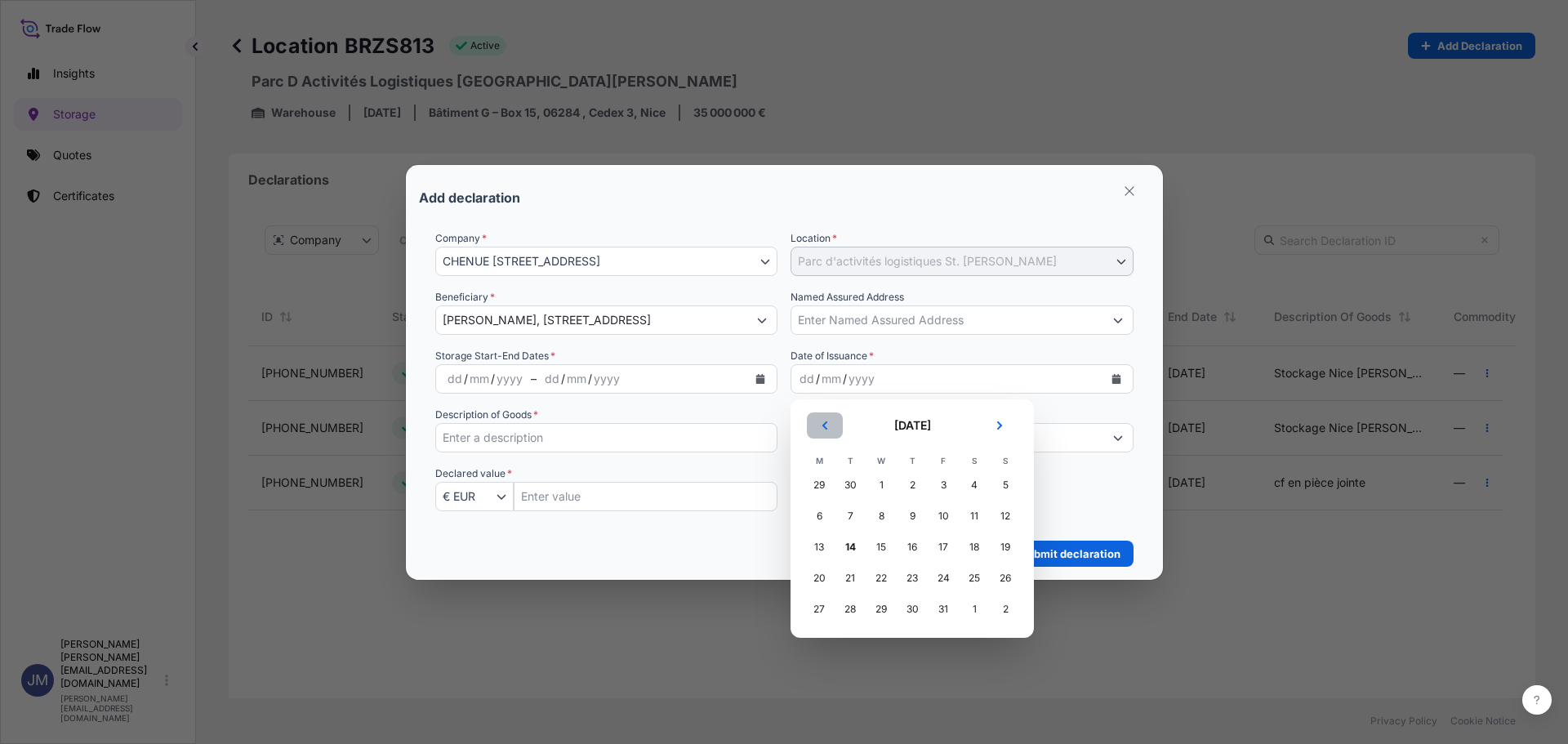
click at [818, 426] on button "Previous" at bounding box center [824, 425] width 36 height 26
click at [881, 579] on div "24" at bounding box center [882, 578] width 30 height 30
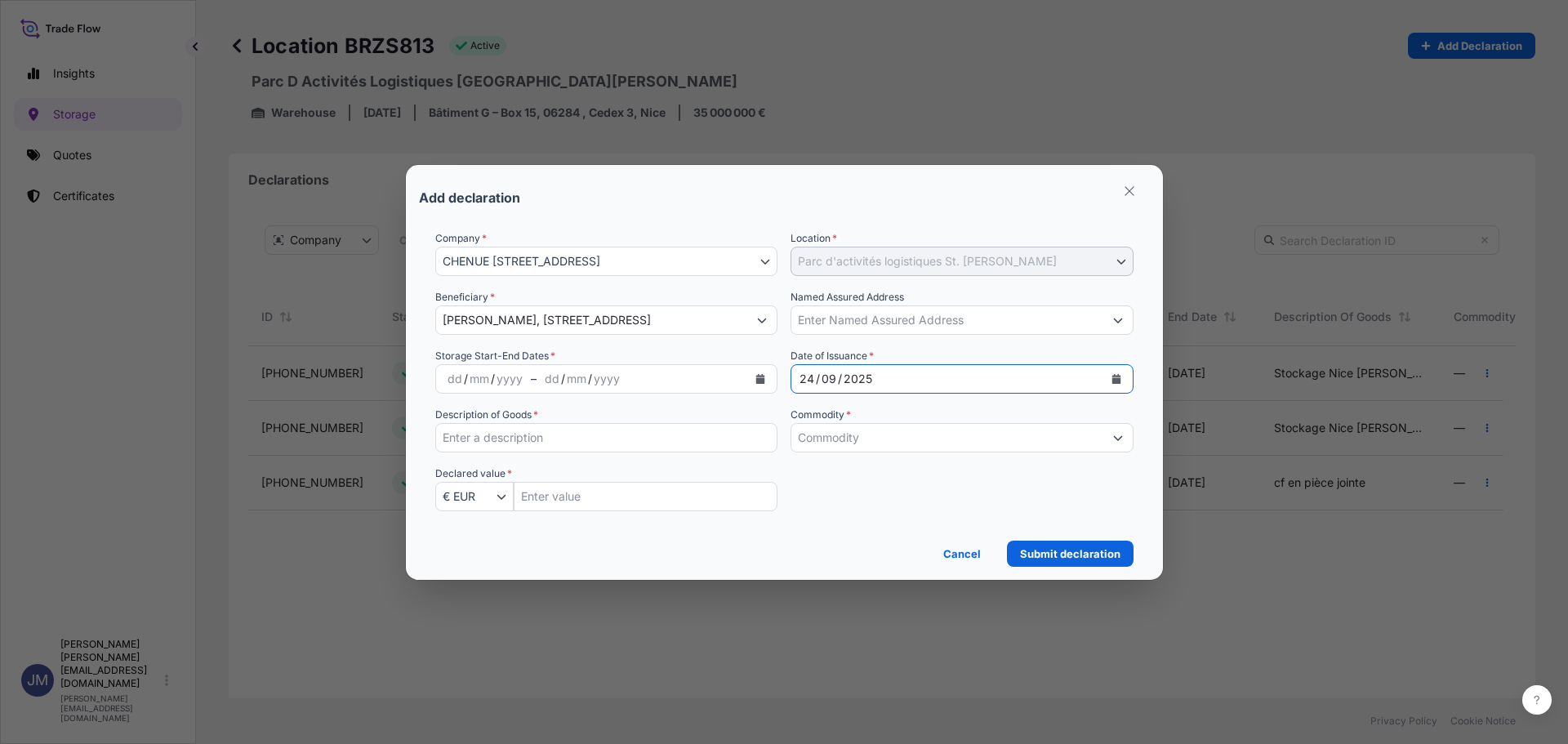
click at [584, 378] on div "mm" at bounding box center [576, 379] width 23 height 20
click at [757, 386] on button "Calendar" at bounding box center [760, 379] width 26 height 26
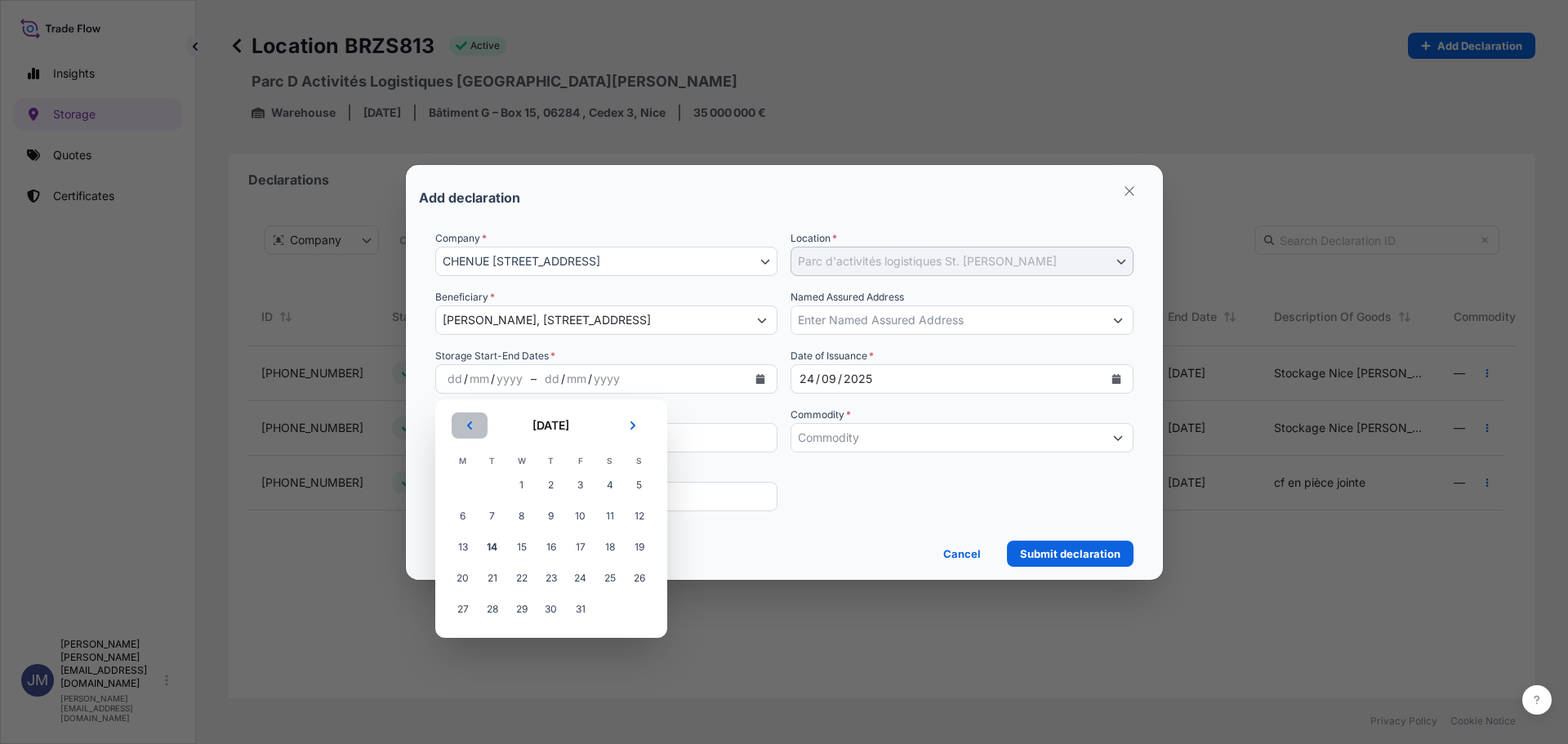
click at [467, 417] on button "Previous" at bounding box center [469, 425] width 36 height 26
click at [530, 579] on span "24" at bounding box center [522, 578] width 30 height 30
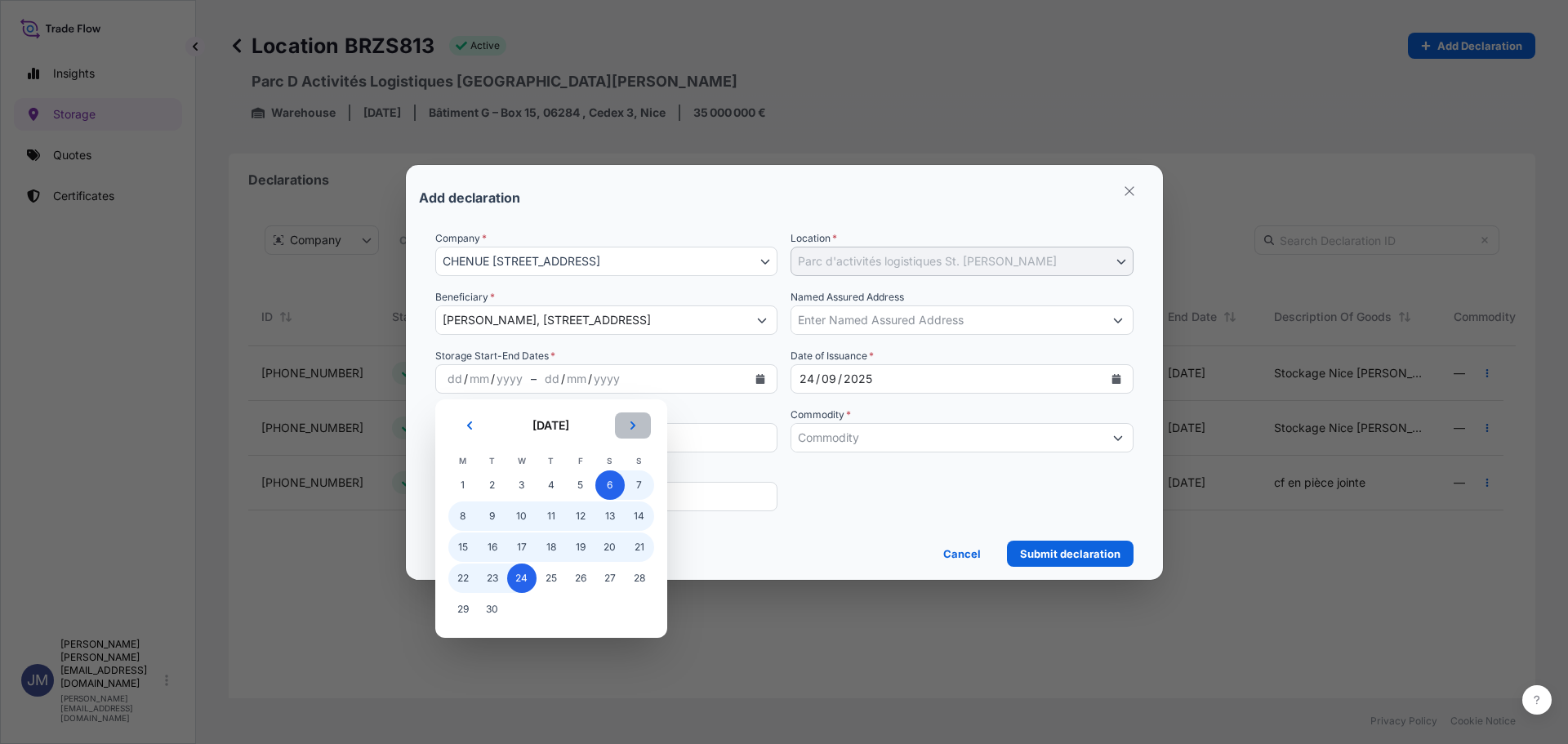
click at [633, 425] on icon "Next" at bounding box center [633, 425] width 10 height 10
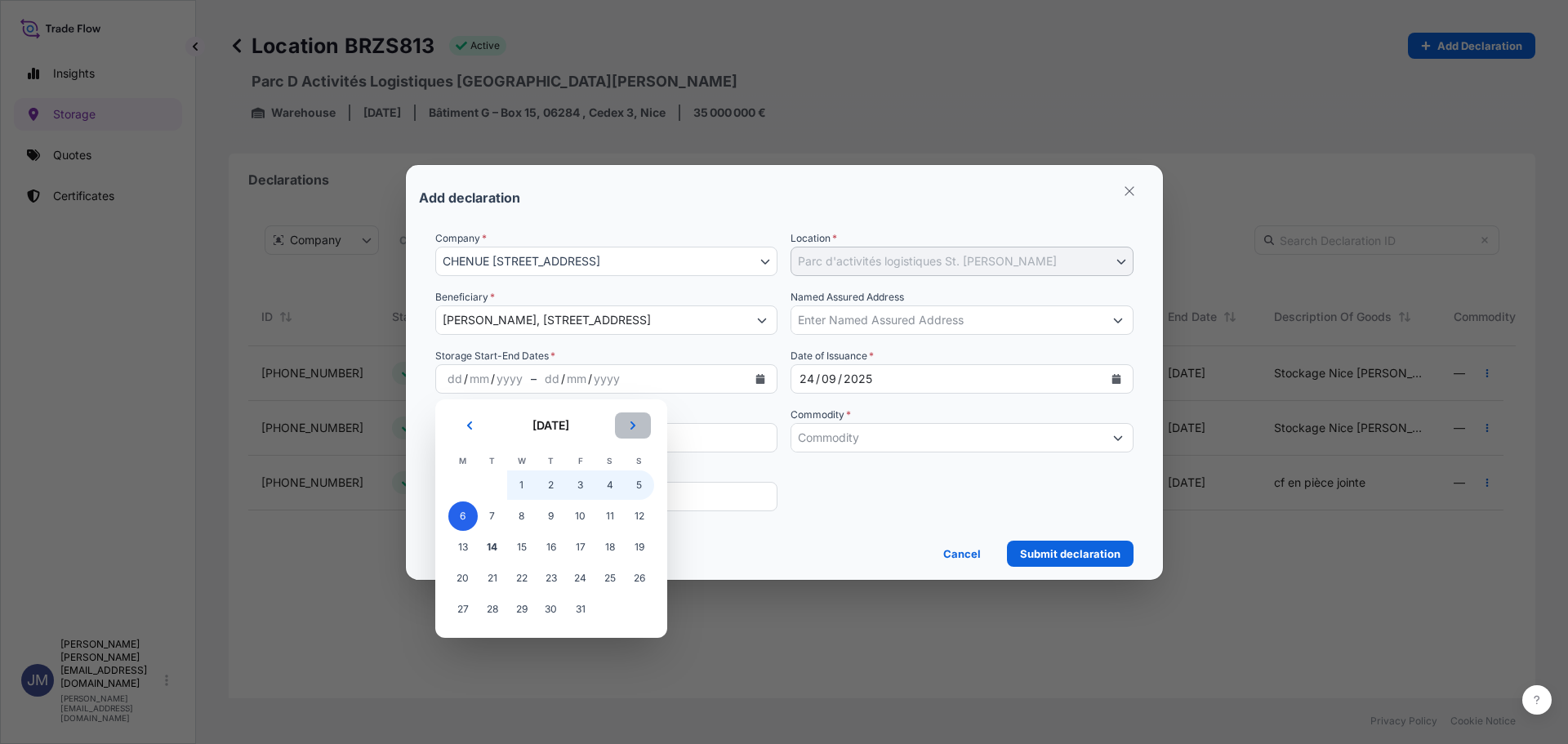
click at [633, 425] on icon "Next" at bounding box center [633, 425] width 10 height 10
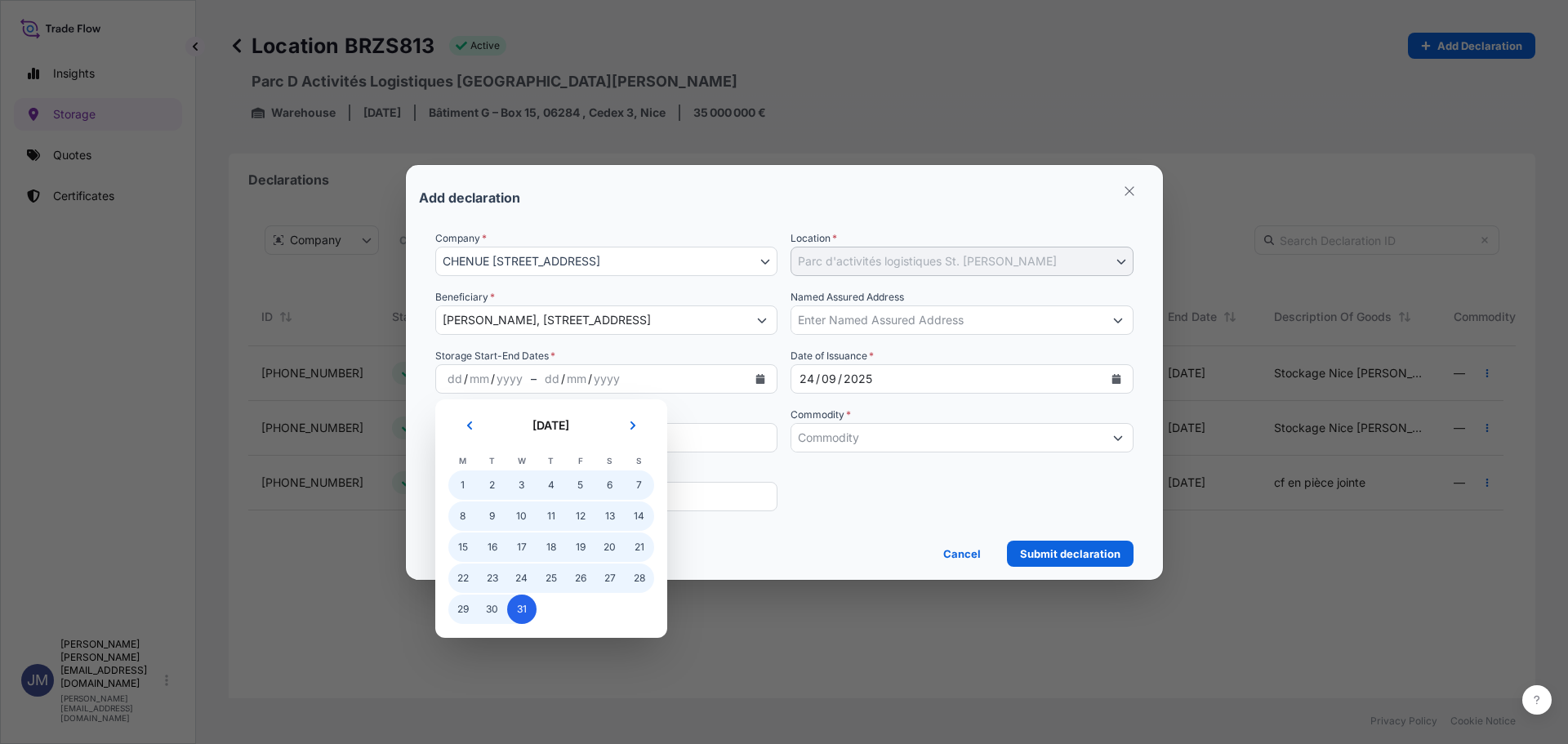
click at [530, 607] on span "31" at bounding box center [522, 610] width 30 height 30
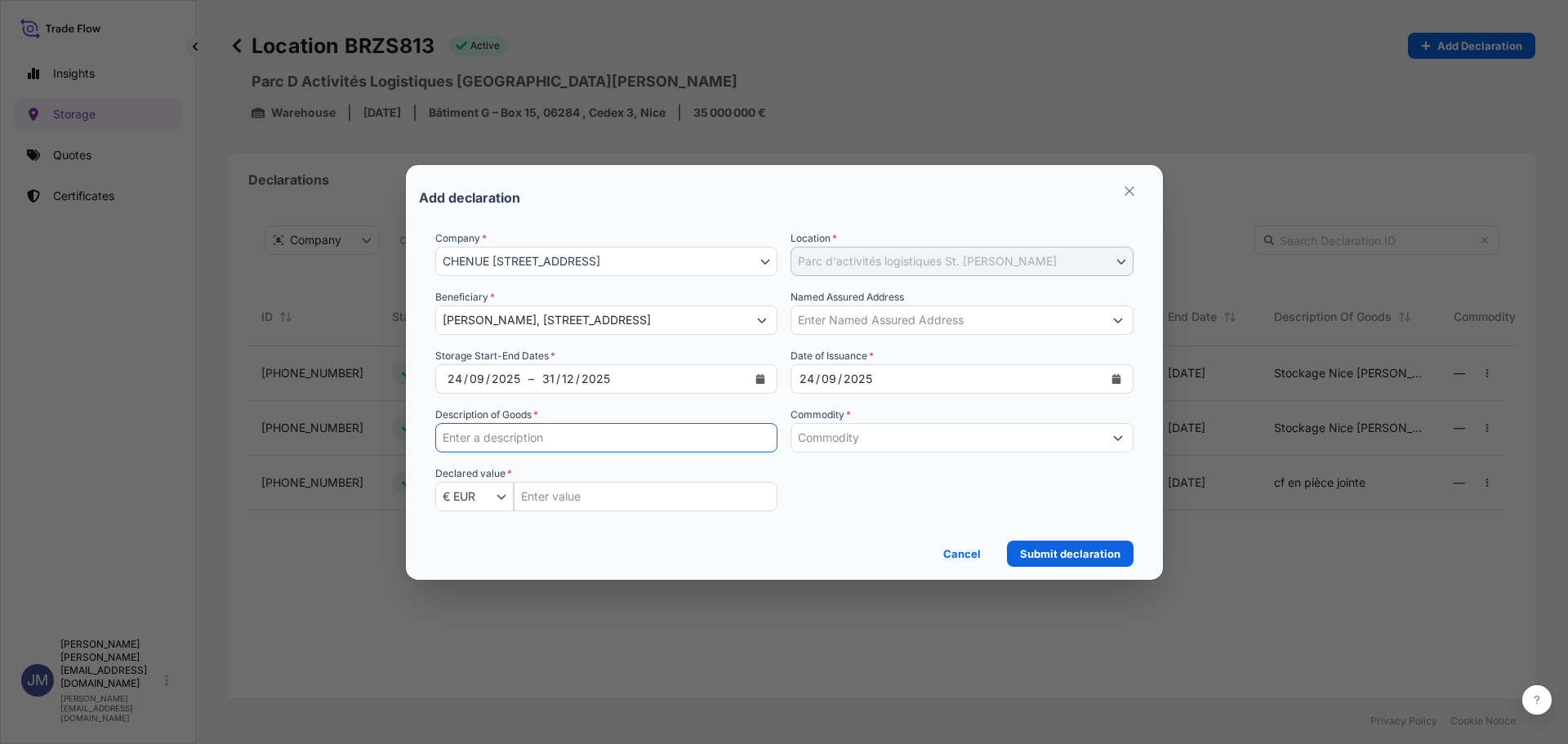
click at [582, 444] on input "Description of Goods *" at bounding box center [606, 438] width 343 height 30
type input "Stockage Nice [PERSON_NAME]"
click at [814, 442] on input "Commodity *" at bounding box center [947, 438] width 312 height 30
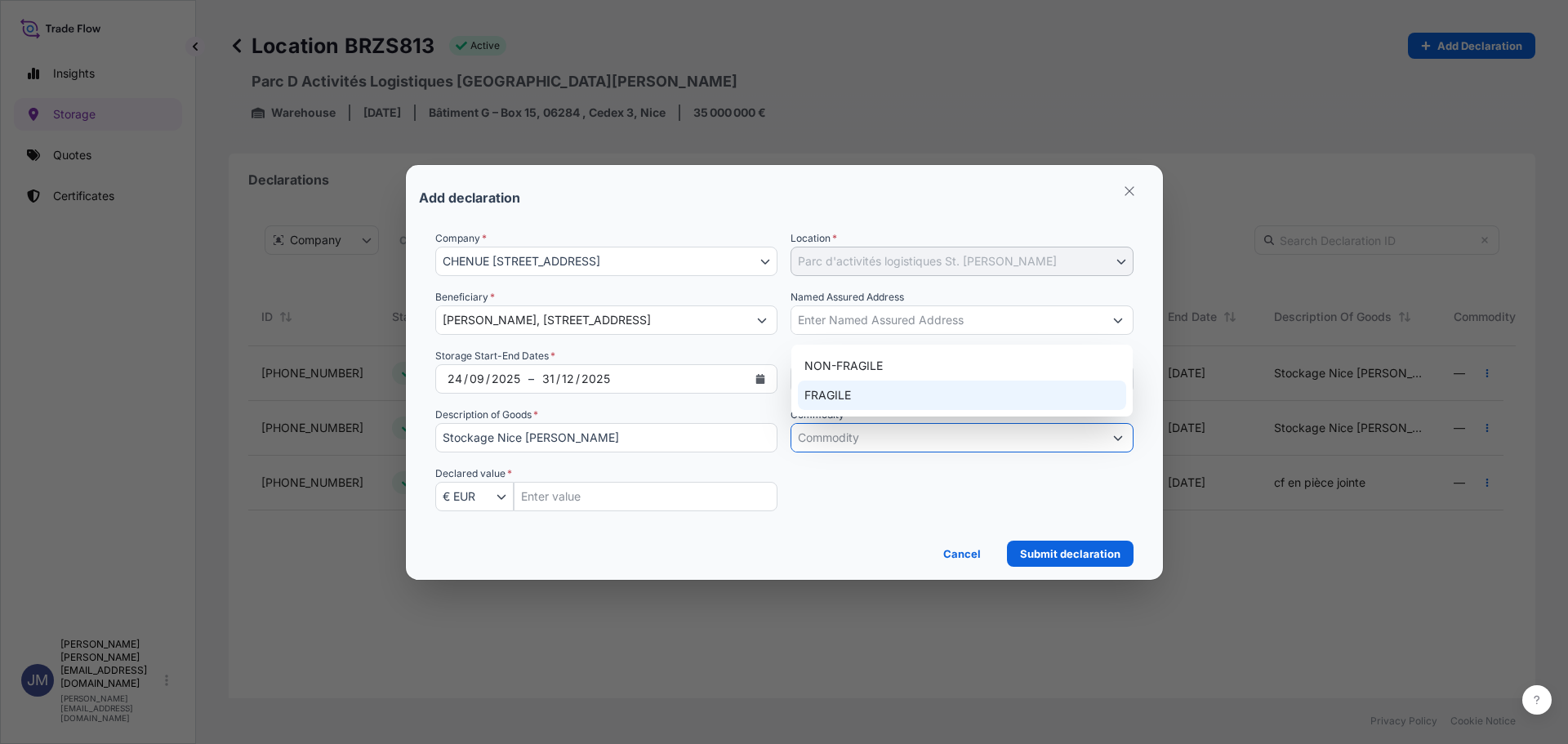
click at [832, 388] on div "FRAGILE" at bounding box center [962, 396] width 328 height 30
type input "FRAGILE"
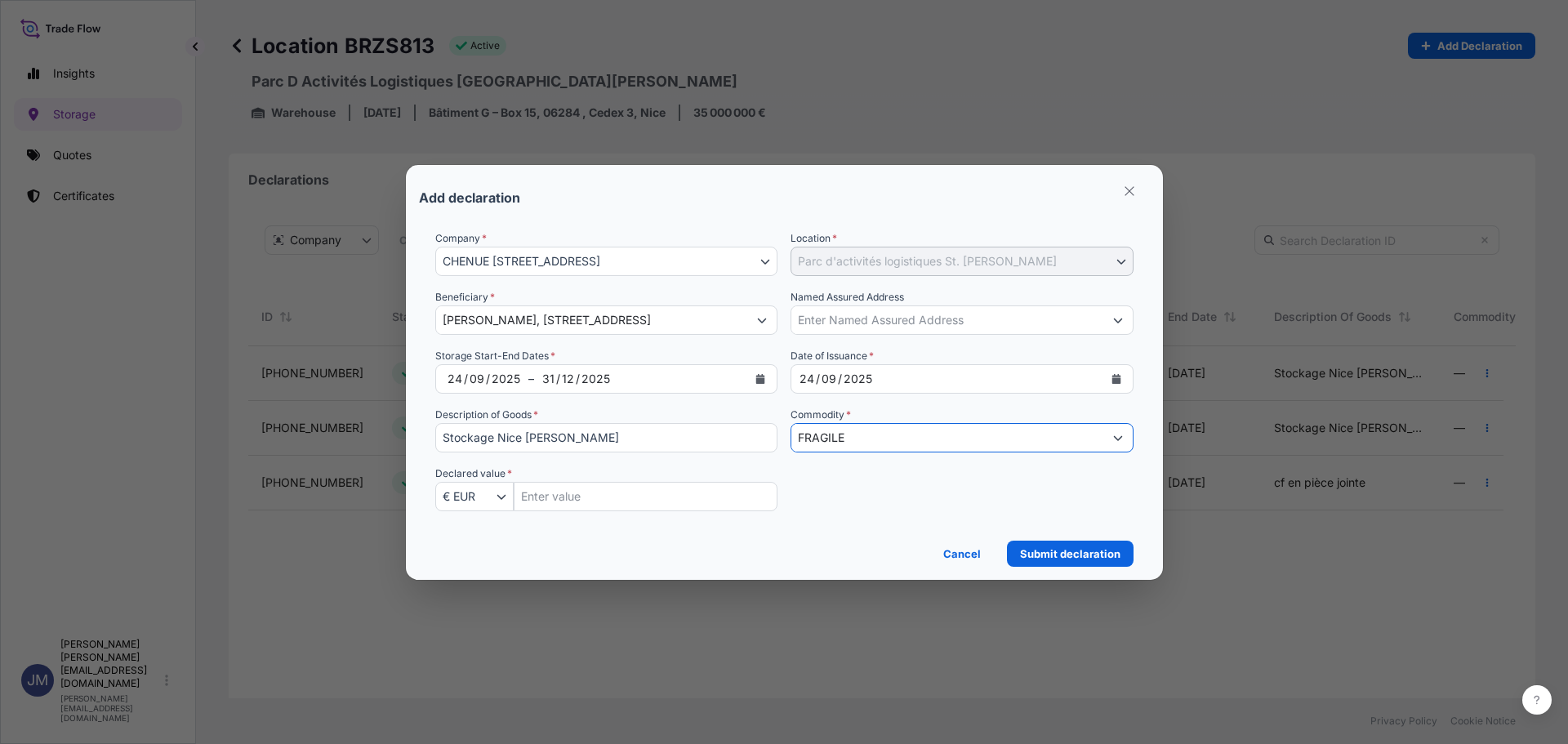
click at [692, 498] on input "Insured Value Amount" at bounding box center [646, 497] width 264 height 30
click at [539, 498] on input "Insured Value Amount" at bounding box center [646, 497] width 264 height 30
paste input "925557.2"
type input "925557.2"
click at [873, 491] on div "Company * [GEOGRAPHIC_DATA][STREET_ADDRESS][STREET_ADDRESS] Location * Parc d'a…" at bounding box center [784, 381] width 698 height 301
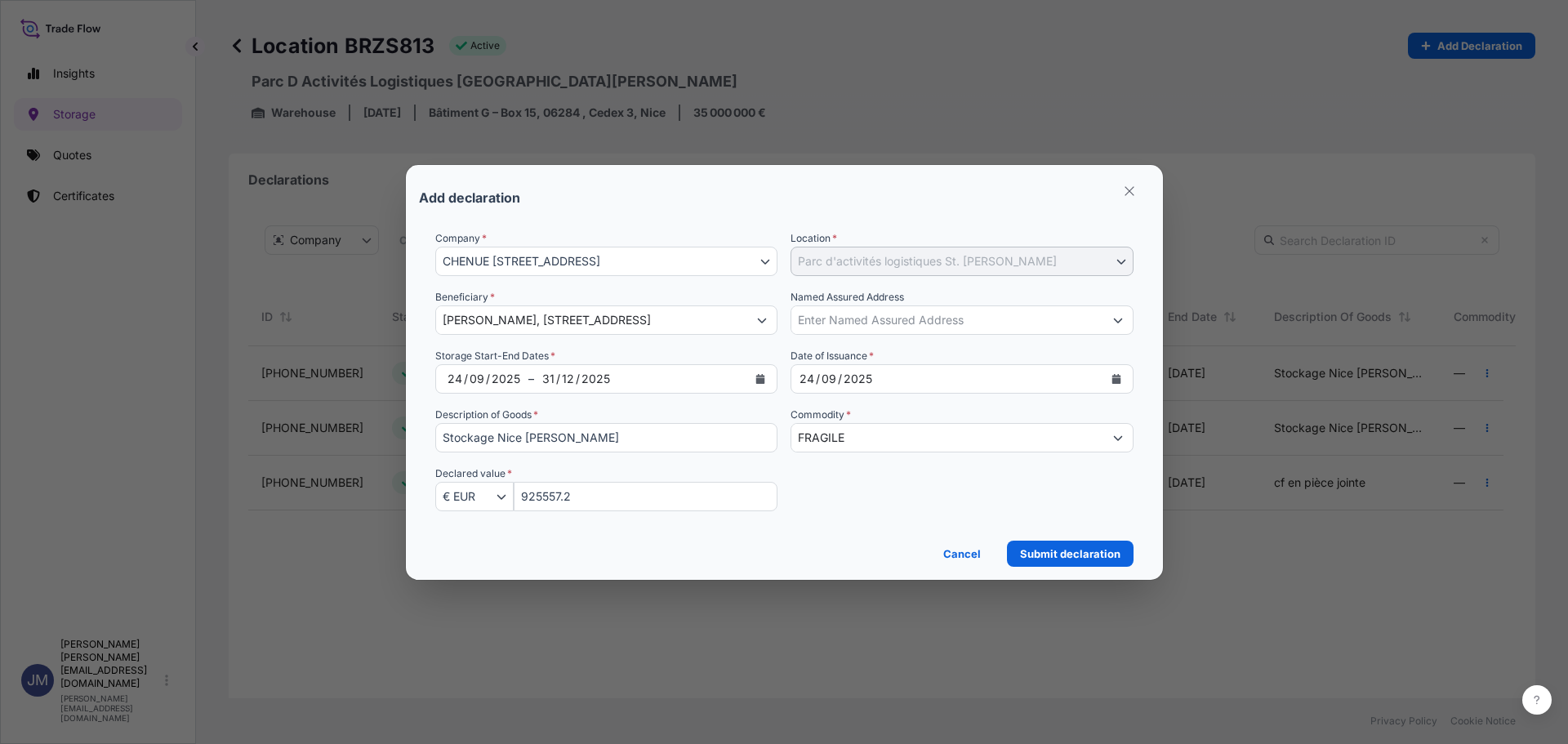
click at [939, 327] on input "Named Assured Address" at bounding box center [947, 321] width 312 height 30
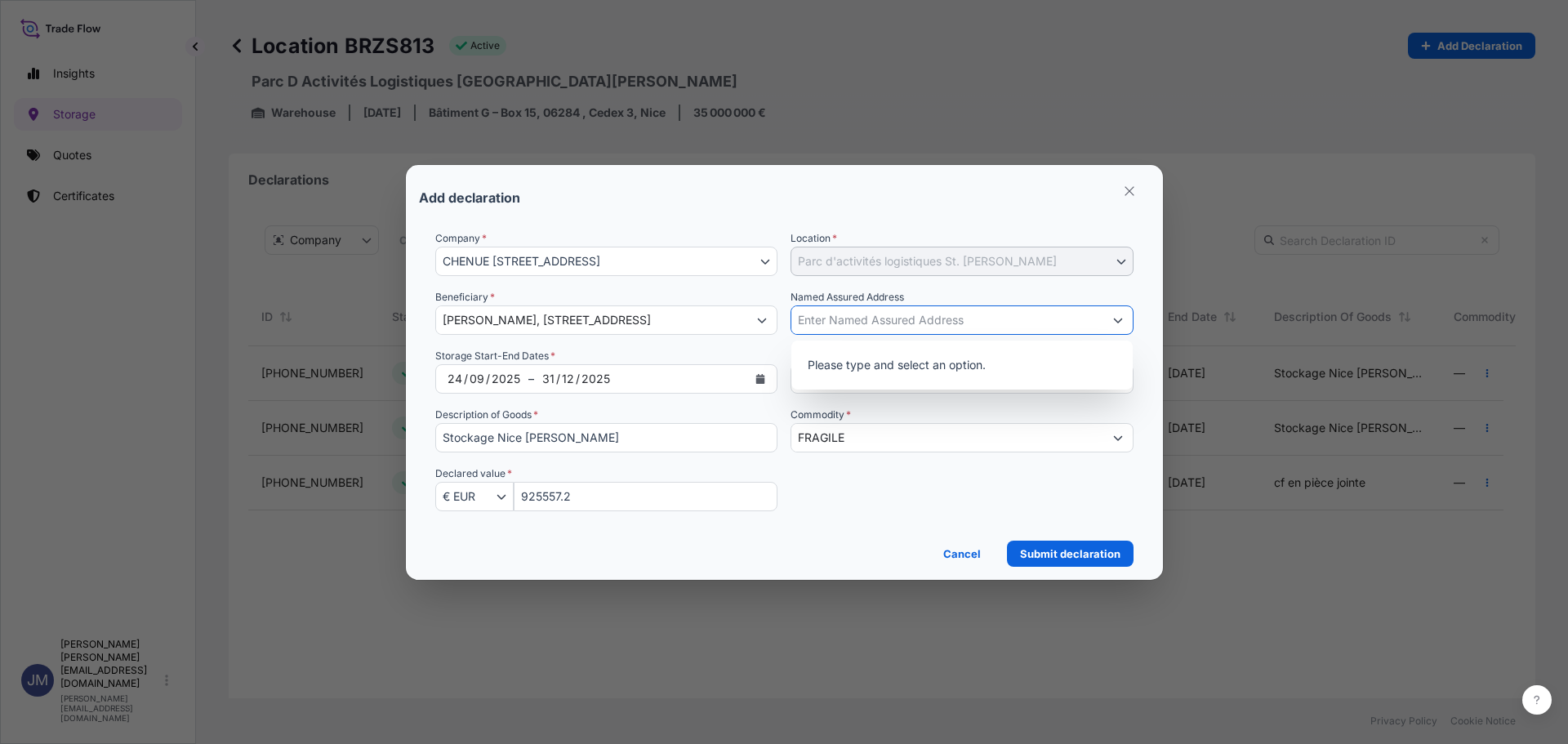
click at [868, 326] on input "Named Assured Address" at bounding box center [947, 321] width 312 height 30
click at [865, 557] on div "Cancel Submit declaration" at bounding box center [784, 549] width 698 height 36
click at [1119, 315] on button "Show suggestions" at bounding box center [1118, 321] width 30 height 30
click at [1119, 316] on icon "Show suggestions" at bounding box center [1118, 321] width 10 height 10
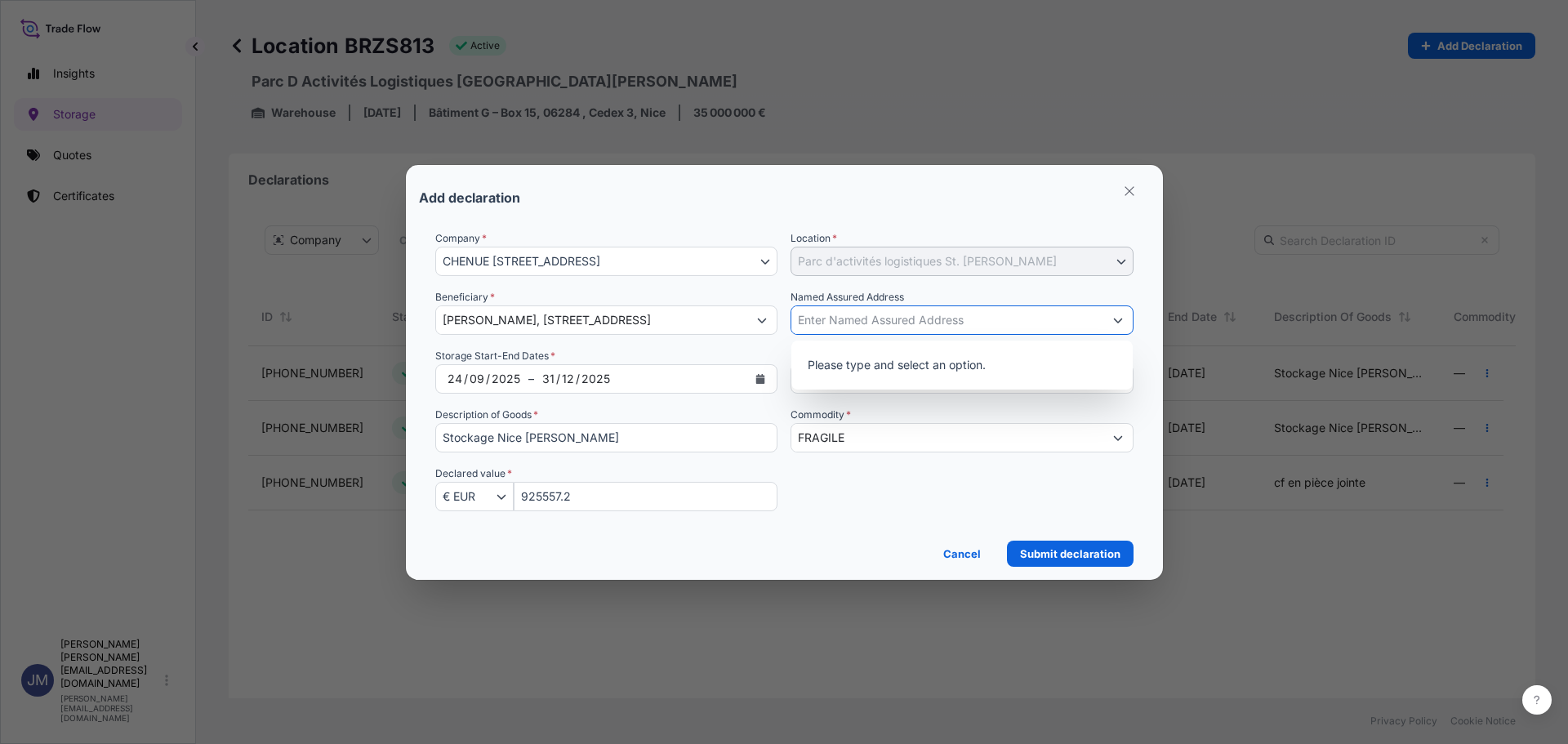
click at [899, 368] on p "Please type and select an option." at bounding box center [962, 365] width 328 height 36
click at [872, 319] on input "Named Assured Address" at bounding box center [947, 321] width 312 height 30
click at [863, 319] on input "Named Assured Address" at bounding box center [947, 321] width 312 height 30
click at [921, 294] on div "Named Assured Address" at bounding box center [962, 312] width 343 height 45
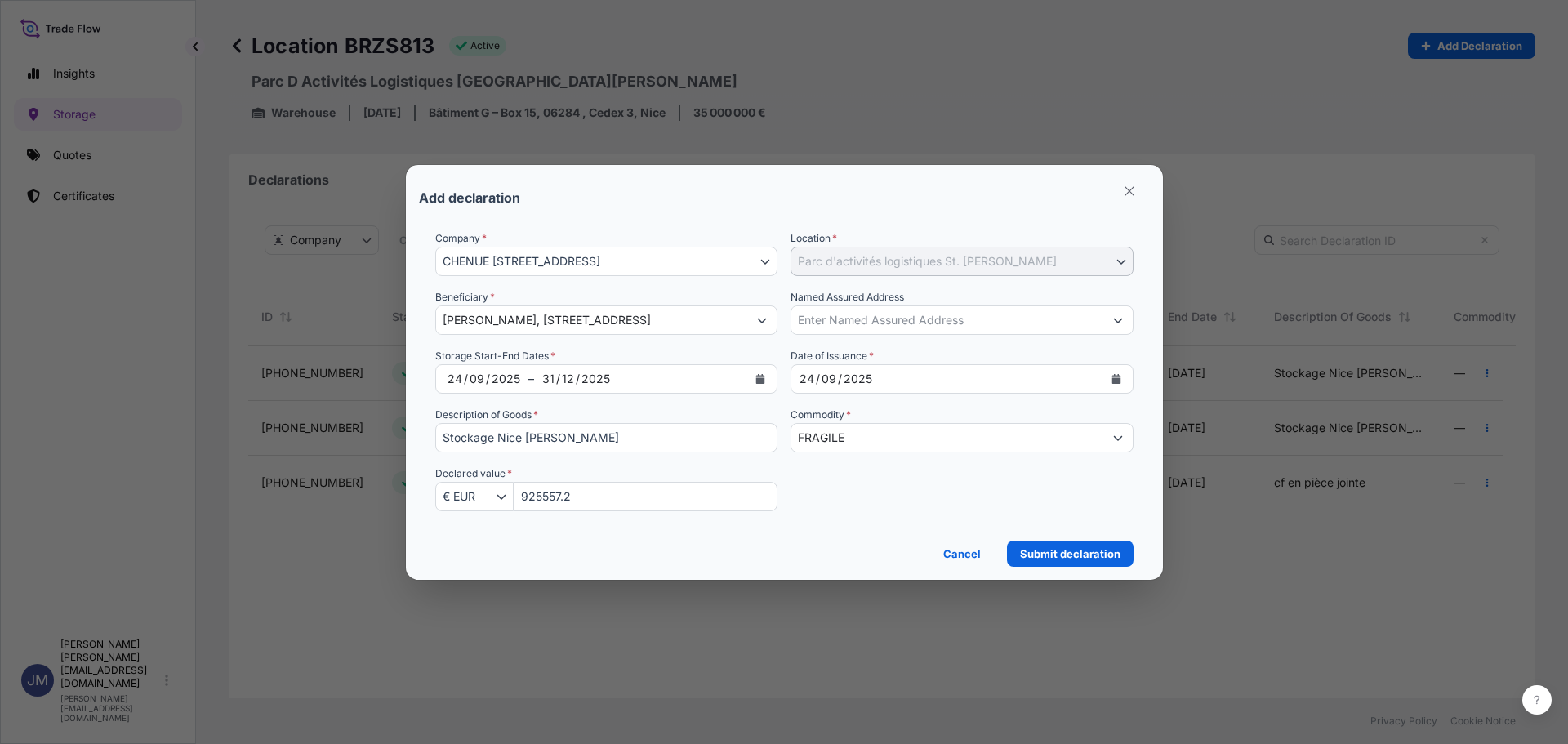
click at [921, 294] on div "Named Assured Address" at bounding box center [962, 312] width 343 height 45
click at [920, 293] on div "Named Assured Address" at bounding box center [962, 312] width 343 height 45
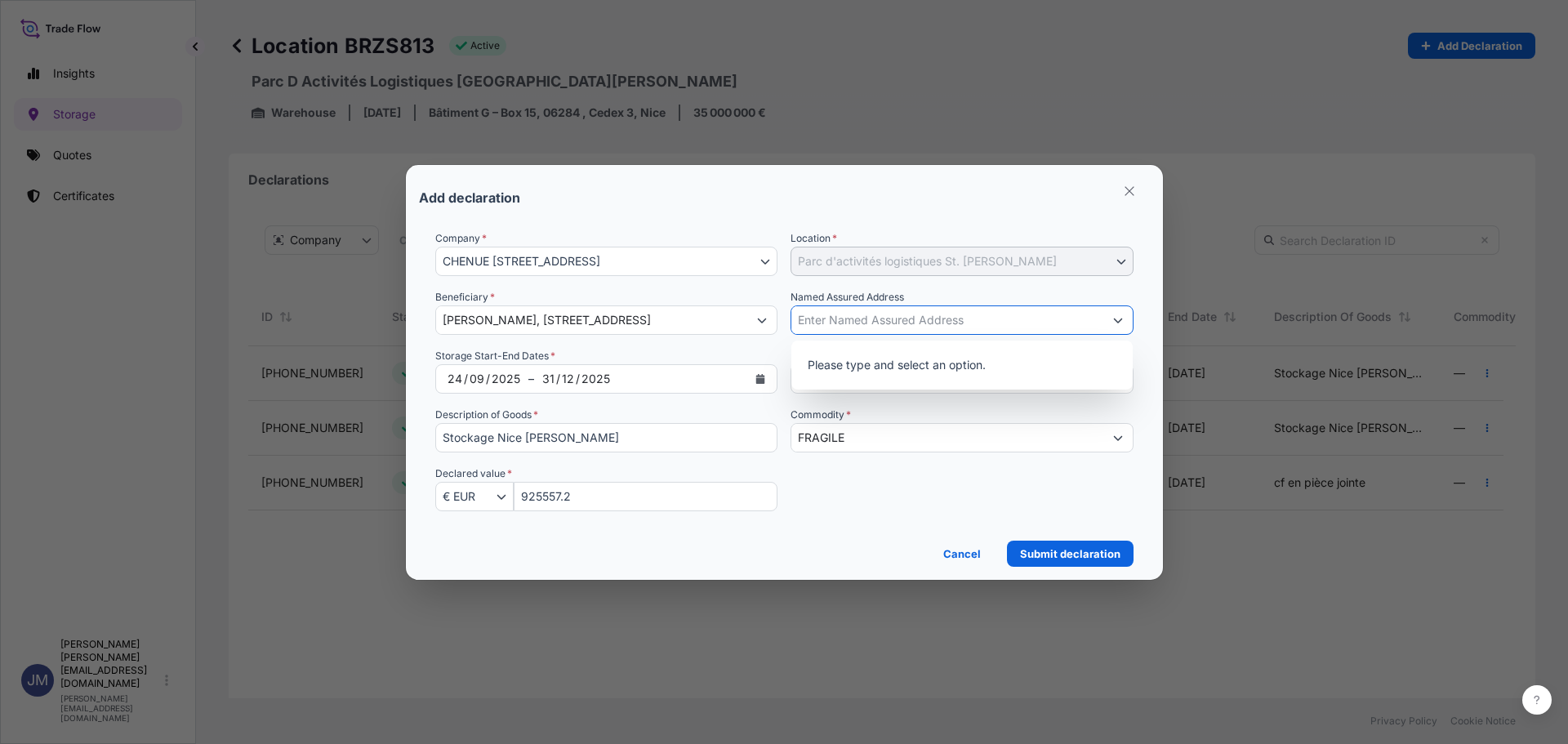
click at [939, 309] on input "Named Assured Address" at bounding box center [947, 321] width 312 height 30
click at [938, 358] on div "[STREET_ADDRESS]" at bounding box center [962, 362] width 328 height 30
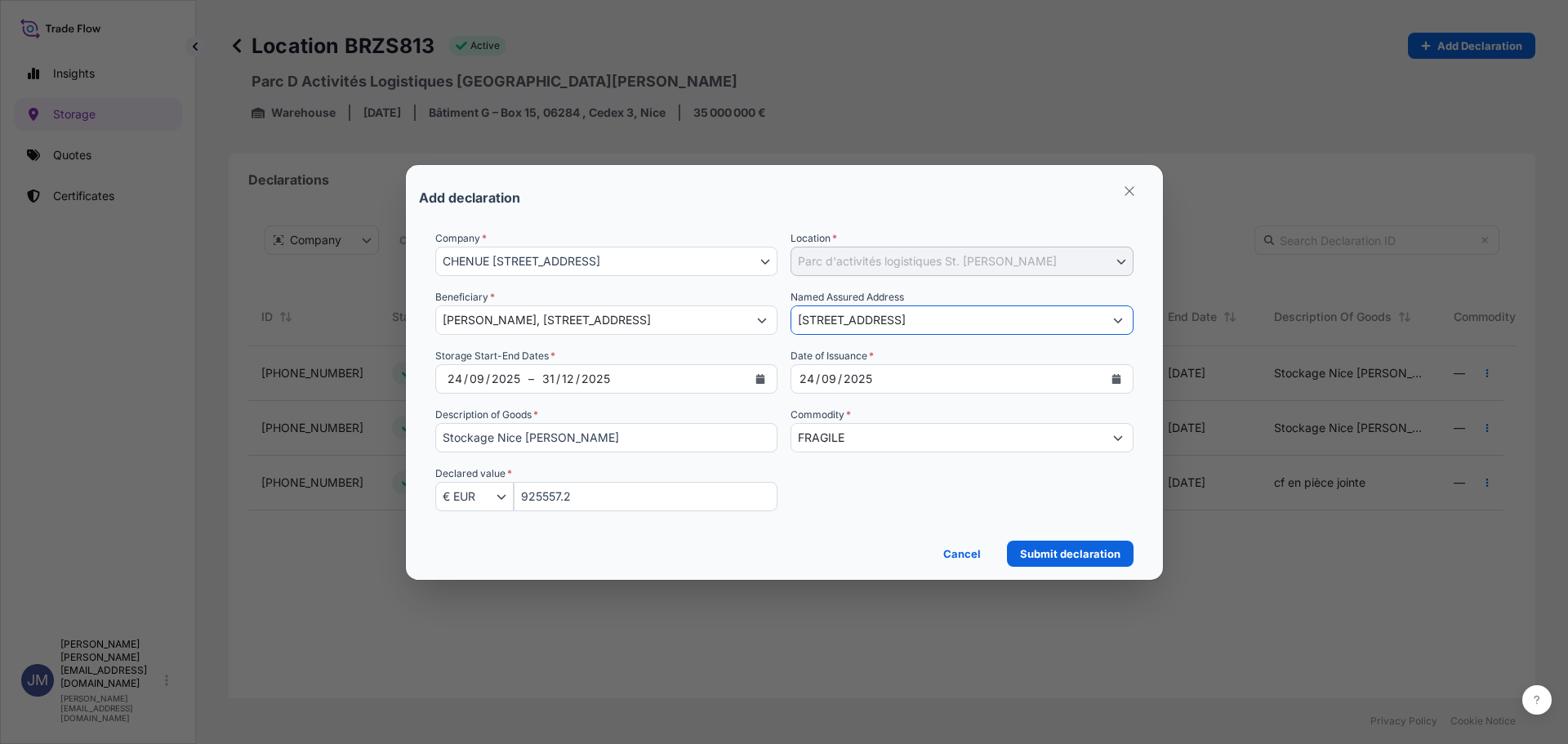
type input "[STREET_ADDRESS]"
click at [952, 480] on div "Company * [GEOGRAPHIC_DATA][STREET_ADDRESS][STREET_ADDRESS] Location * Parc d'a…" at bounding box center [784, 381] width 698 height 301
click at [1089, 556] on p "Submit declaration" at bounding box center [1070, 554] width 101 height 17
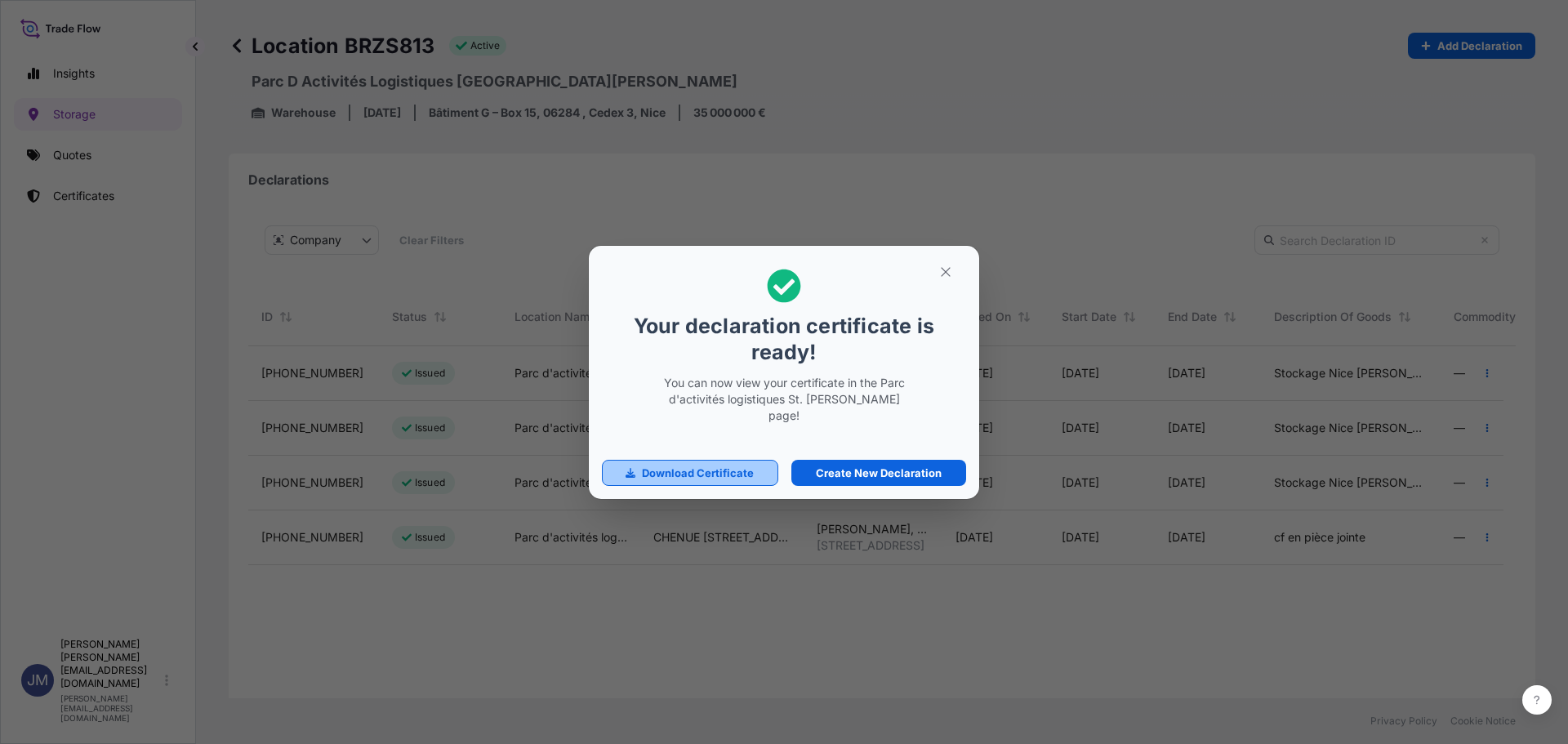
click at [730, 474] on link "Download Certificate" at bounding box center [689, 473] width 177 height 26
click at [944, 279] on icon "button" at bounding box center [945, 271] width 15 height 15
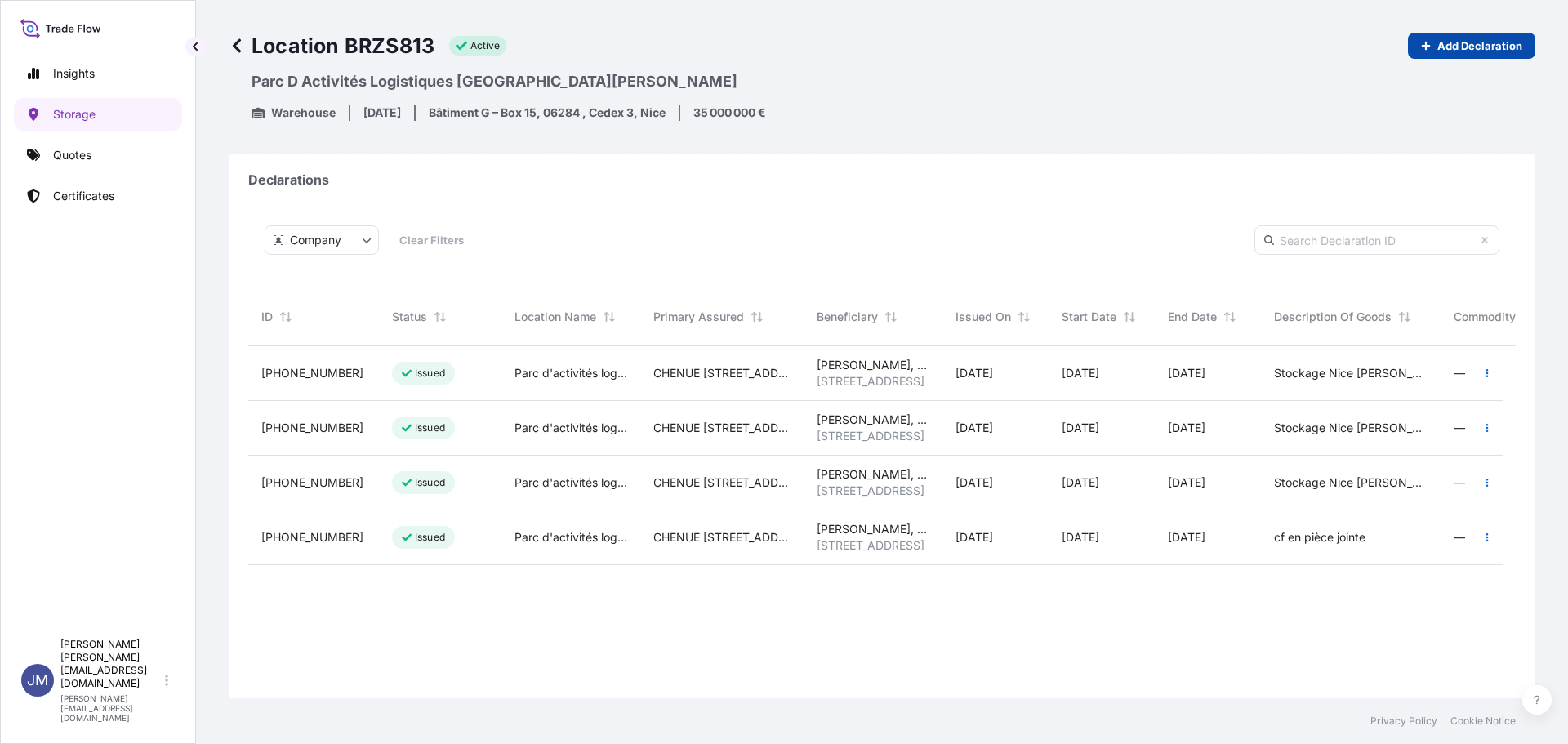
click at [1475, 36] on link "Add Declaration" at bounding box center [1471, 45] width 127 height 26
select select "813"
select select "EUR"
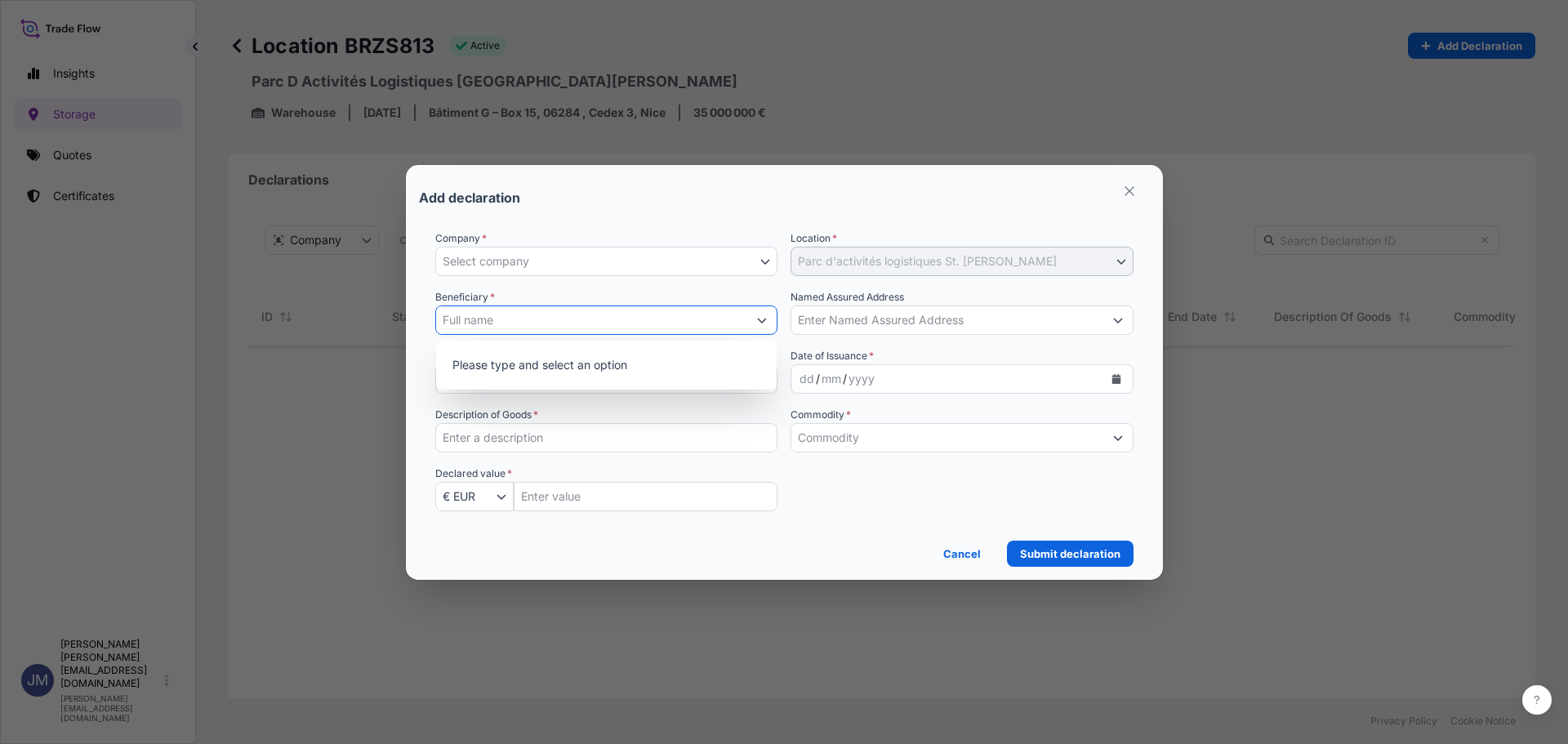
click at [510, 311] on input "Beneficiary *" at bounding box center [592, 321] width 312 height 30
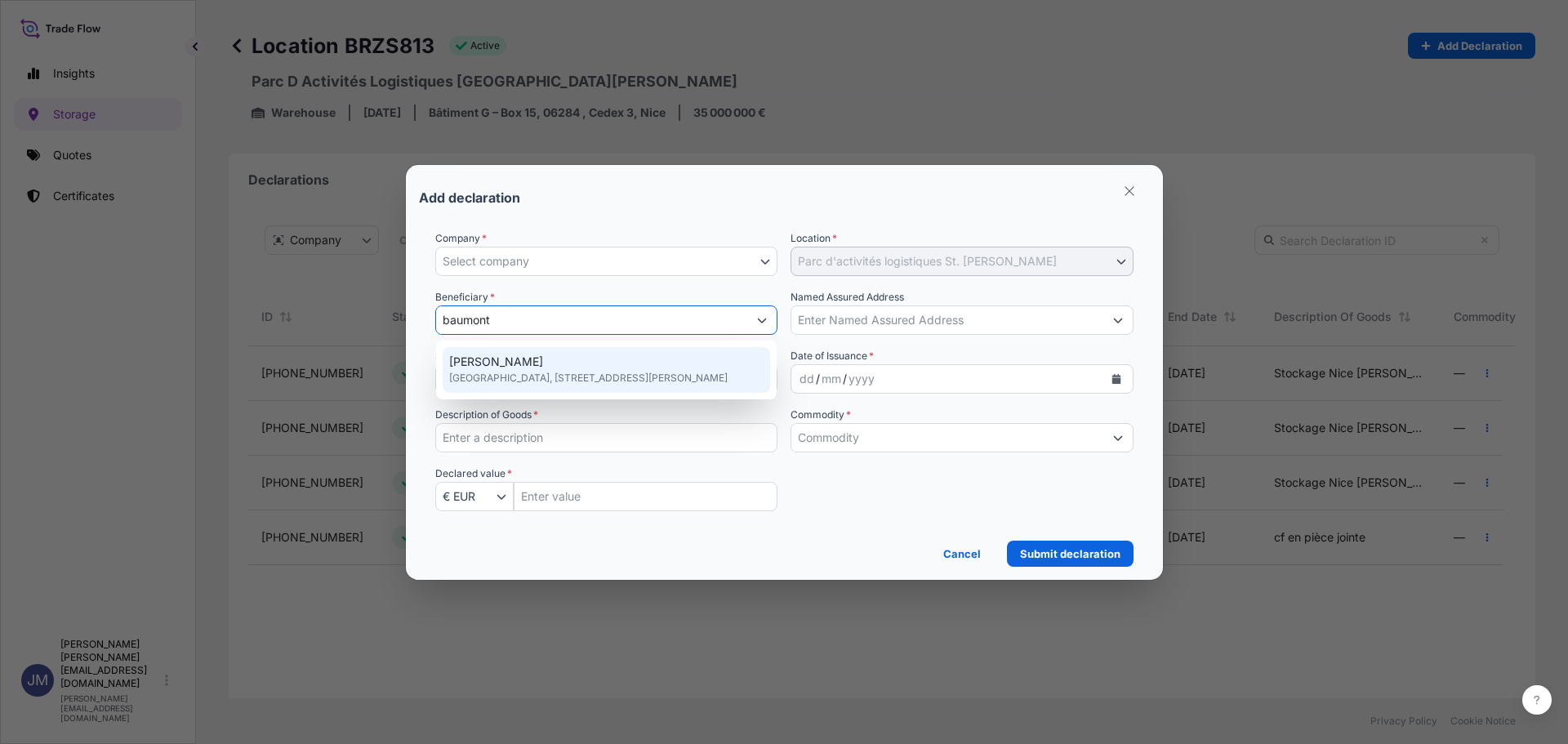
click at [575, 362] on div "[PERSON_NAME] [GEOGRAPHIC_DATA], [STREET_ADDRESS][PERSON_NAME]" at bounding box center [606, 370] width 328 height 45
type input "[PERSON_NAME]"
type input "[GEOGRAPHIC_DATA], [STREET_ADDRESS]"
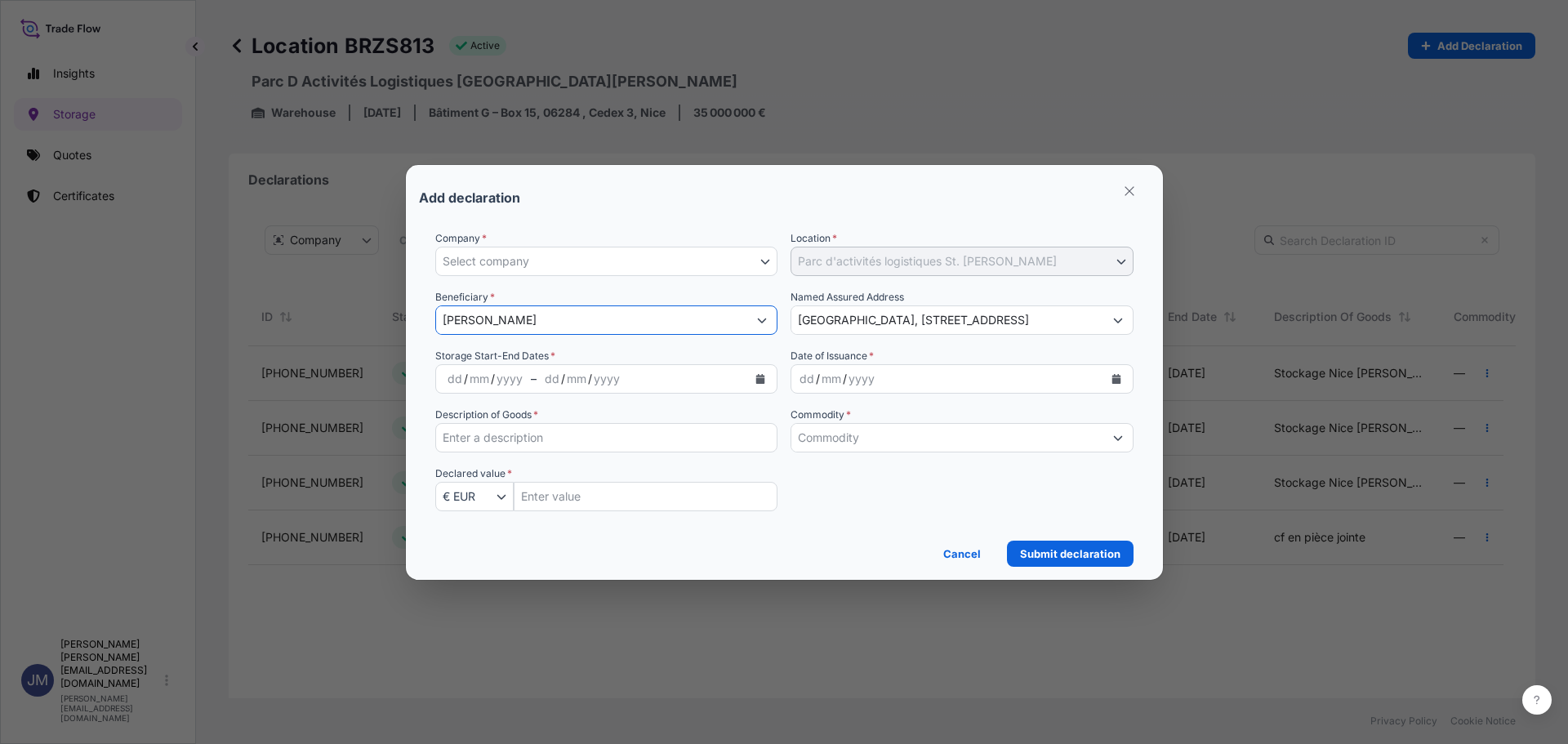
click at [466, 321] on input "[PERSON_NAME]" at bounding box center [592, 321] width 312 height 30
drag, startPoint x: 466, startPoint y: 321, endPoint x: 488, endPoint y: 321, distance: 22.0
click at [466, 321] on input "[PERSON_NAME]" at bounding box center [592, 321] width 312 height 30
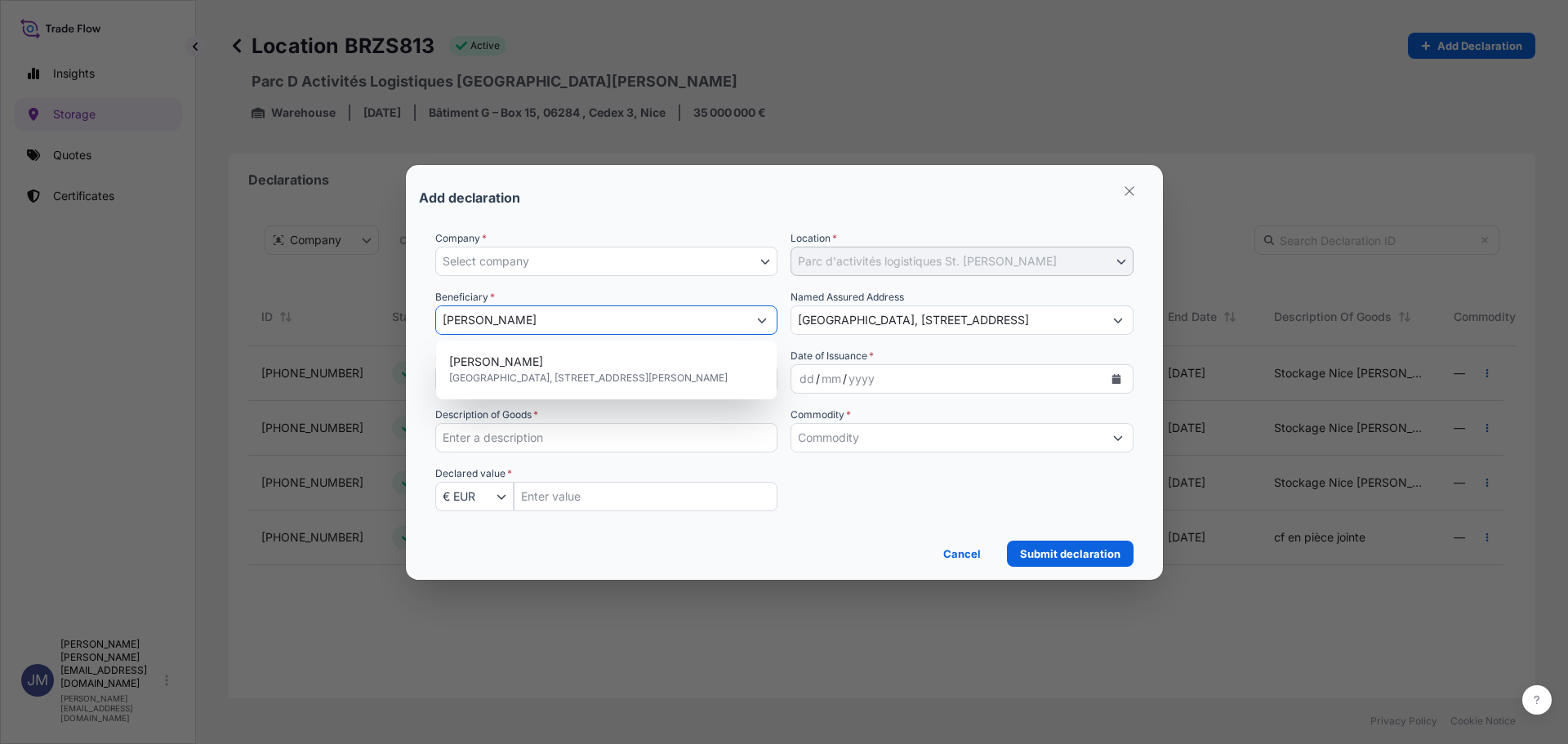
click at [771, 321] on button "Show suggestions" at bounding box center [762, 321] width 30 height 30
click at [524, 308] on input "[PERSON_NAME]" at bounding box center [592, 321] width 312 height 30
drag, startPoint x: 522, startPoint y: 321, endPoint x: 426, endPoint y: 302, distance: 97.9
click at [426, 302] on form "Company * Select company [GEOGRAPHIC_DATA][STREET_ADDRESS] Location * Parc d'ac…" at bounding box center [784, 392] width 731 height 349
click at [425, 302] on form "Company * Select company [GEOGRAPHIC_DATA][STREET_ADDRESS] Location * Parc d'ac…" at bounding box center [784, 392] width 731 height 349
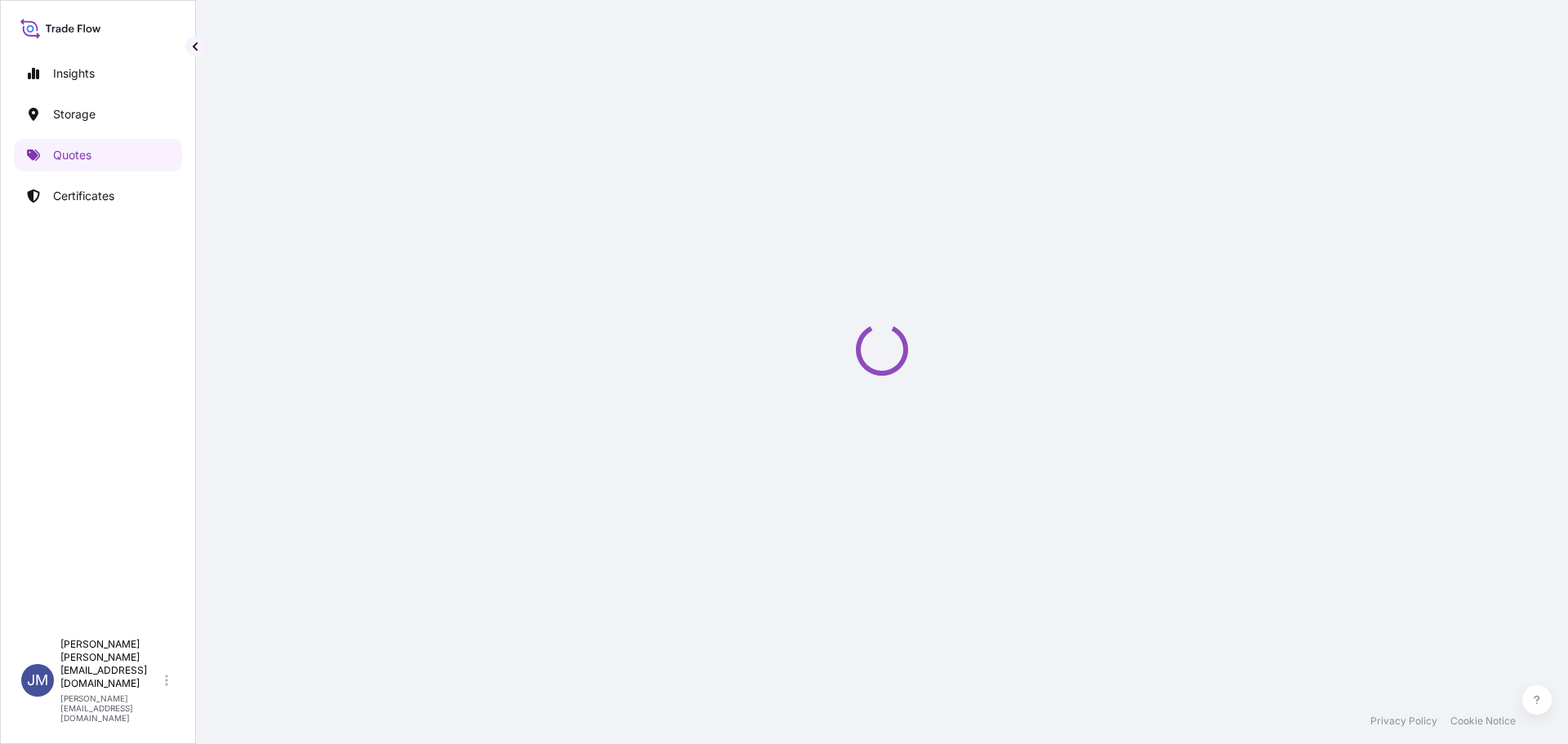
select select "Art Handling"
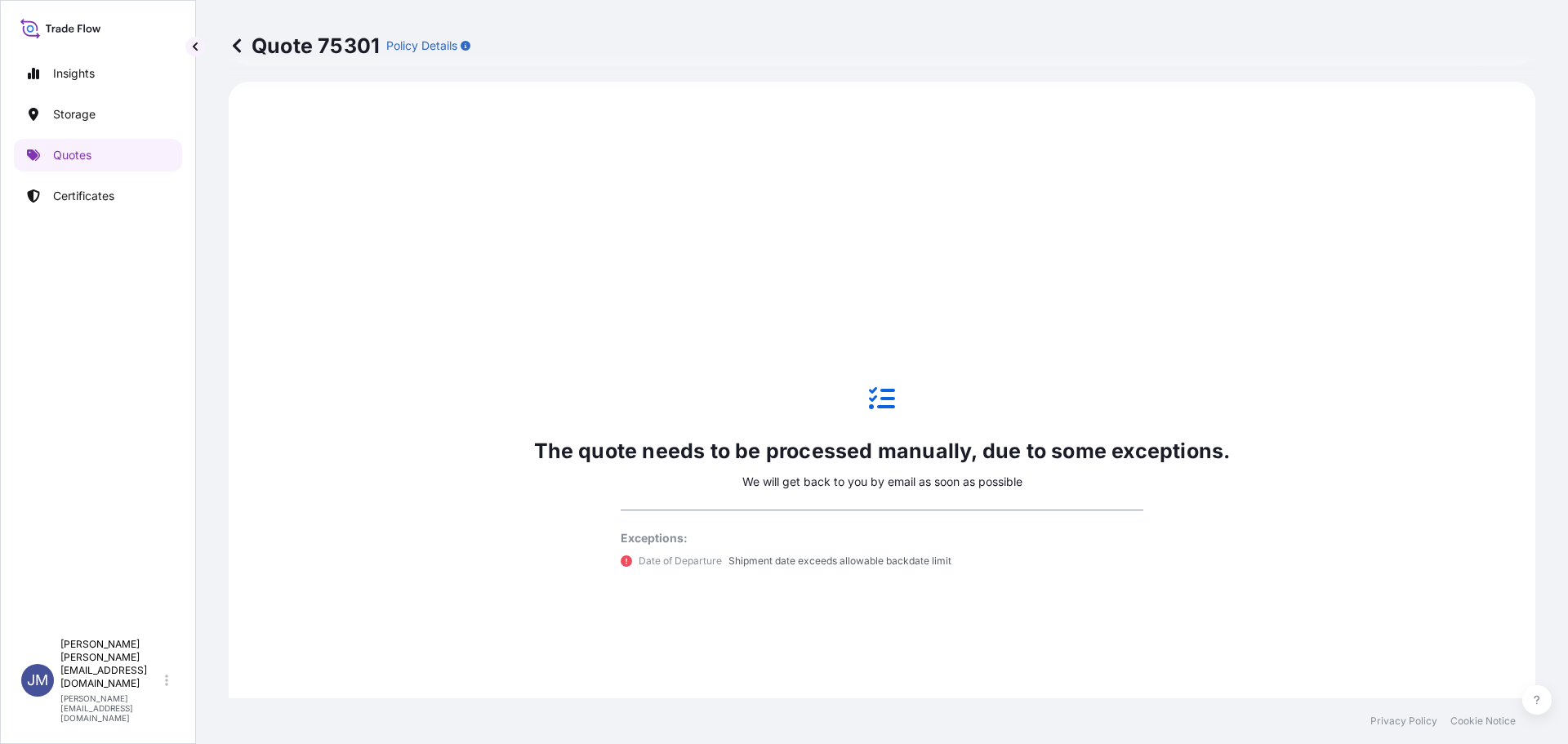
scroll to position [199, 0]
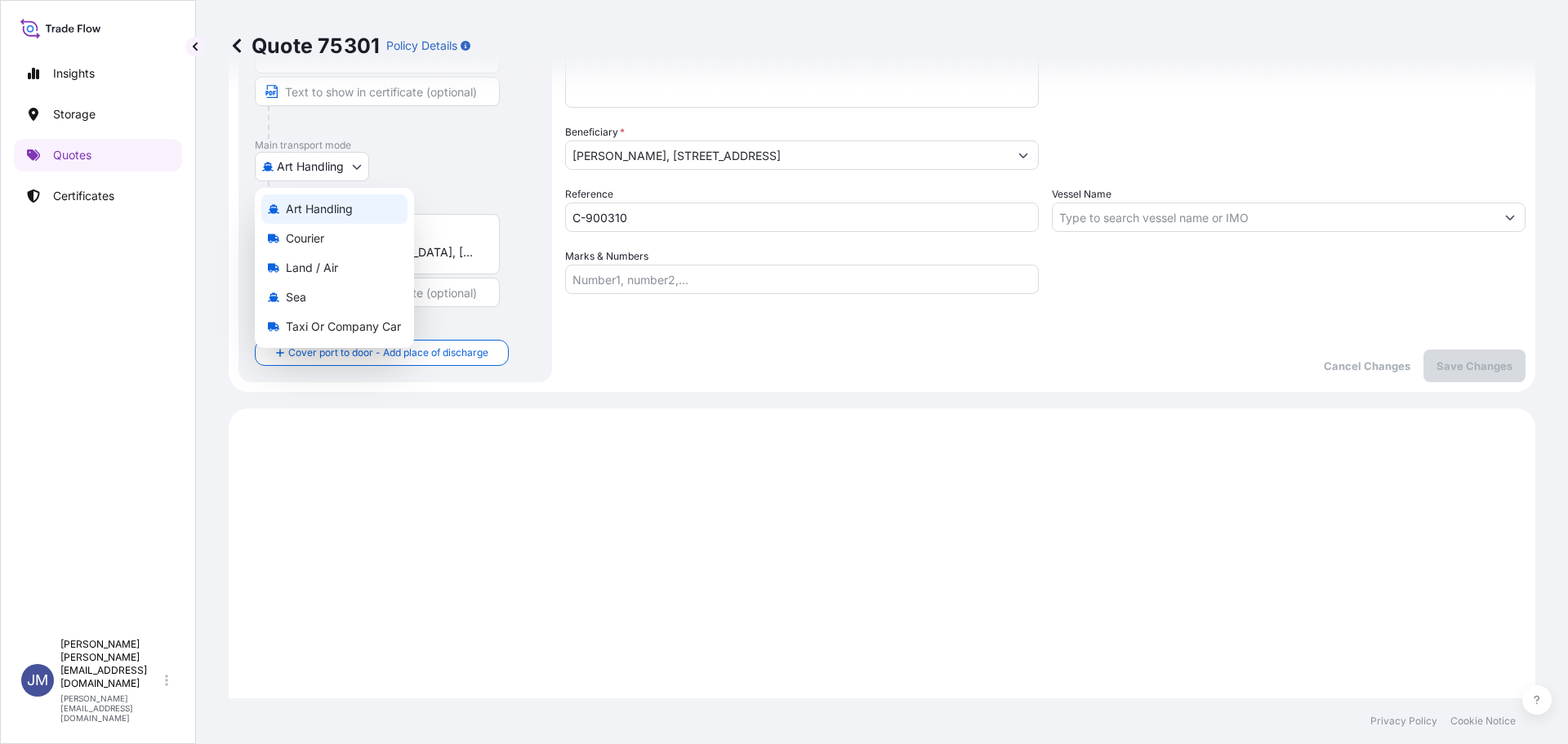
click at [330, 181] on body "Insights Storage Quotes Certificates [PERSON_NAME] [PERSON_NAME][EMAIL_ADDRESS]…" at bounding box center [784, 372] width 1568 height 744
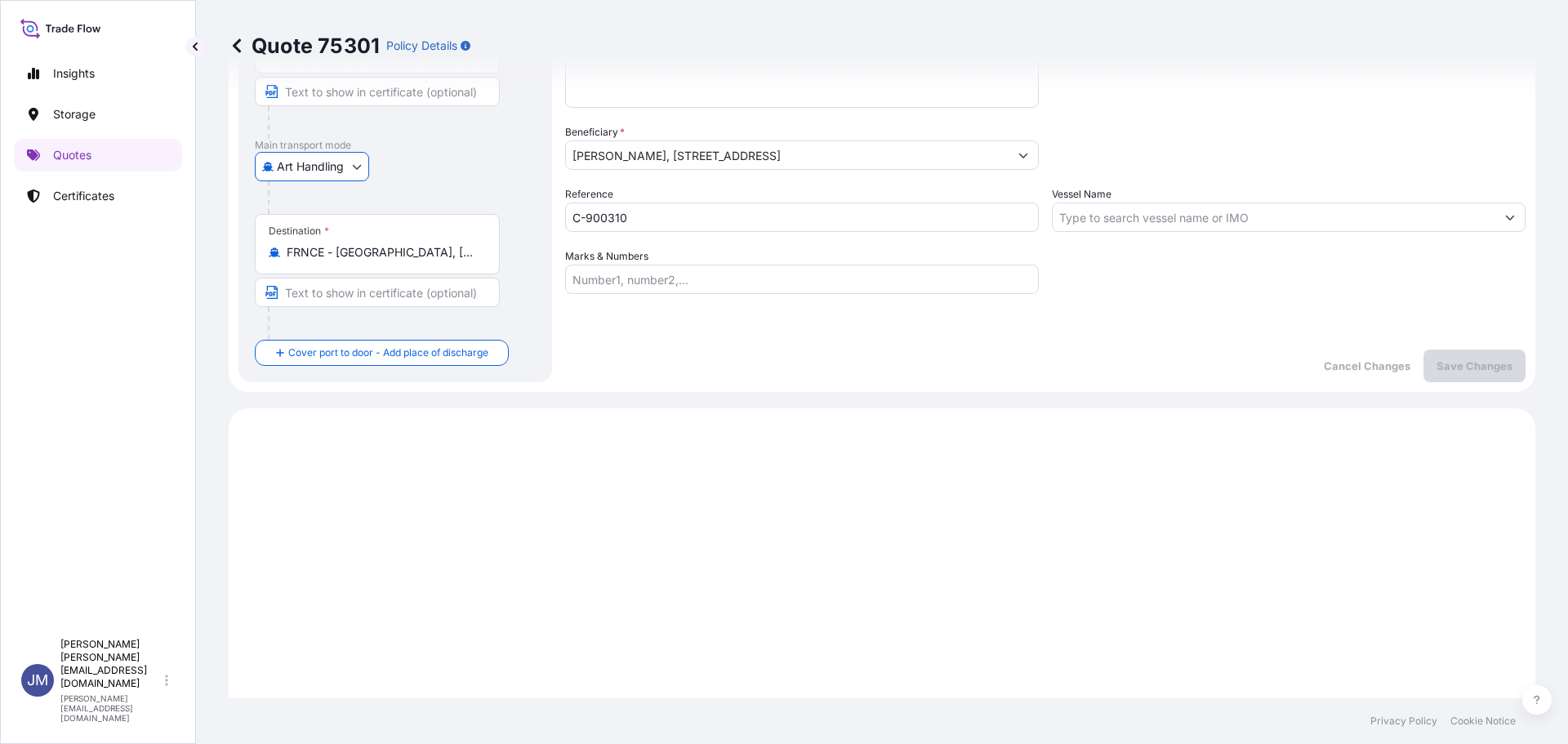
scroll to position [0, 0]
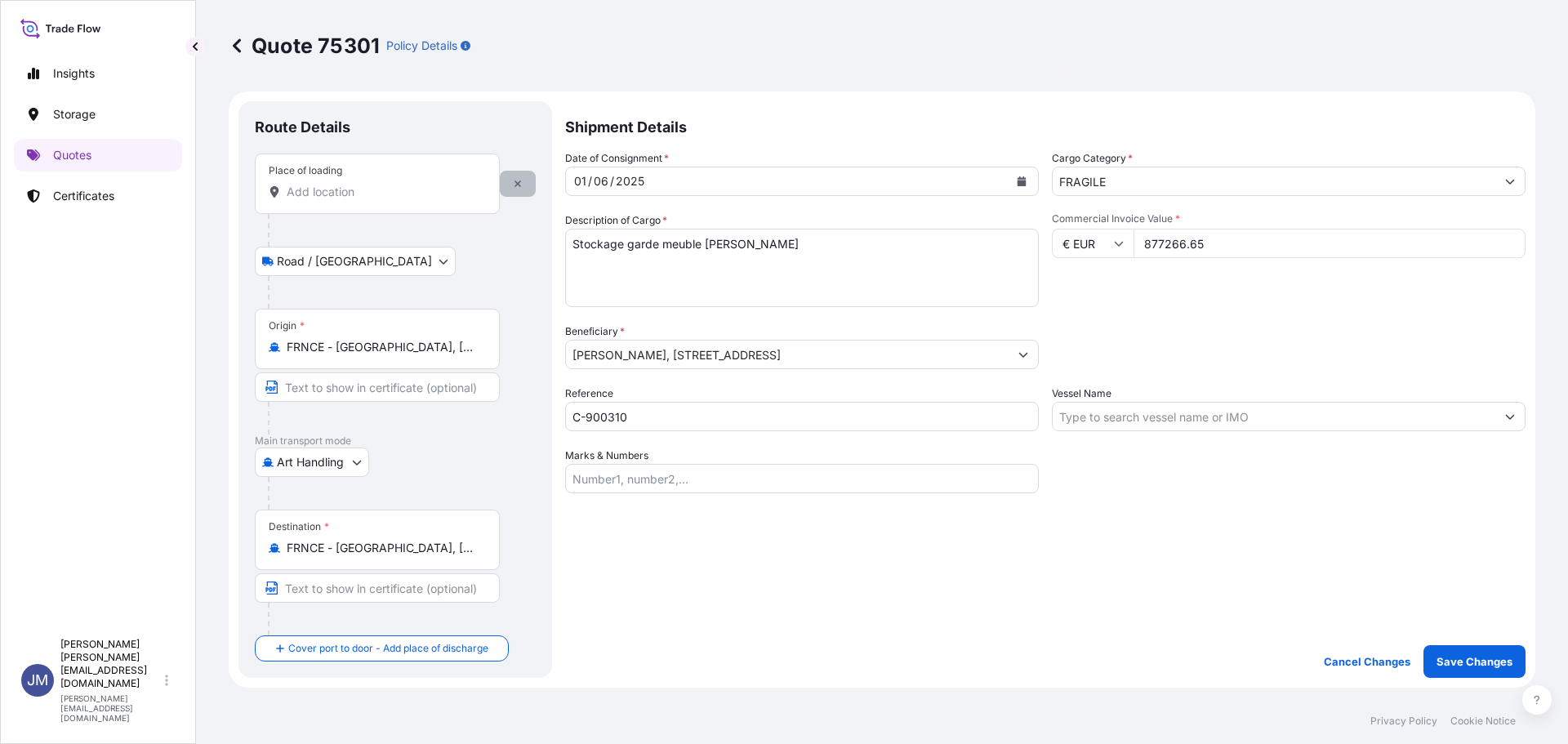
click at [516, 187] on icon "button" at bounding box center [518, 184] width 10 height 10
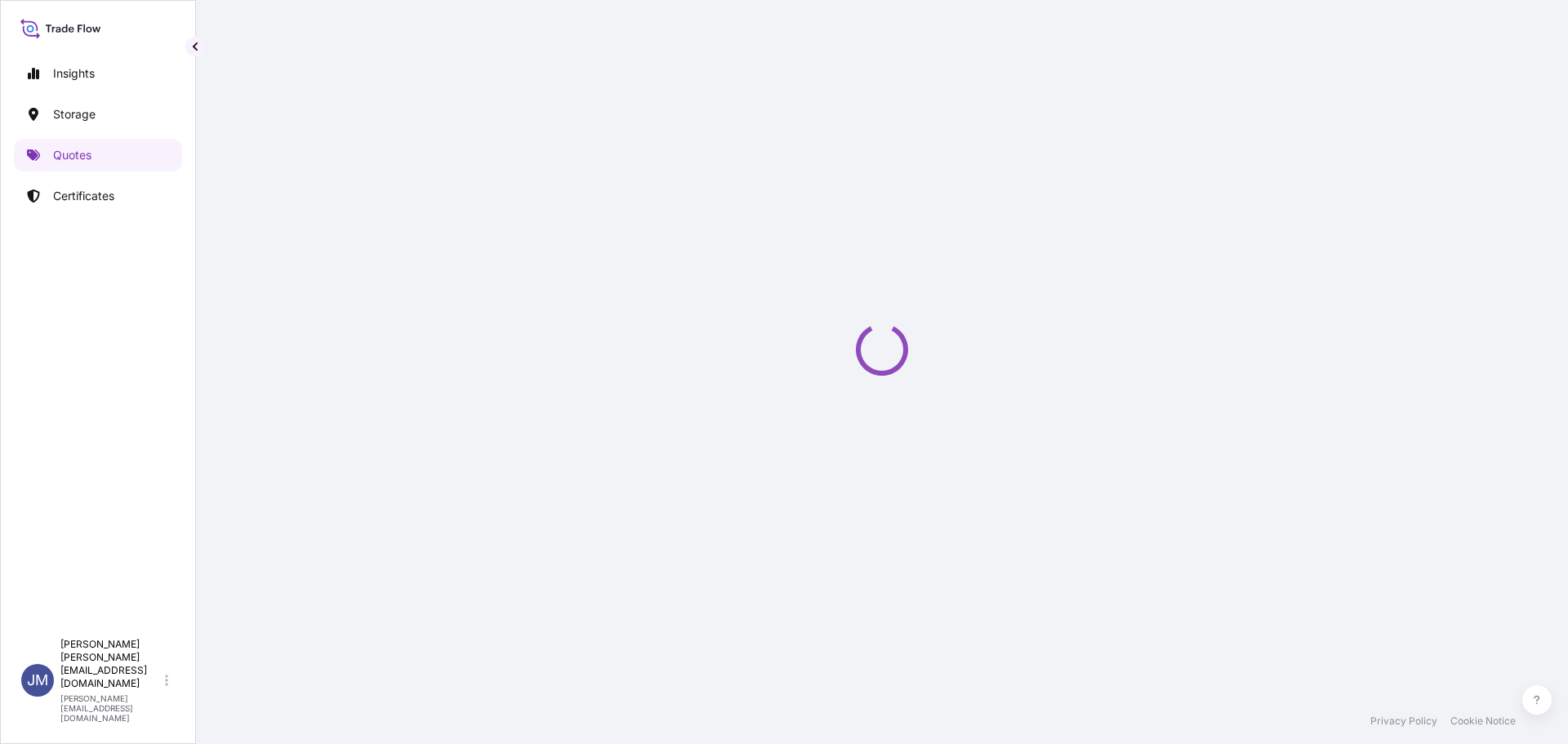
select select "Art Handling"
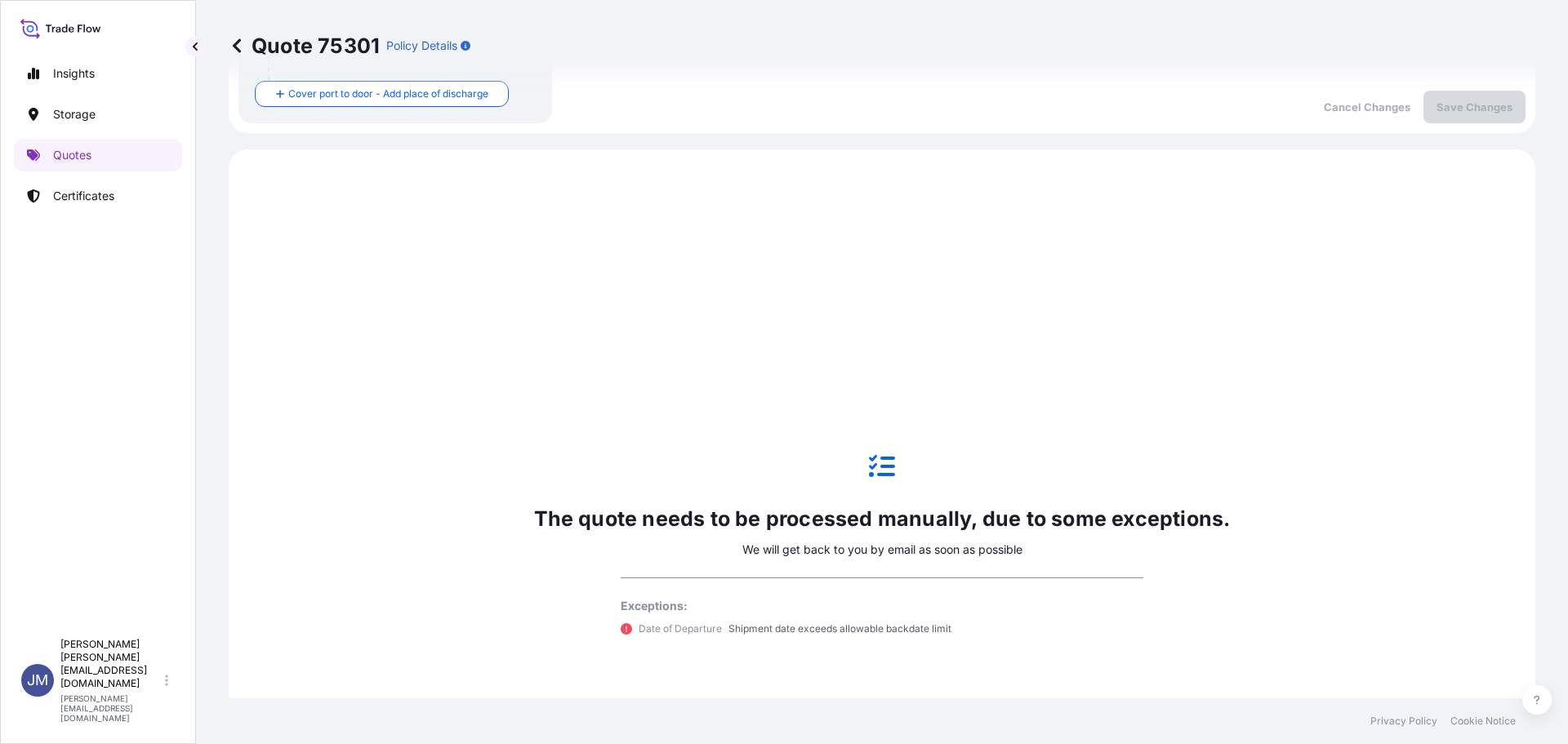
scroll to position [526, 0]
